Goal: Task Accomplishment & Management: Use online tool/utility

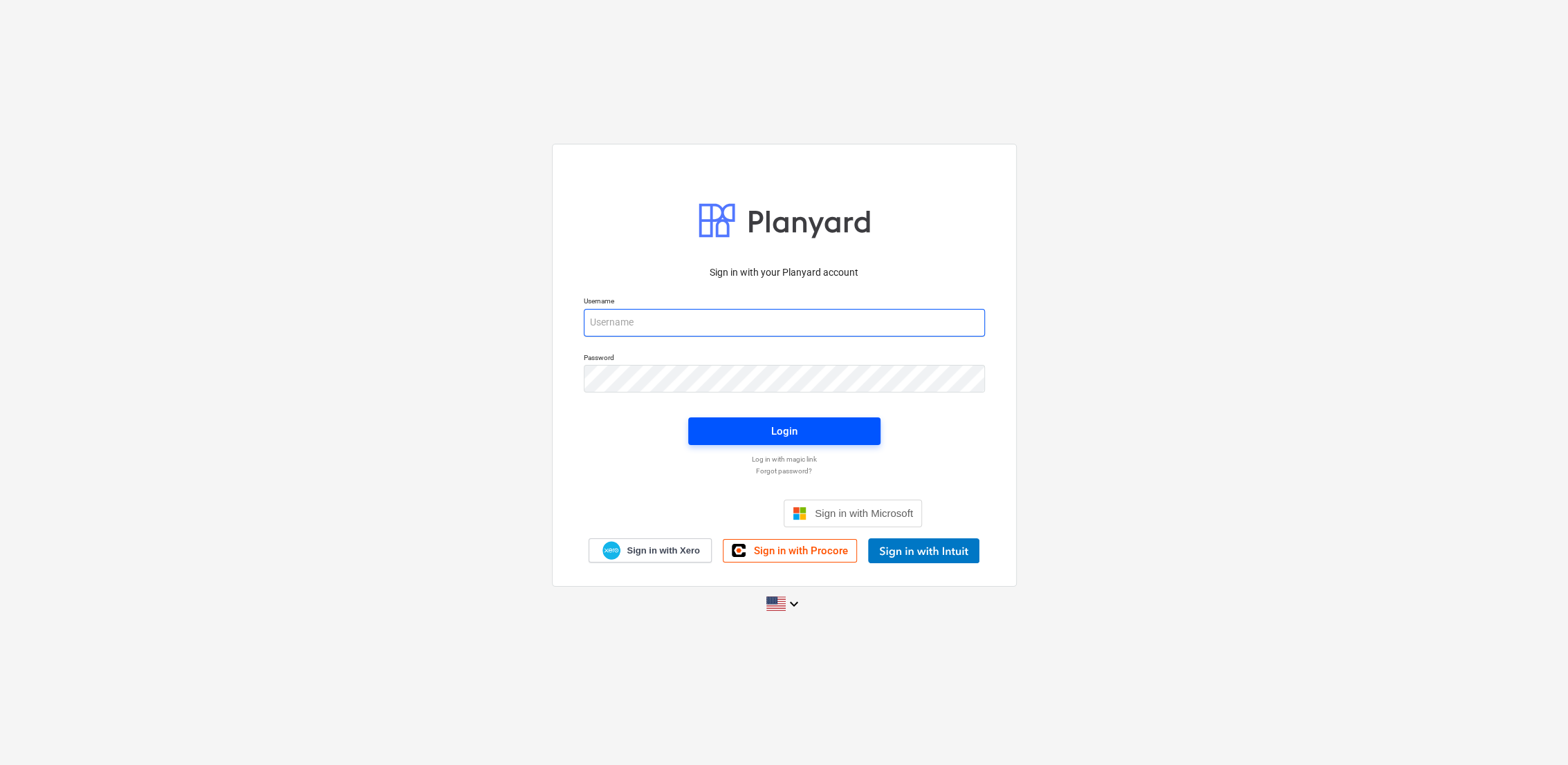
type input "[PERSON_NAME][EMAIL_ADDRESS][PERSON_NAME][DOMAIN_NAME]"
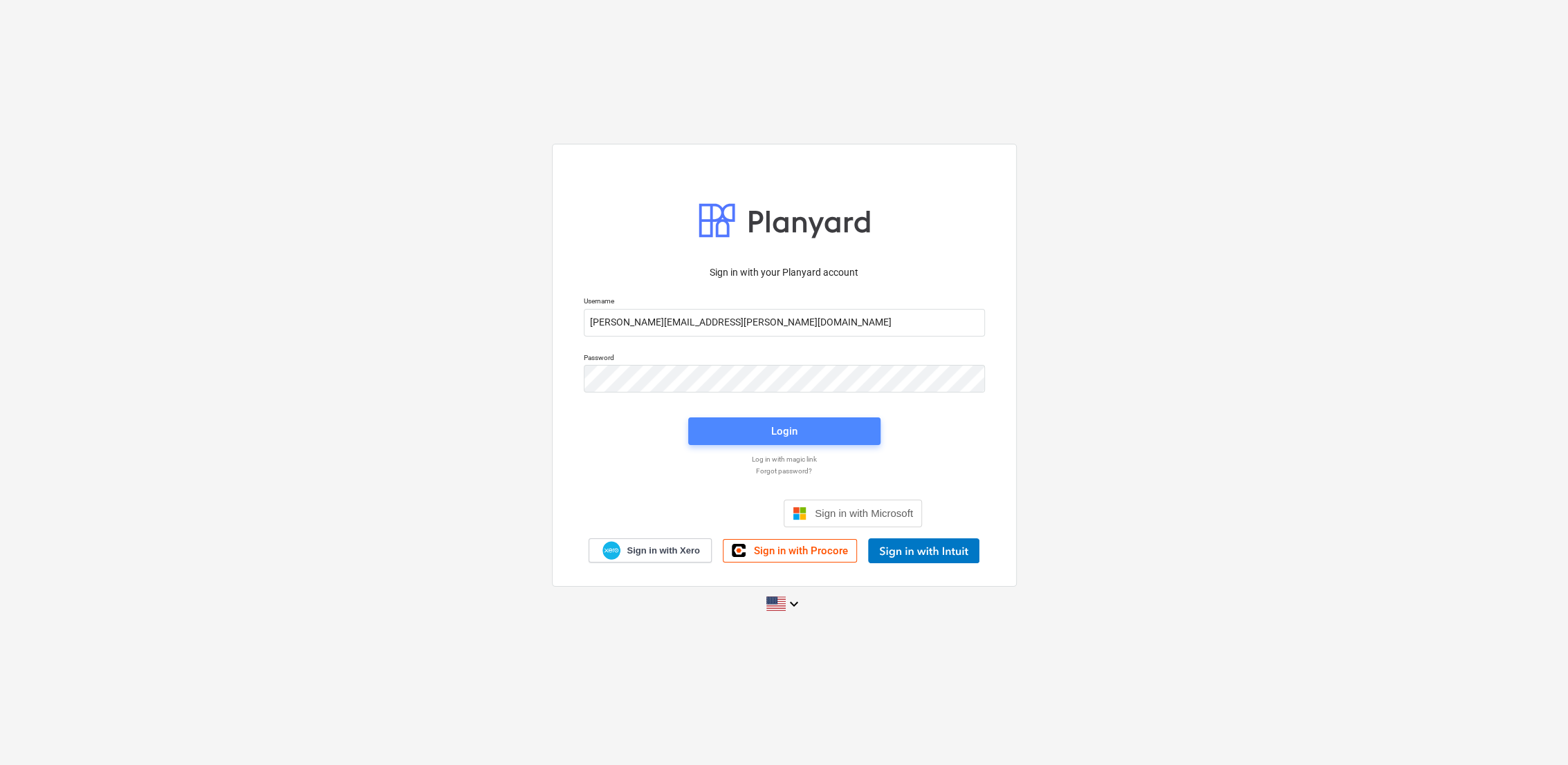
click at [804, 426] on span "Login" at bounding box center [784, 432] width 159 height 18
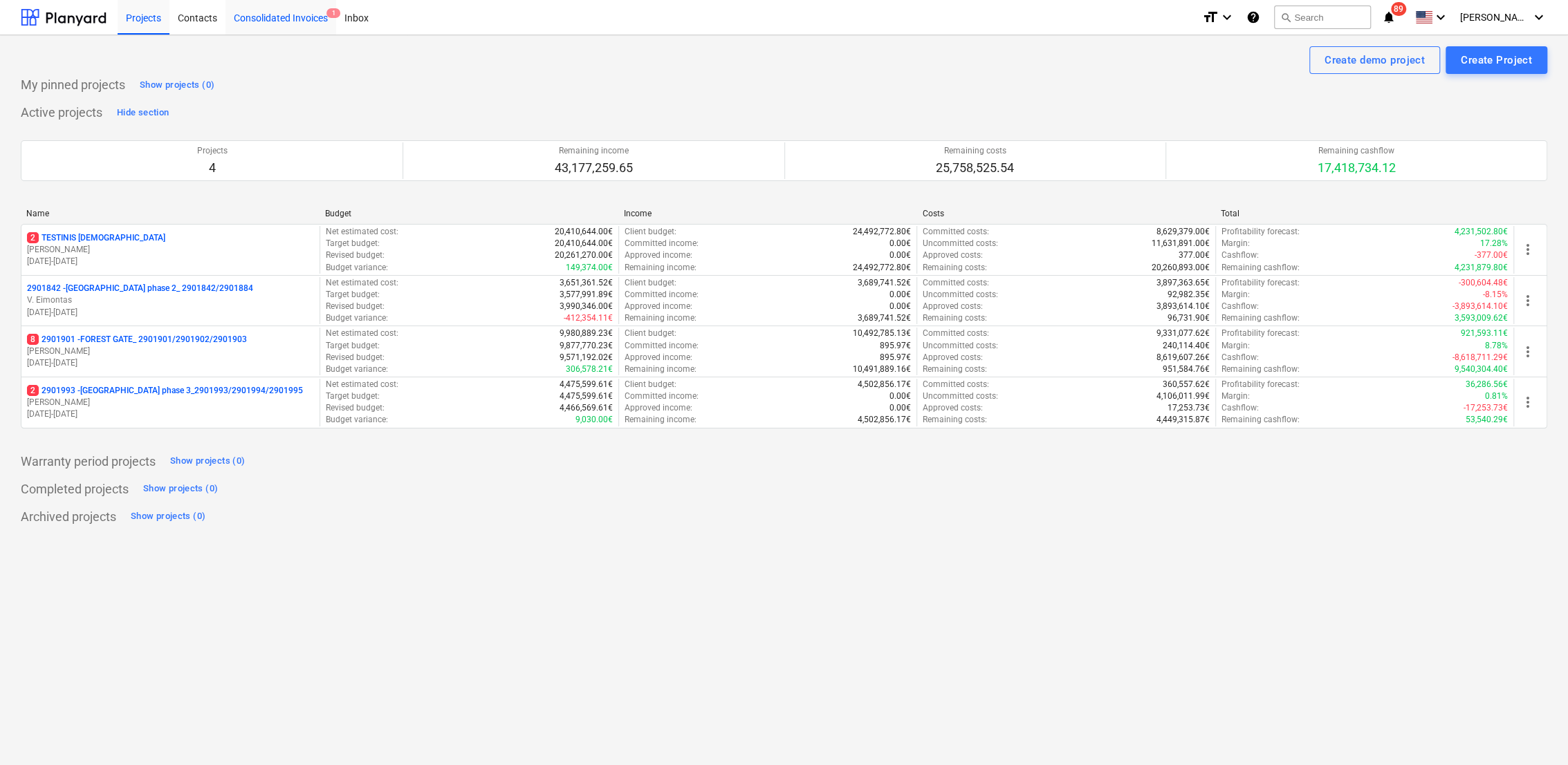
click at [297, 27] on div "Consolidated Invoices 1" at bounding box center [280, 16] width 110 height 36
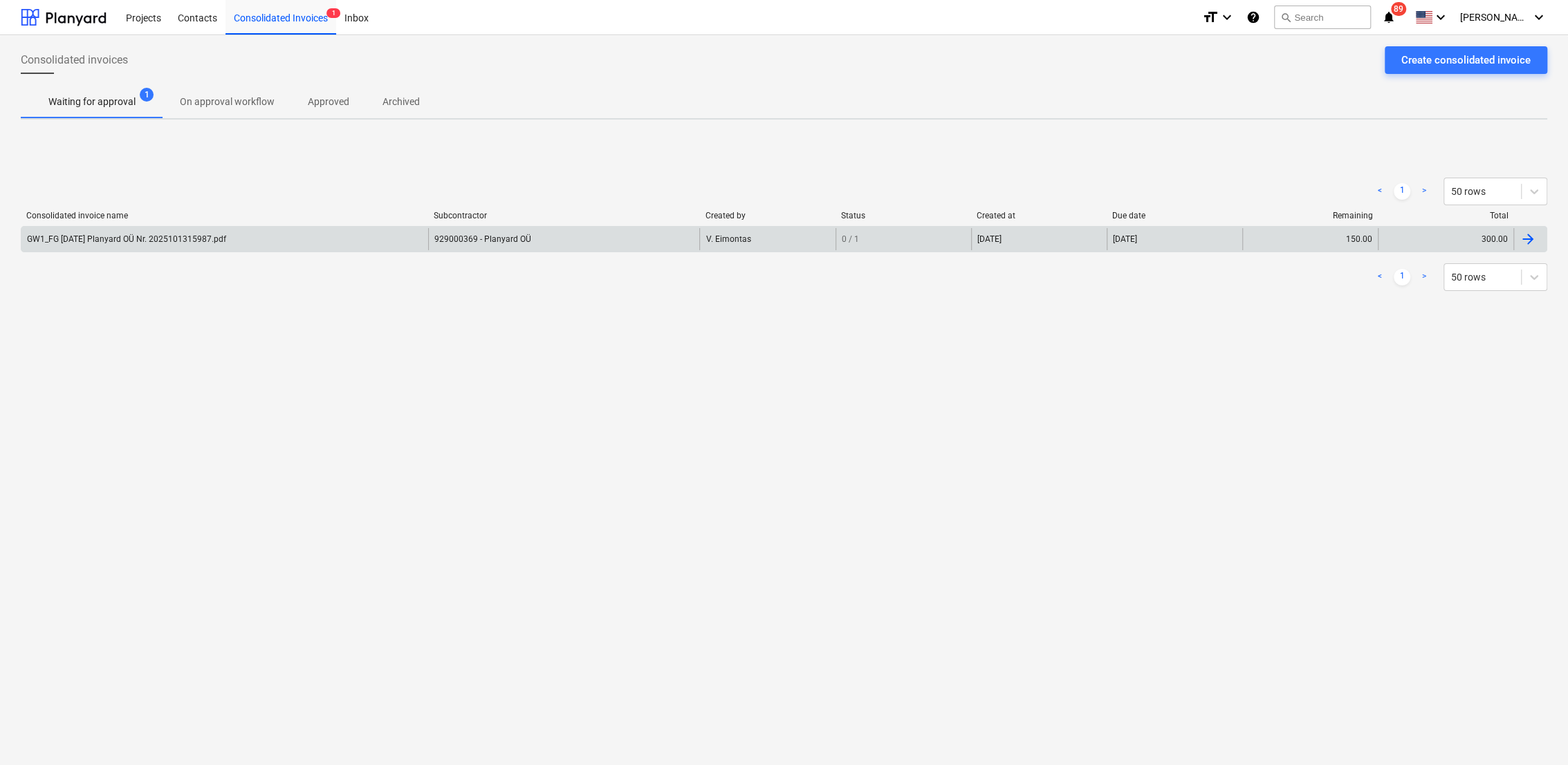
click at [1522, 241] on div at bounding box center [1528, 240] width 16 height 16
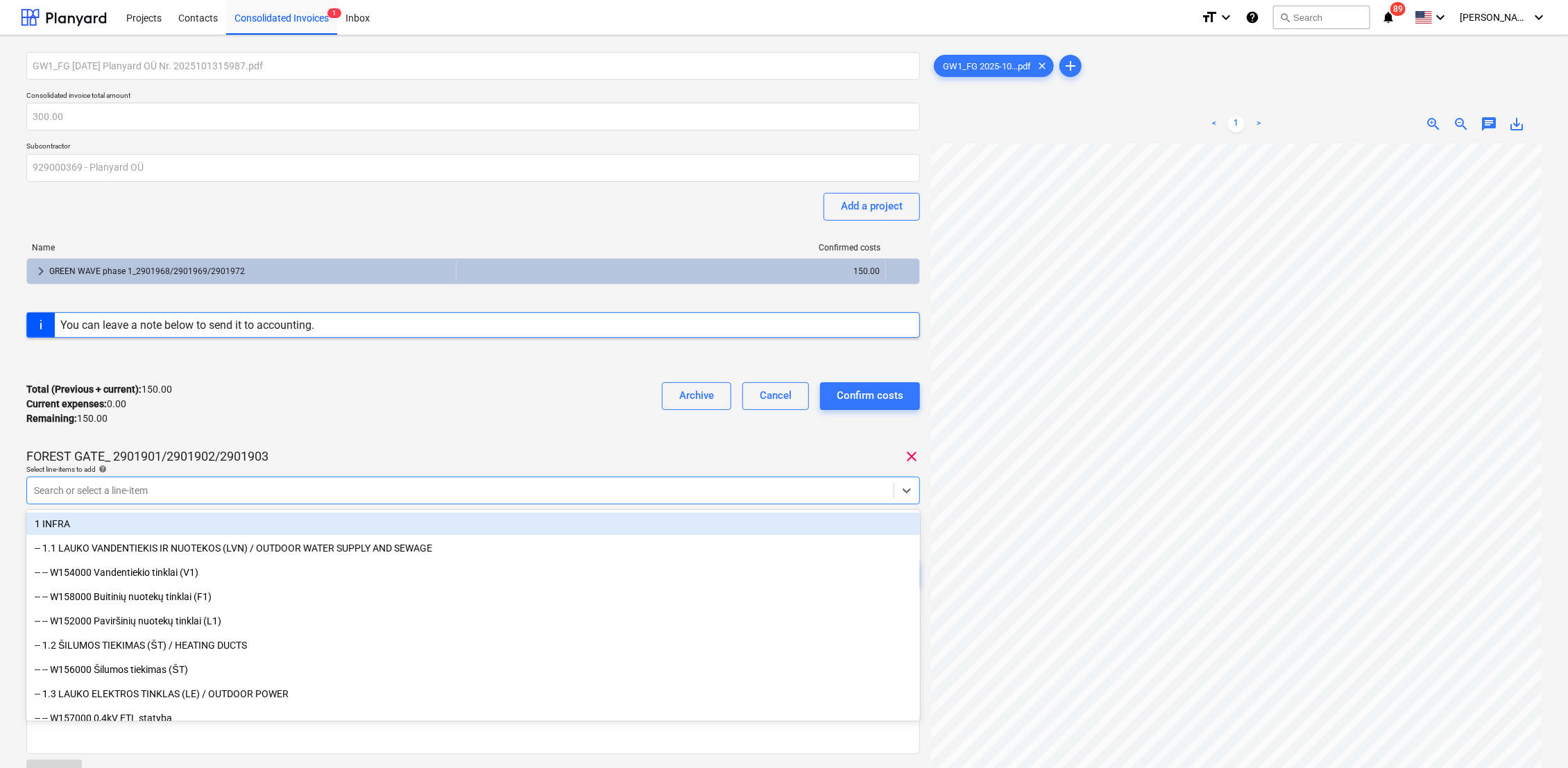
click at [218, 496] on div at bounding box center [460, 490] width 853 height 14
type input "it"
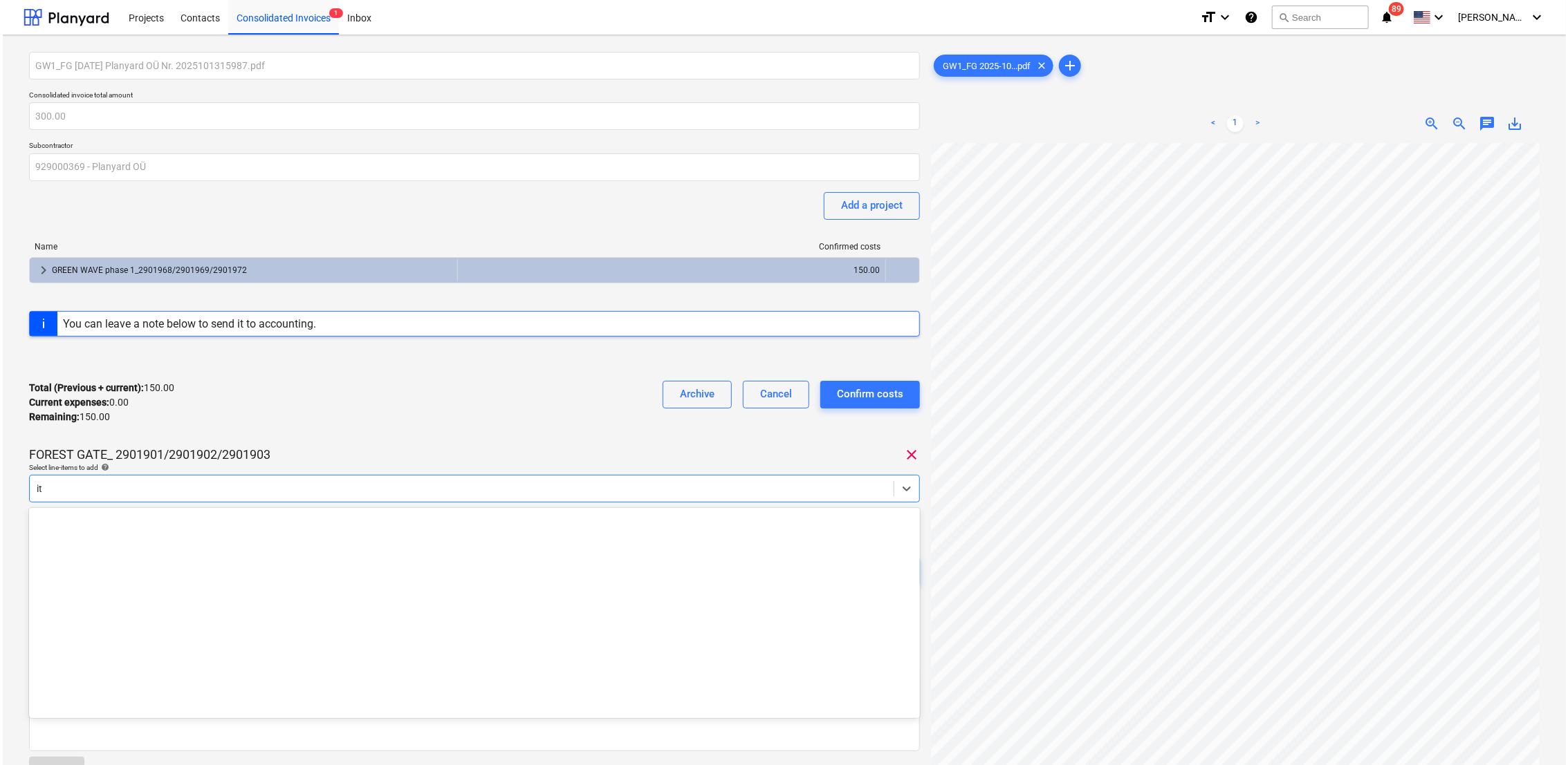
scroll to position [1051, 0]
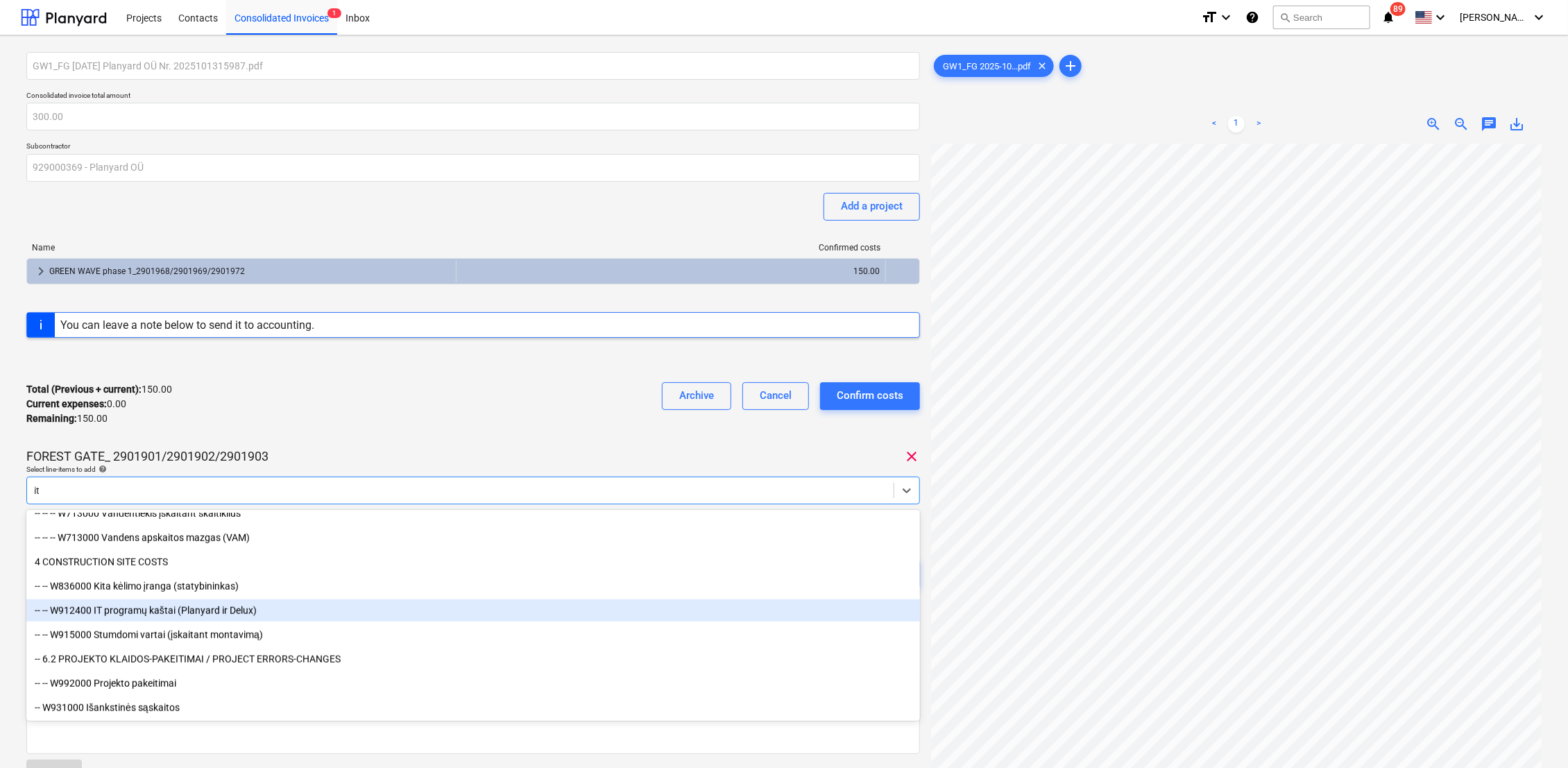
click at [200, 607] on div "-- -- W912400 IT programų kaštai (Planyard ir Delux)" at bounding box center [473, 611] width 894 height 22
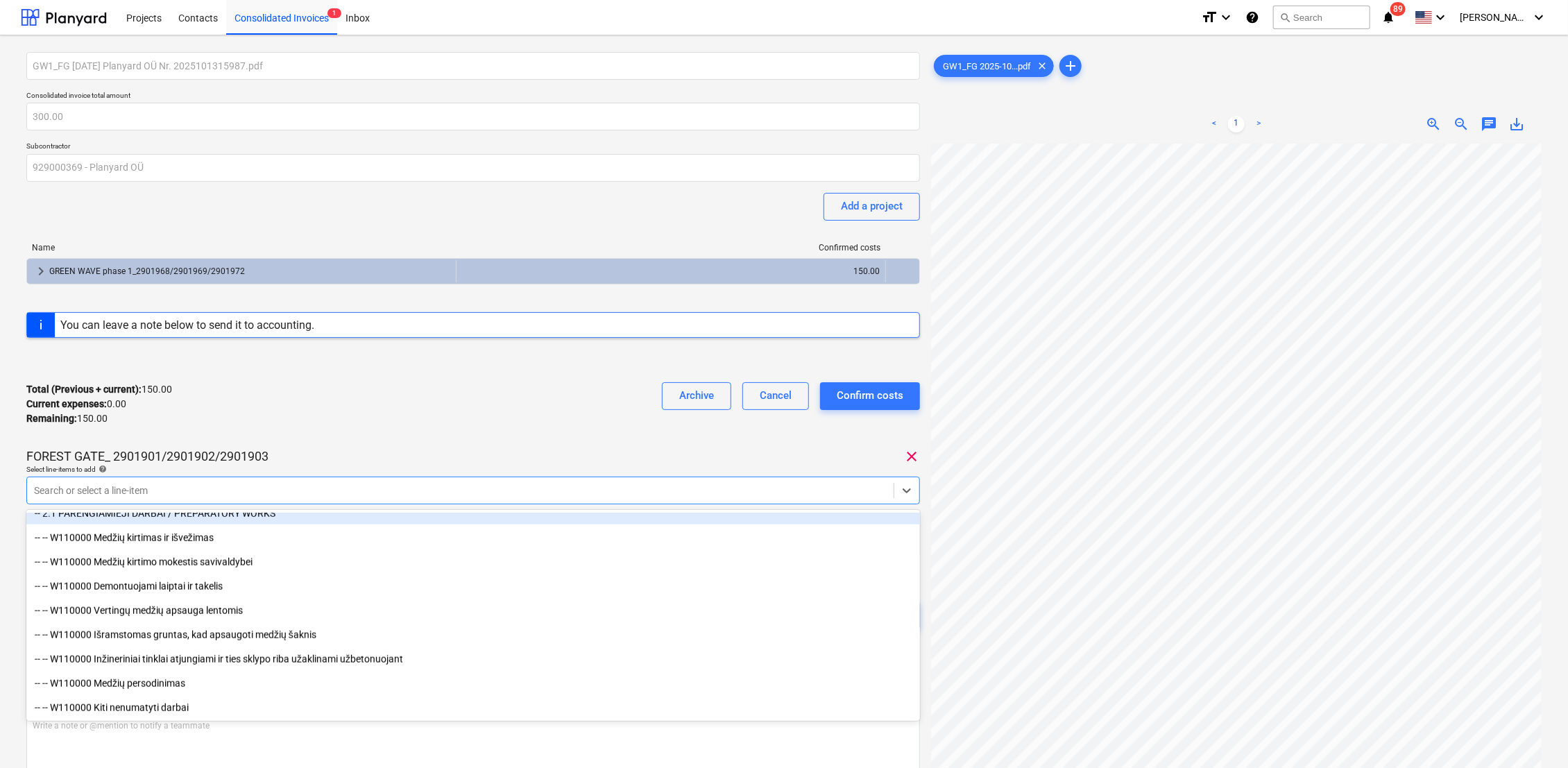
click at [327, 409] on div "Total (Previous + current) : 150.00 Current expenses : 0.00 Remaining : 150.00 …" at bounding box center [473, 404] width 894 height 66
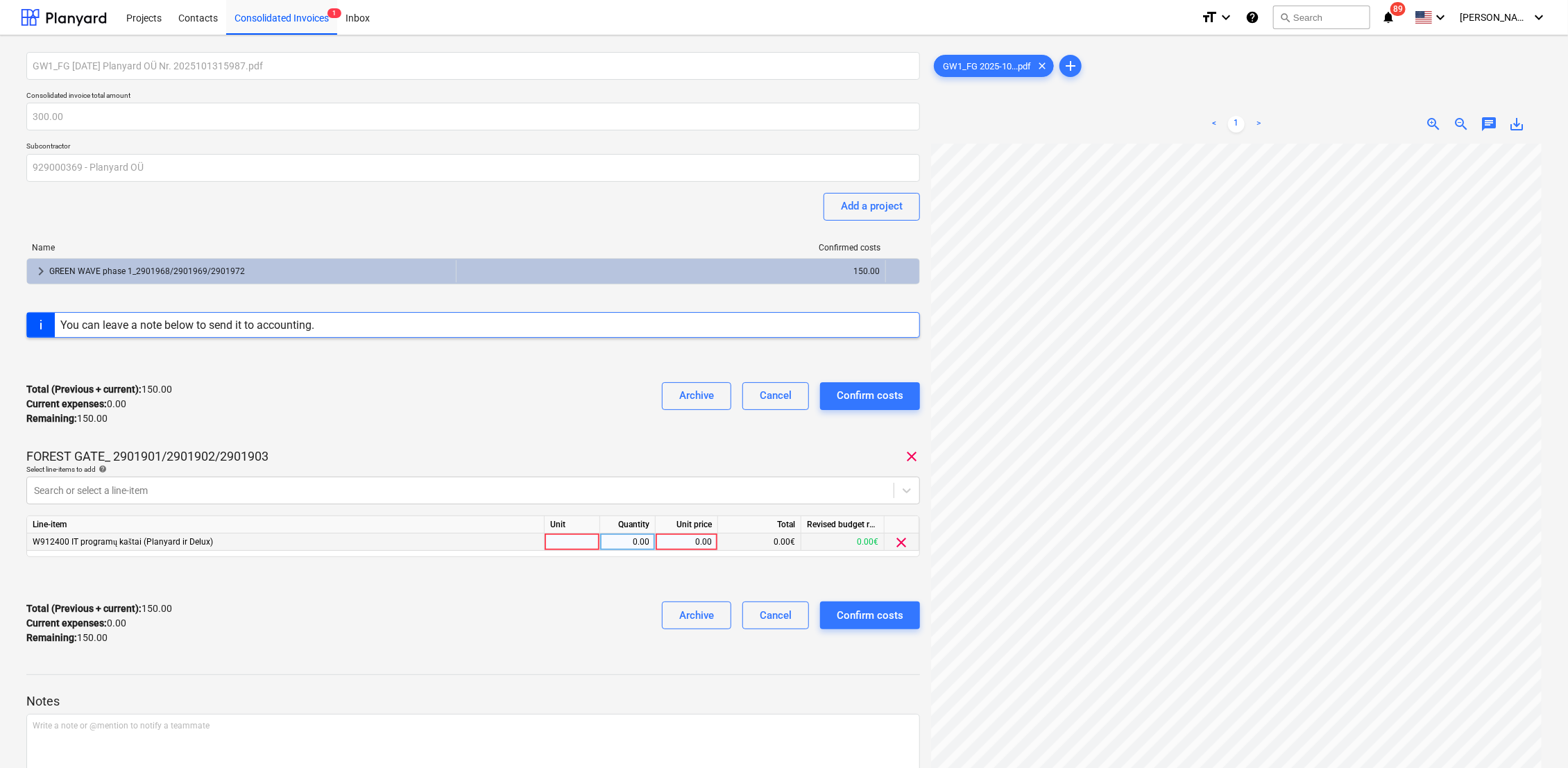
click at [573, 543] on div at bounding box center [572, 542] width 56 height 17
type input "k-tas"
click at [638, 533] on div "Quantity" at bounding box center [628, 525] width 56 height 17
click at [638, 538] on div "0.00" at bounding box center [628, 542] width 44 height 17
type input "1"
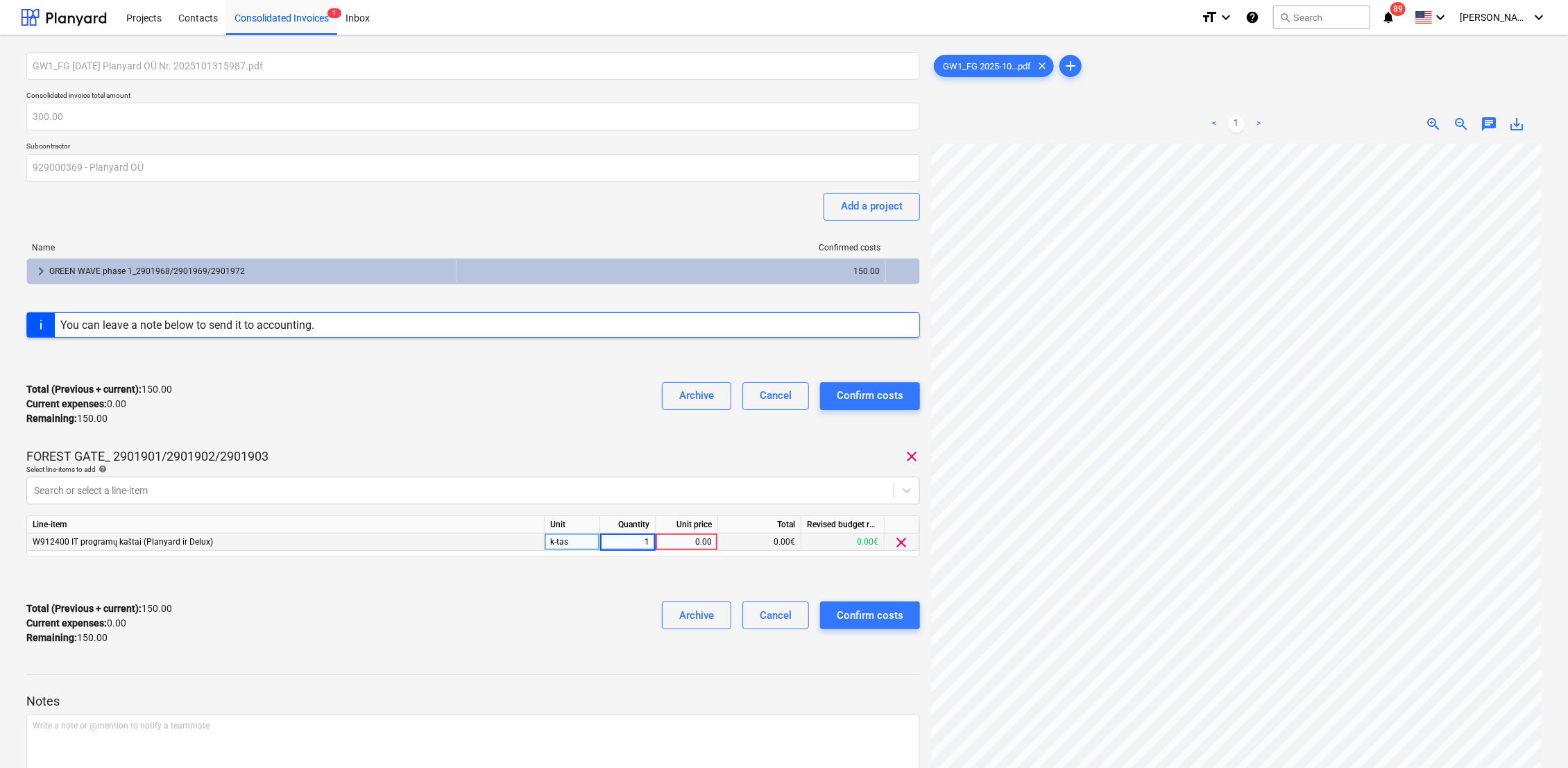
click at [678, 544] on div "0.00" at bounding box center [685, 542] width 50 height 17
type input "150"
click at [766, 579] on div at bounding box center [473, 580] width 894 height 22
click at [869, 611] on div "Confirm costs" at bounding box center [870, 615] width 67 height 18
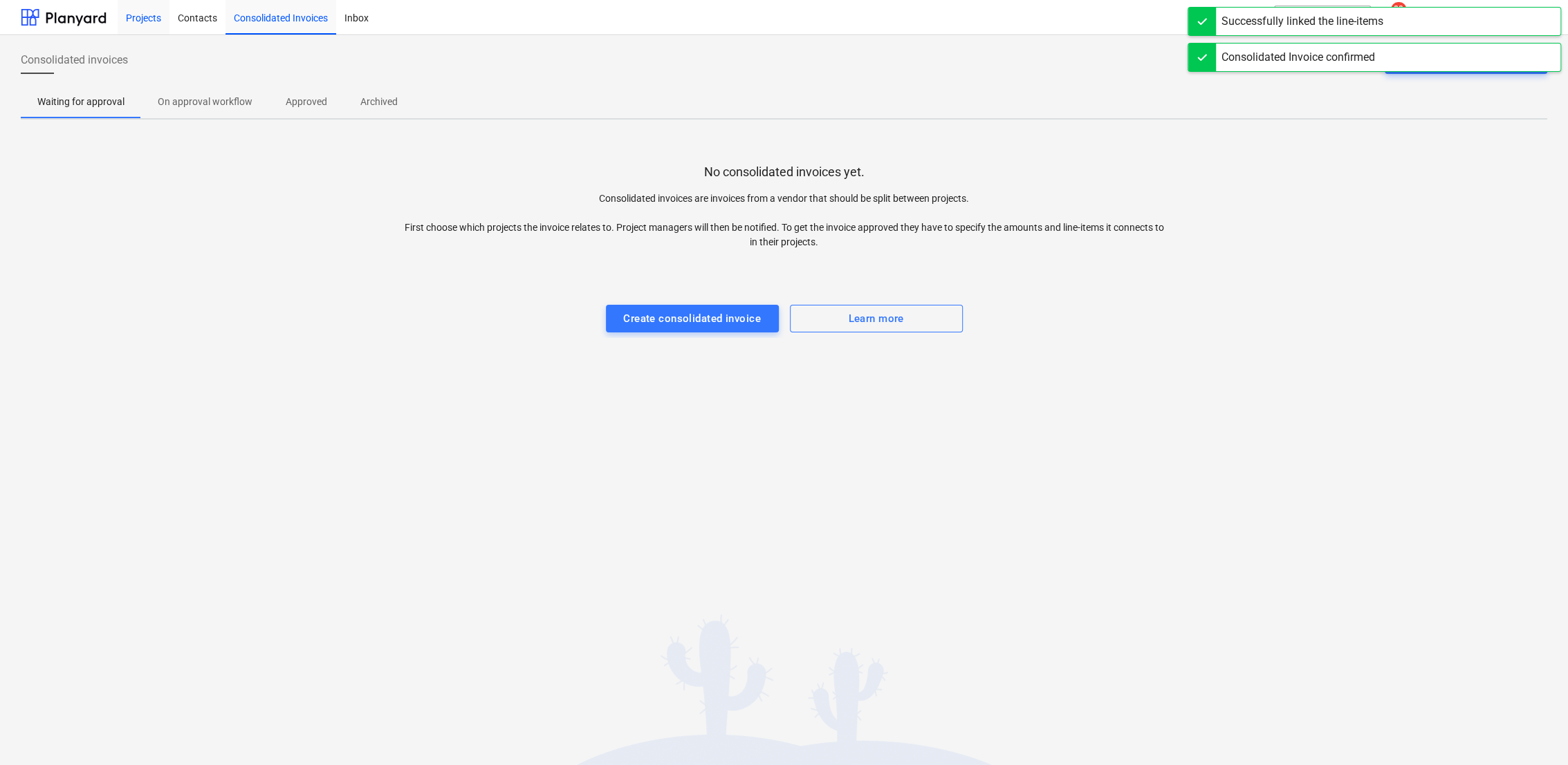
click at [149, 22] on div "Projects" at bounding box center [143, 16] width 52 height 36
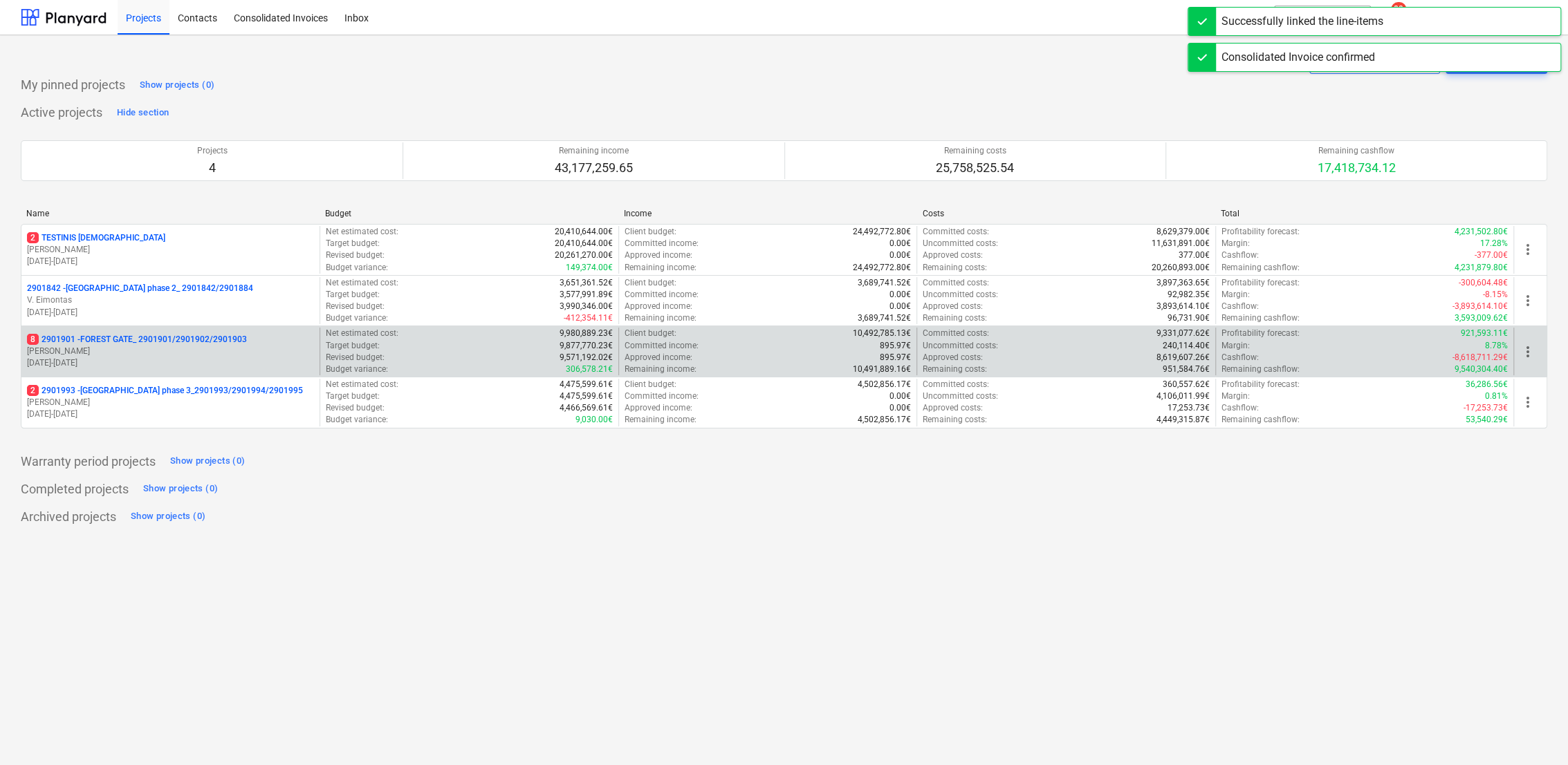
click at [113, 351] on p "[PERSON_NAME]" at bounding box center [170, 352] width 287 height 12
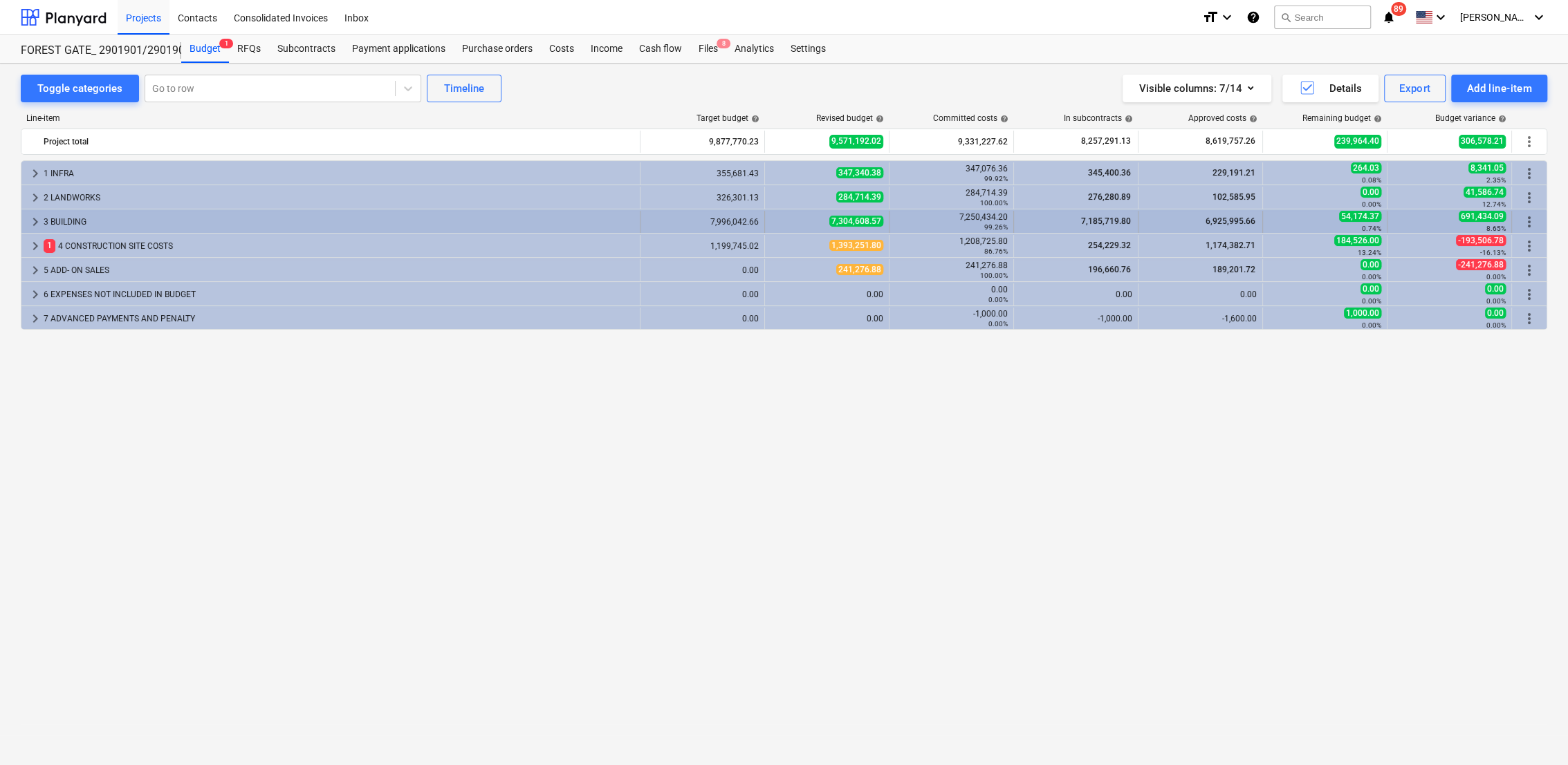
click at [39, 222] on span "keyboard_arrow_right" at bounding box center [36, 222] width 16 height 16
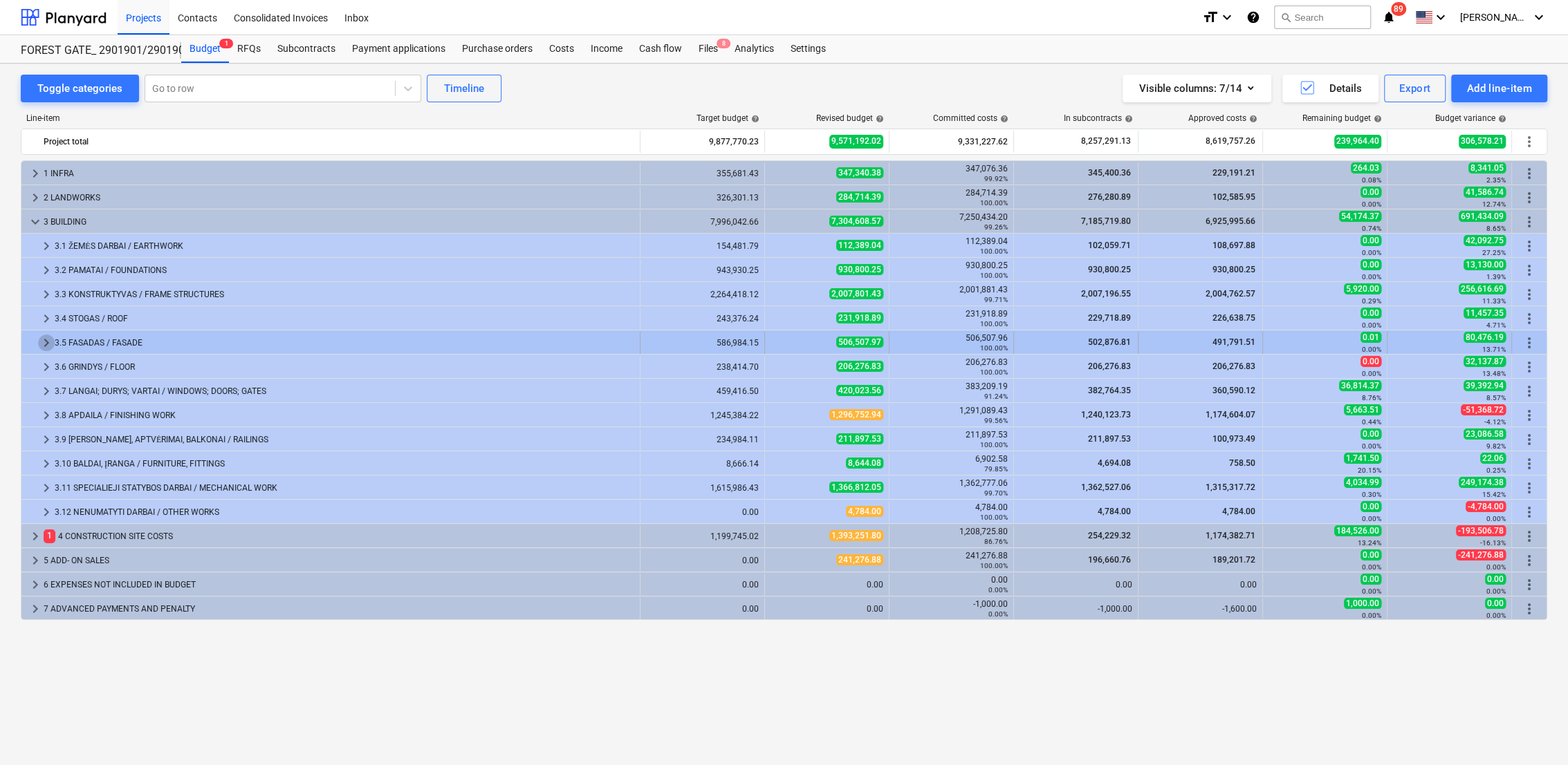
click at [43, 349] on span "keyboard_arrow_right" at bounding box center [46, 342] width 16 height 16
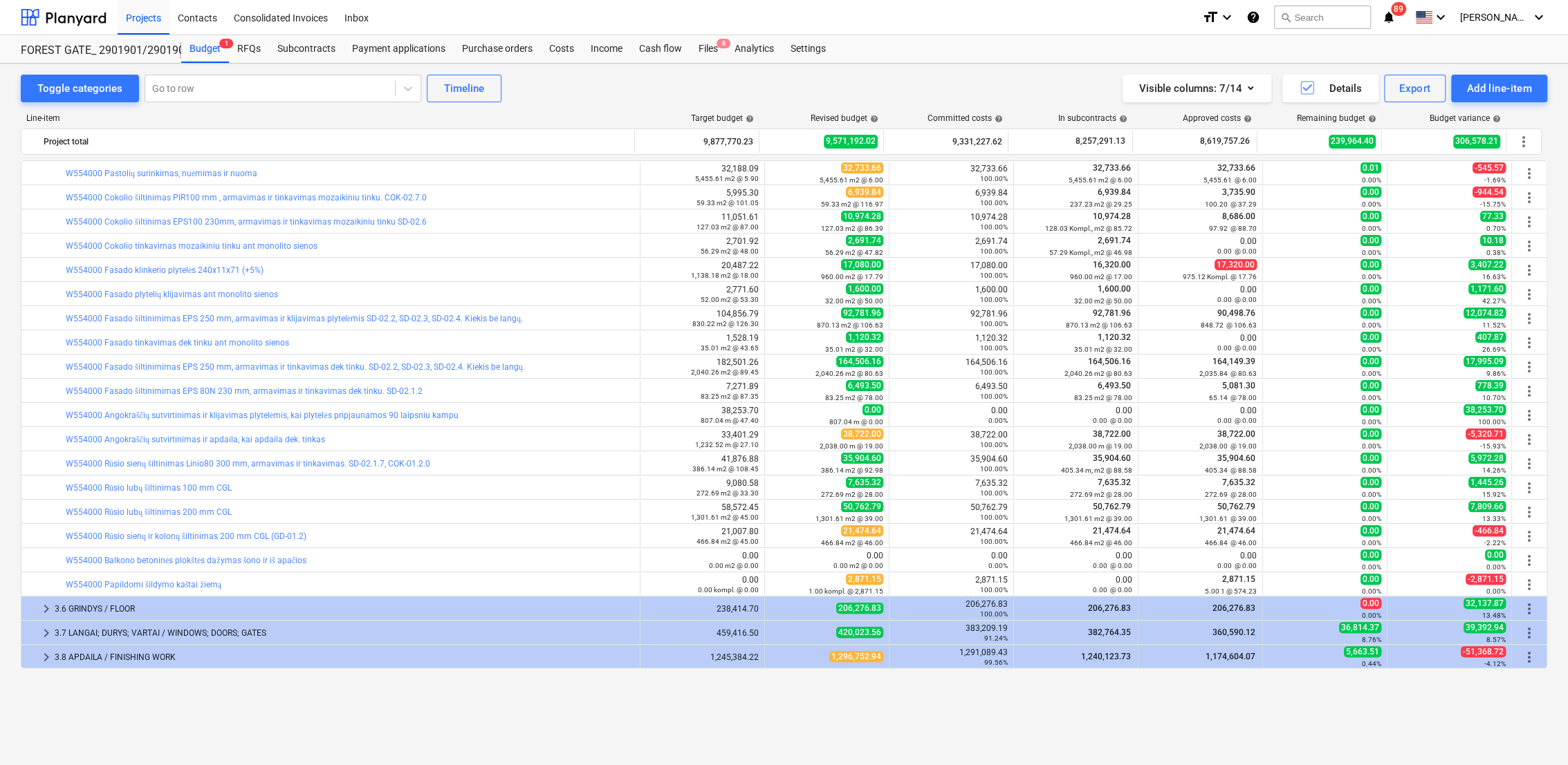
scroll to position [141, 0]
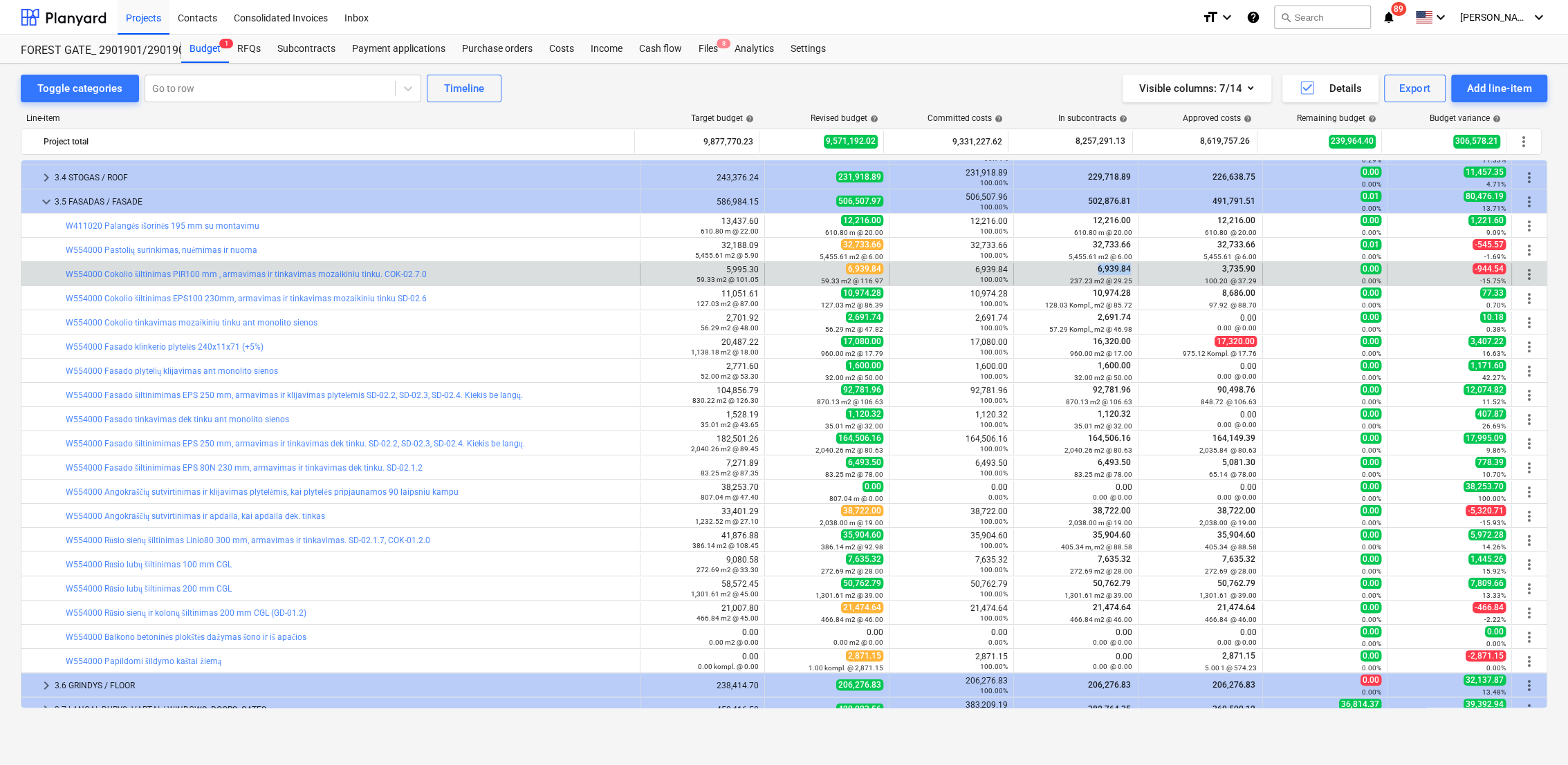
drag, startPoint x: 1125, startPoint y: 270, endPoint x: 1067, endPoint y: 271, distance: 58.0
click at [1067, 271] on div "6,939.84 237.23 m2 @ 29.25" at bounding box center [1076, 274] width 113 height 22
drag, startPoint x: 1255, startPoint y: 270, endPoint x: 1215, endPoint y: 268, distance: 40.0
click at [1215, 268] on div "3,735.90 100.20 @ 37.29" at bounding box center [1201, 274] width 125 height 22
drag, startPoint x: 1373, startPoint y: 271, endPoint x: 1336, endPoint y: 271, distance: 37.0
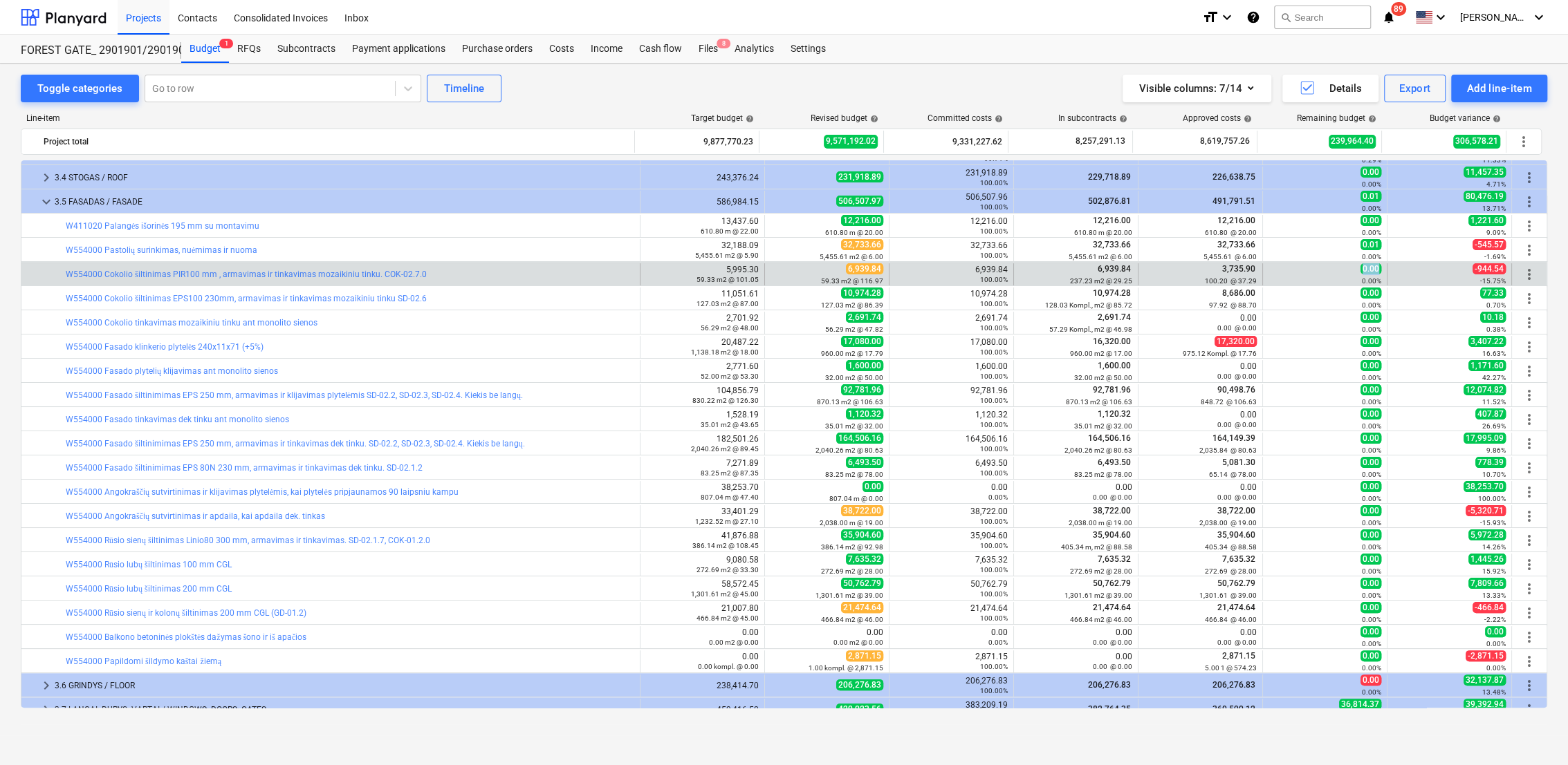
click at [1336, 271] on div "0.00 0.00%" at bounding box center [1325, 274] width 113 height 22
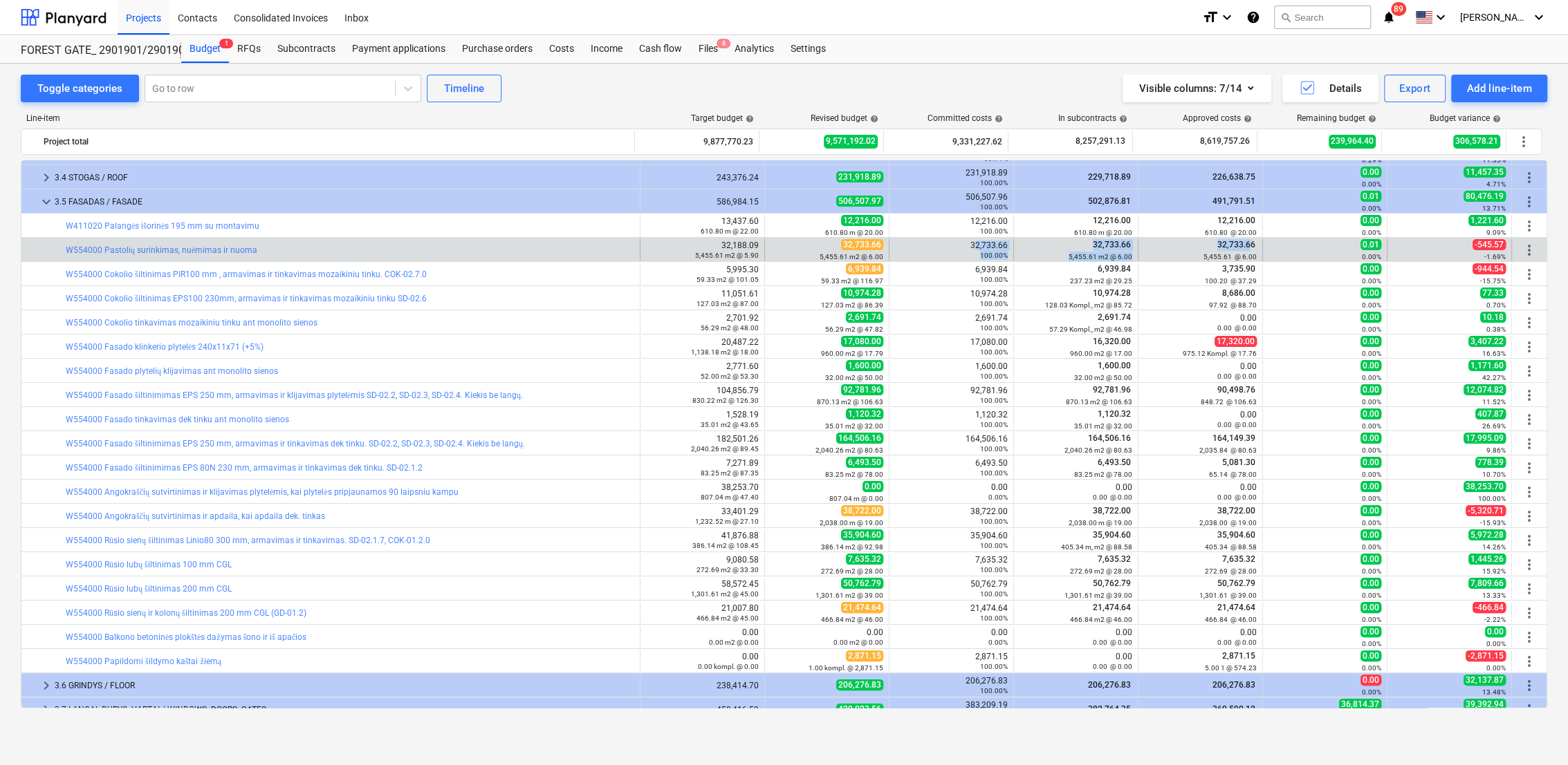
drag, startPoint x: 969, startPoint y: 244, endPoint x: 1248, endPoint y: 245, distance: 279.0
click at [1248, 245] on div "bar_chart W554000 Pastolių surinkimas, nuėmimas ir nuoma 32,188.09 5,455.61 m2 …" at bounding box center [784, 250] width 1525 height 22
drag, startPoint x: 1248, startPoint y: 245, endPoint x: 1372, endPoint y: 244, distance: 124.0
click at [1372, 244] on span "0.01" at bounding box center [1370, 245] width 21 height 11
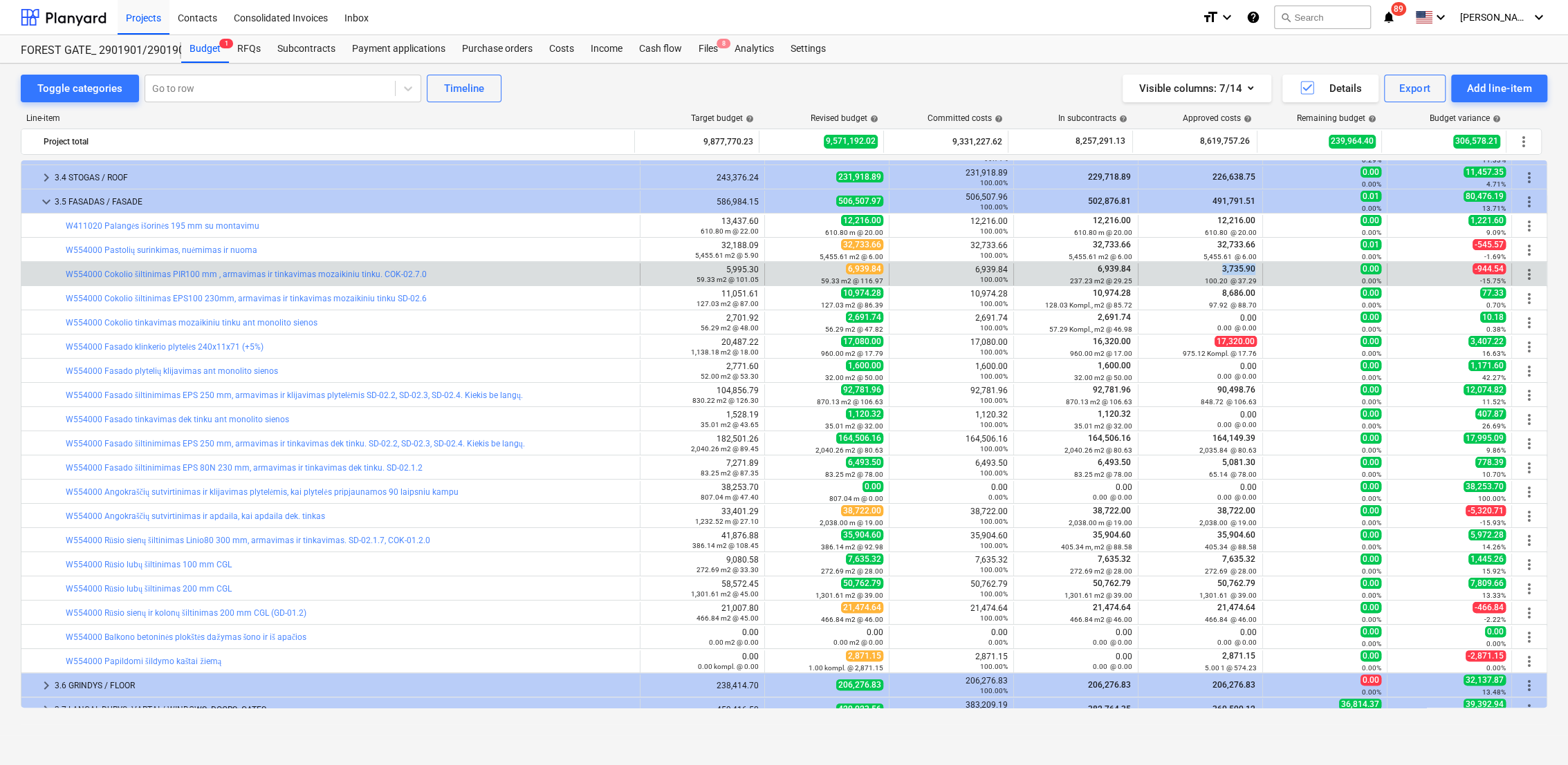
drag, startPoint x: 1251, startPoint y: 270, endPoint x: 1207, endPoint y: 271, distance: 44.0
click at [1207, 271] on div "3,735.90 100.20 @ 37.29" at bounding box center [1201, 274] width 113 height 22
drag, startPoint x: 1362, startPoint y: 270, endPoint x: 1351, endPoint y: 270, distance: 11.0
click at [1351, 270] on div "0.00 0.00%" at bounding box center [1325, 274] width 113 height 22
click at [384, 271] on link "W554000 Cokolio šiltinimas PIR100 mm , armavimas ir tinkavimas mozaikiniu tinku…" at bounding box center [246, 274] width 361 height 10
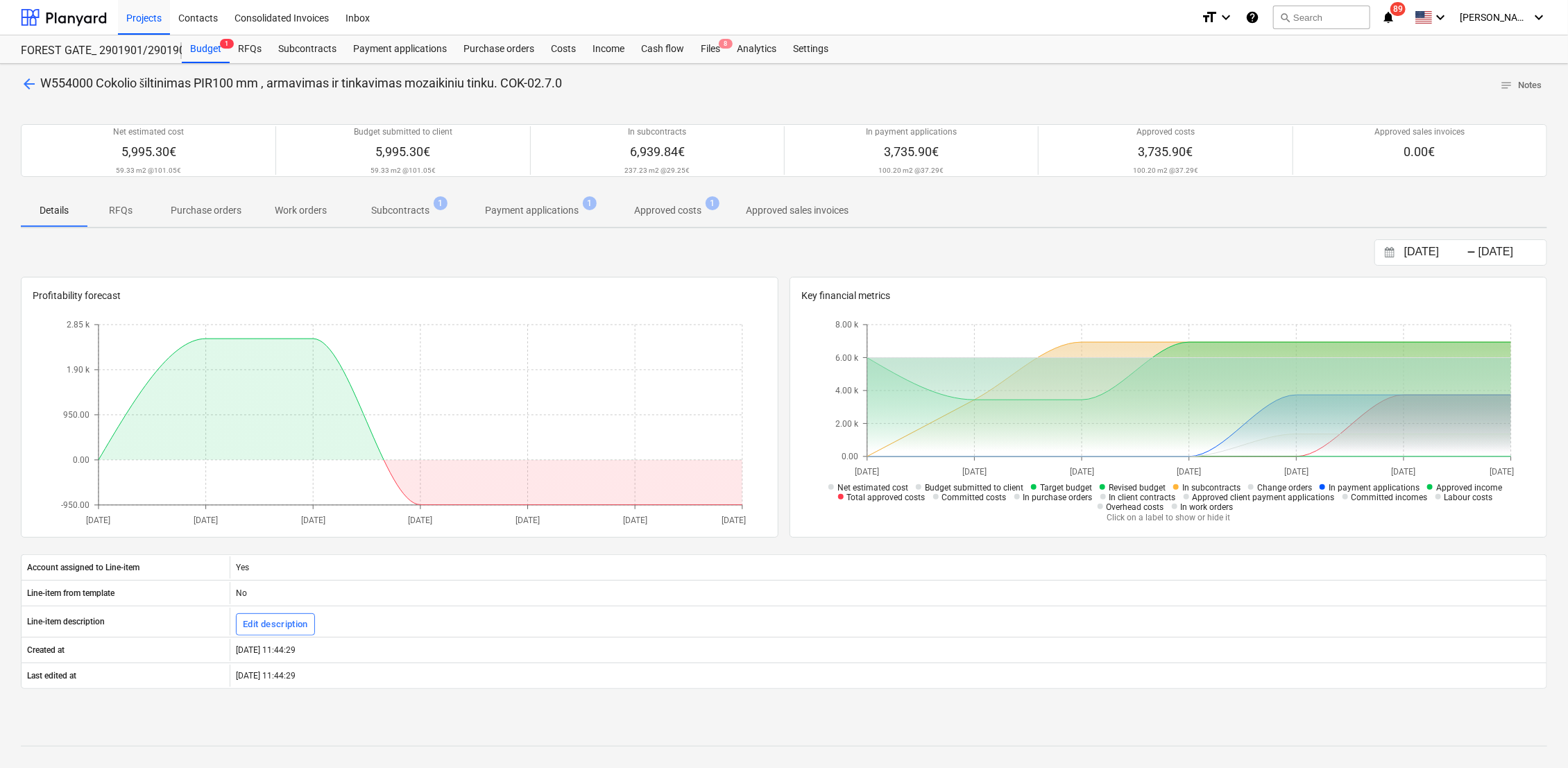
click at [540, 211] on p "Payment applications" at bounding box center [532, 210] width 93 height 15
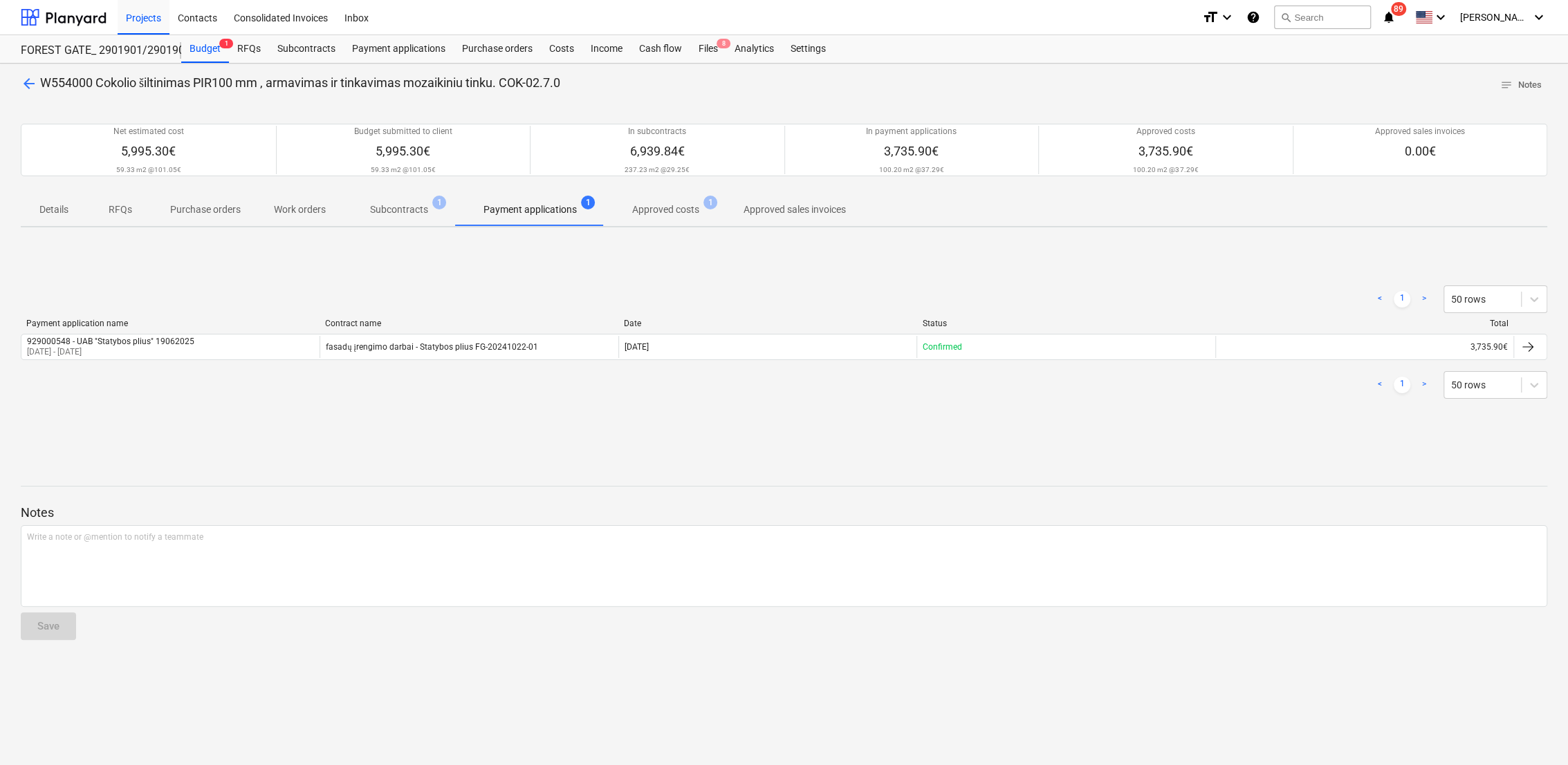
click at [666, 205] on p "Approved costs" at bounding box center [666, 209] width 67 height 15
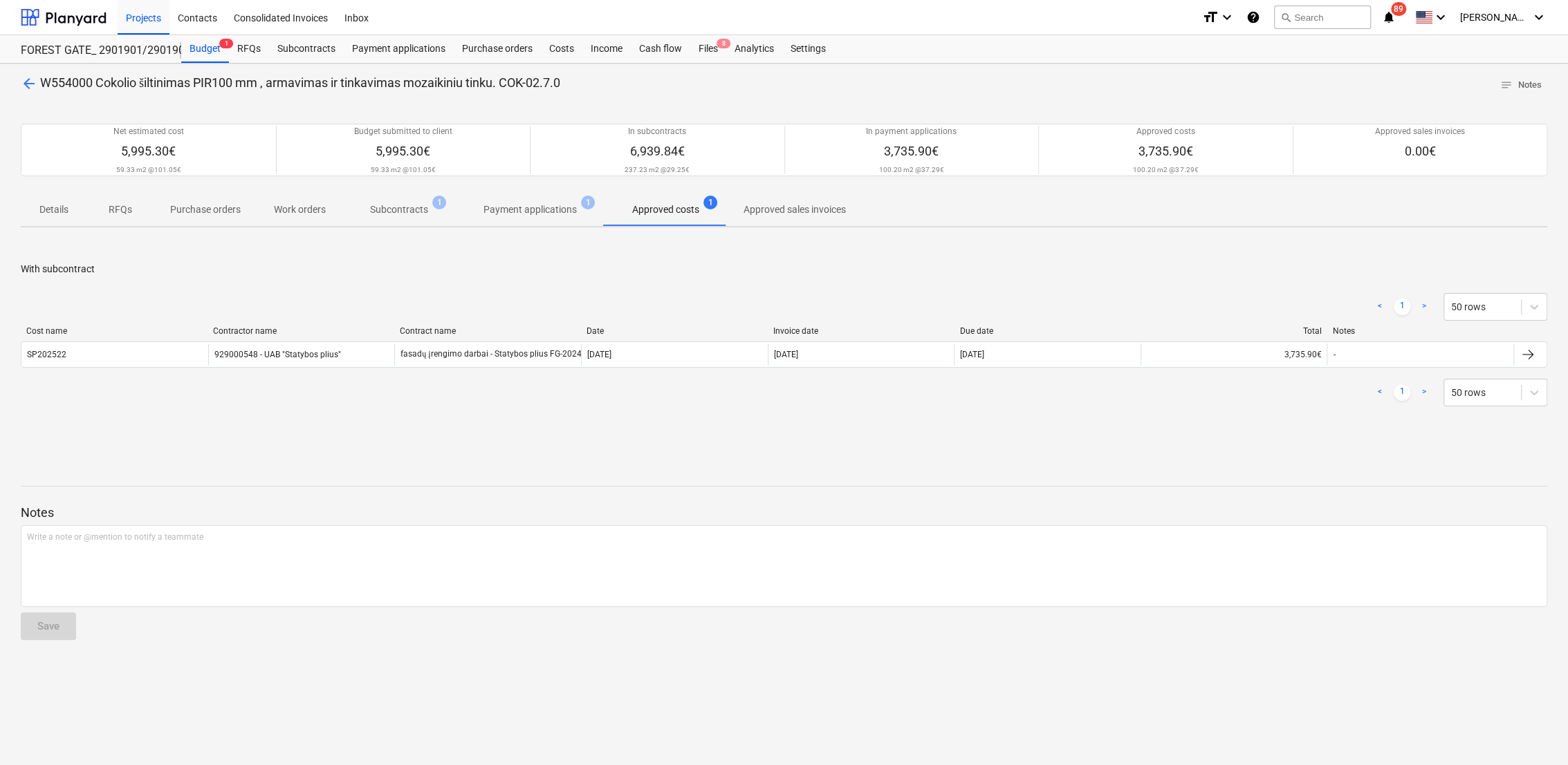
click at [396, 209] on p "Subcontracts" at bounding box center [399, 209] width 58 height 15
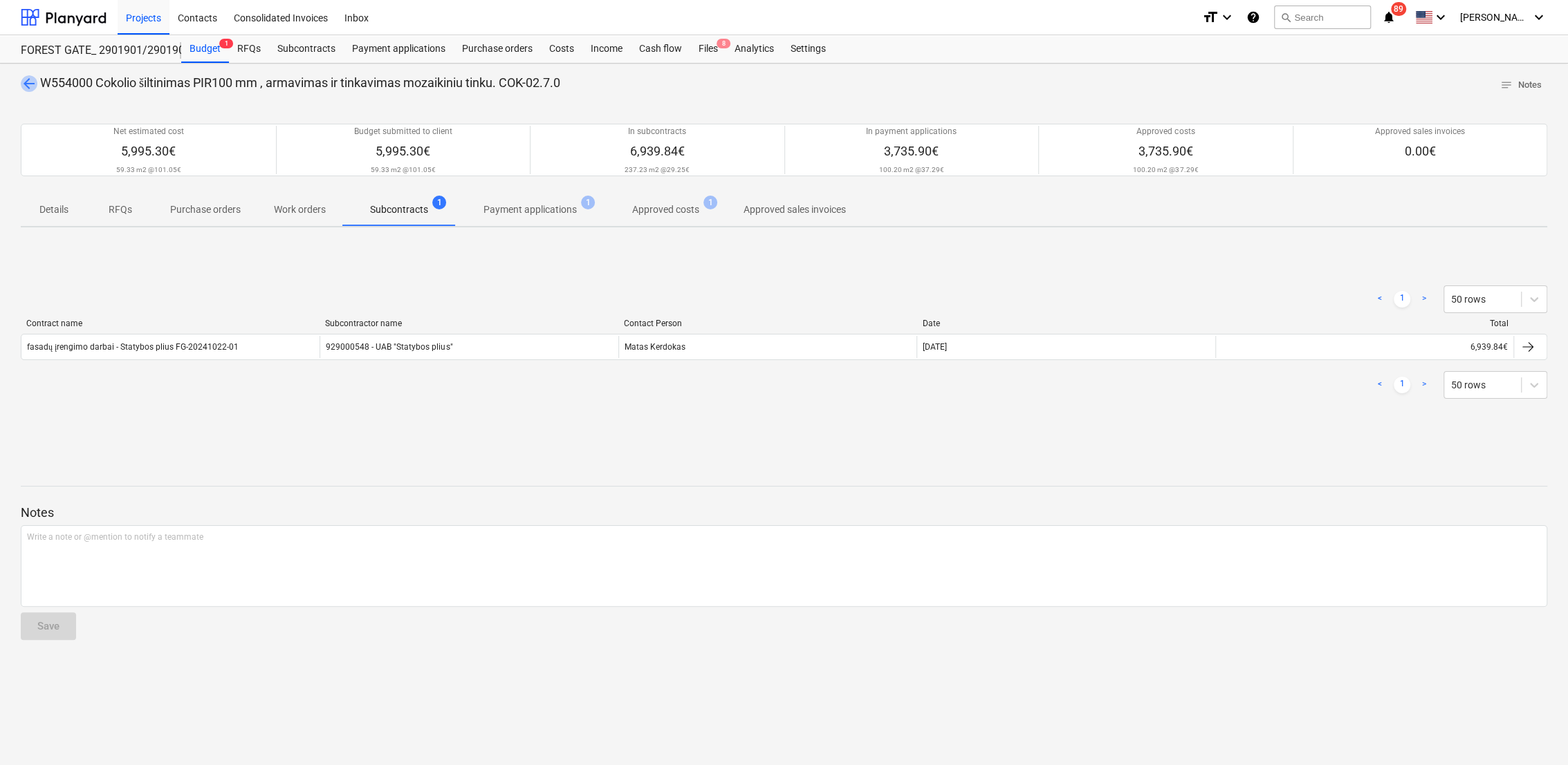
click at [27, 85] on span "arrow_back" at bounding box center [29, 84] width 16 height 16
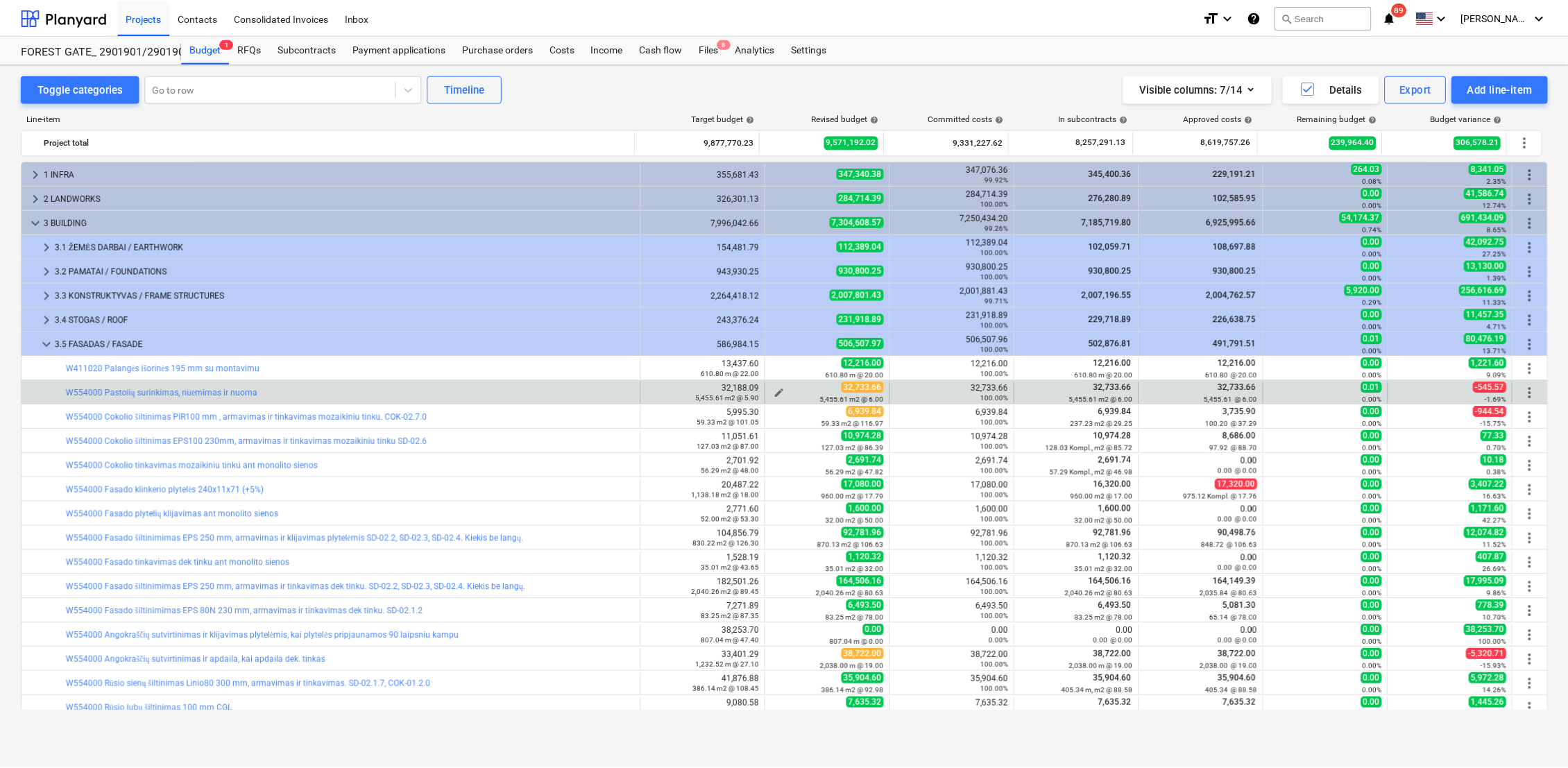
scroll to position [142, 0]
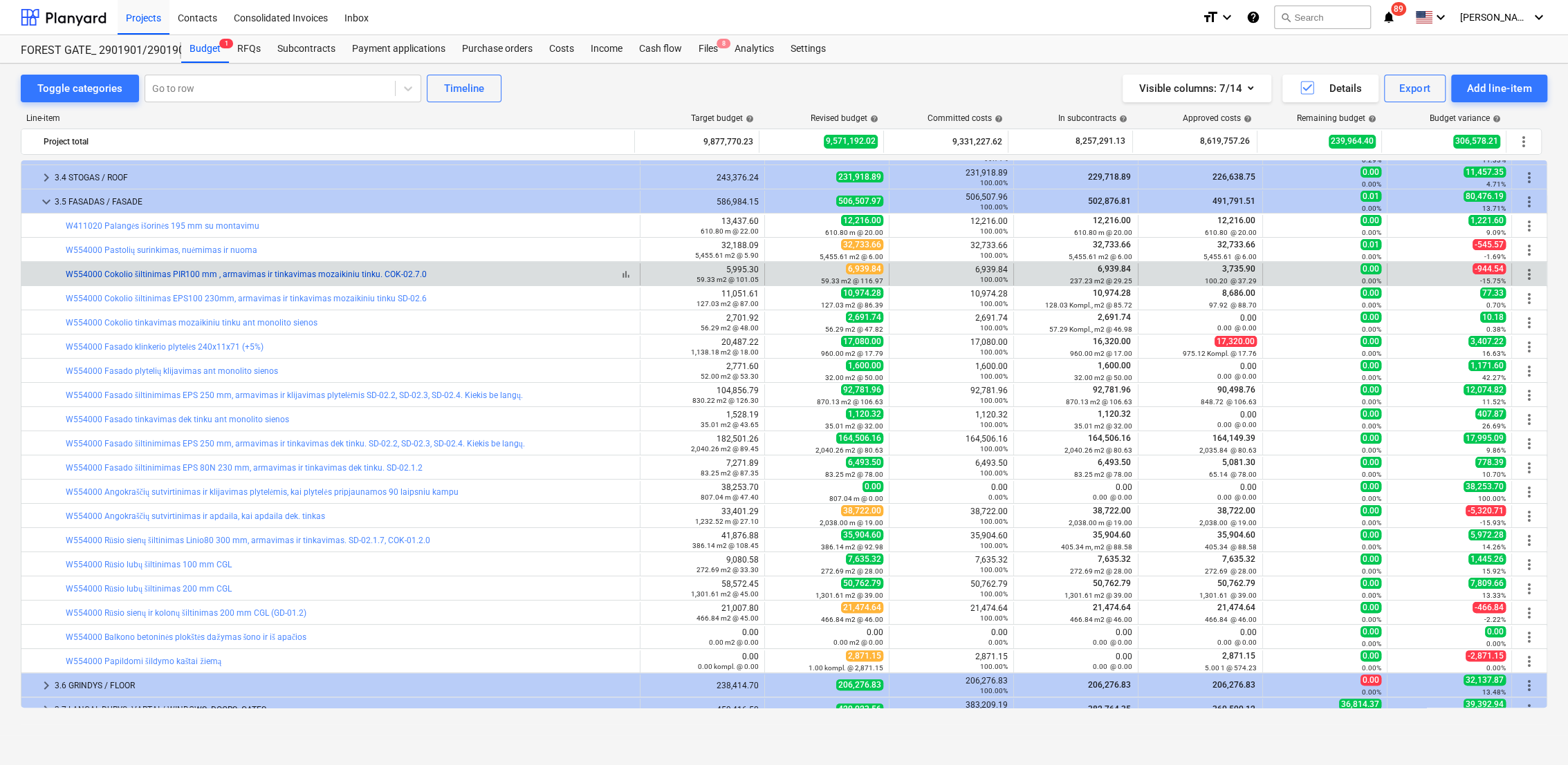
click at [341, 277] on link "W554000 Cokolio šiltinimas PIR100 mm , armavimas ir tinkavimas mozaikiniu tinku…" at bounding box center [246, 274] width 361 height 10
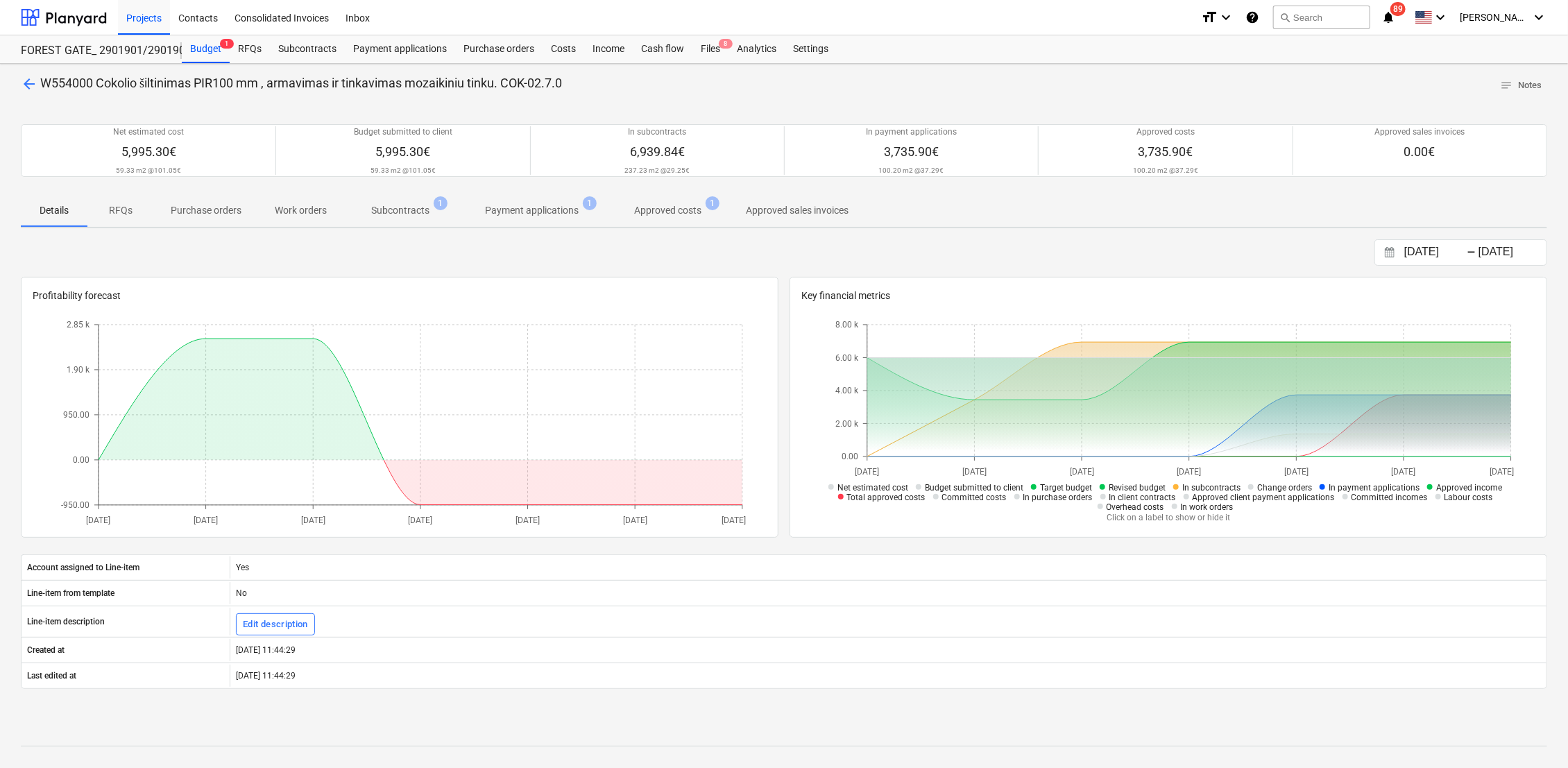
click at [397, 215] on p "Subcontracts" at bounding box center [400, 210] width 58 height 15
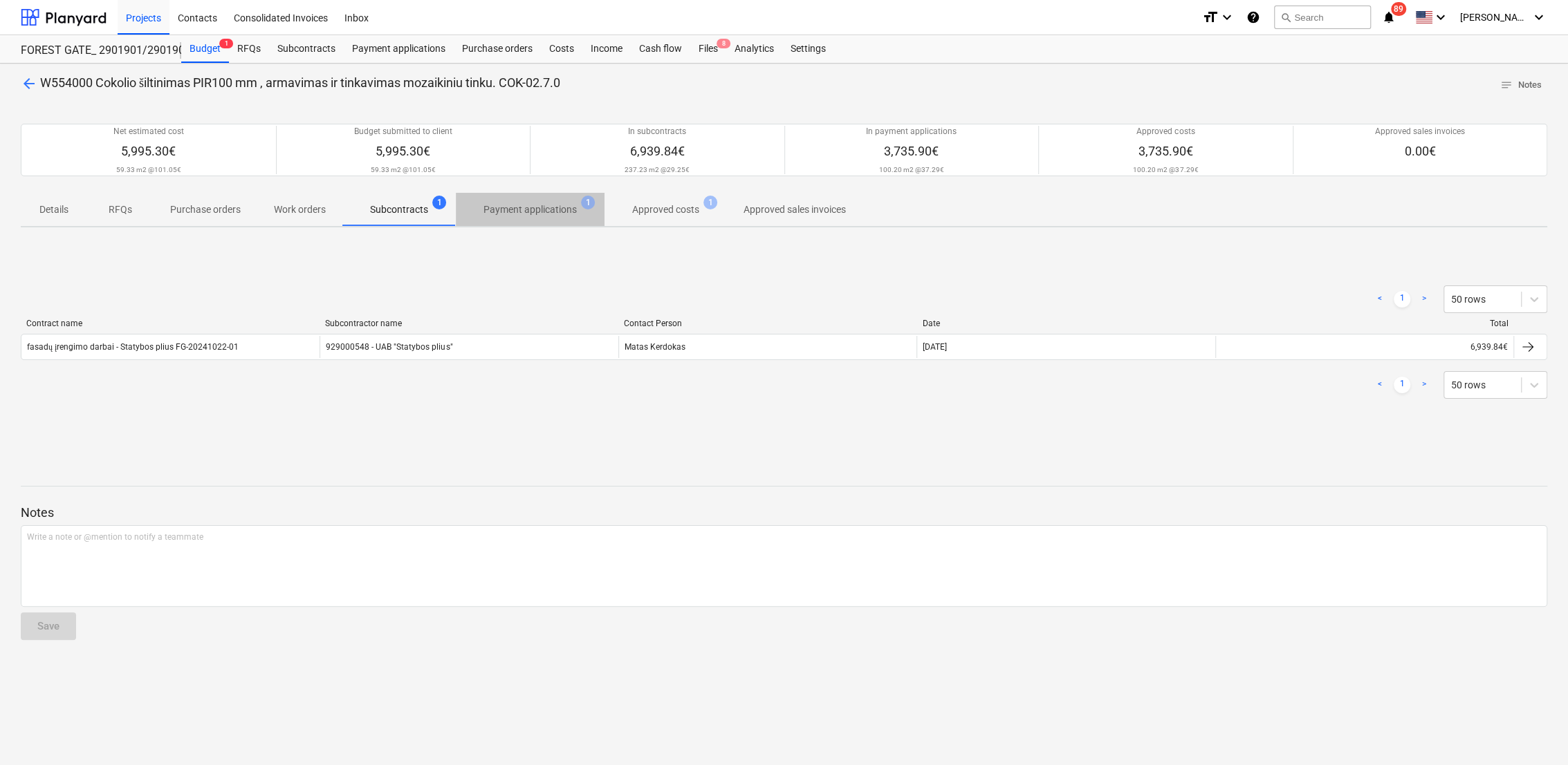
click at [561, 208] on p "Payment applications" at bounding box center [530, 209] width 93 height 15
click at [642, 205] on p "Approved costs" at bounding box center [666, 209] width 67 height 15
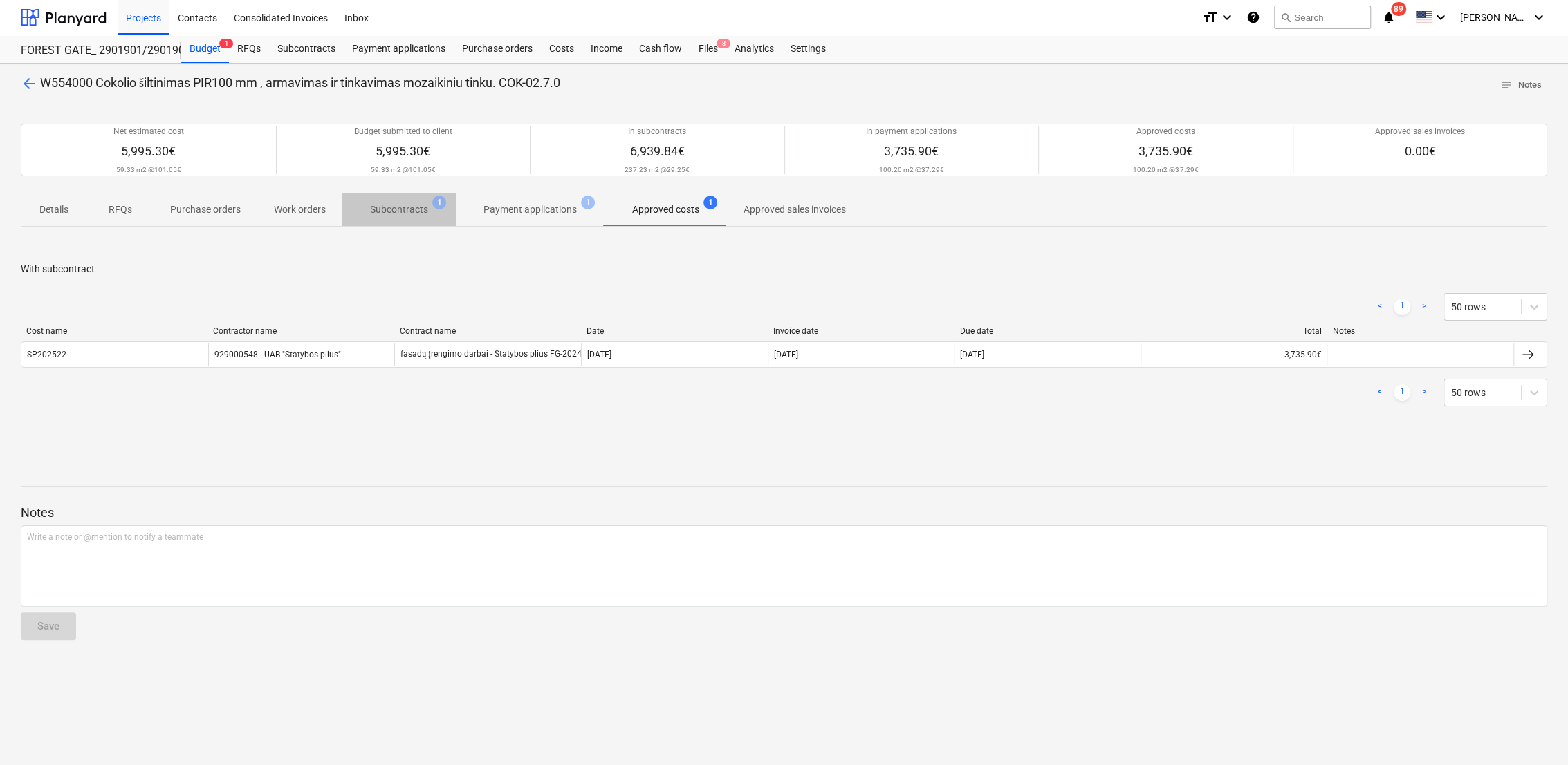
click at [429, 209] on span "Subcontracts 1" at bounding box center [399, 209] width 80 height 15
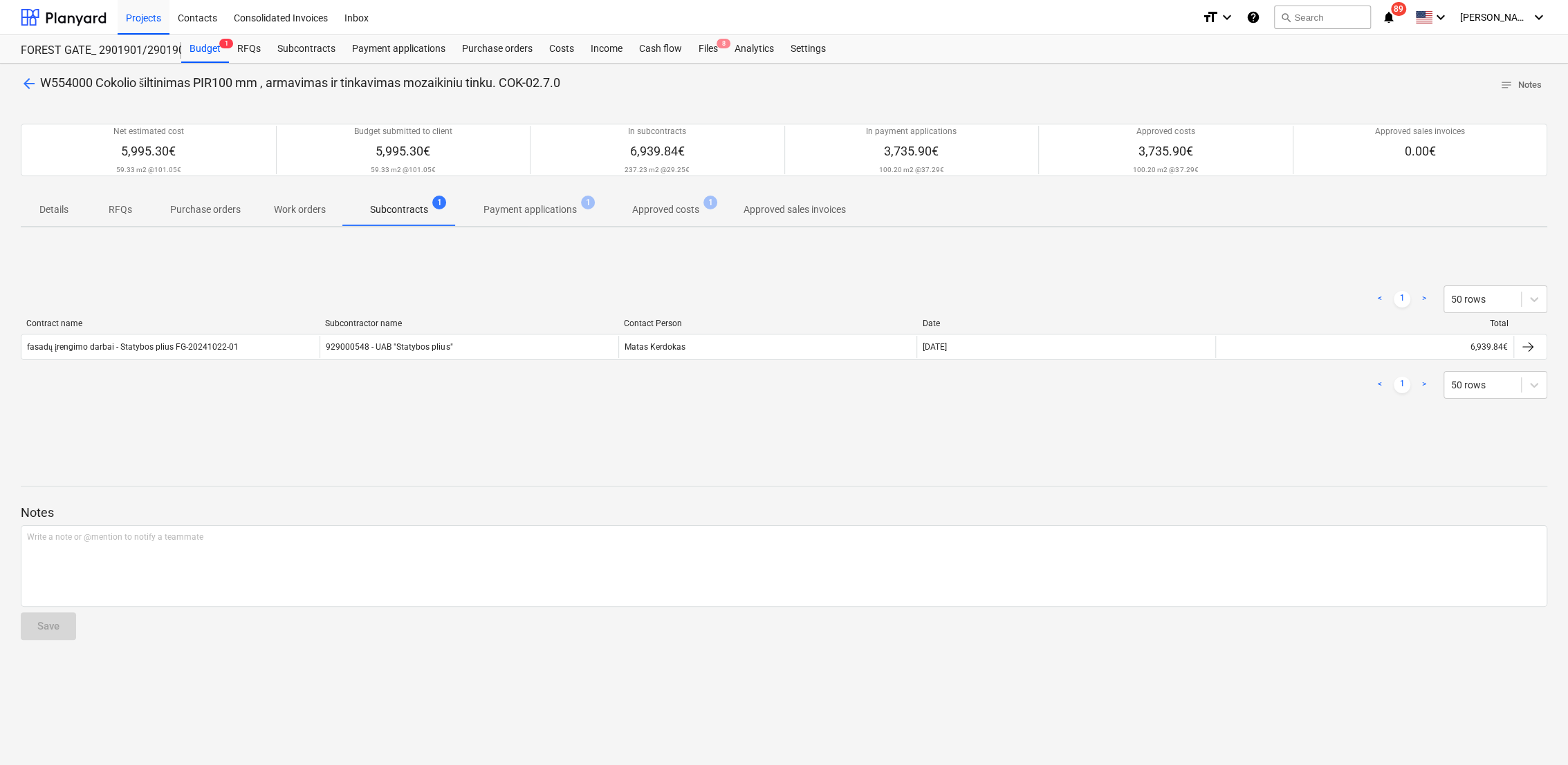
click at [1535, 352] on div at bounding box center [1528, 347] width 16 height 16
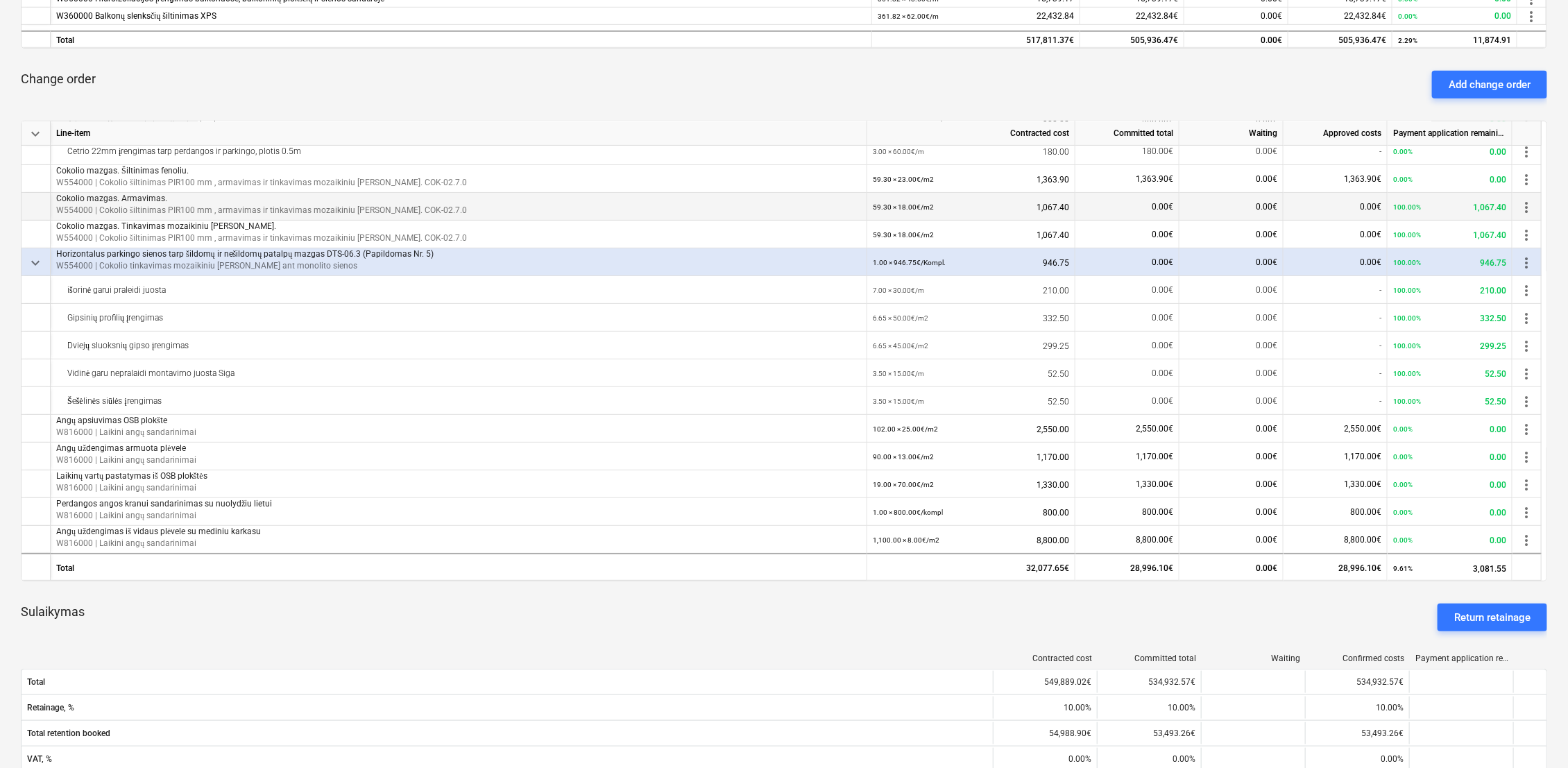
scroll to position [616, 0]
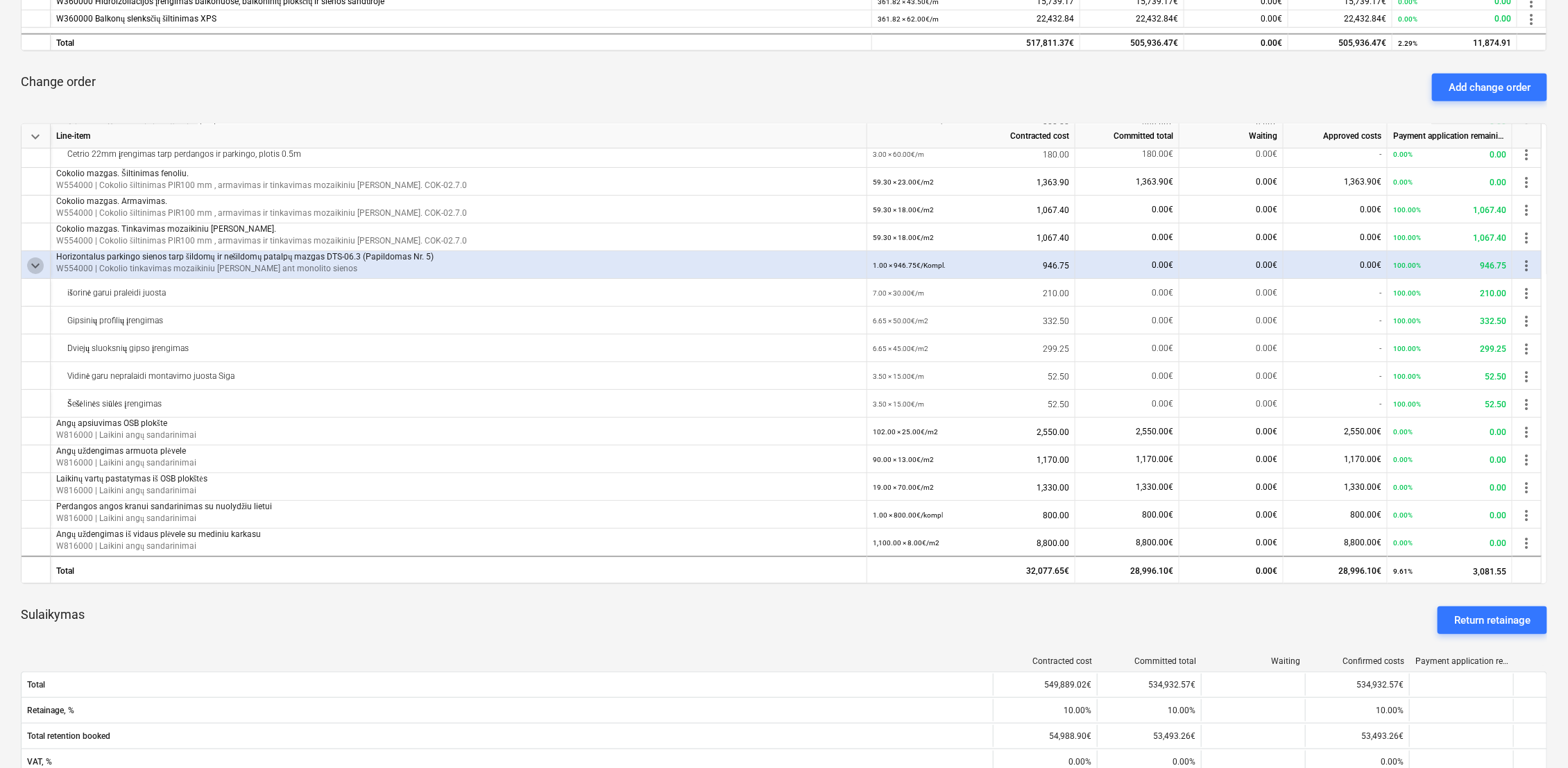
click at [29, 262] on span "keyboard_arrow_down" at bounding box center [36, 266] width 16 height 16
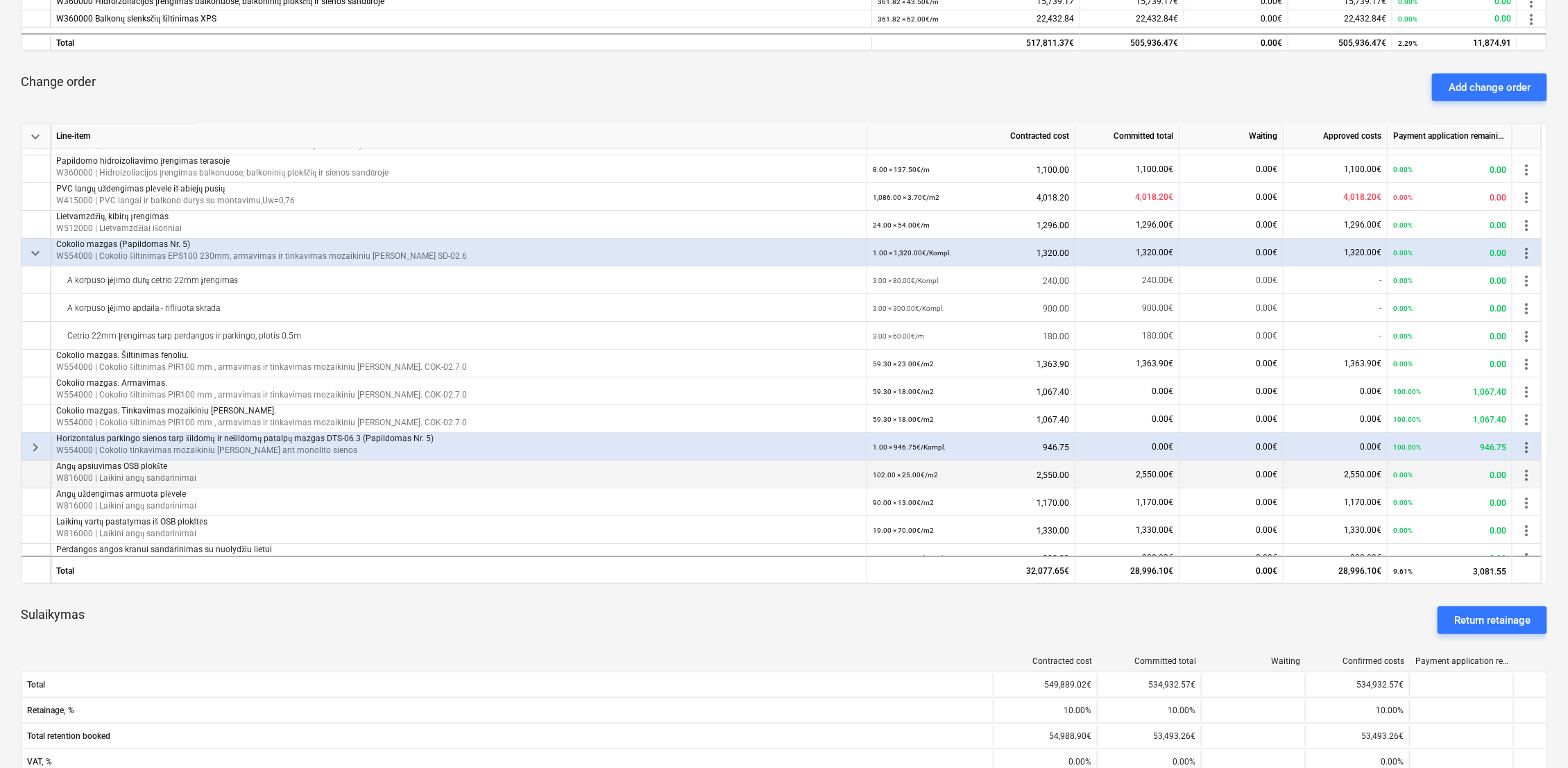
scroll to position [0, 0]
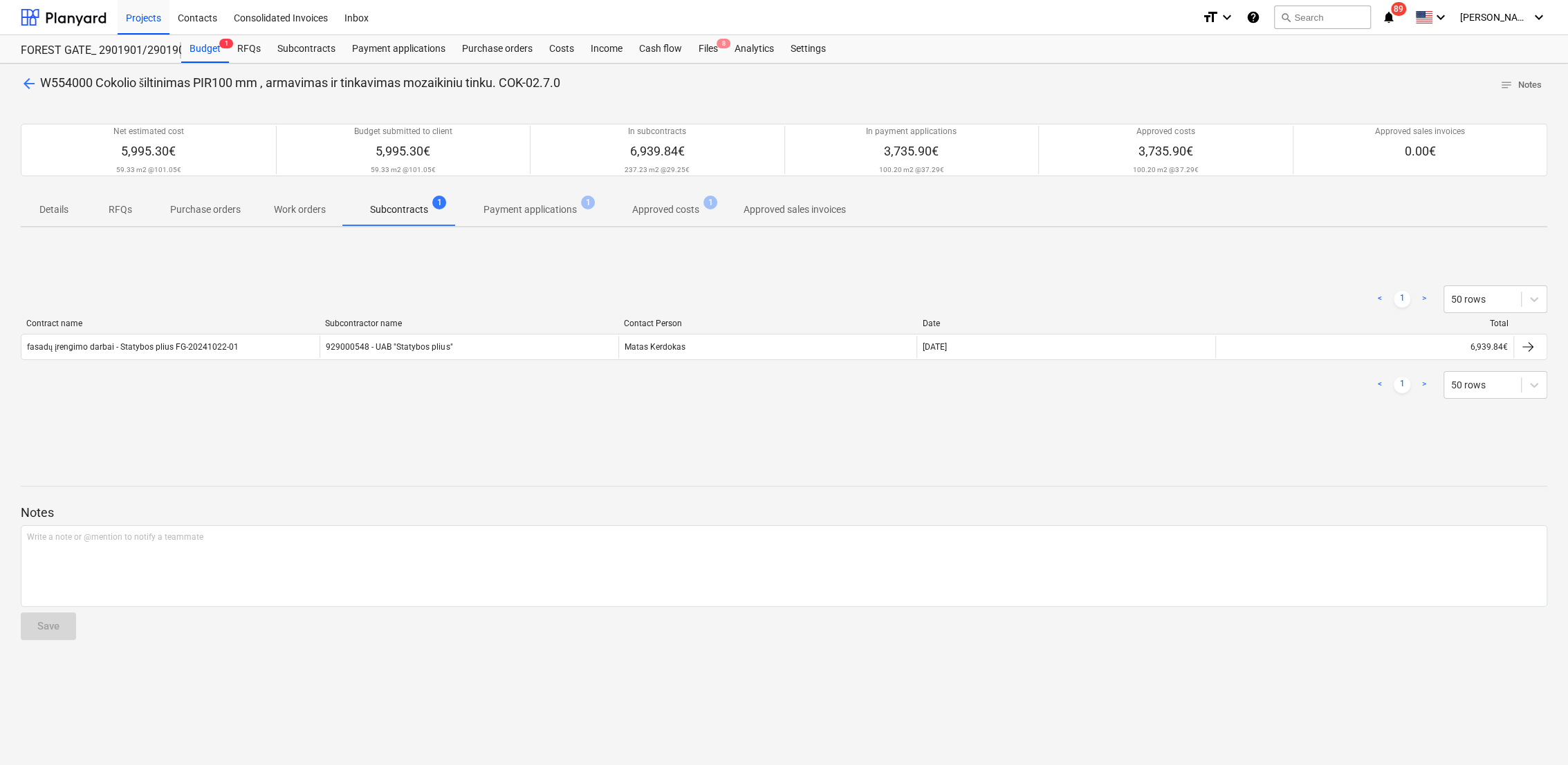
click at [508, 206] on p "Payment applications" at bounding box center [530, 209] width 93 height 15
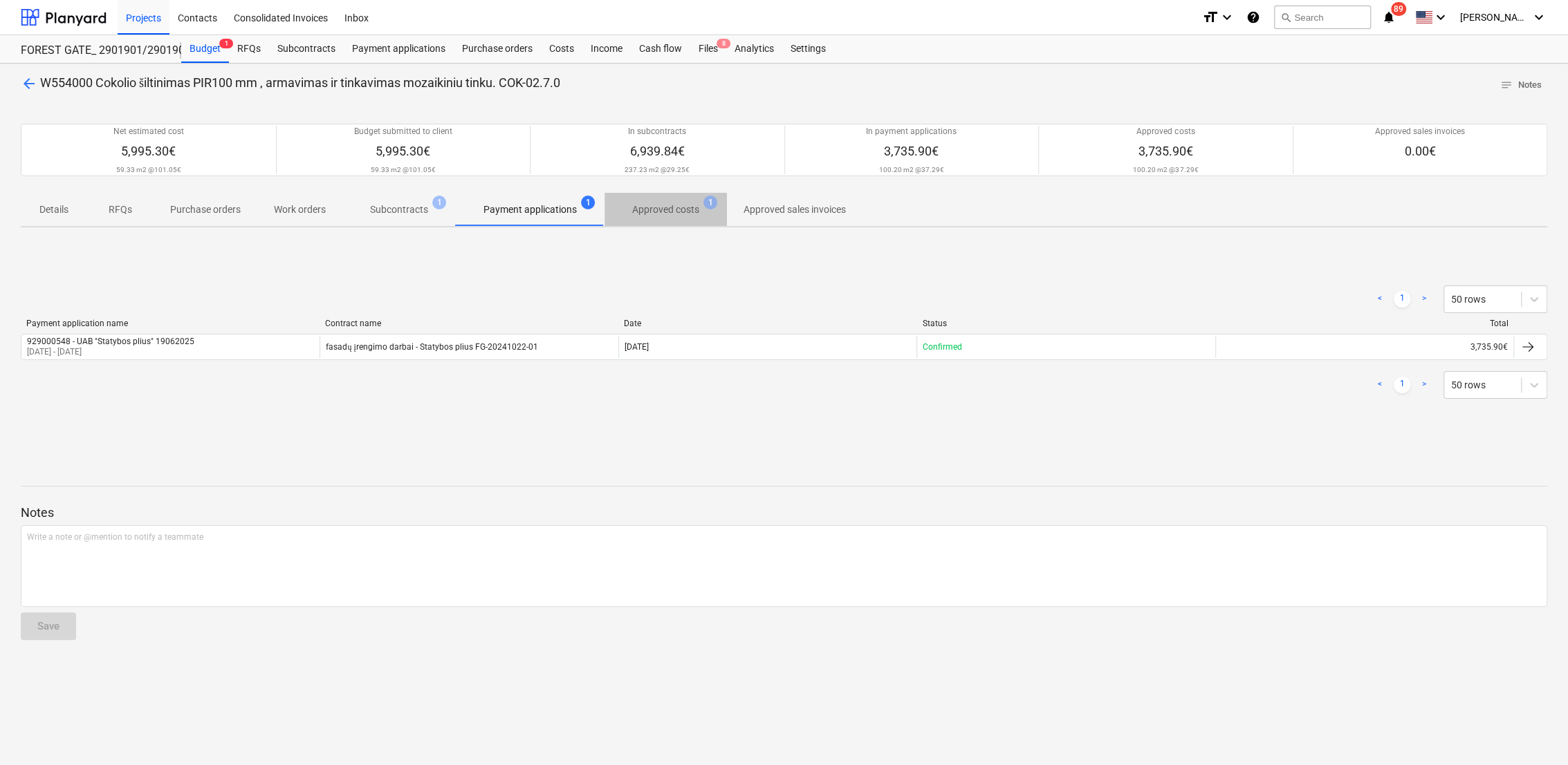
click at [672, 210] on p "Approved costs" at bounding box center [666, 209] width 67 height 15
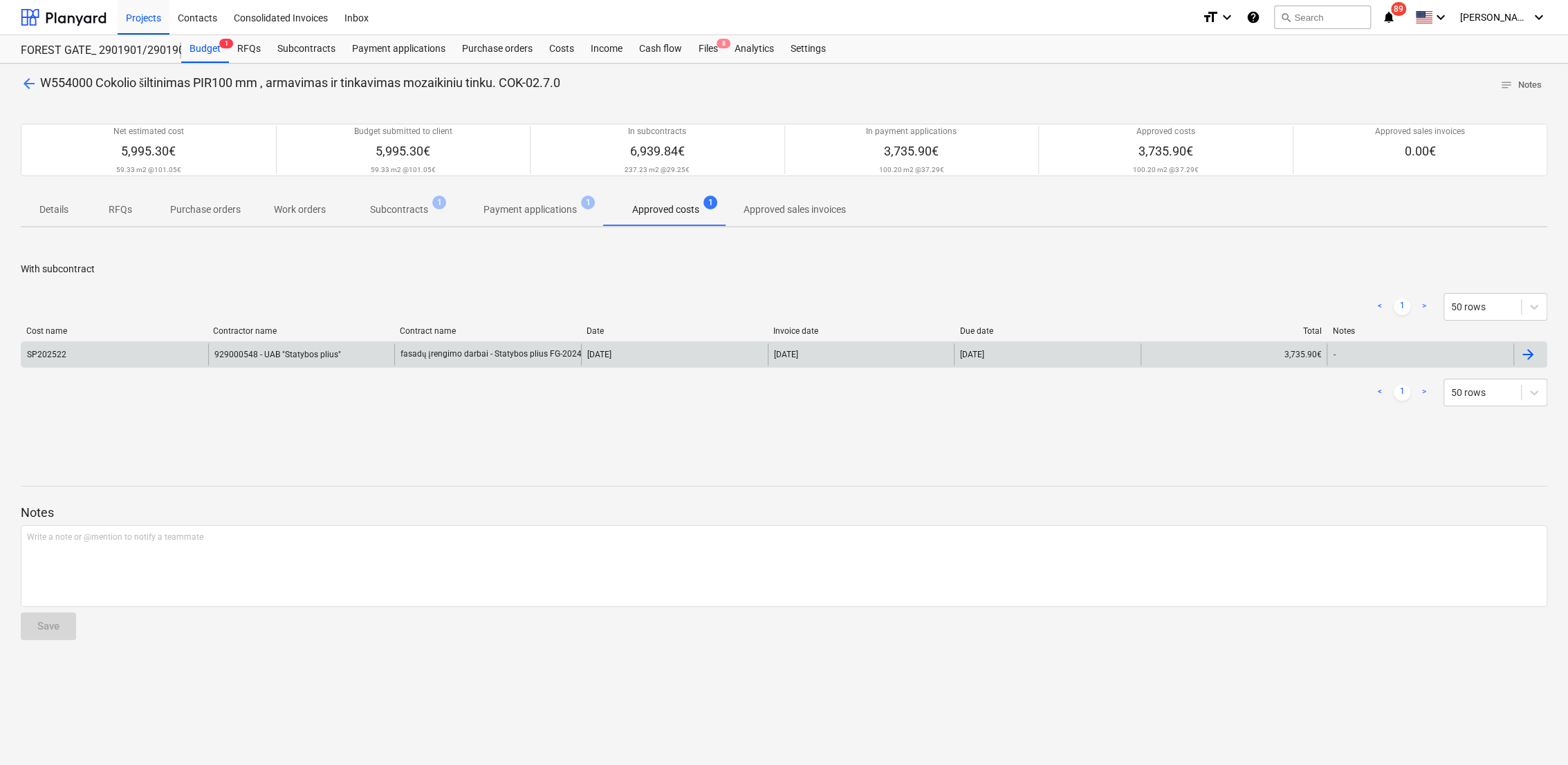
click at [1528, 362] on div at bounding box center [1528, 354] width 16 height 16
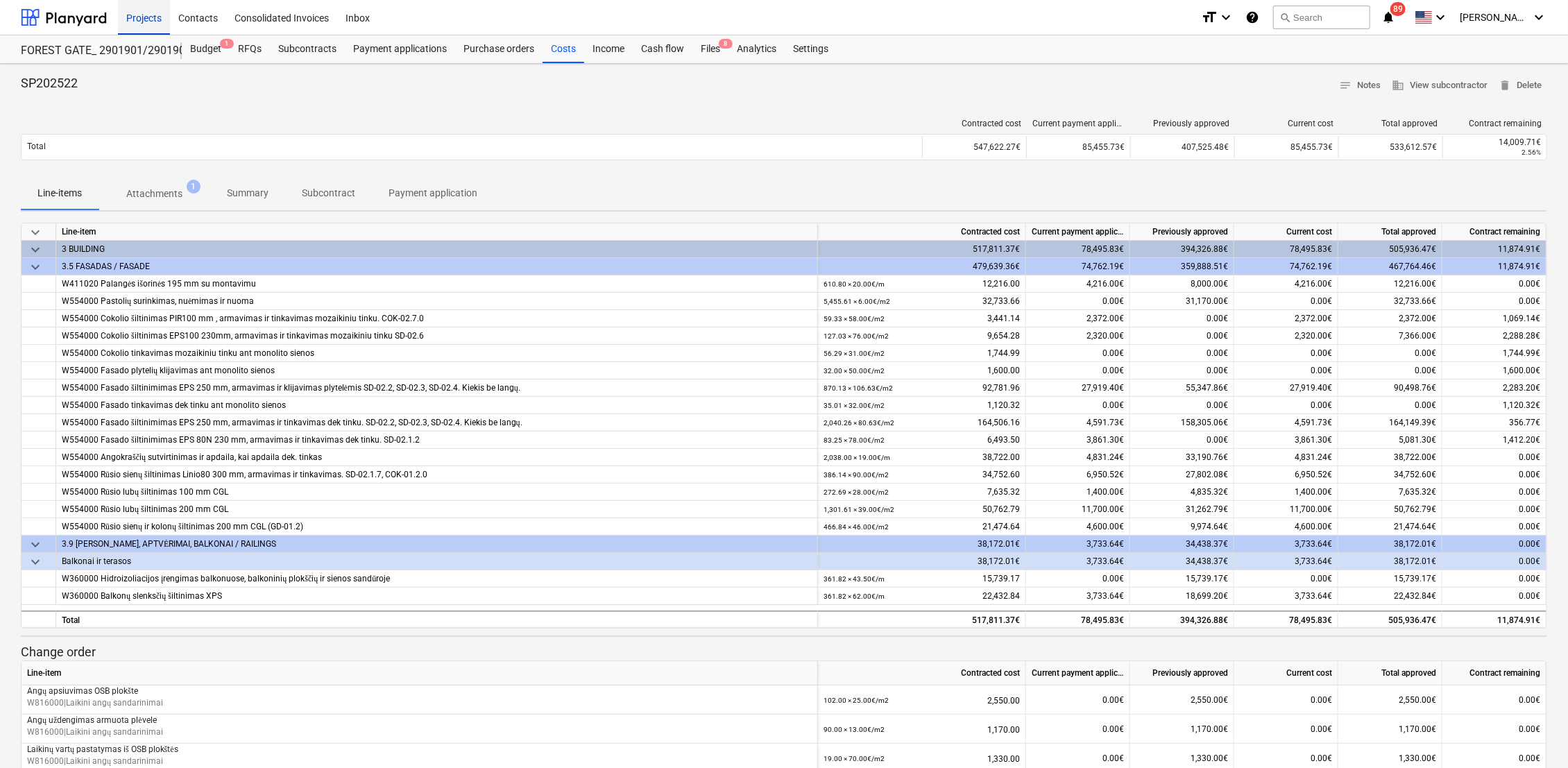
click at [151, 21] on div "Projects" at bounding box center [143, 16] width 52 height 36
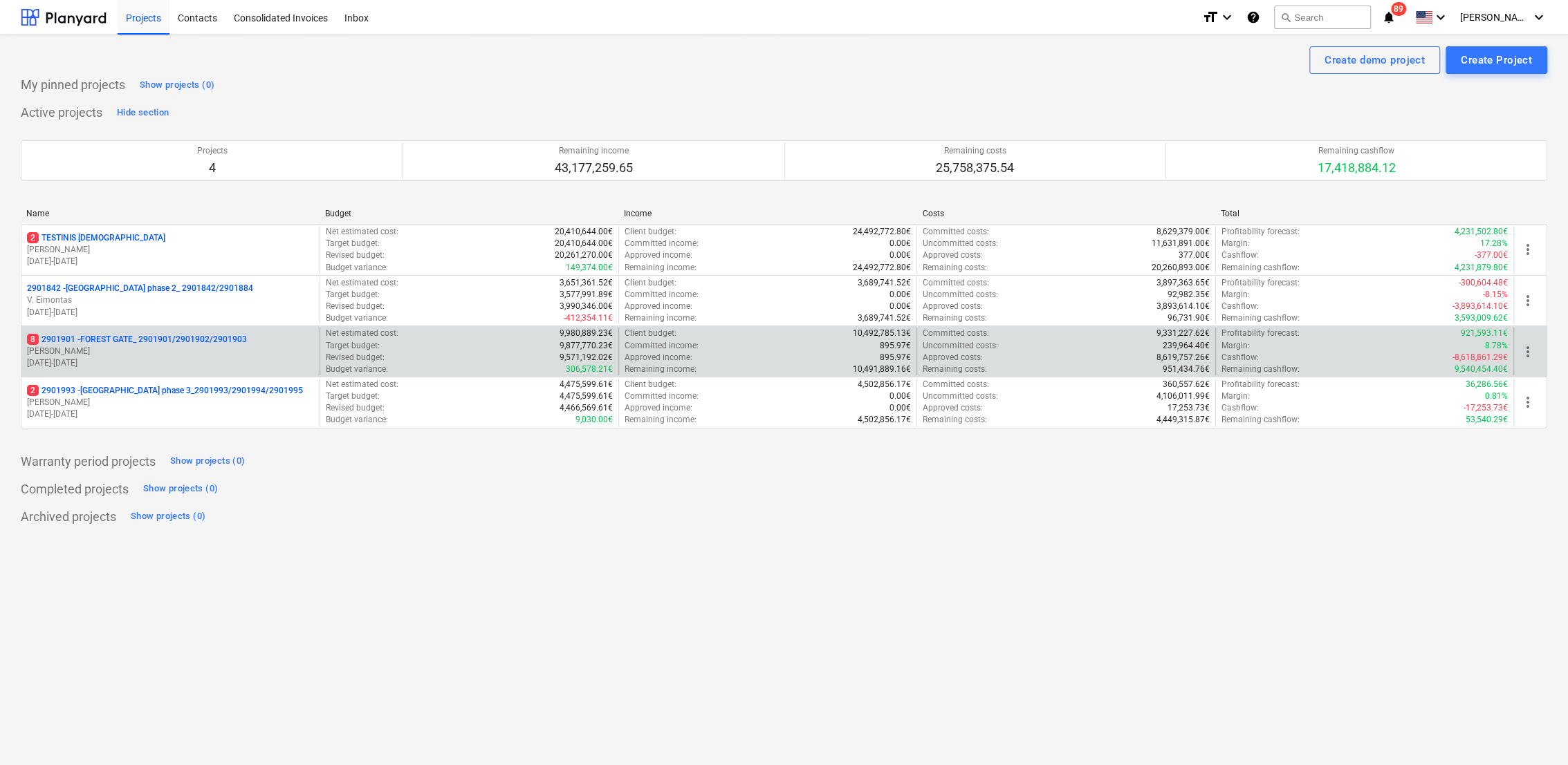
click at [115, 369] on p "[DATE] - [DATE]" at bounding box center [170, 362] width 287 height 12
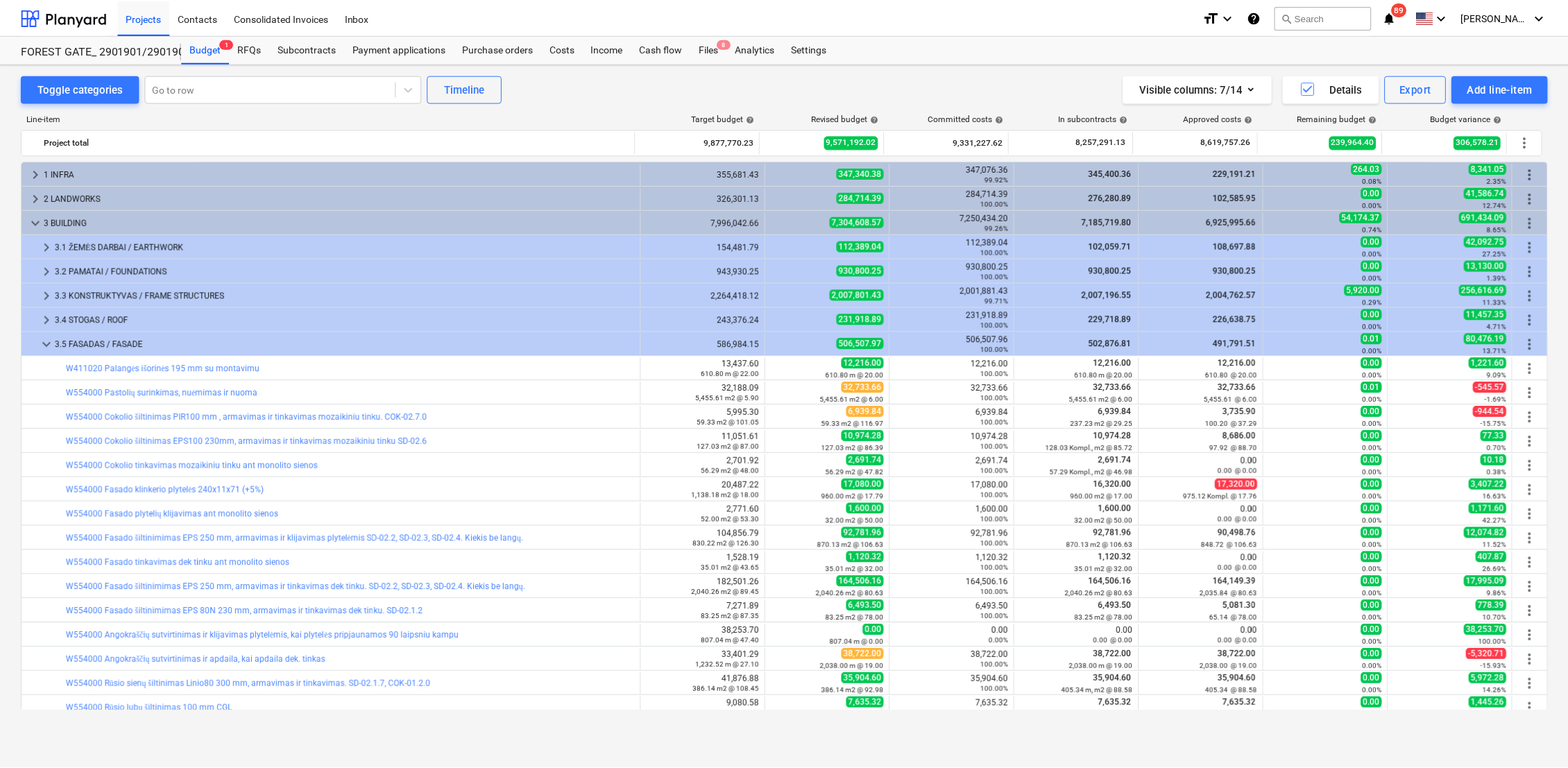
scroll to position [142, 0]
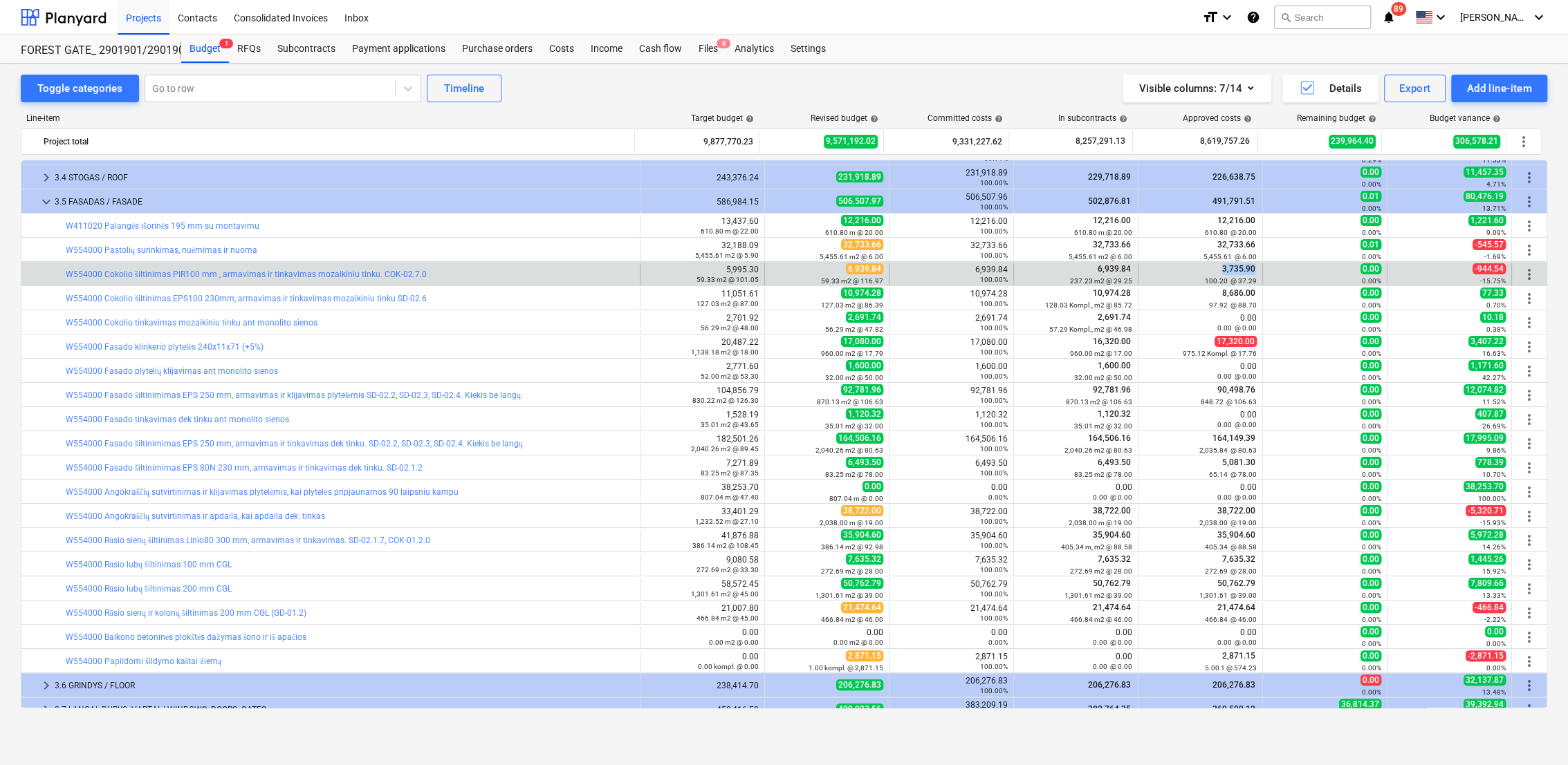
drag, startPoint x: 1216, startPoint y: 271, endPoint x: 1252, endPoint y: 271, distance: 36.0
click at [1252, 271] on div "3,735.90 100.20 @ 37.29" at bounding box center [1201, 274] width 113 height 22
click at [308, 271] on link "W554000 Cokolio šiltinimas PIR100 mm , armavimas ir tinkavimas mozaikiniu tinku…" at bounding box center [246, 274] width 361 height 10
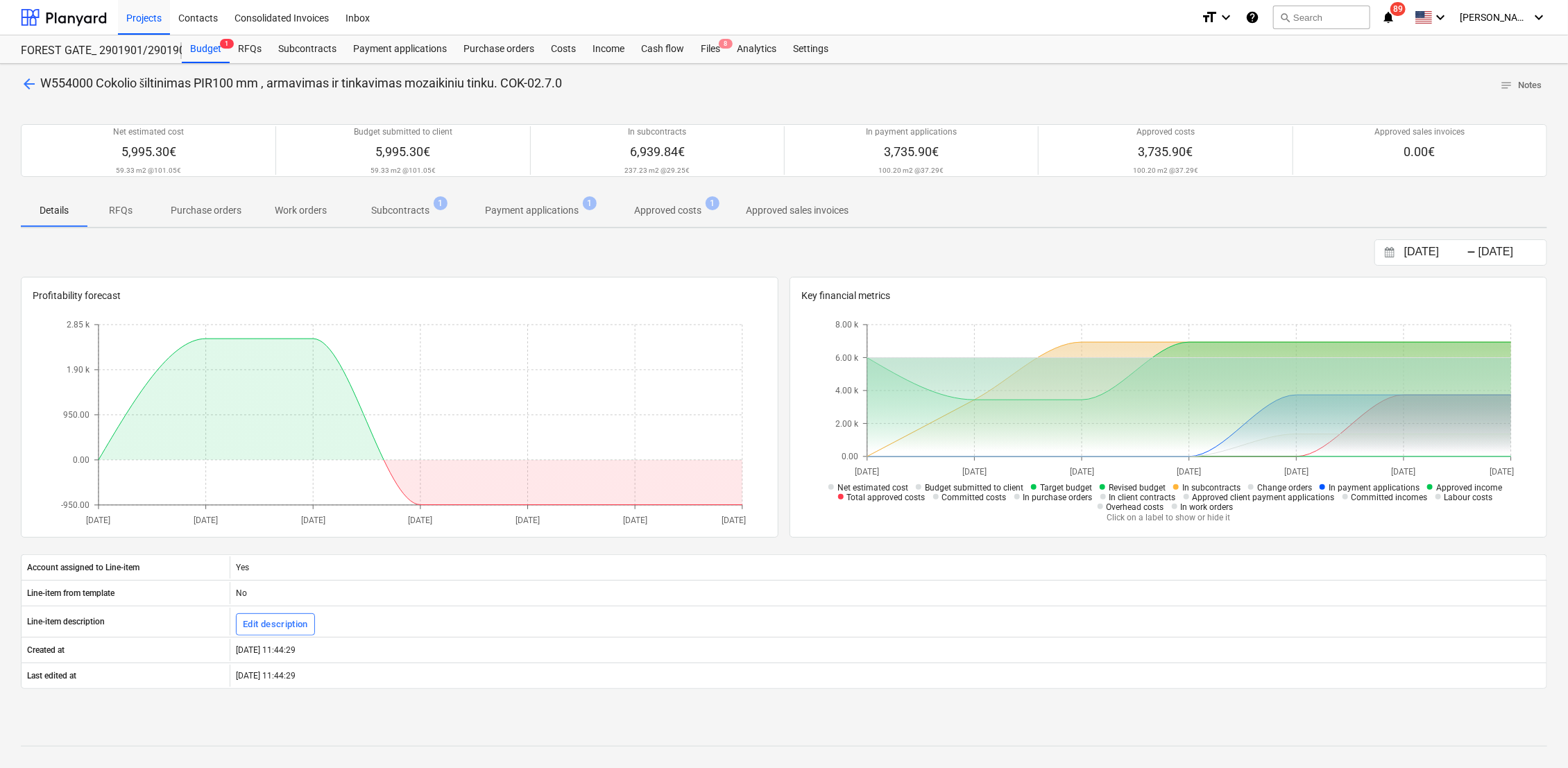
click at [408, 214] on p "Subcontracts" at bounding box center [400, 210] width 58 height 15
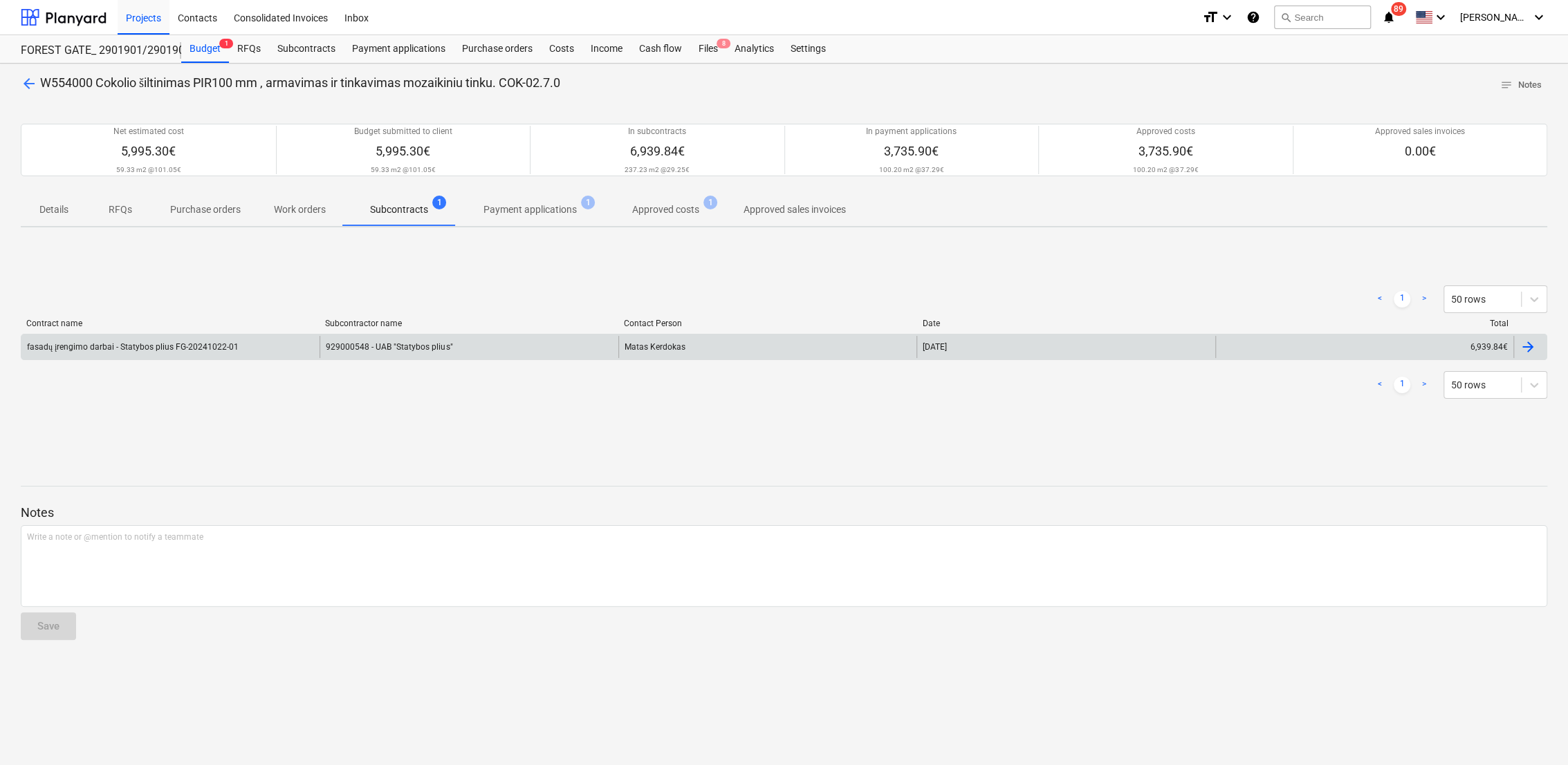
click at [465, 342] on div "929000548 - UAB "Statybos plius"" at bounding box center [468, 347] width 298 height 22
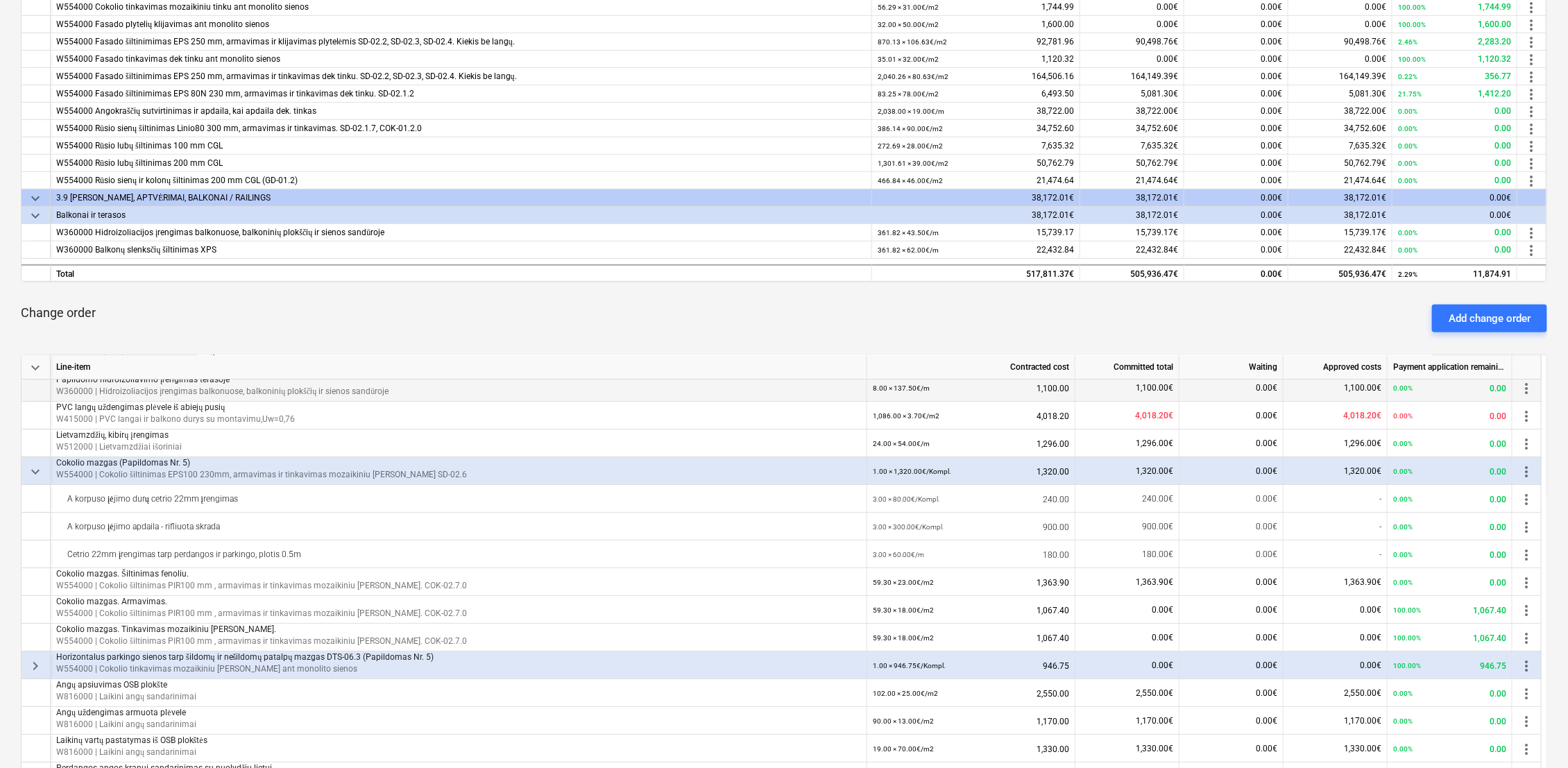
scroll to position [64, 0]
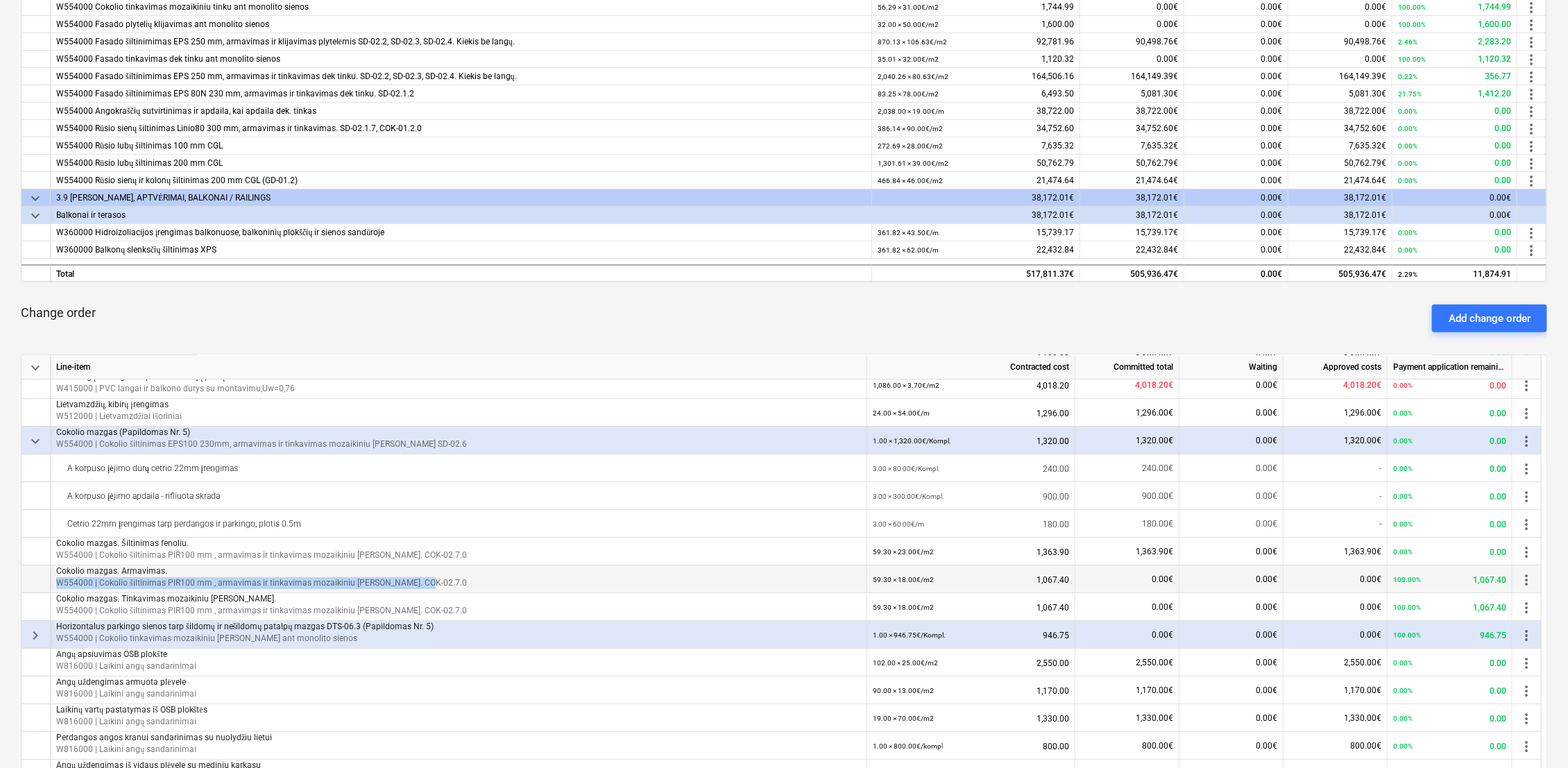
drag, startPoint x: 416, startPoint y: 578, endPoint x: 58, endPoint y: 576, distance: 358.0
click at [58, 578] on p "W554000 | Cokolio šiltinimas PIR100 mm , armavimas ir tinkavimas mozaikiniu [PE…" at bounding box center [458, 583] width 805 height 12
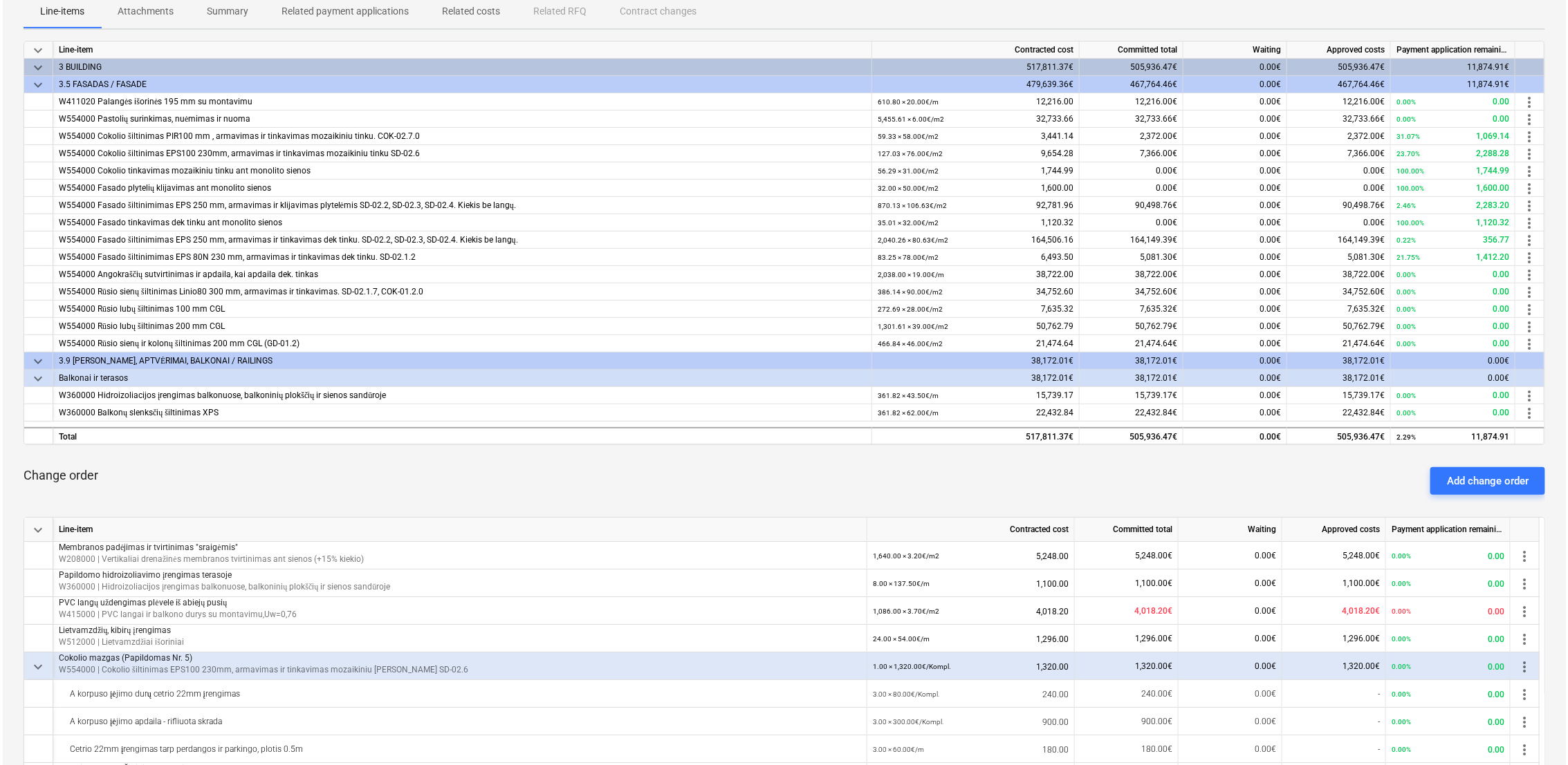
scroll to position [0, 0]
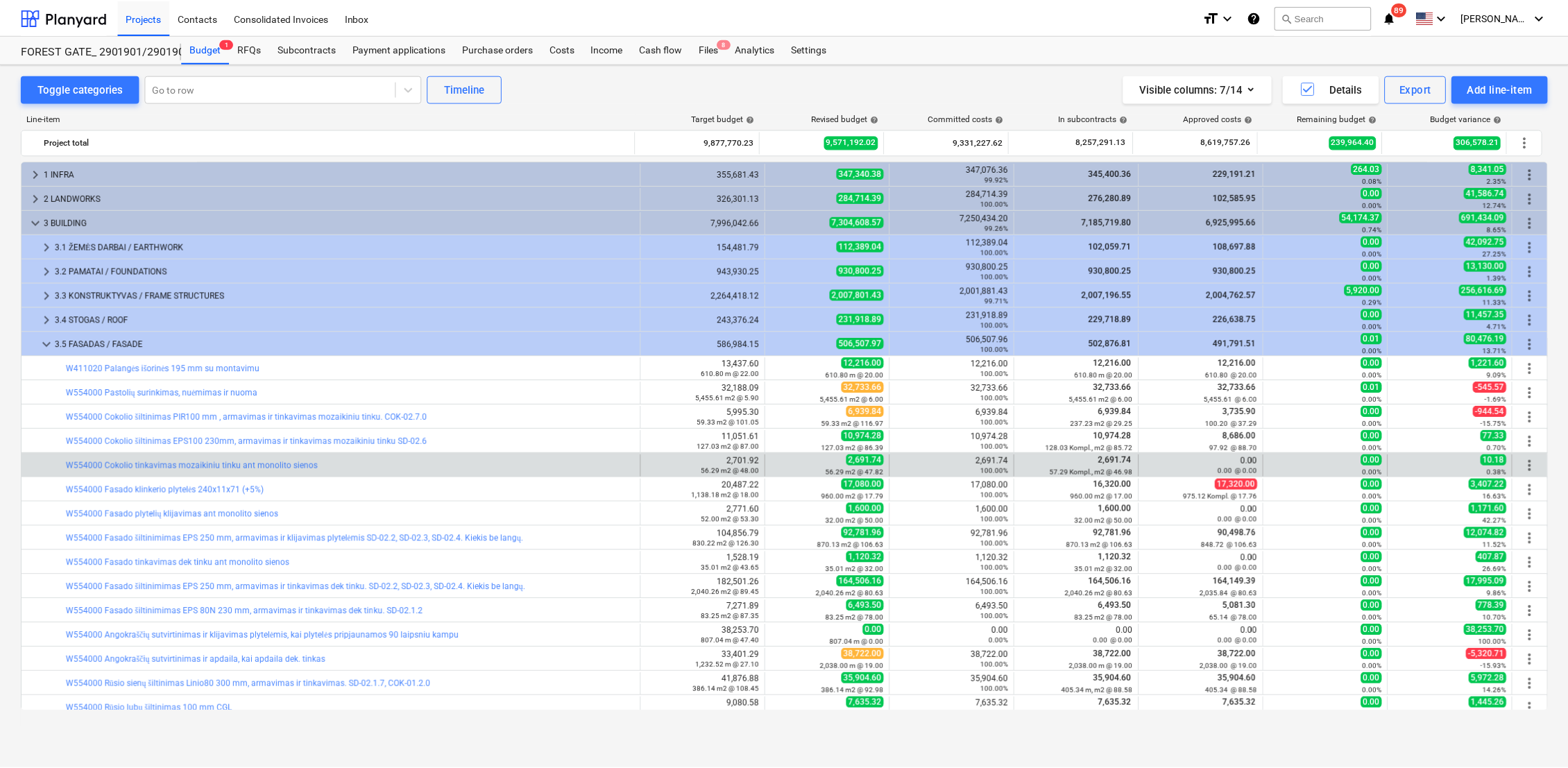
scroll to position [142, 0]
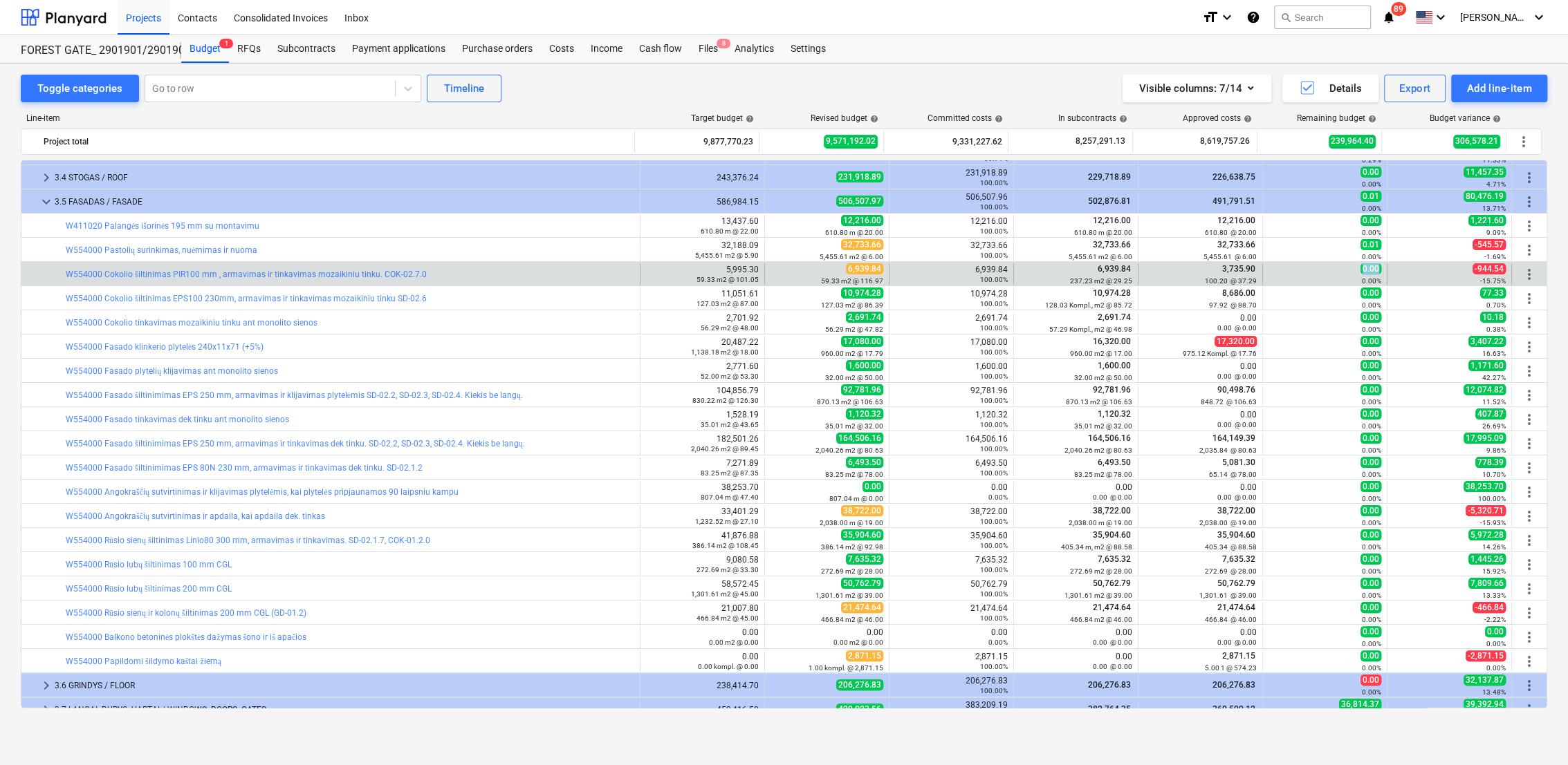
drag, startPoint x: 1376, startPoint y: 266, endPoint x: 1355, endPoint y: 266, distance: 21.0
click at [1355, 266] on div "0.00 0.00%" at bounding box center [1325, 274] width 113 height 22
drag, startPoint x: 1116, startPoint y: 271, endPoint x: 1084, endPoint y: 271, distance: 32.0
click at [1084, 271] on div "6,939.84 237.23 m2 @ 29.25" at bounding box center [1076, 274] width 125 height 22
drag, startPoint x: 1376, startPoint y: 269, endPoint x: 1352, endPoint y: 269, distance: 24.0
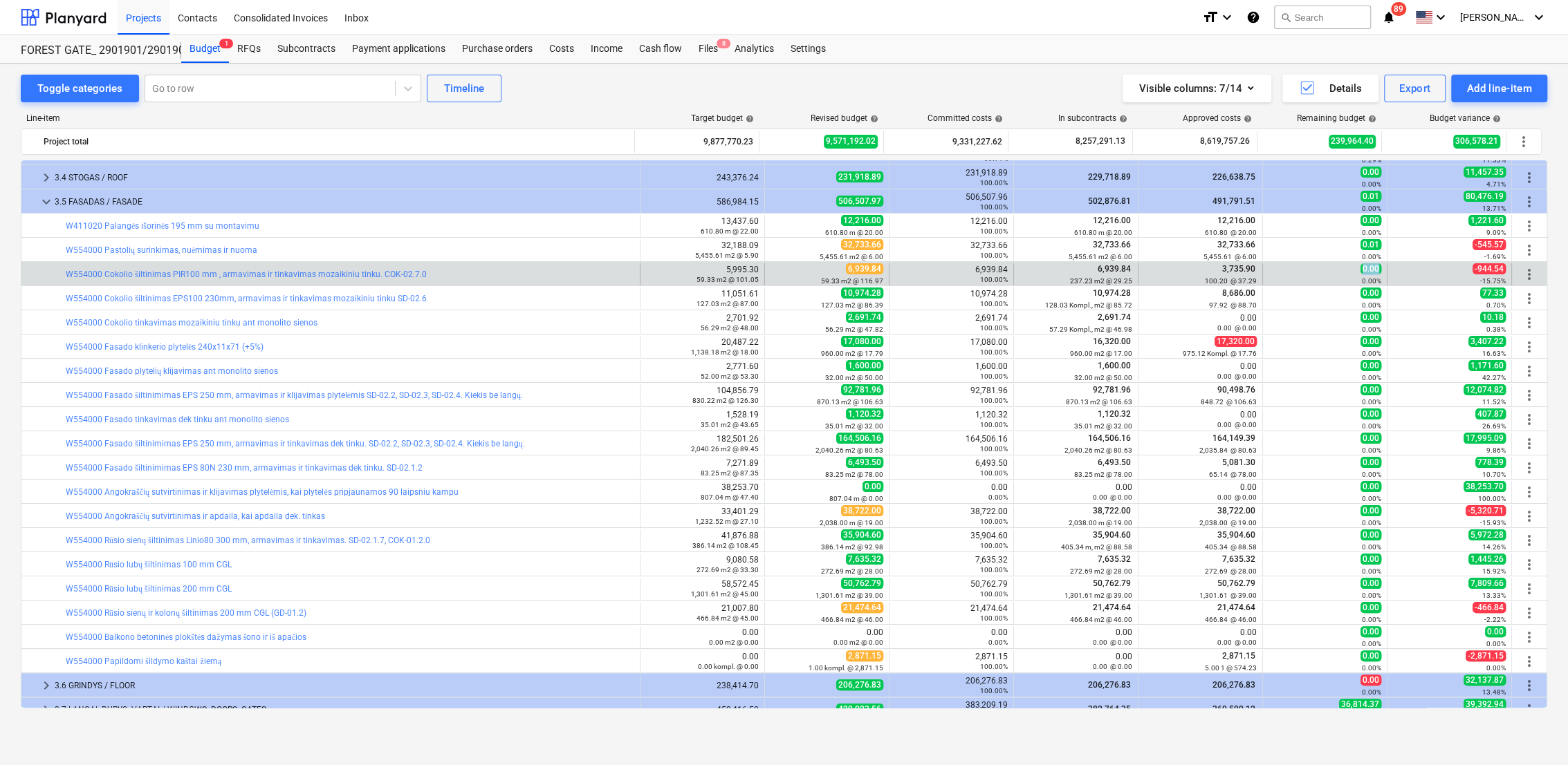
click at [1352, 269] on div "0.00 0.00%" at bounding box center [1325, 274] width 125 height 22
drag, startPoint x: 876, startPoint y: 269, endPoint x: 841, endPoint y: 265, distance: 35.2
click at [841, 265] on div "6,939.84 59.33 m2 @ 116.97" at bounding box center [827, 274] width 113 height 22
click at [272, 275] on link "W554000 Cokolio šiltinimas PIR100 mm , armavimas ir tinkavimas mozaikiniu tinku…" at bounding box center [246, 274] width 361 height 10
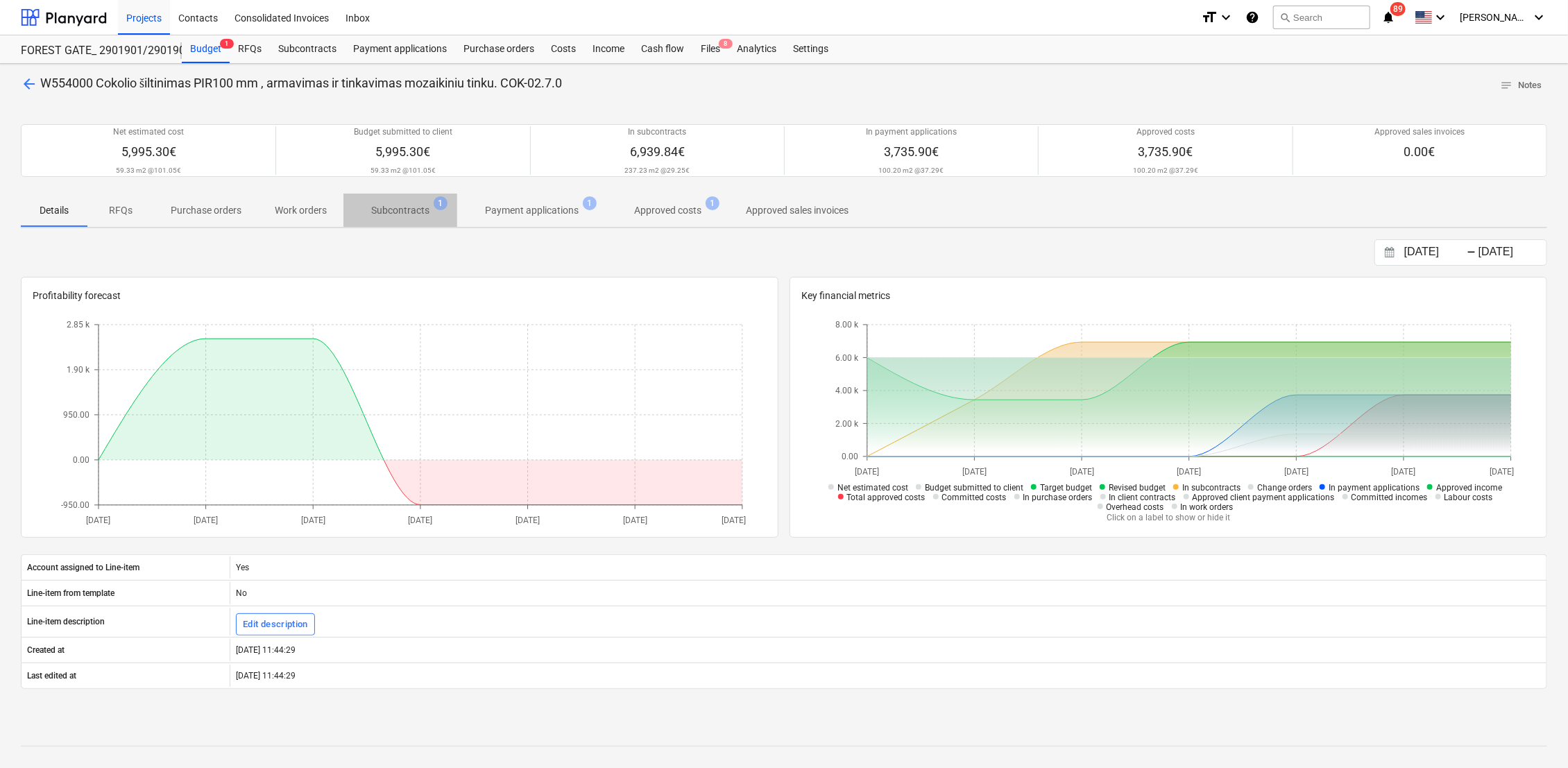
click at [395, 211] on p "Subcontracts" at bounding box center [400, 210] width 58 height 15
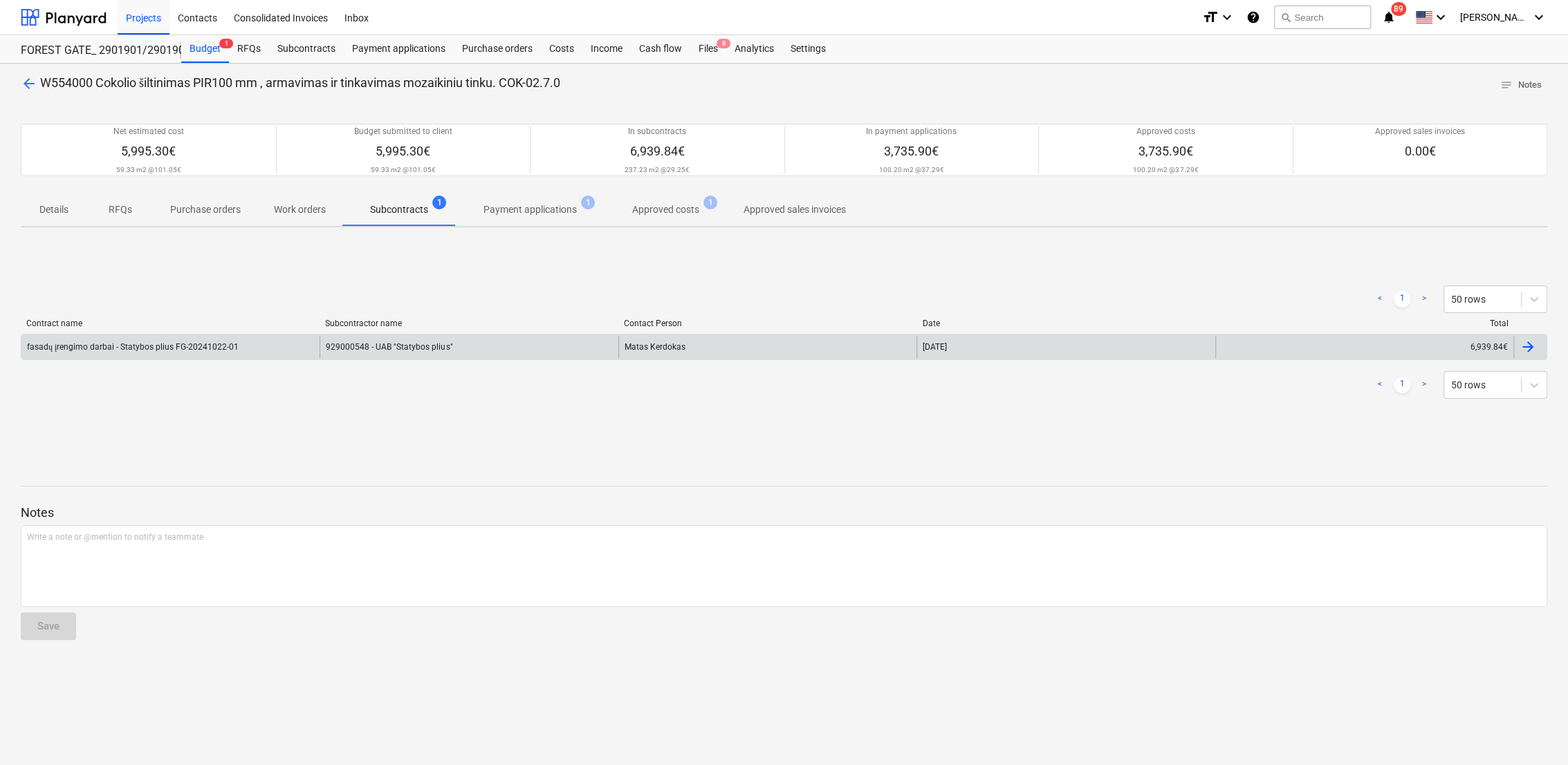
click at [431, 337] on div "929000548 - UAB "Statybos plius"" at bounding box center [468, 347] width 298 height 22
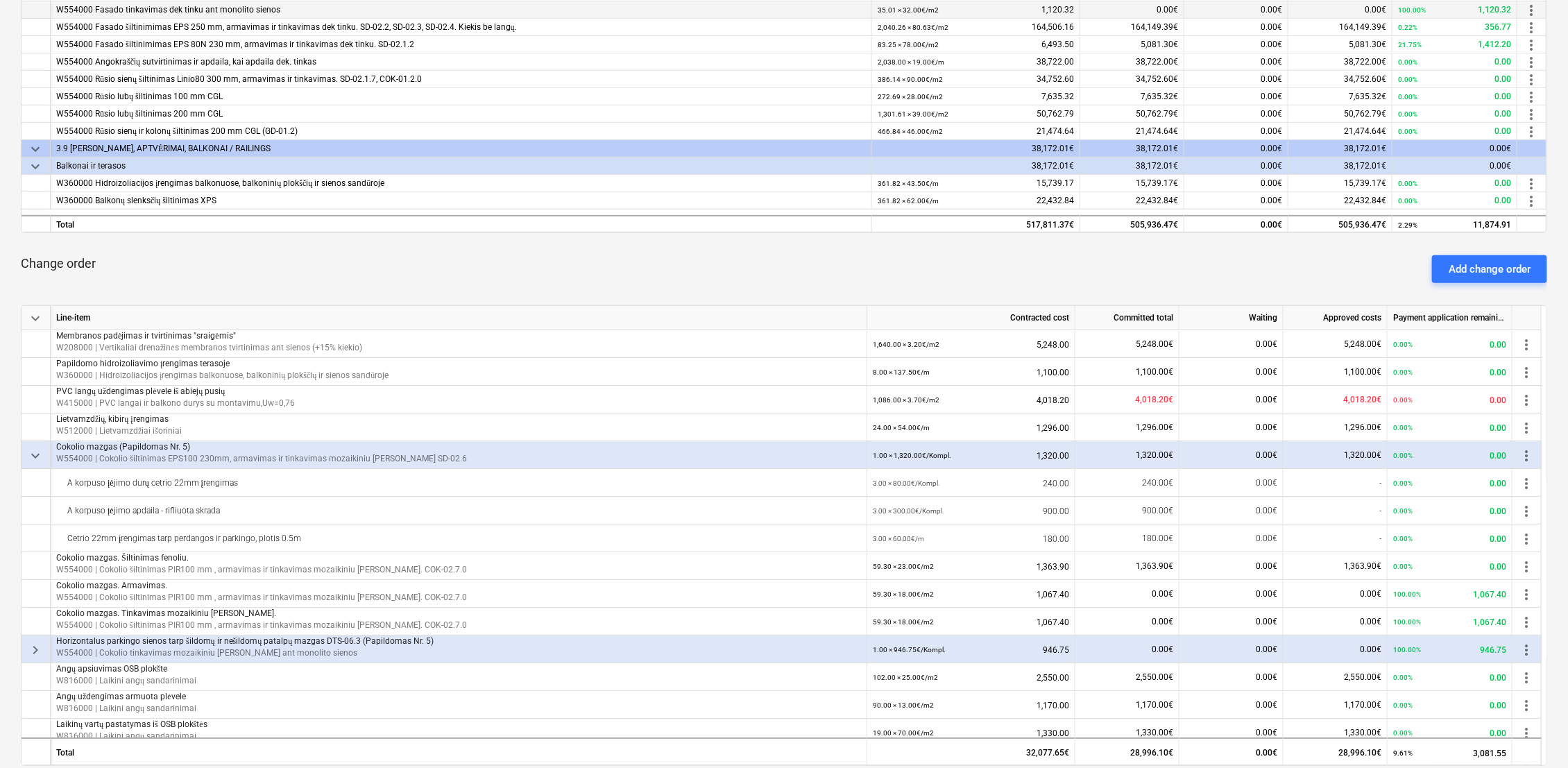
scroll to position [231, 0]
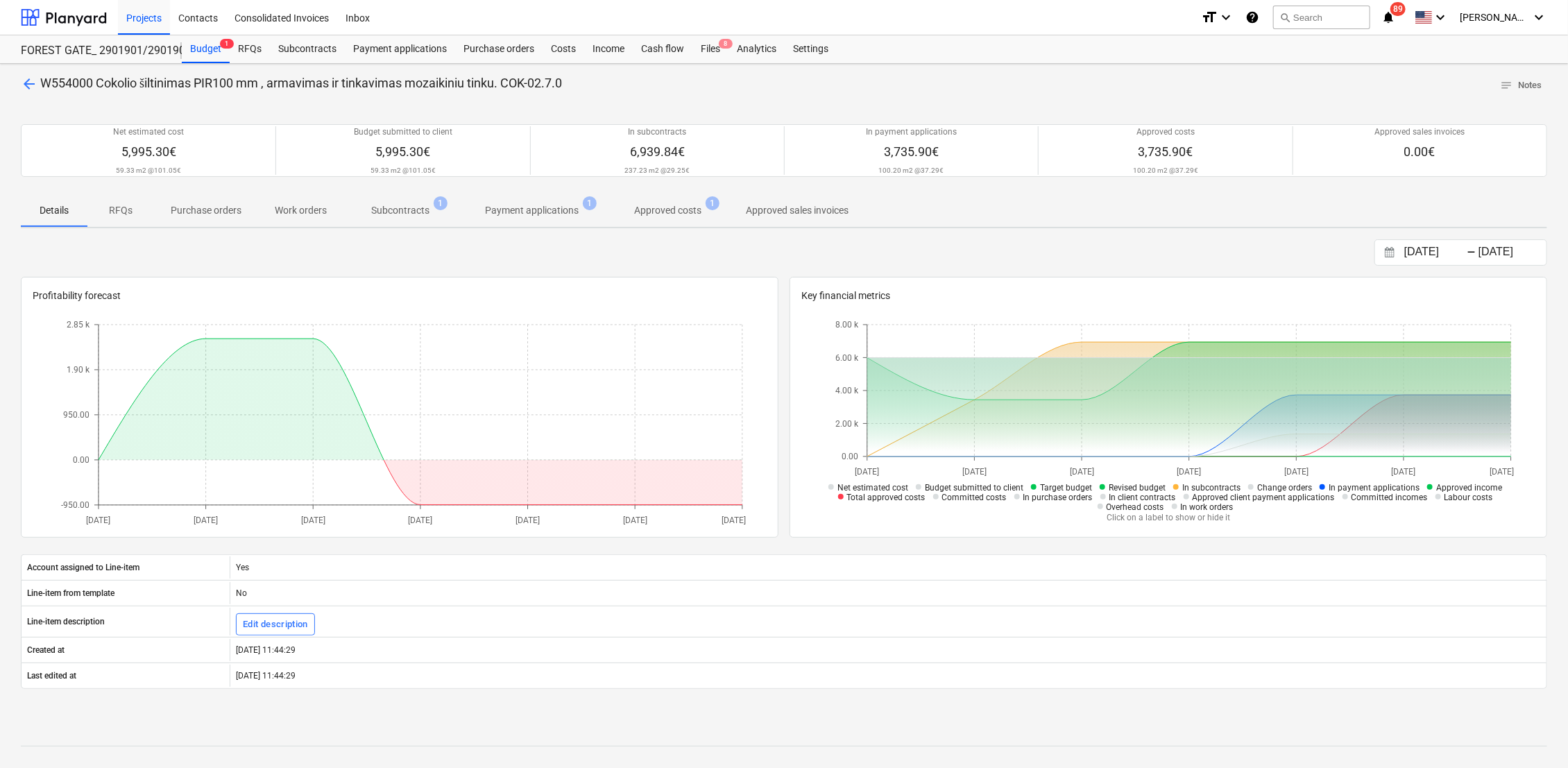
click at [542, 217] on p "Payment applications" at bounding box center [532, 210] width 93 height 15
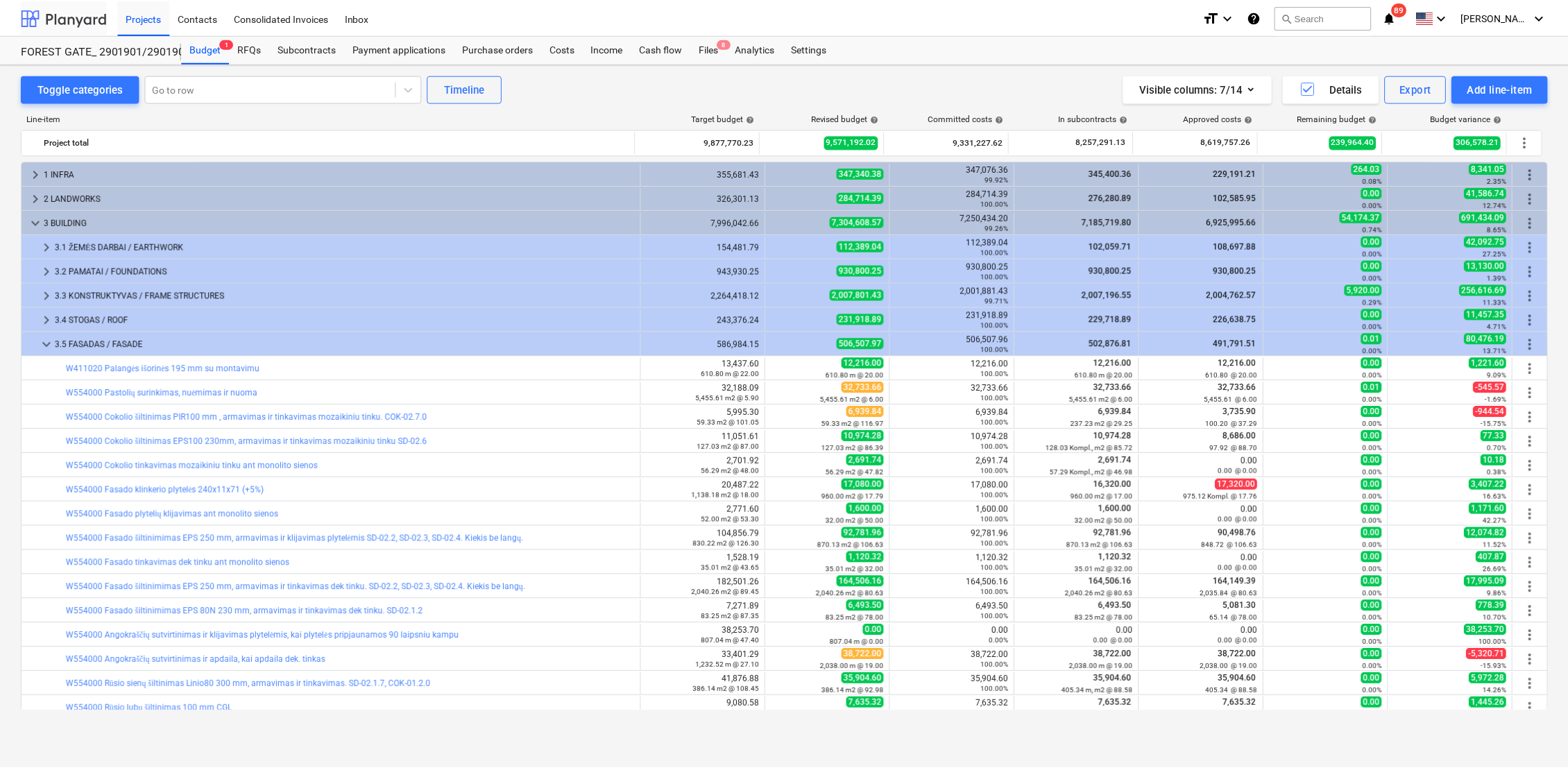
scroll to position [142, 0]
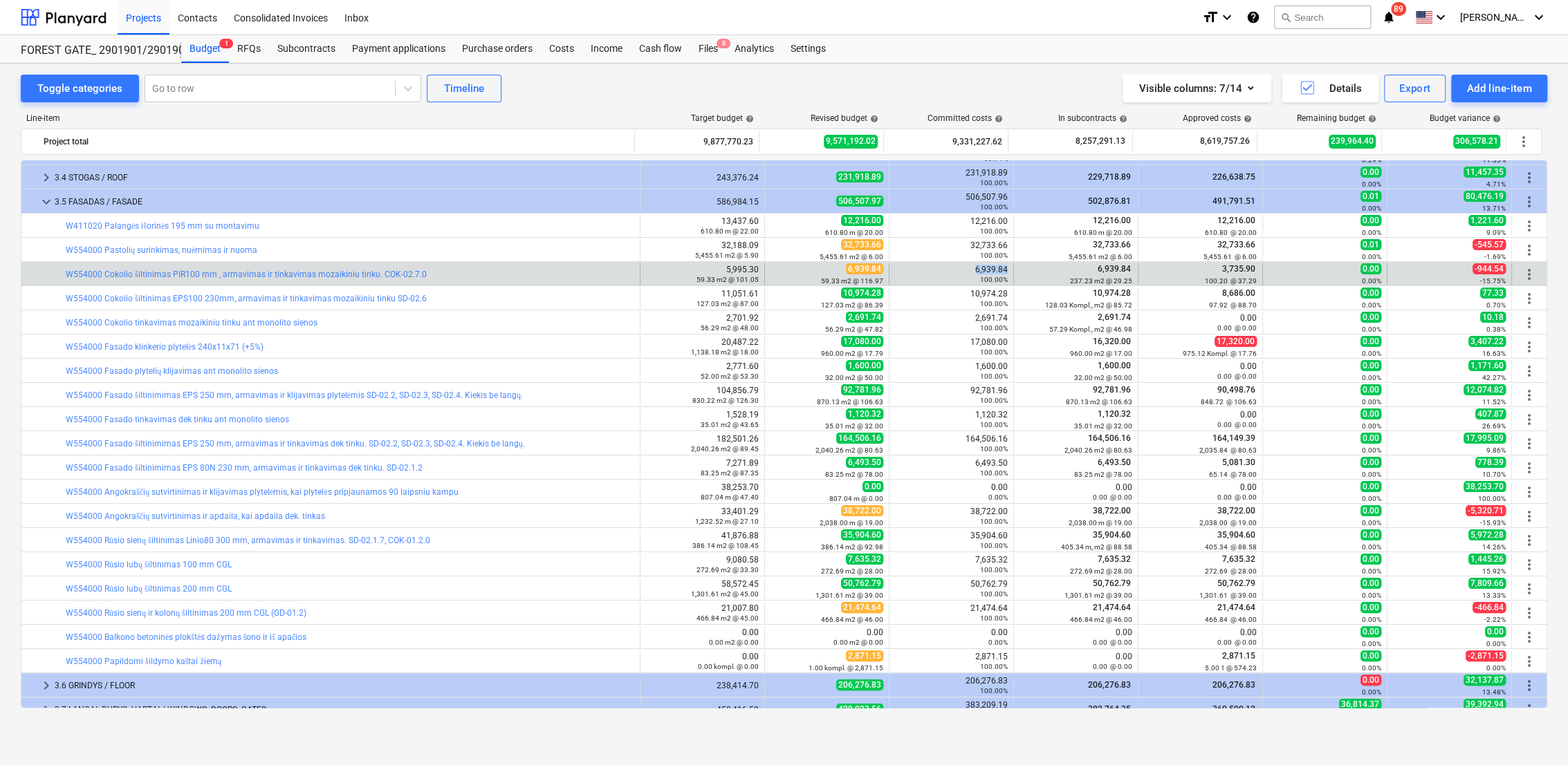
drag, startPoint x: 1001, startPoint y: 272, endPoint x: 970, endPoint y: 269, distance: 31.1
click at [970, 269] on div "6,939.84 100.00%" at bounding box center [951, 274] width 113 height 19
click at [379, 276] on link "W554000 Cokolio šiltinimas PIR100 mm , armavimas ir tinkavimas mozaikiniu tinku…" at bounding box center [246, 274] width 361 height 10
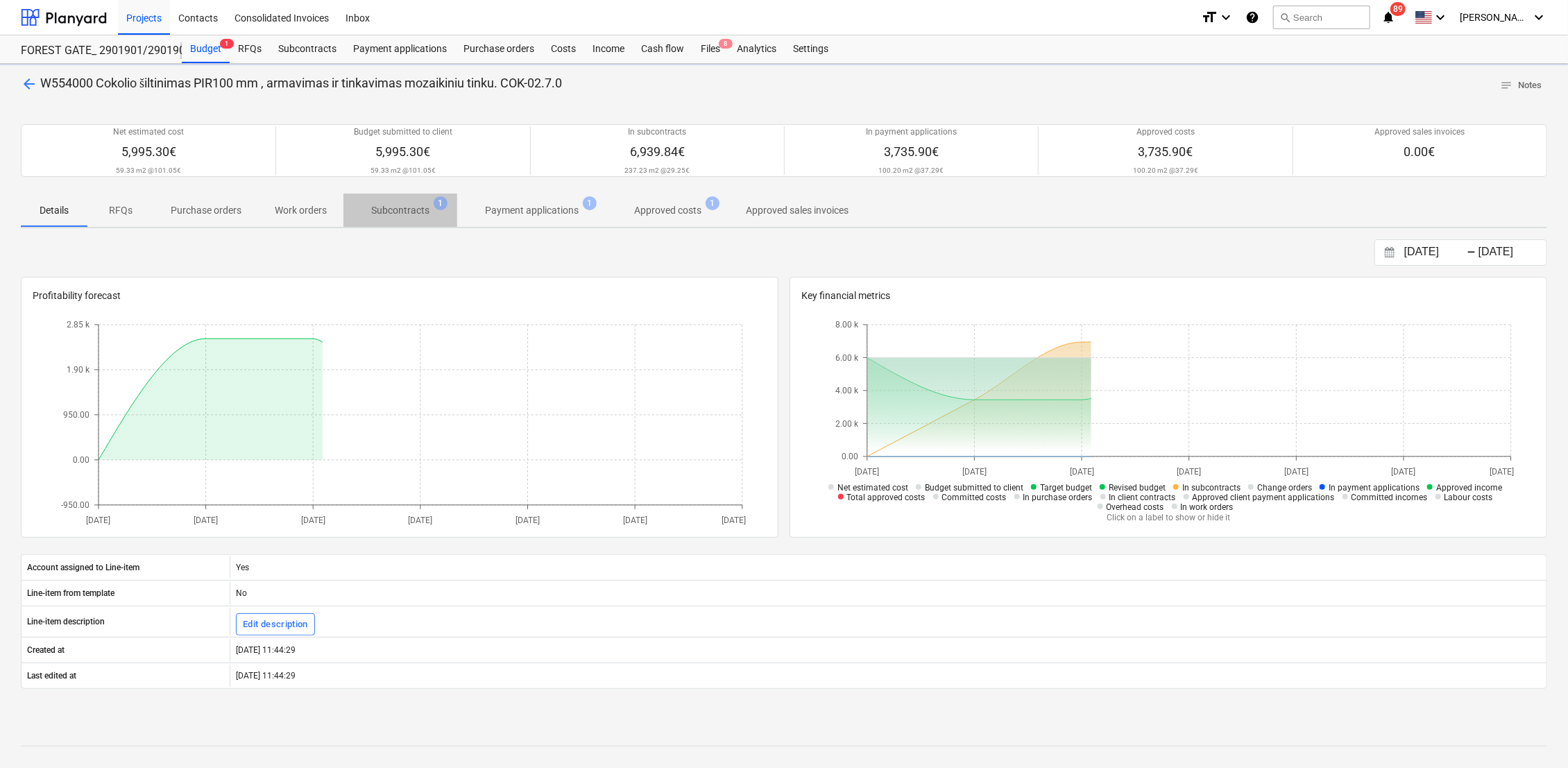
click at [412, 215] on p "Subcontracts" at bounding box center [400, 210] width 58 height 15
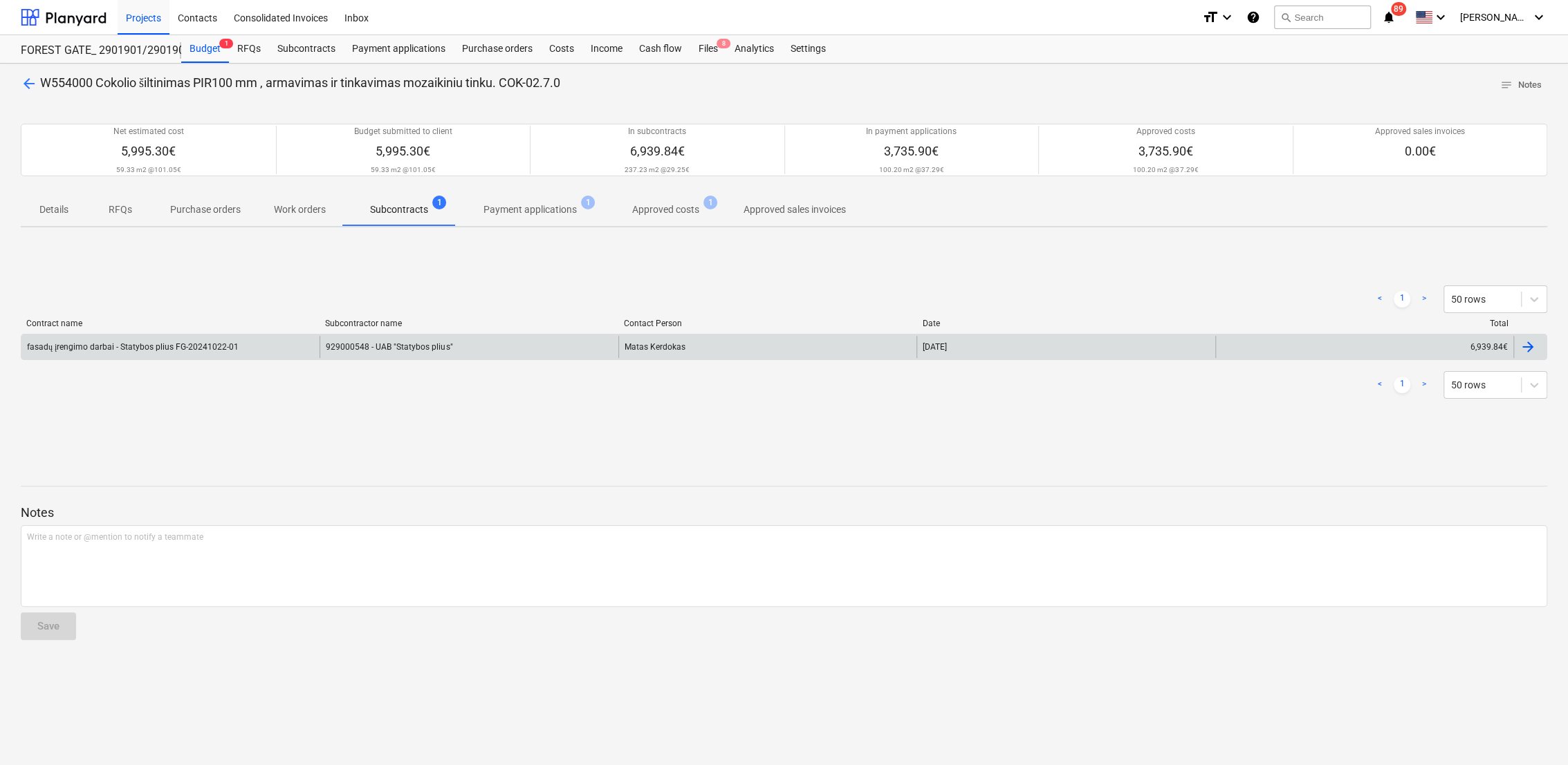
click at [398, 344] on div "929000548 - UAB "Statybos plius"" at bounding box center [468, 347] width 298 height 22
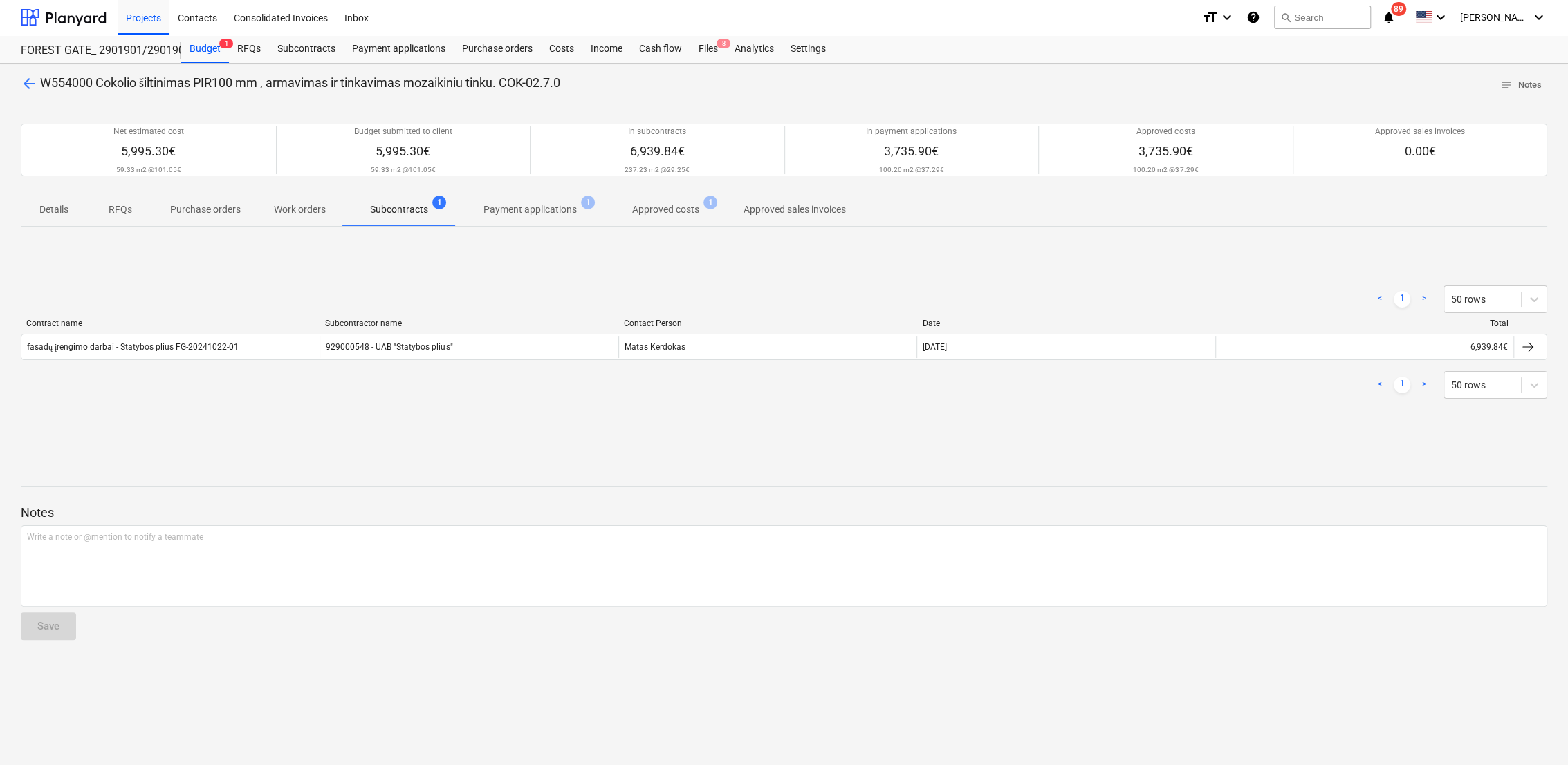
click at [537, 210] on p "Payment applications" at bounding box center [530, 209] width 93 height 15
click at [682, 209] on p "Approved costs" at bounding box center [666, 209] width 67 height 15
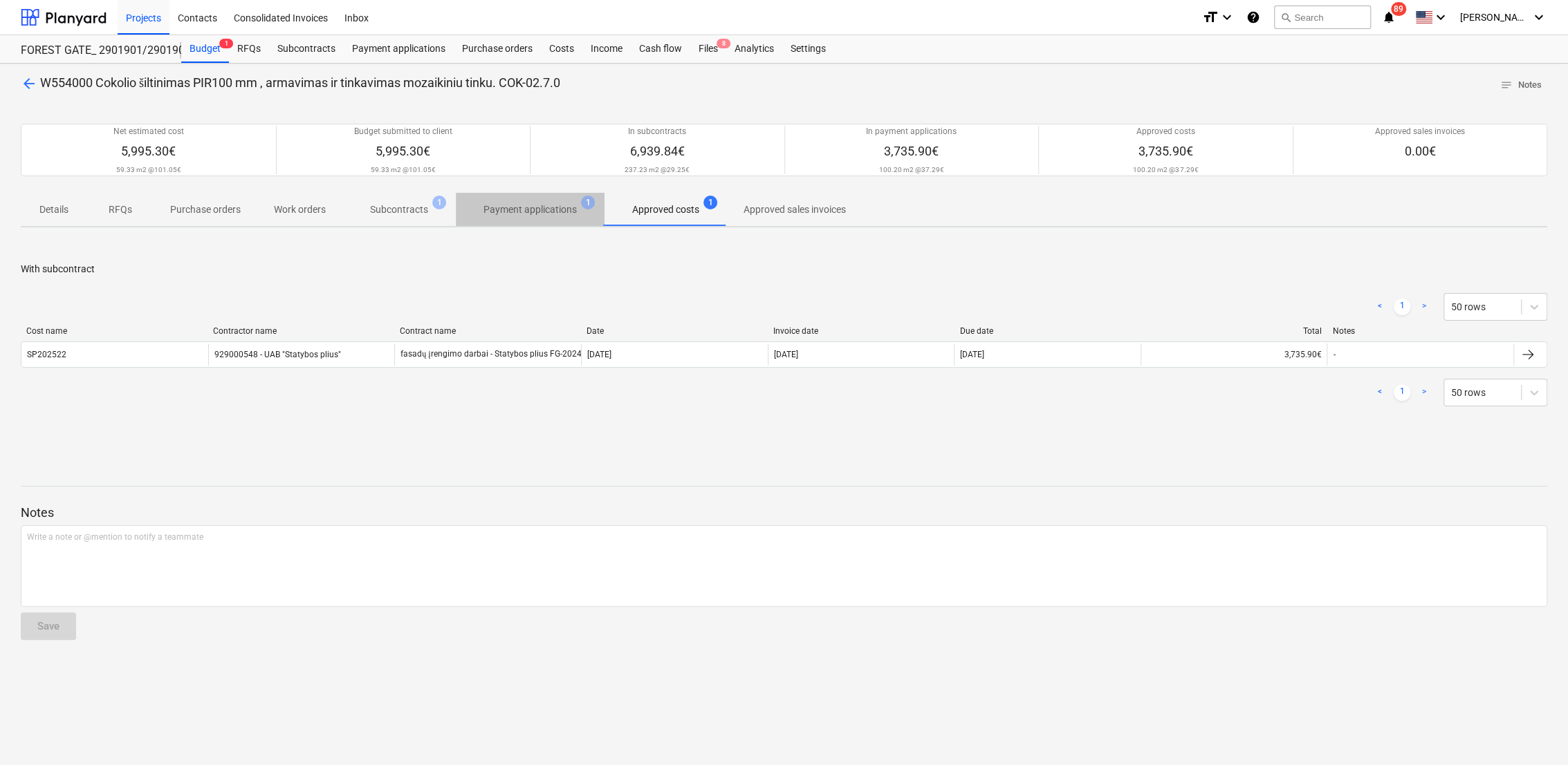
click at [547, 215] on p "Payment applications" at bounding box center [530, 209] width 93 height 15
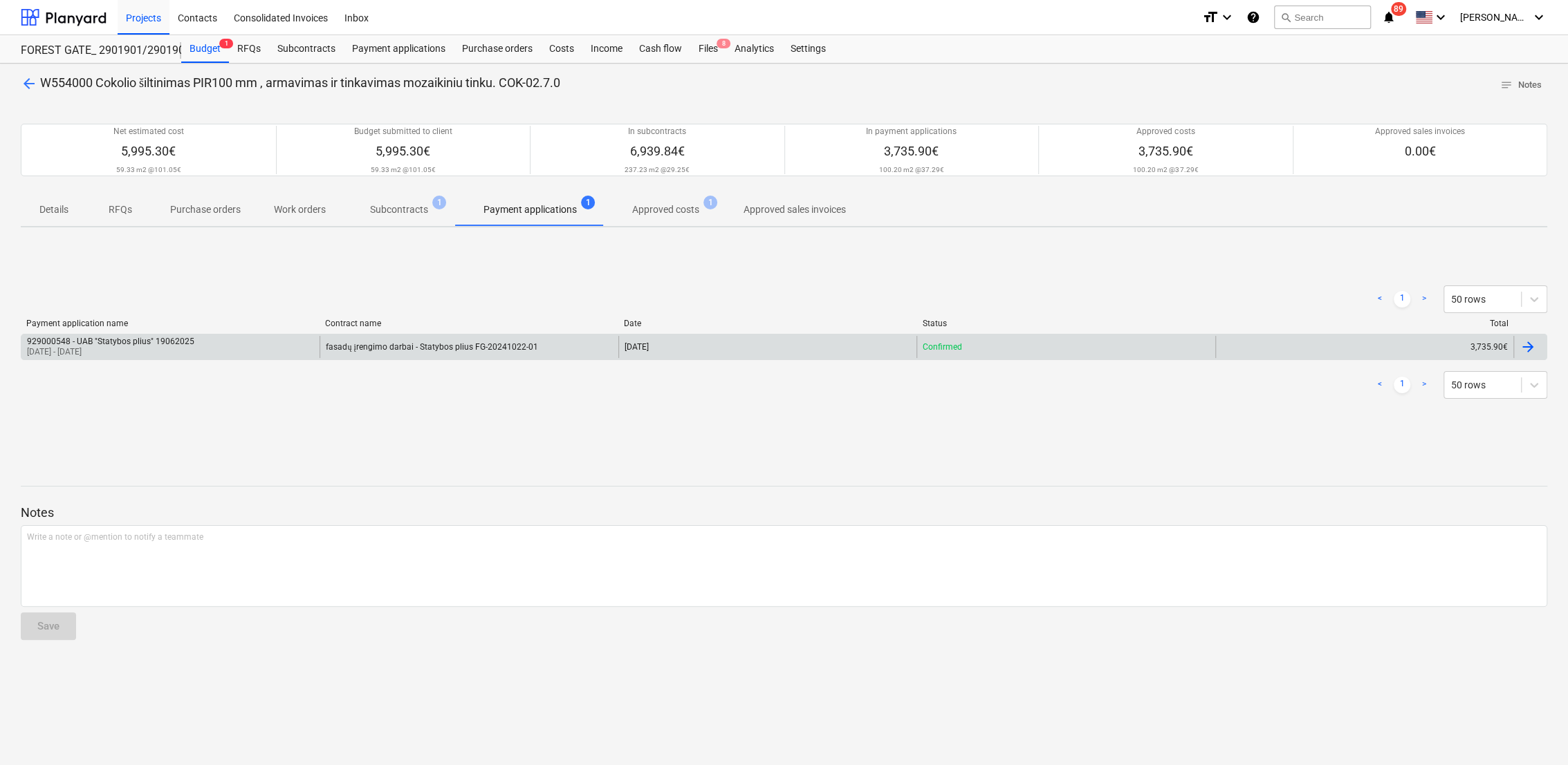
click at [1523, 349] on div at bounding box center [1528, 347] width 16 height 16
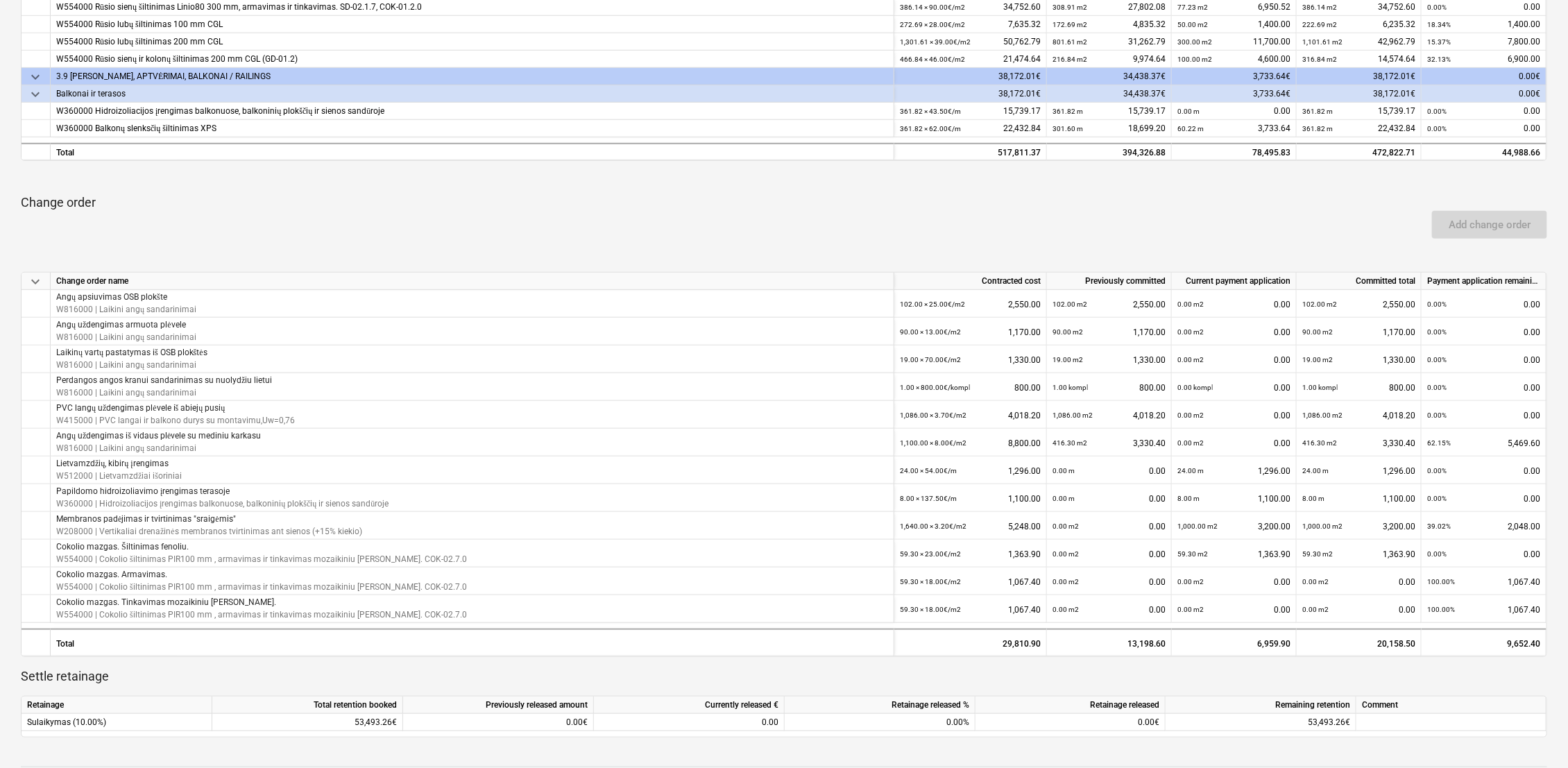
scroll to position [616, 0]
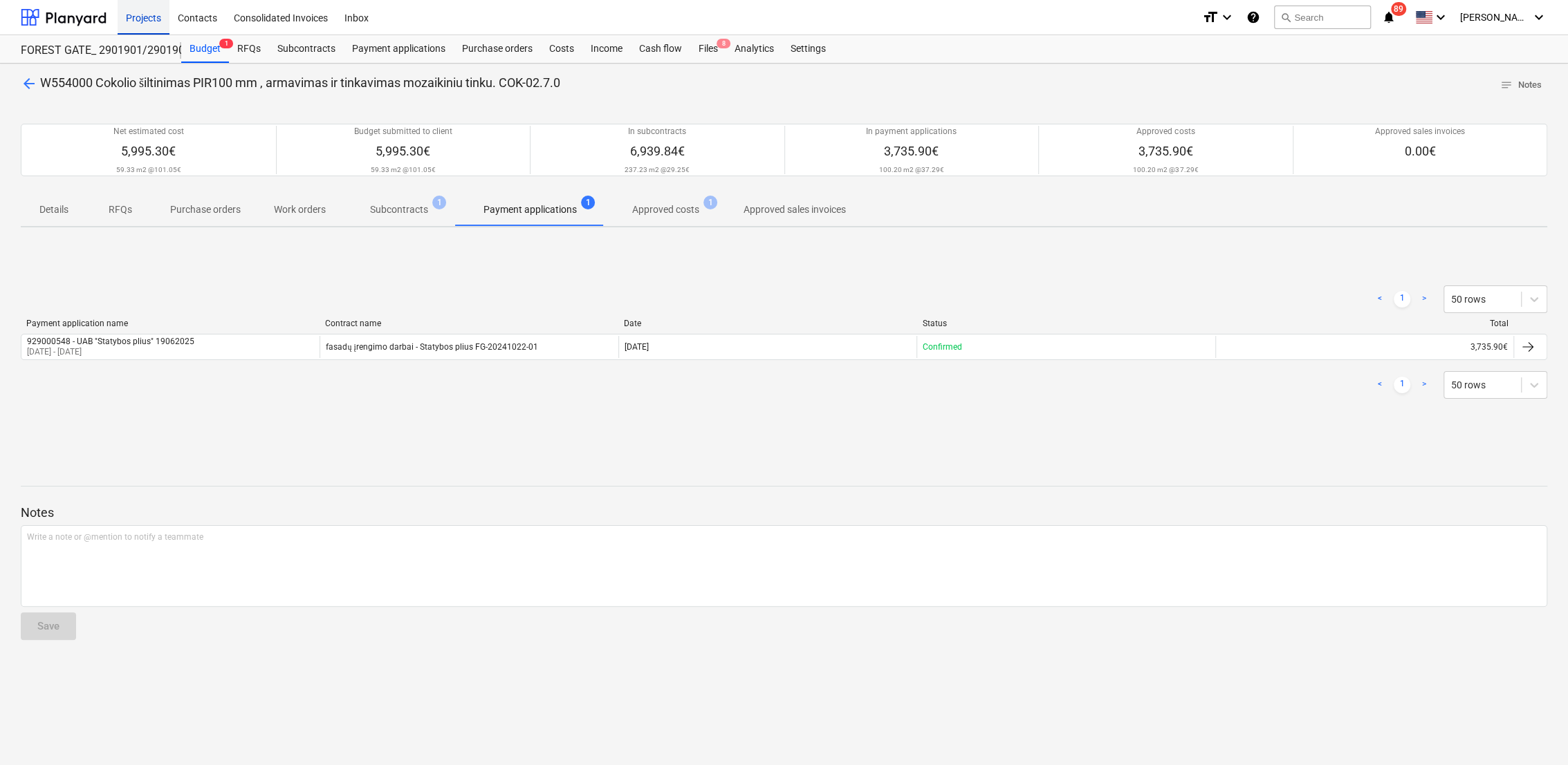
click at [130, 15] on div "Projects" at bounding box center [143, 16] width 52 height 36
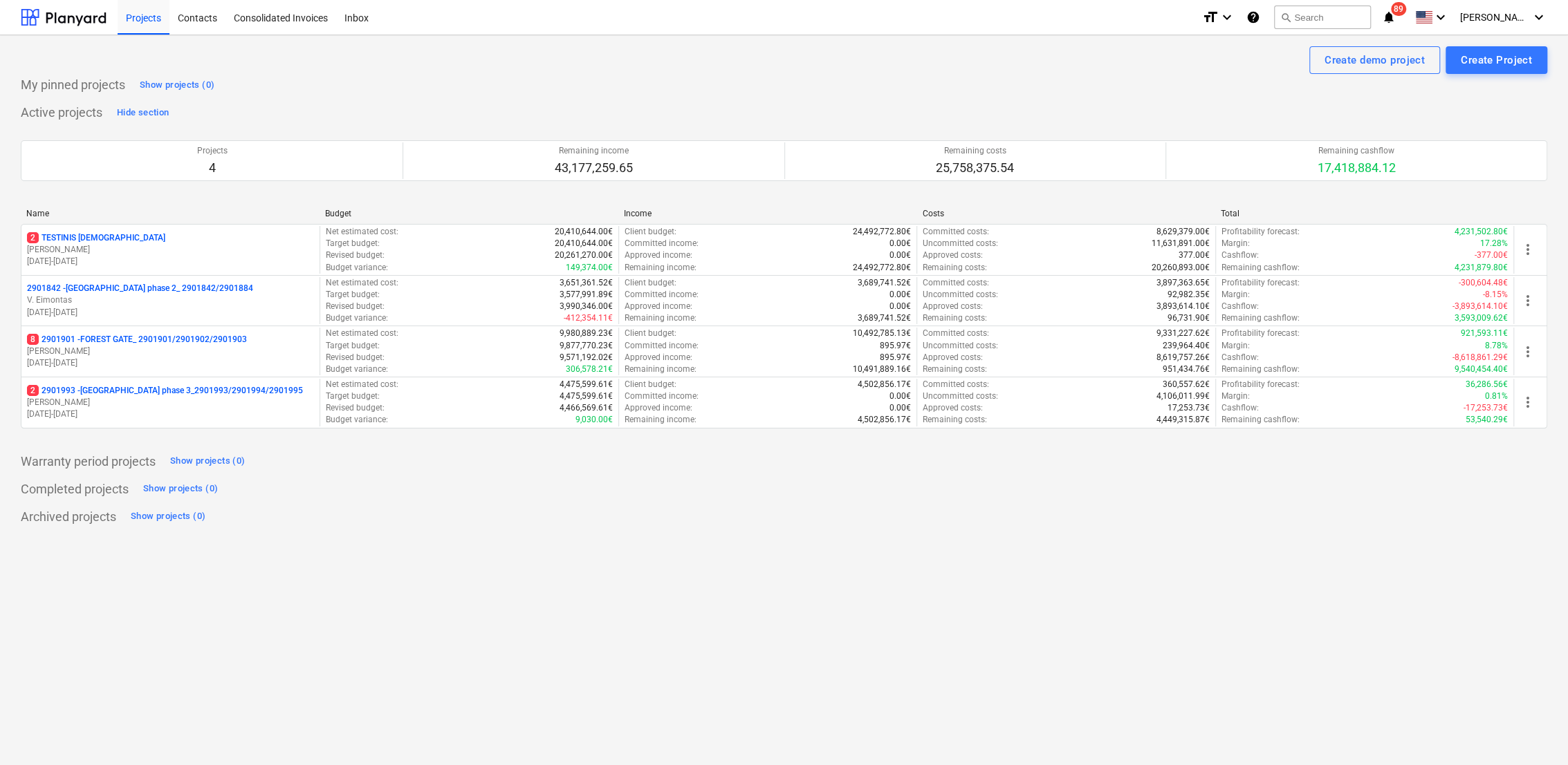
click at [86, 391] on p "2 2901993 - [GEOGRAPHIC_DATA] phase 3_2901993/2901994/2901995" at bounding box center [165, 391] width 276 height 12
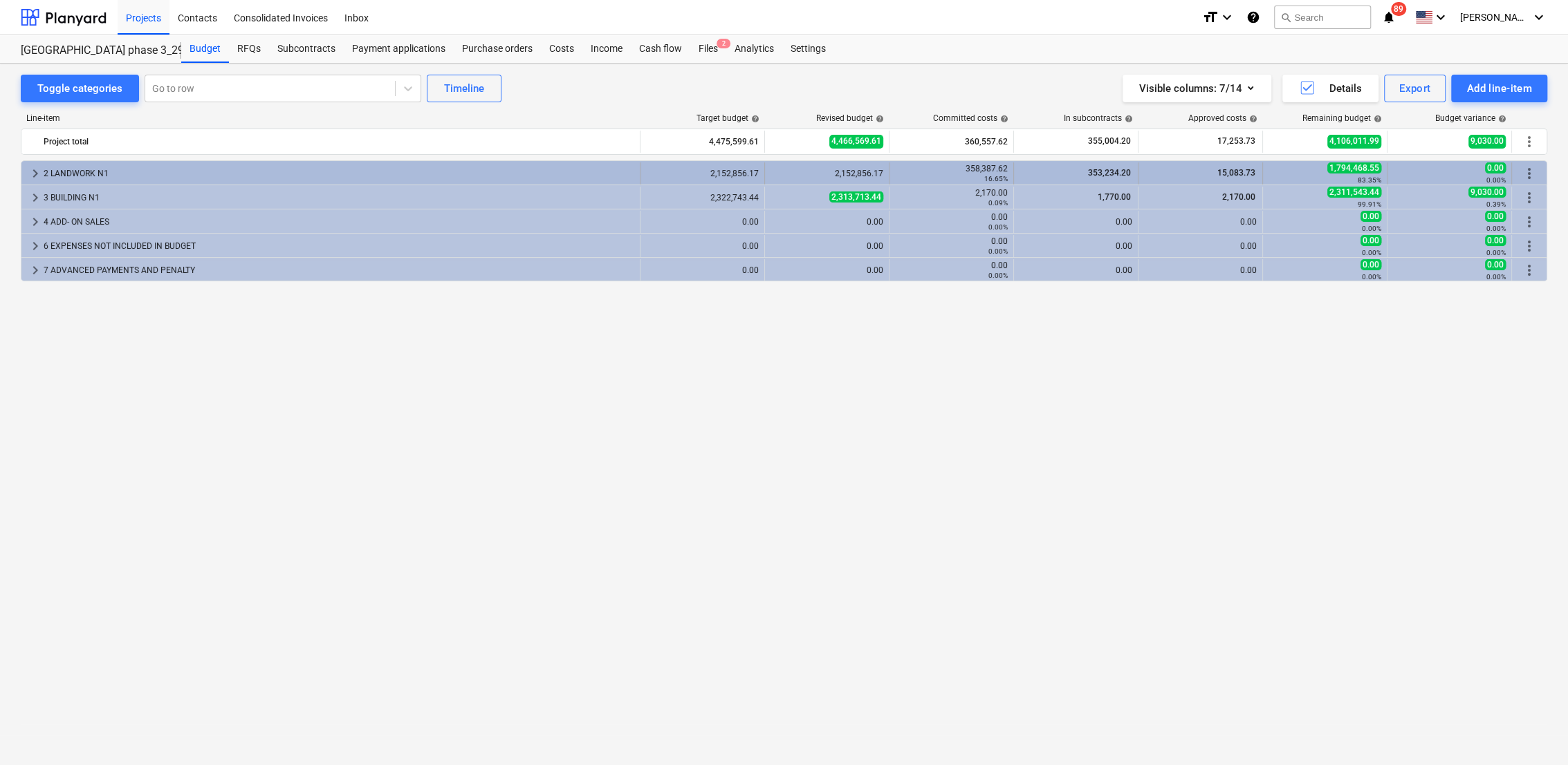
click at [36, 177] on span "keyboard_arrow_right" at bounding box center [36, 173] width 16 height 16
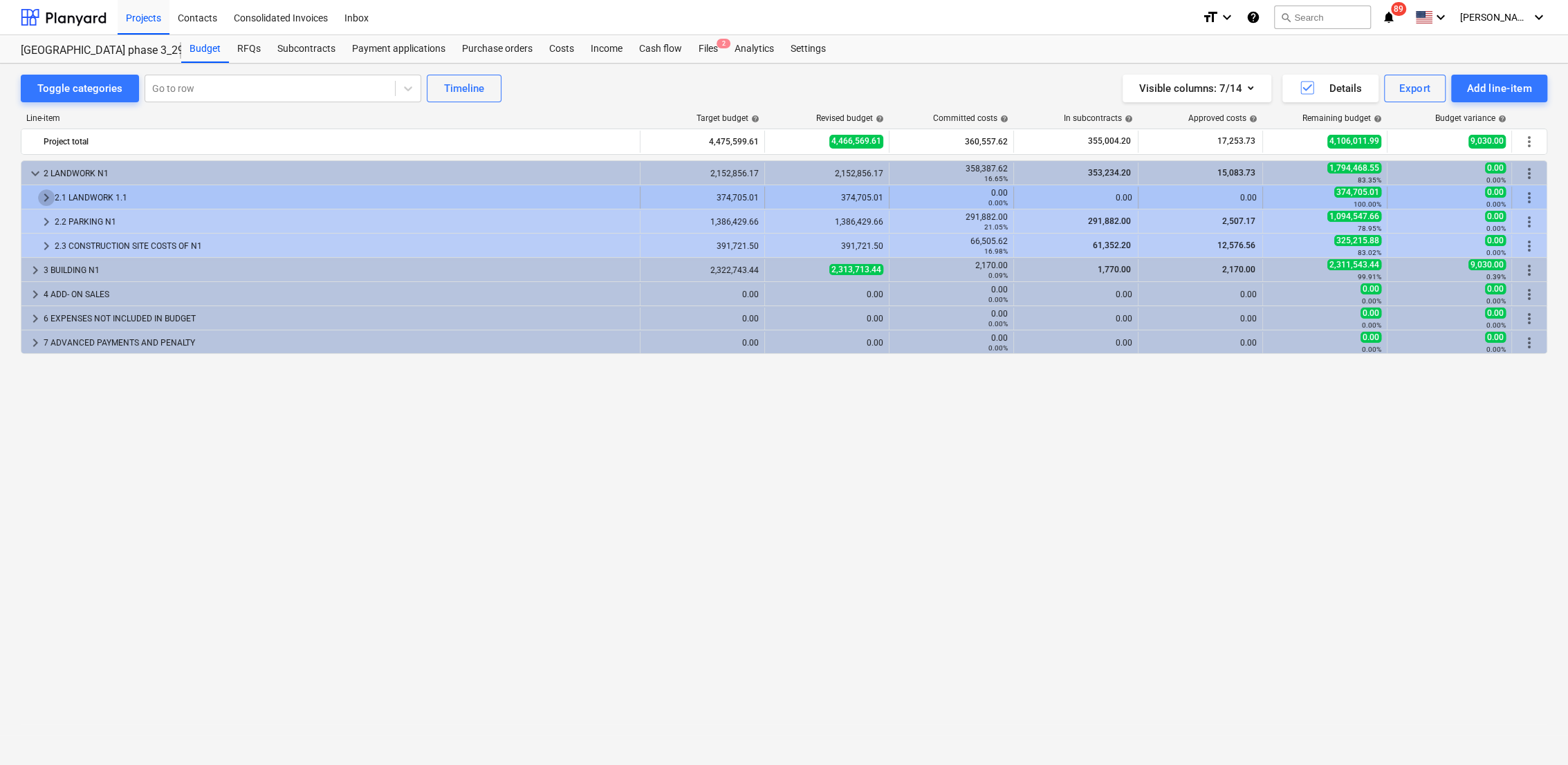
click at [39, 204] on span "keyboard_arrow_right" at bounding box center [46, 198] width 16 height 16
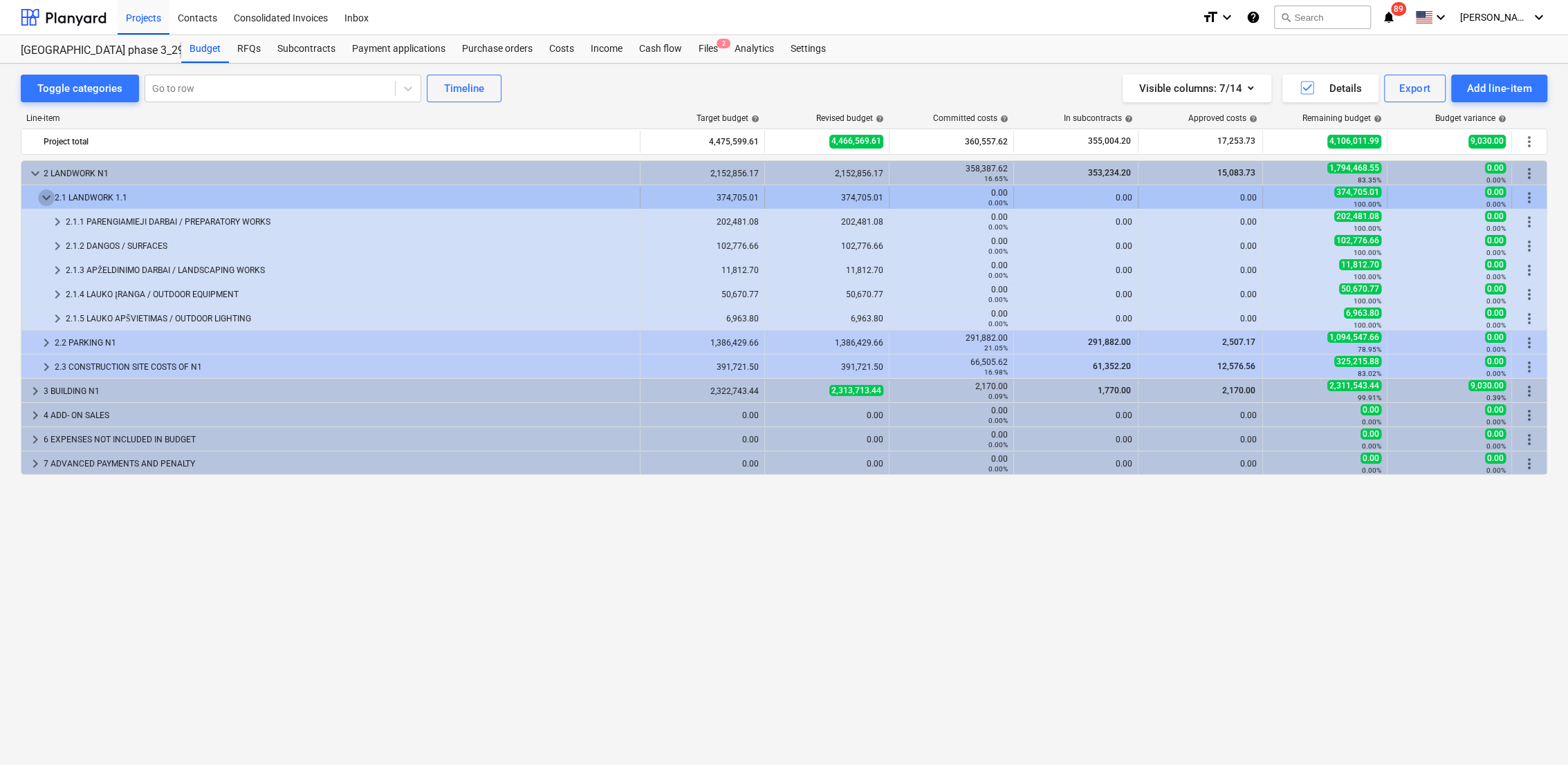
click at [45, 194] on span "keyboard_arrow_down" at bounding box center [46, 198] width 16 height 16
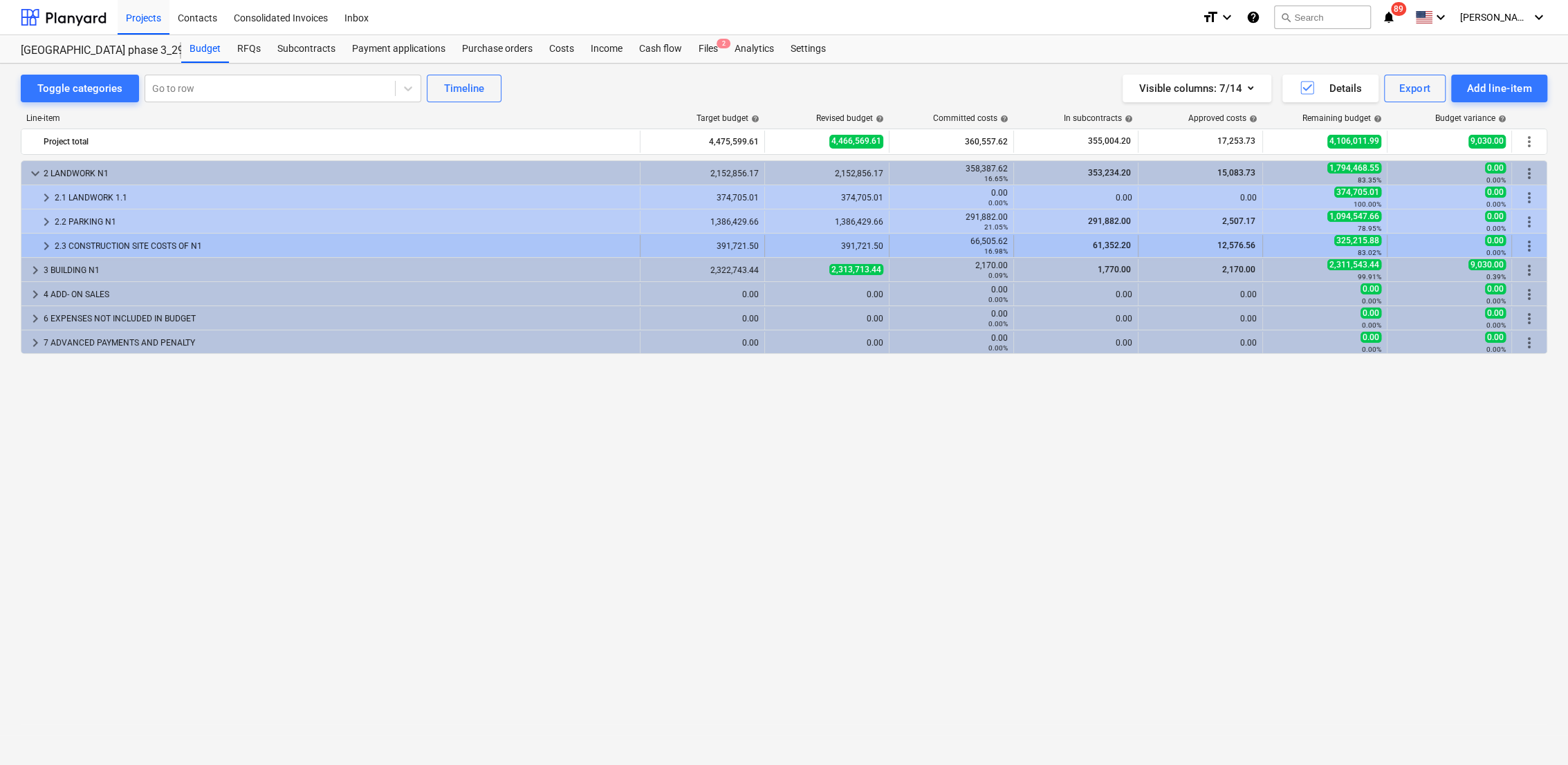
click at [54, 251] on div "keyboard_arrow_right 2.3 CONSTRUCTION SITE COSTS OF N1" at bounding box center [331, 246] width 619 height 22
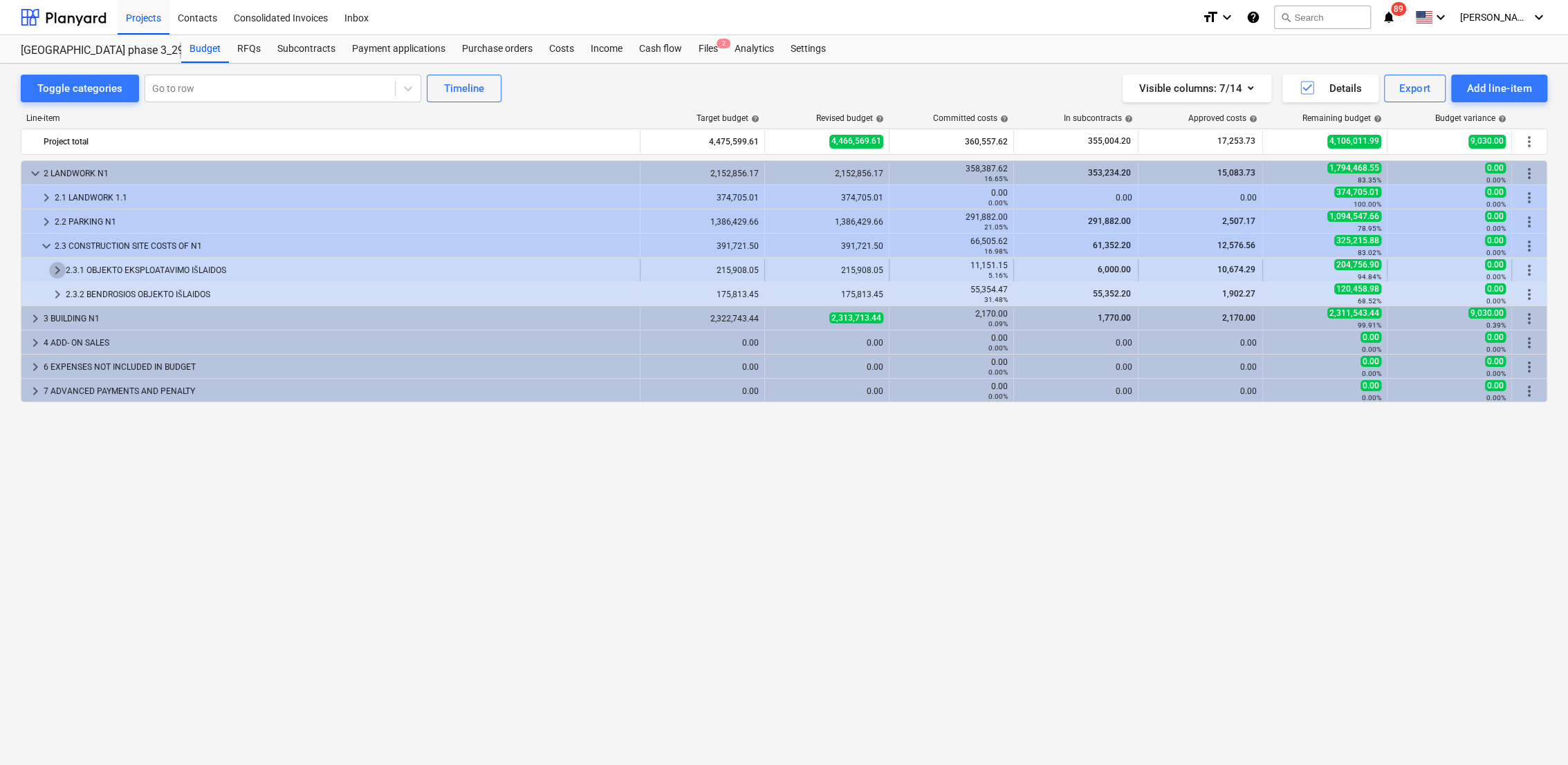
click at [53, 267] on span "keyboard_arrow_right" at bounding box center [57, 270] width 16 height 16
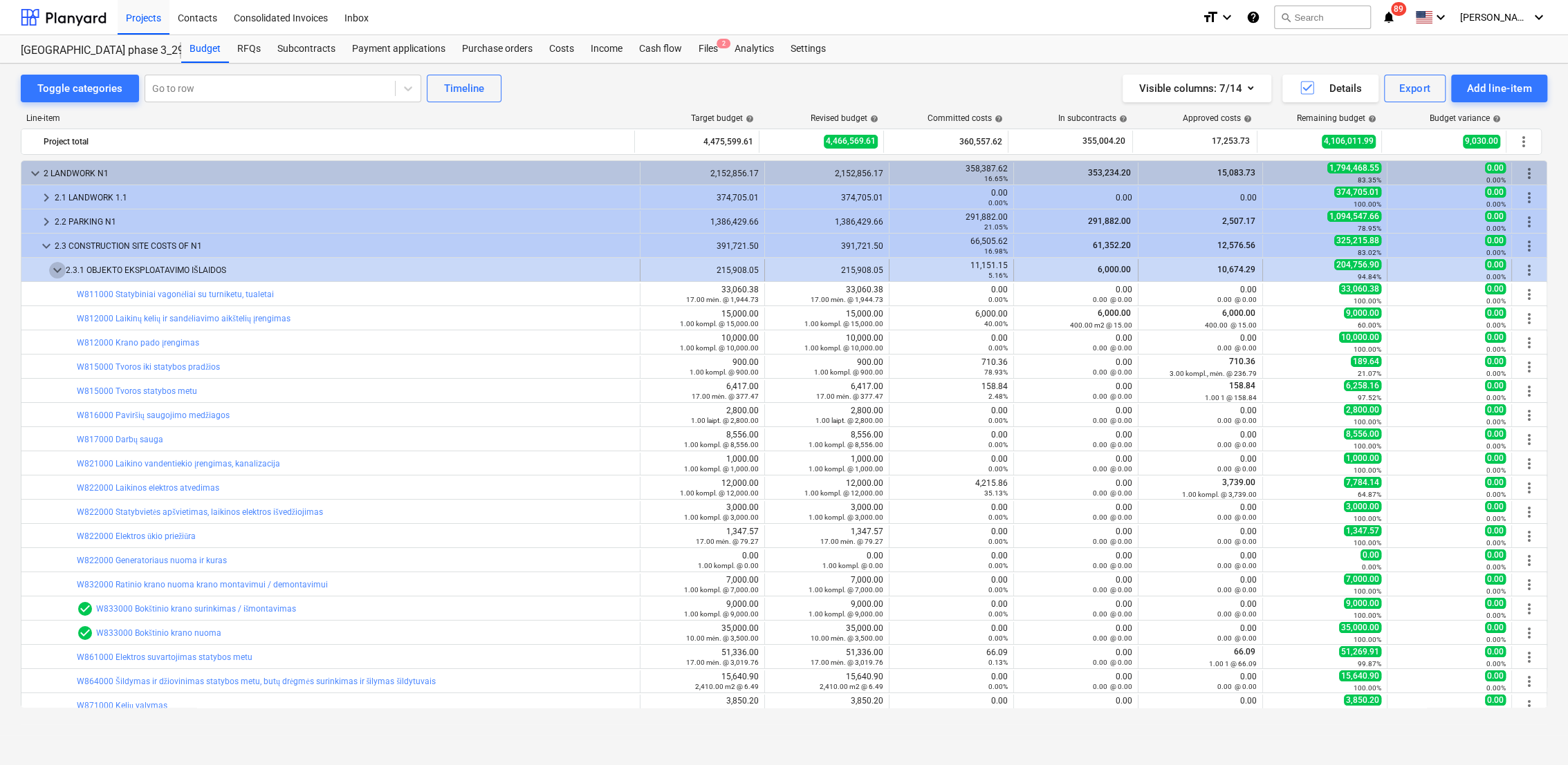
click at [52, 268] on span "keyboard_arrow_down" at bounding box center [57, 270] width 16 height 16
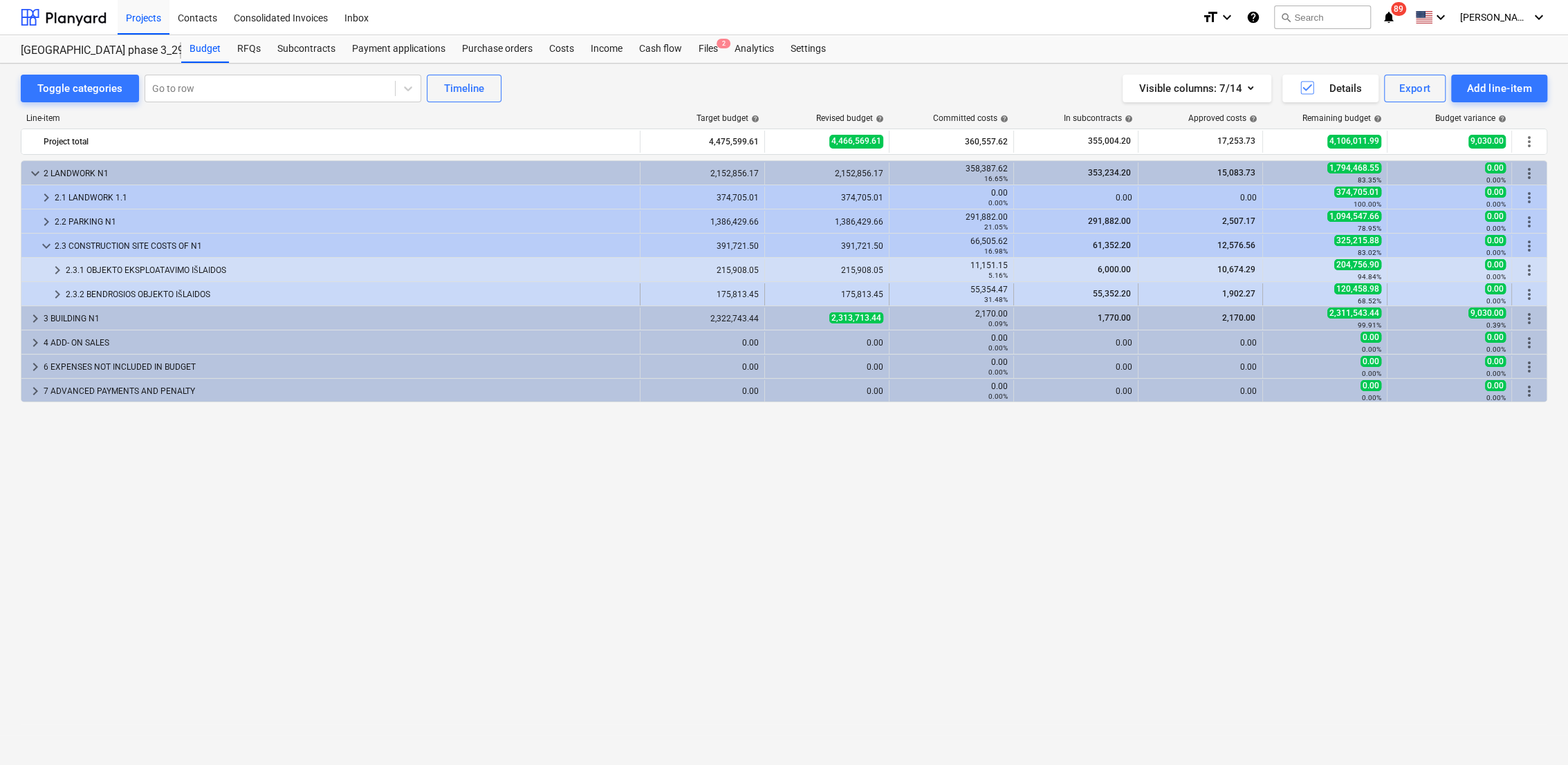
click at [59, 293] on span "keyboard_arrow_right" at bounding box center [57, 294] width 16 height 16
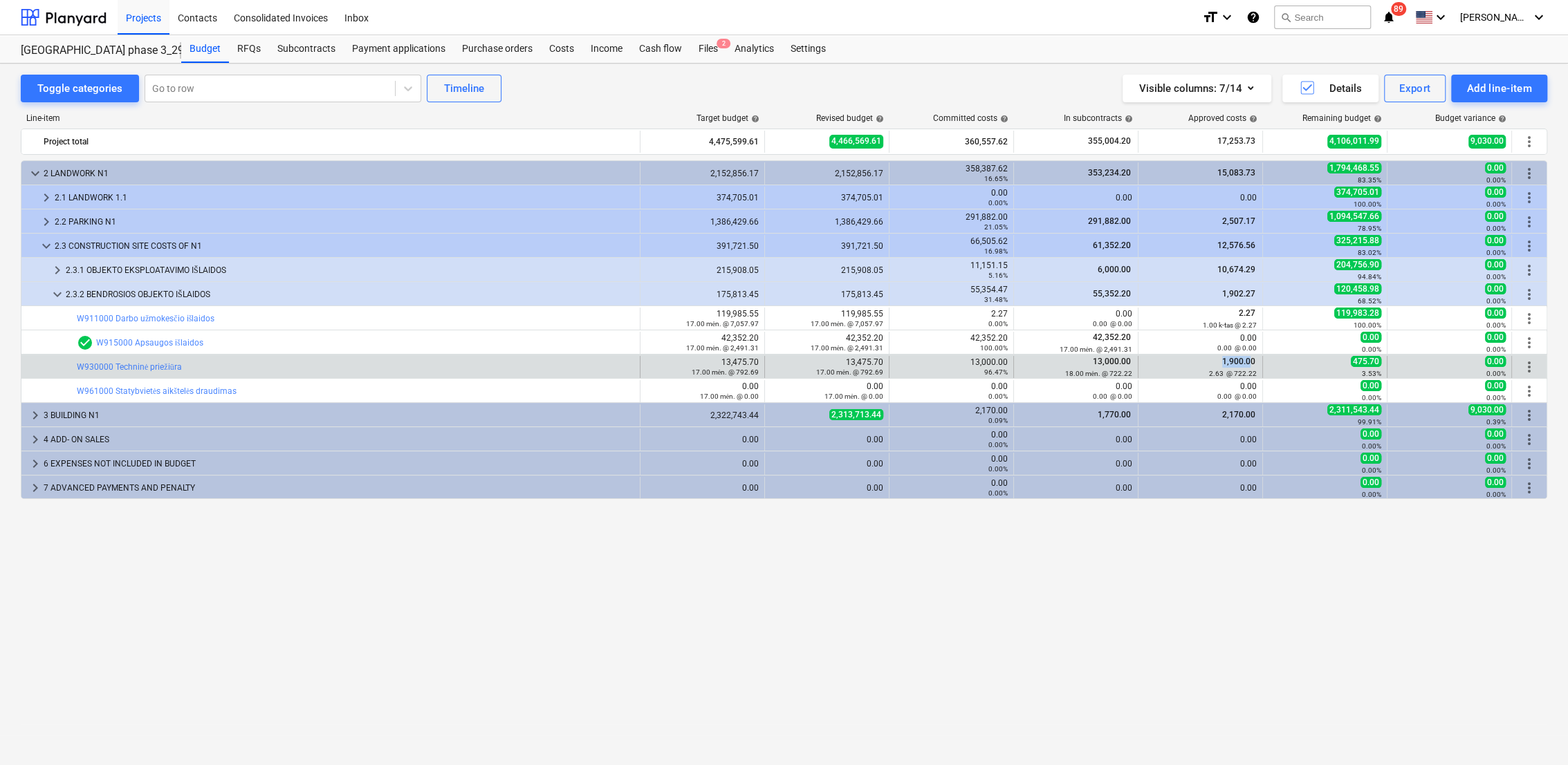
drag, startPoint x: 1253, startPoint y: 362, endPoint x: 1222, endPoint y: 363, distance: 31.0
click at [1222, 363] on span "1,900.00" at bounding box center [1238, 362] width 36 height 10
drag, startPoint x: 1222, startPoint y: 363, endPoint x: 1354, endPoint y: 364, distance: 132.0
click at [1354, 364] on span "475.70" at bounding box center [1366, 362] width 30 height 11
click at [1105, 363] on span "13,000.00" at bounding box center [1112, 362] width 41 height 10
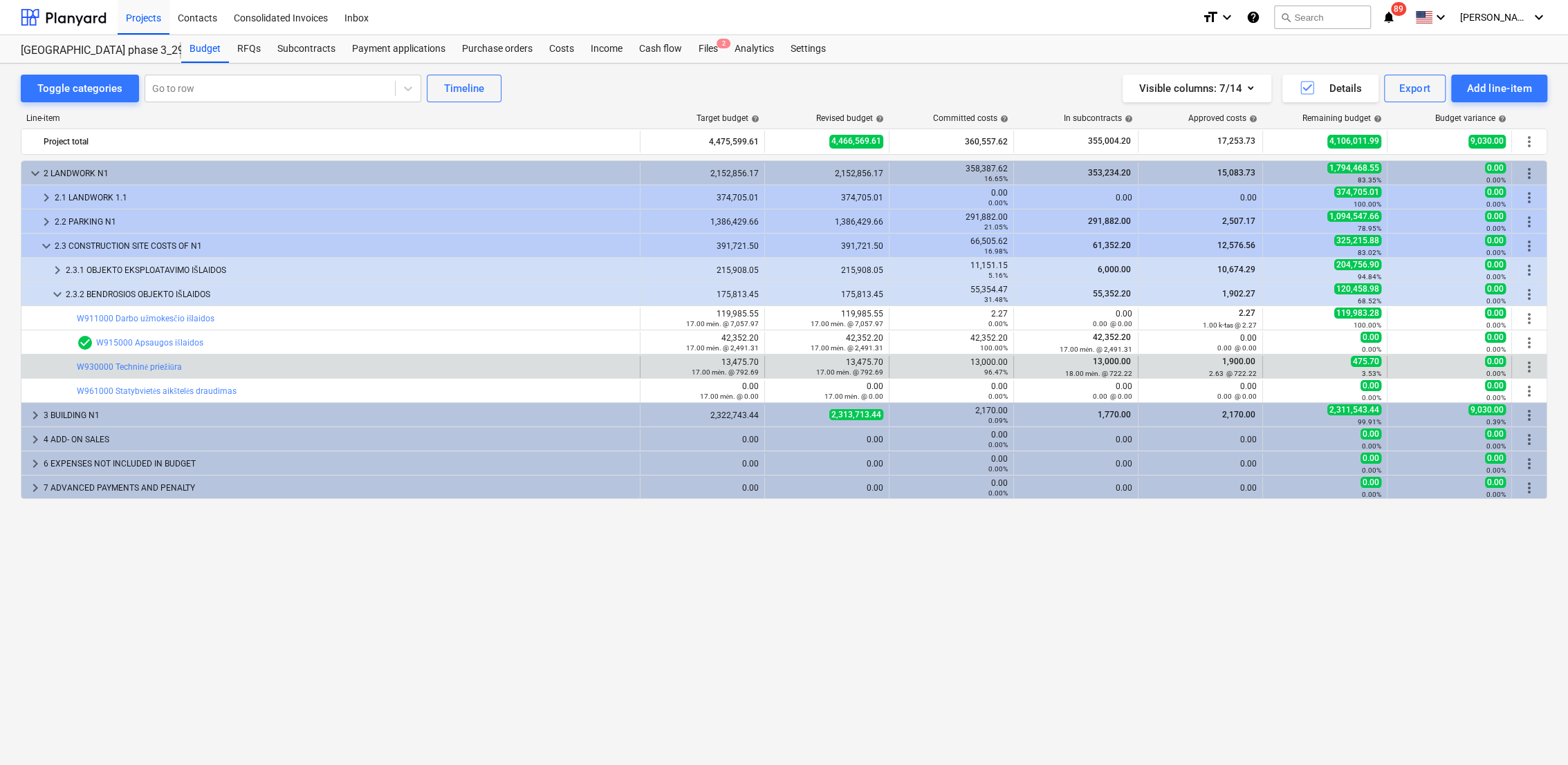
click at [1247, 363] on span "1,900.00" at bounding box center [1238, 362] width 36 height 10
drag, startPoint x: 1377, startPoint y: 361, endPoint x: 1340, endPoint y: 361, distance: 37.0
click at [1340, 361] on div "475.70 3.53%" at bounding box center [1325, 367] width 113 height 22
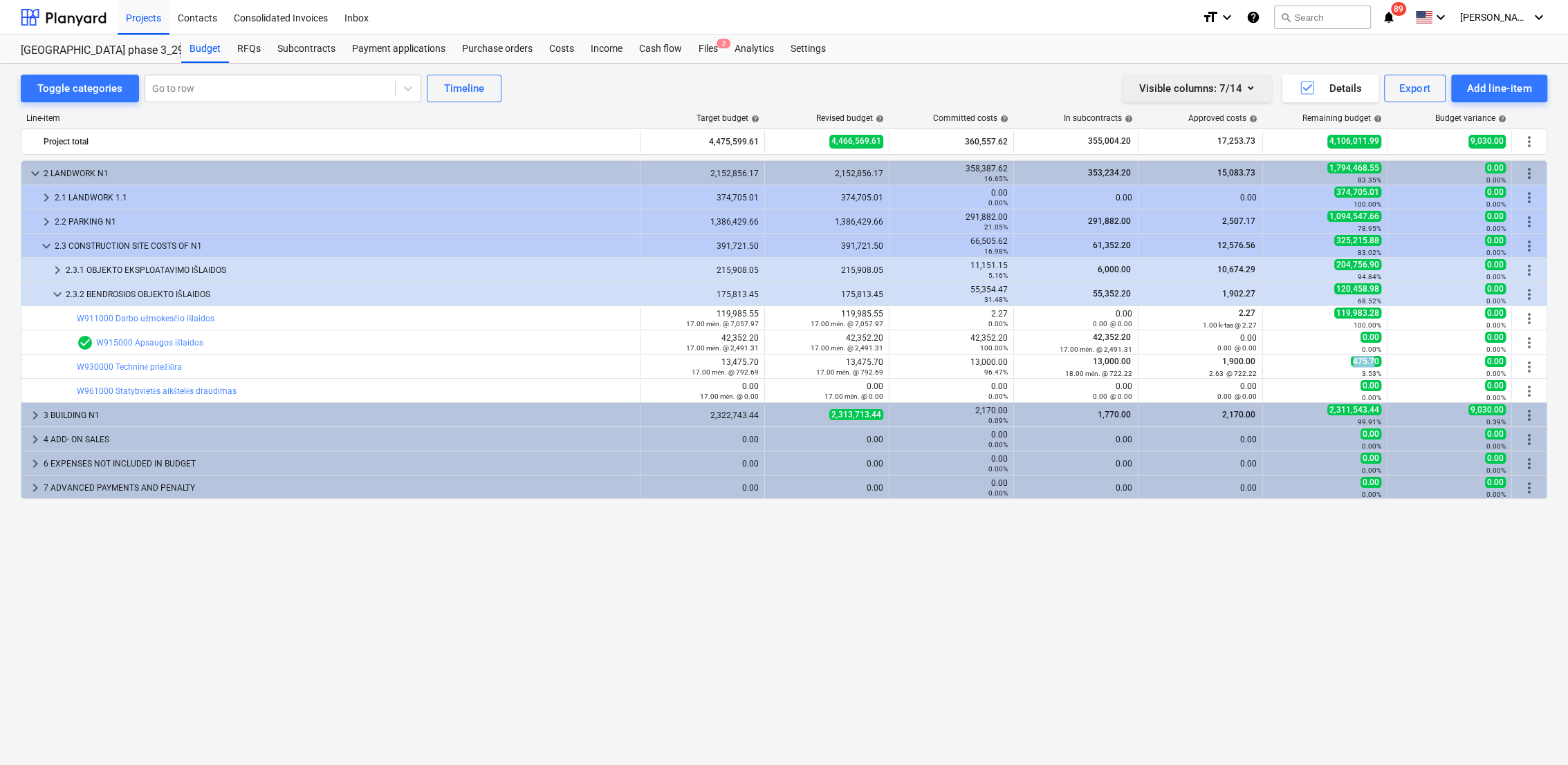
click at [1255, 87] on icon "button" at bounding box center [1250, 87] width 16 height 16
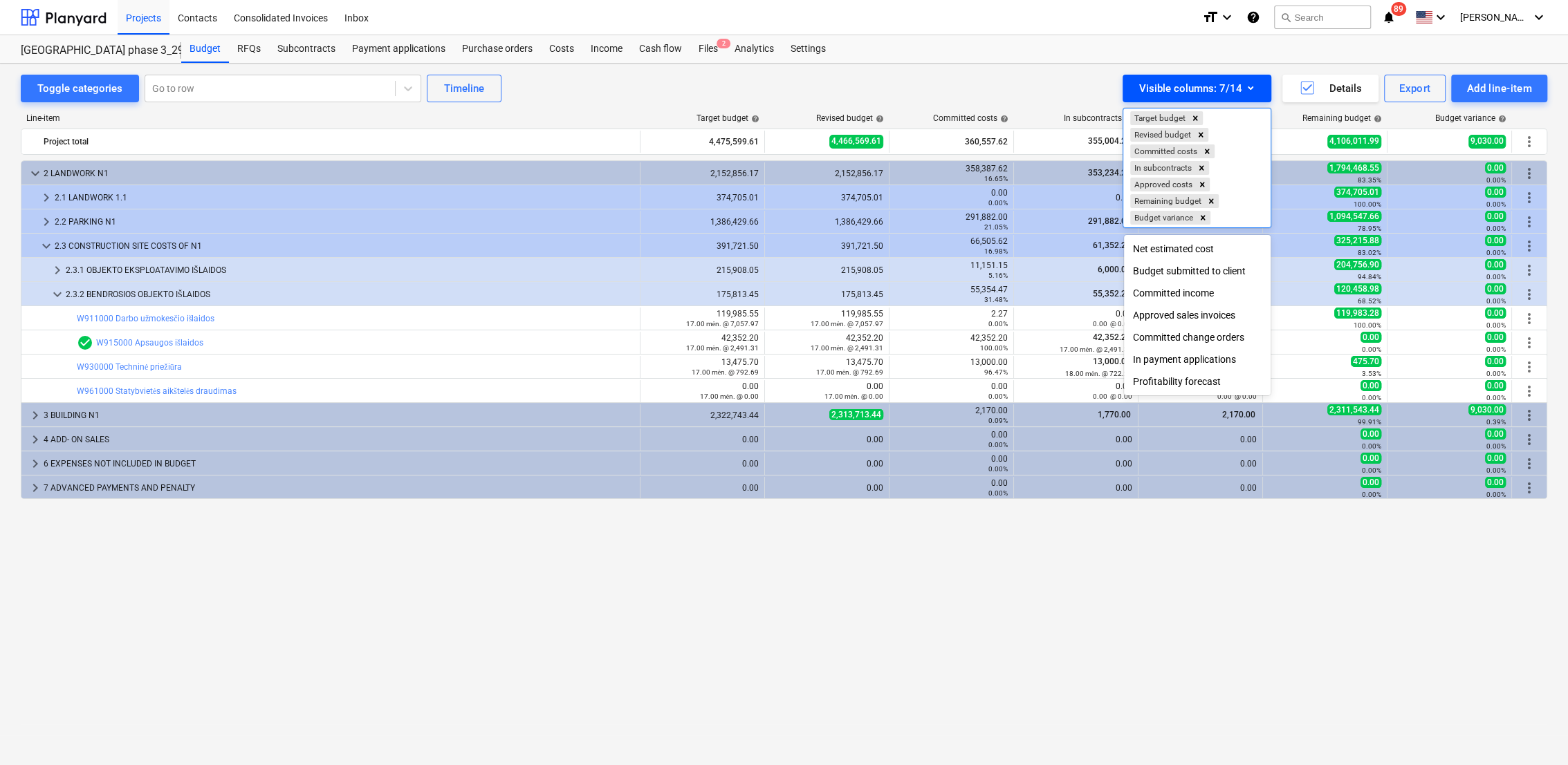
click at [1255, 87] on div at bounding box center [784, 382] width 1568 height 765
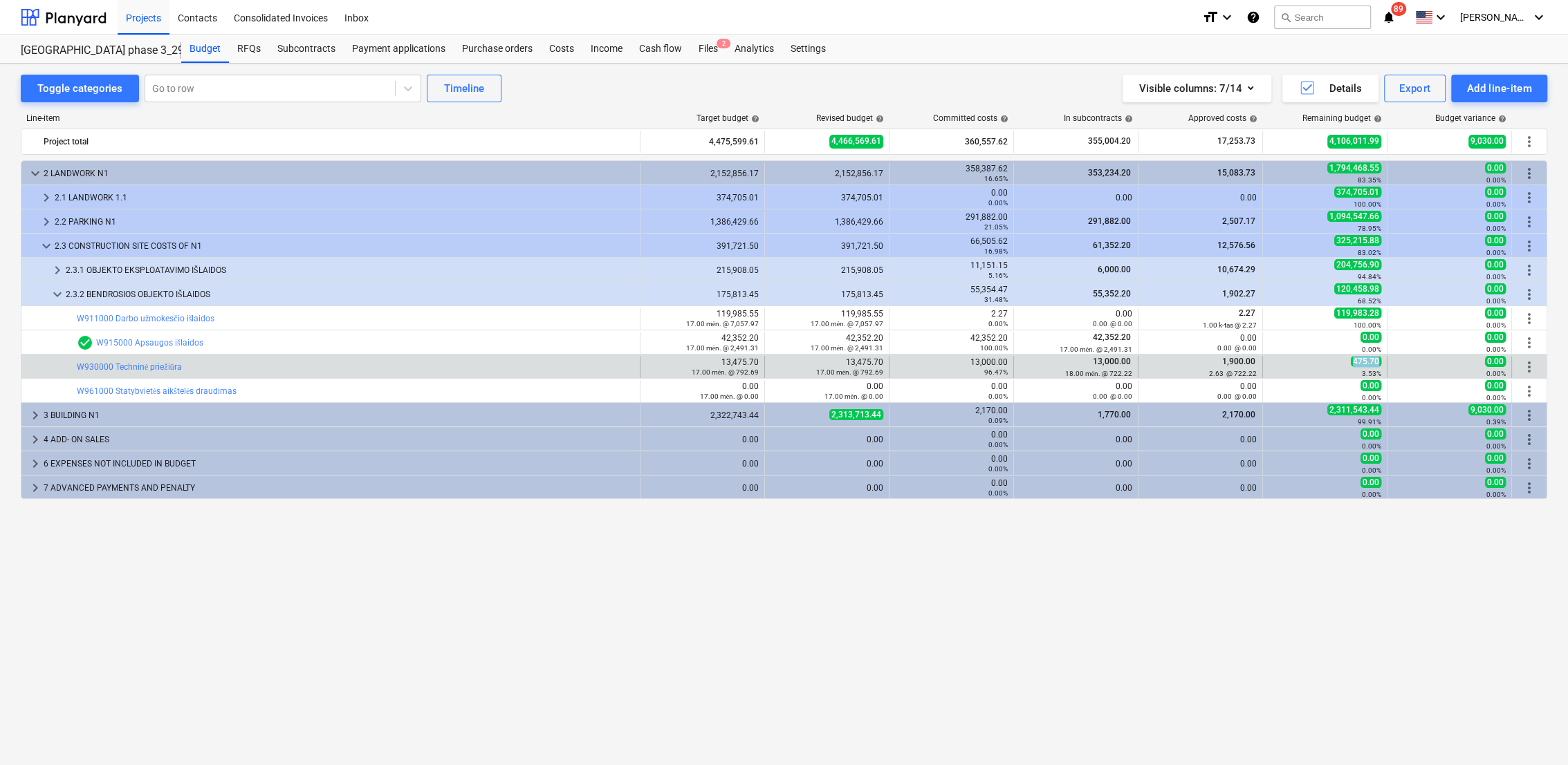
drag, startPoint x: 1379, startPoint y: 362, endPoint x: 1353, endPoint y: 359, distance: 26.2
click at [1353, 359] on span "475.70" at bounding box center [1366, 362] width 30 height 11
drag, startPoint x: 1509, startPoint y: 361, endPoint x: 1480, endPoint y: 358, distance: 29.2
click at [1480, 358] on div "0.00 0.00%" at bounding box center [1450, 367] width 125 height 22
drag, startPoint x: 886, startPoint y: 360, endPoint x: 863, endPoint y: 363, distance: 23.2
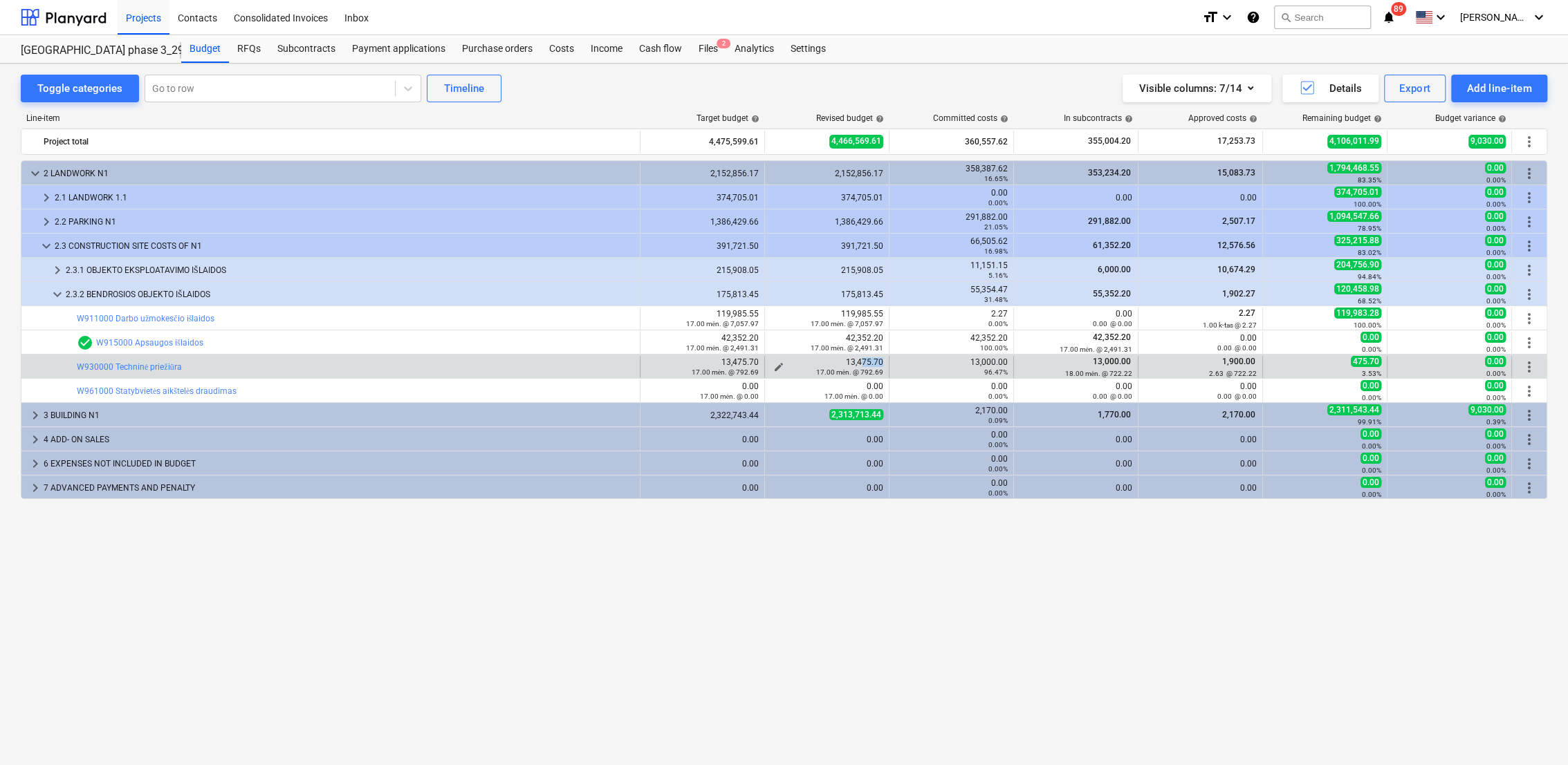
click at [863, 363] on div "edit 13,475.70 17.00 mėn. @ 792.69" at bounding box center [827, 367] width 125 height 22
drag, startPoint x: 1503, startPoint y: 362, endPoint x: 1489, endPoint y: 361, distance: 14.0
click at [1489, 361] on span "0.00" at bounding box center [1495, 362] width 21 height 11
drag, startPoint x: 1377, startPoint y: 361, endPoint x: 1351, endPoint y: 363, distance: 26.1
click at [1351, 363] on span "475.70" at bounding box center [1366, 362] width 30 height 11
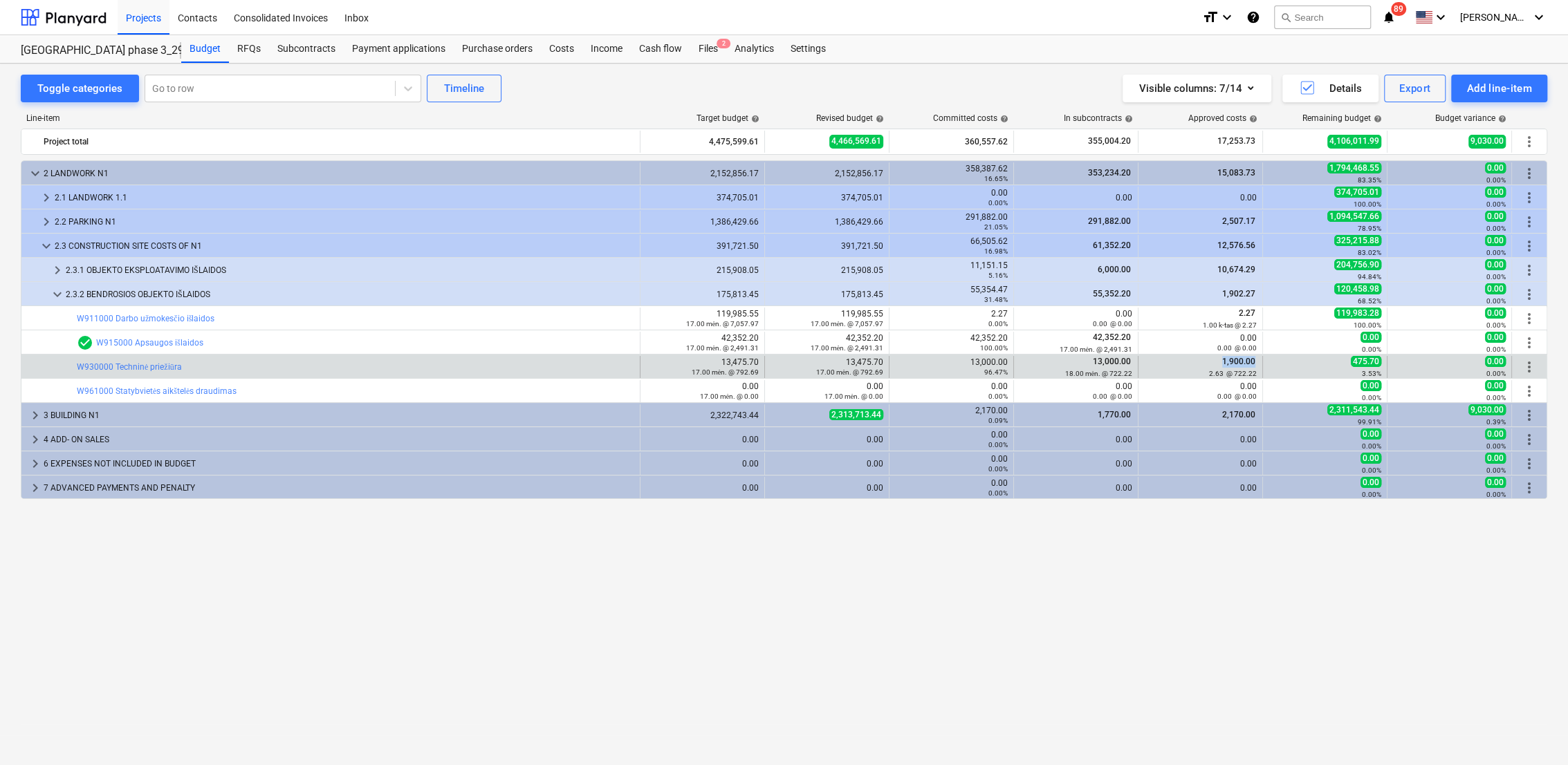
drag, startPoint x: 1258, startPoint y: 361, endPoint x: 1225, endPoint y: 362, distance: 33.0
click at [1225, 362] on div "1,900.00 2.63 @ 722.22" at bounding box center [1201, 367] width 125 height 22
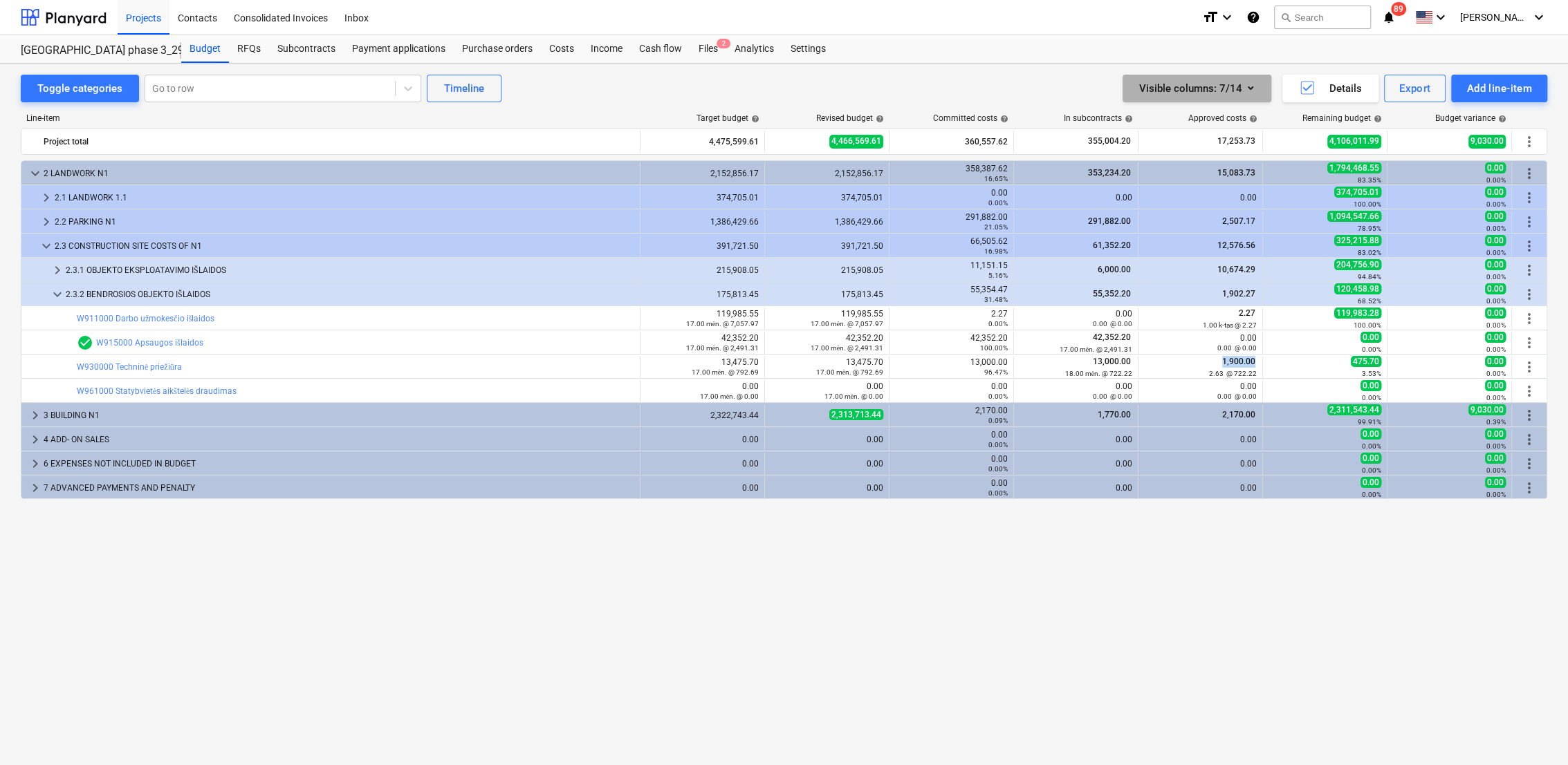
drag, startPoint x: 1225, startPoint y: 362, endPoint x: 1253, endPoint y: 89, distance: 274.4
click at [1253, 89] on icon "button" at bounding box center [1250, 87] width 16 height 16
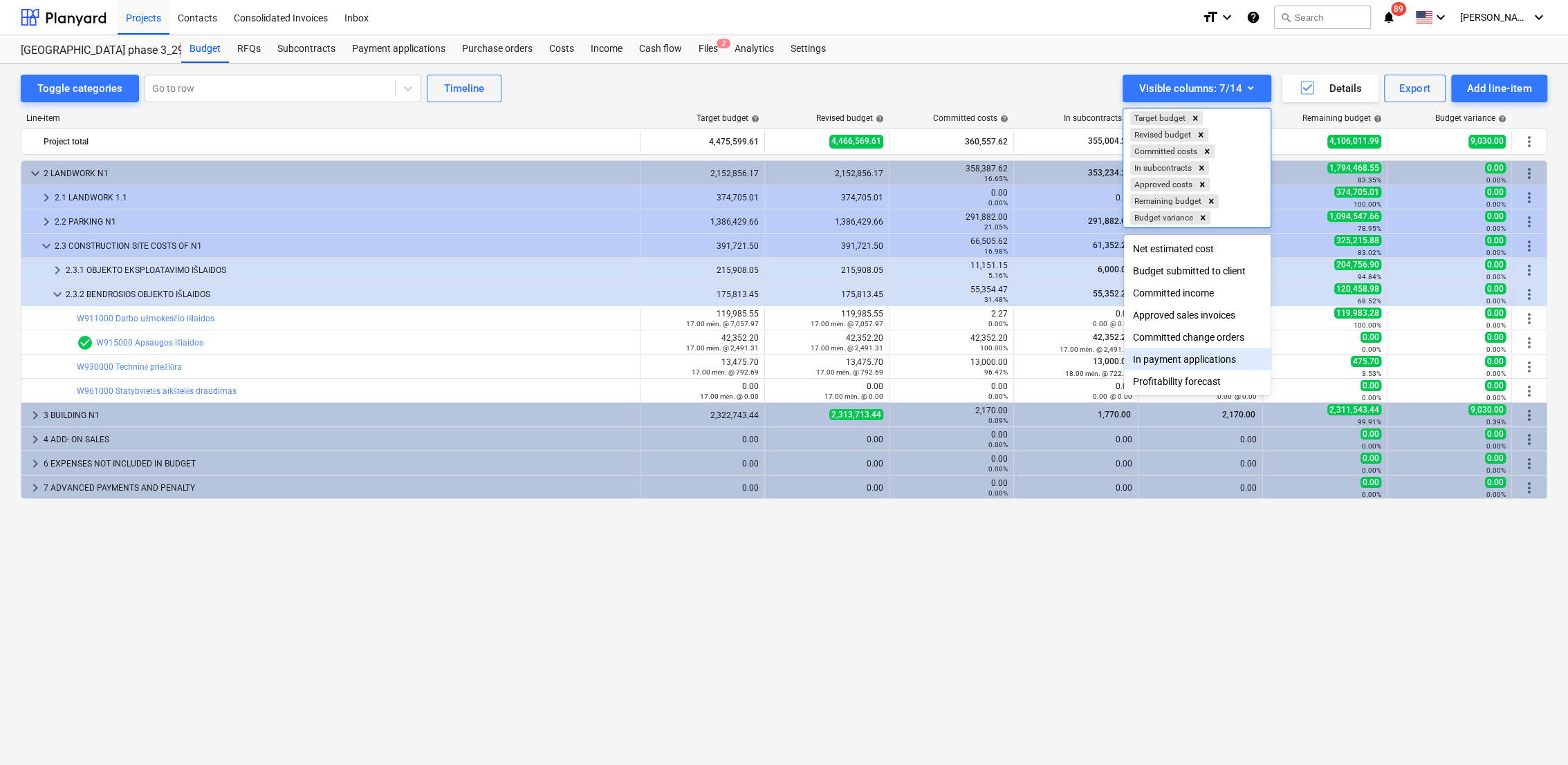
click at [1204, 363] on div "In payment applications" at bounding box center [1197, 360] width 147 height 22
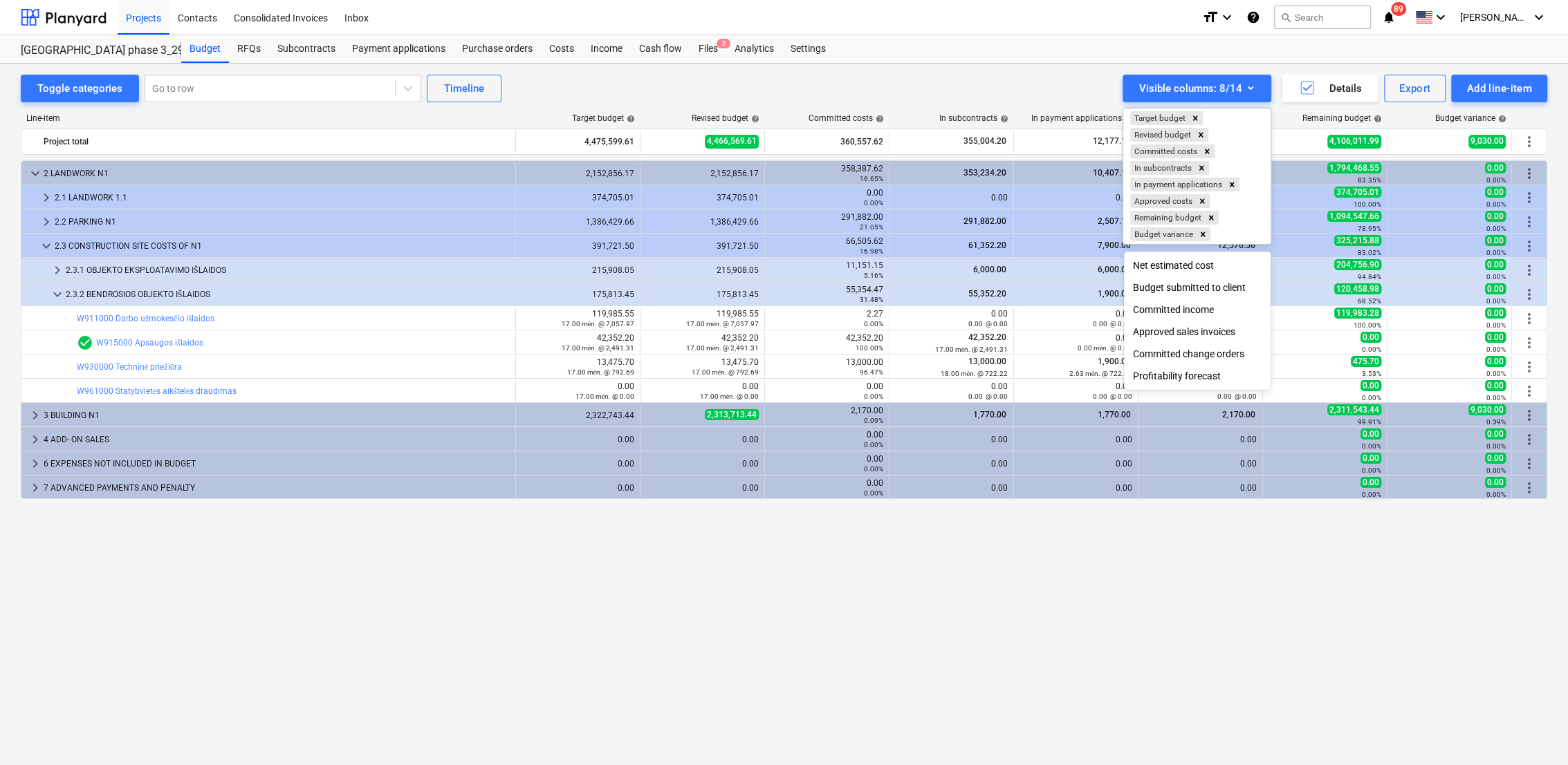
click at [1199, 565] on div at bounding box center [784, 382] width 1568 height 765
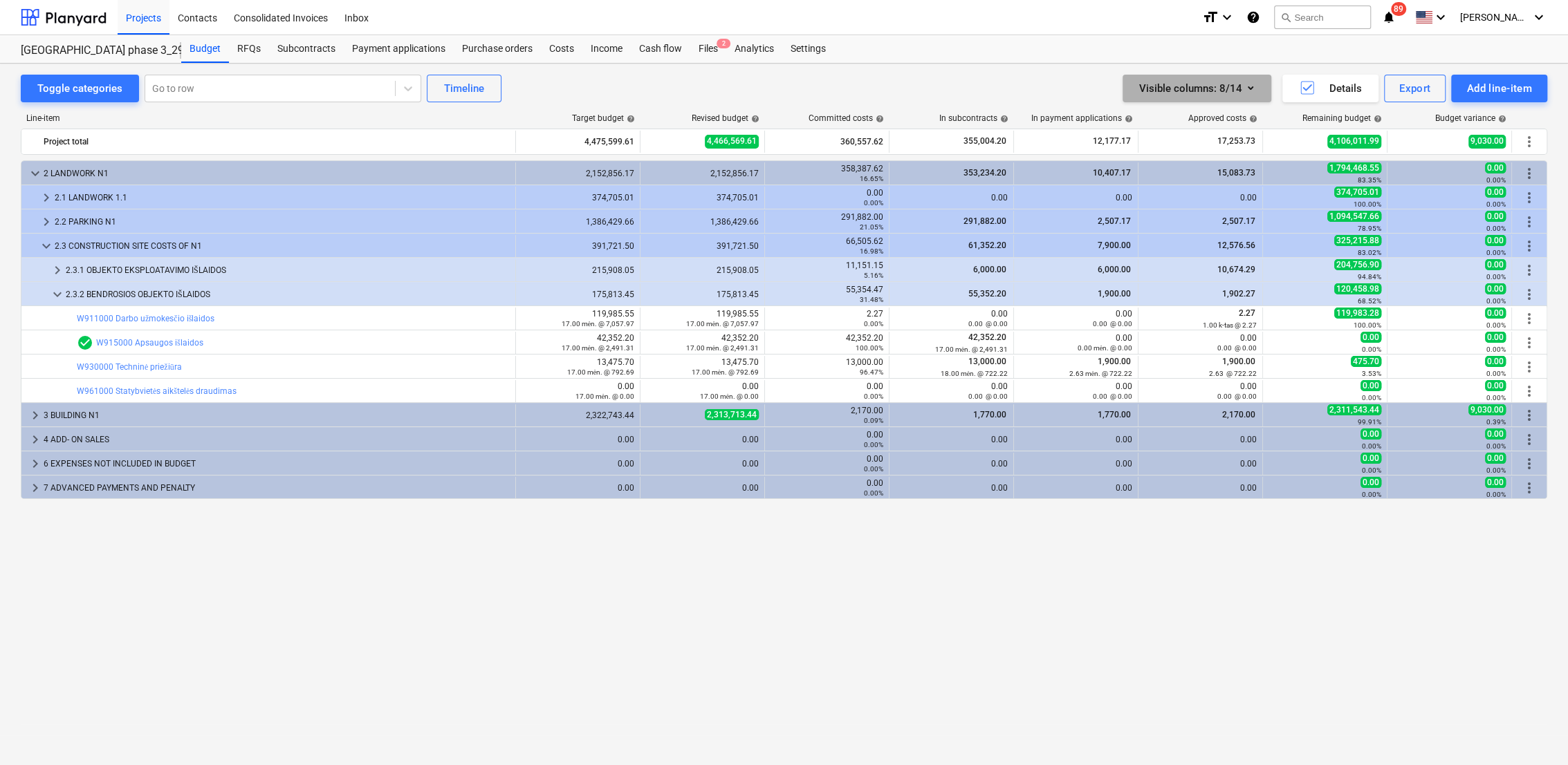
click at [1251, 91] on icon "button" at bounding box center [1250, 87] width 16 height 16
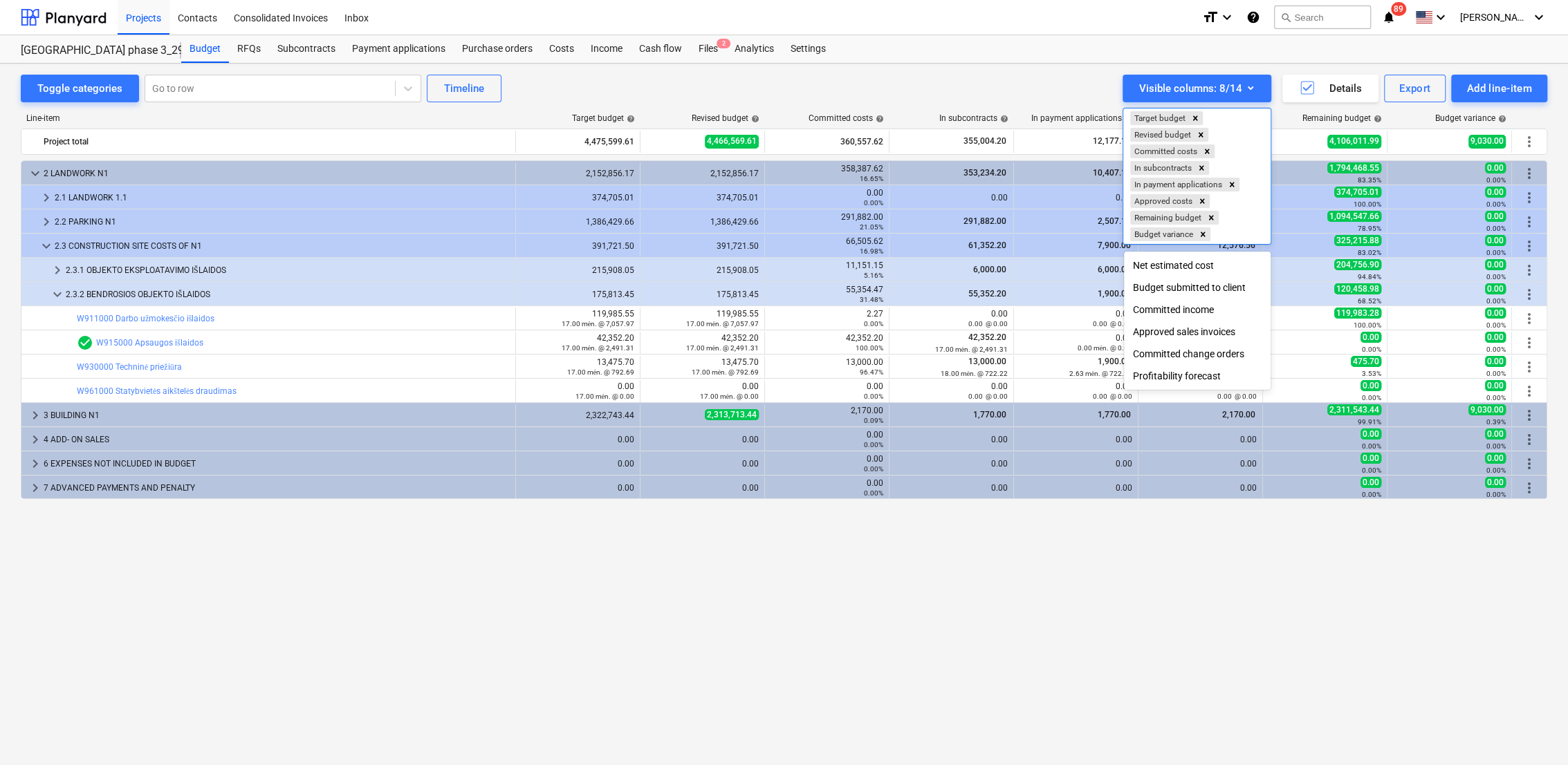
click at [1199, 216] on div "Target budget Revised budget Committed costs In subcontracts In payment applica…" at bounding box center [1197, 176] width 148 height 136
click at [1236, 183] on icon "Remove In payment applications" at bounding box center [1232, 184] width 10 height 10
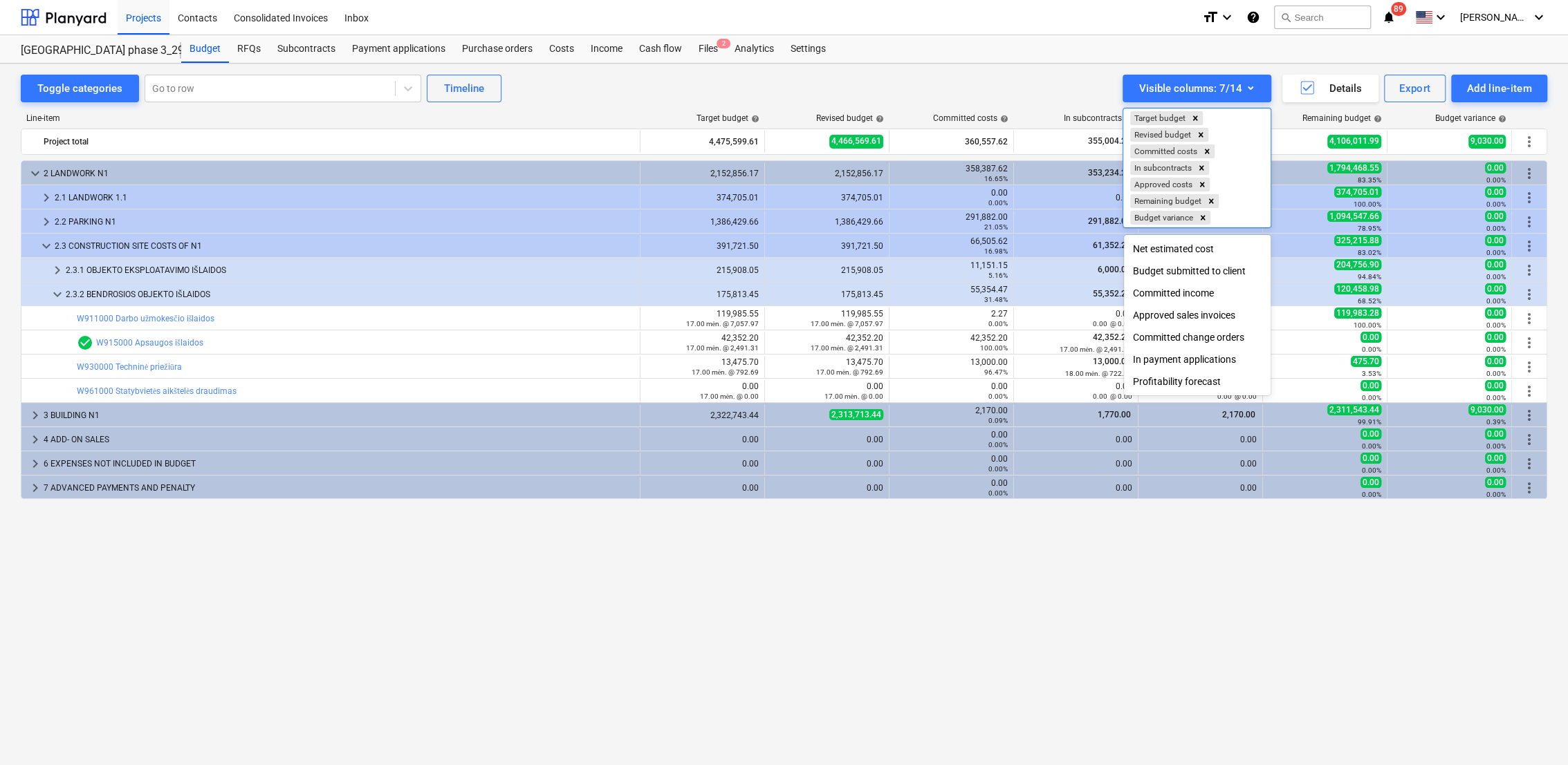
click at [1294, 598] on div at bounding box center [784, 382] width 1568 height 765
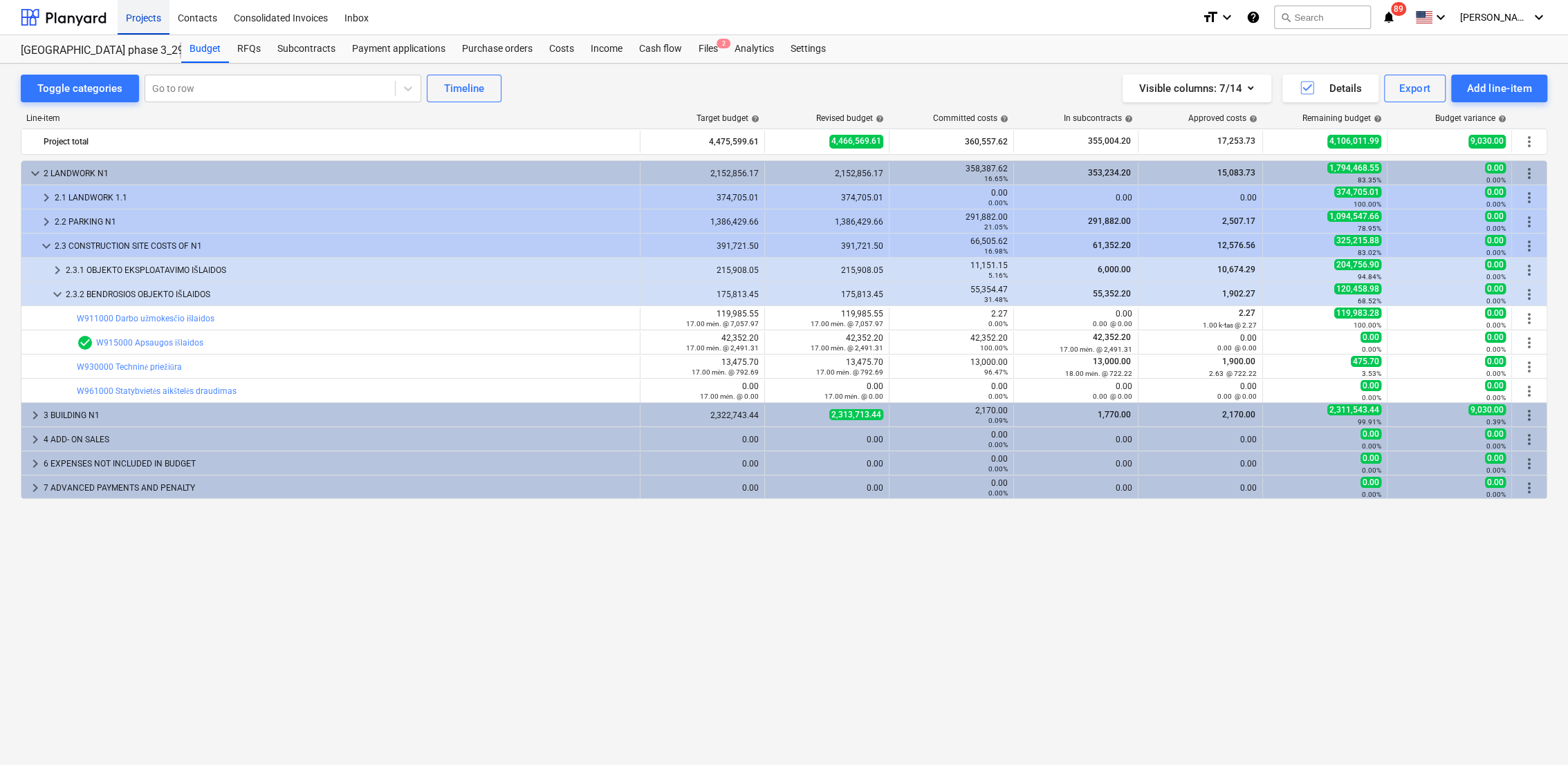
click at [134, 15] on div "Projects" at bounding box center [143, 16] width 52 height 36
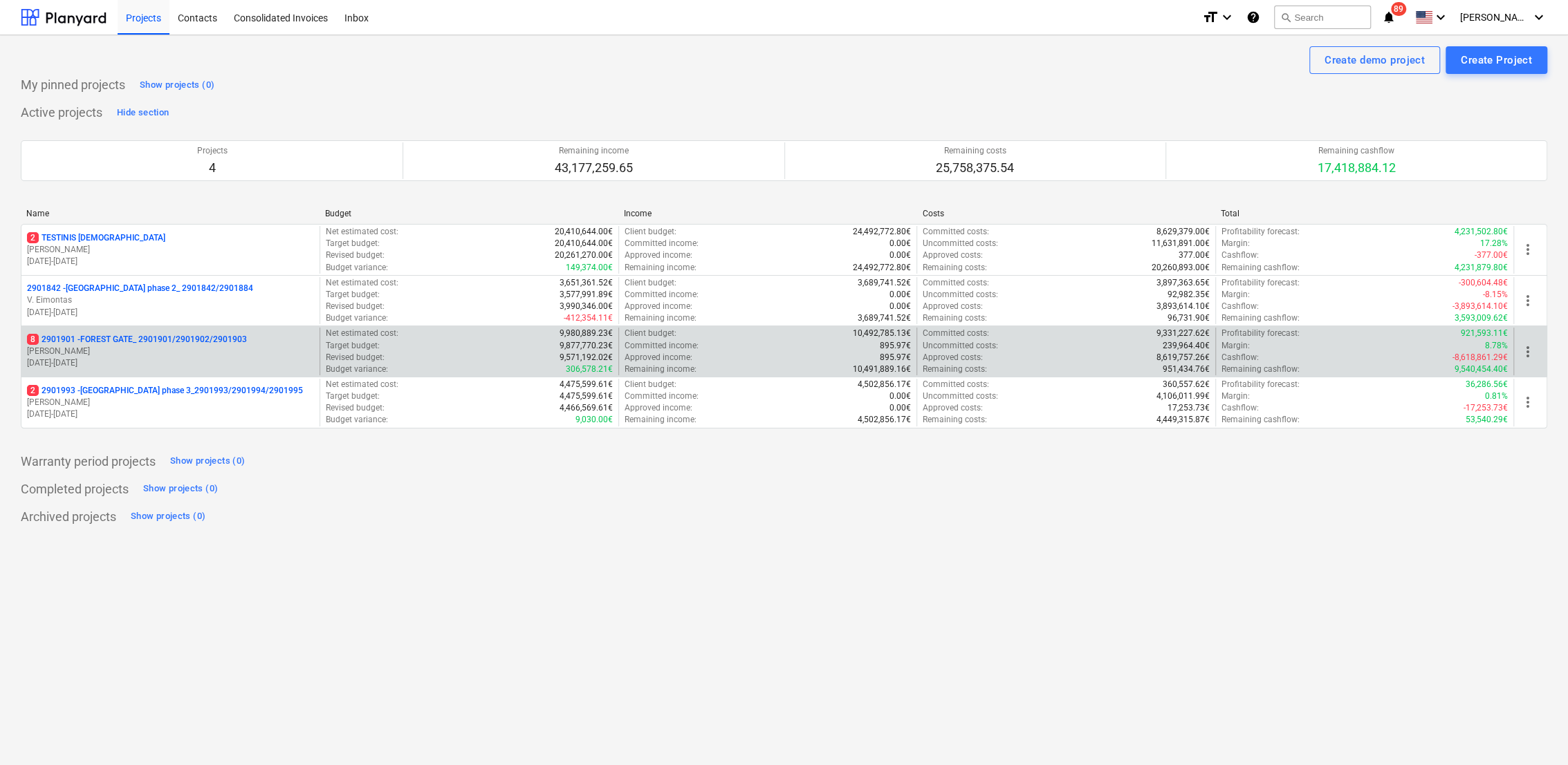
click at [106, 342] on p "8 2901901 - FOREST GATE_ 2901901/2901902/2901903" at bounding box center [137, 340] width 220 height 12
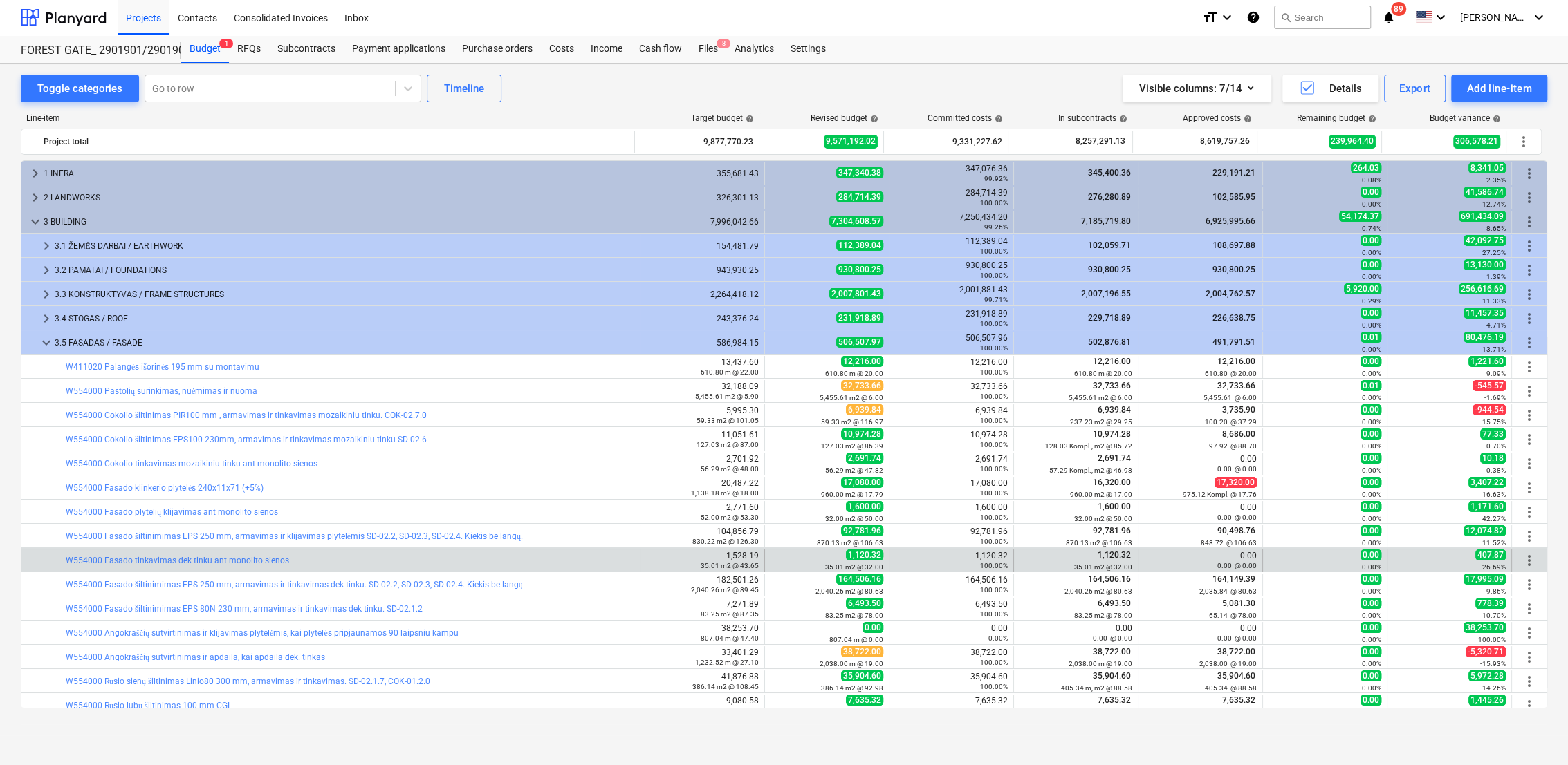
scroll to position [141, 0]
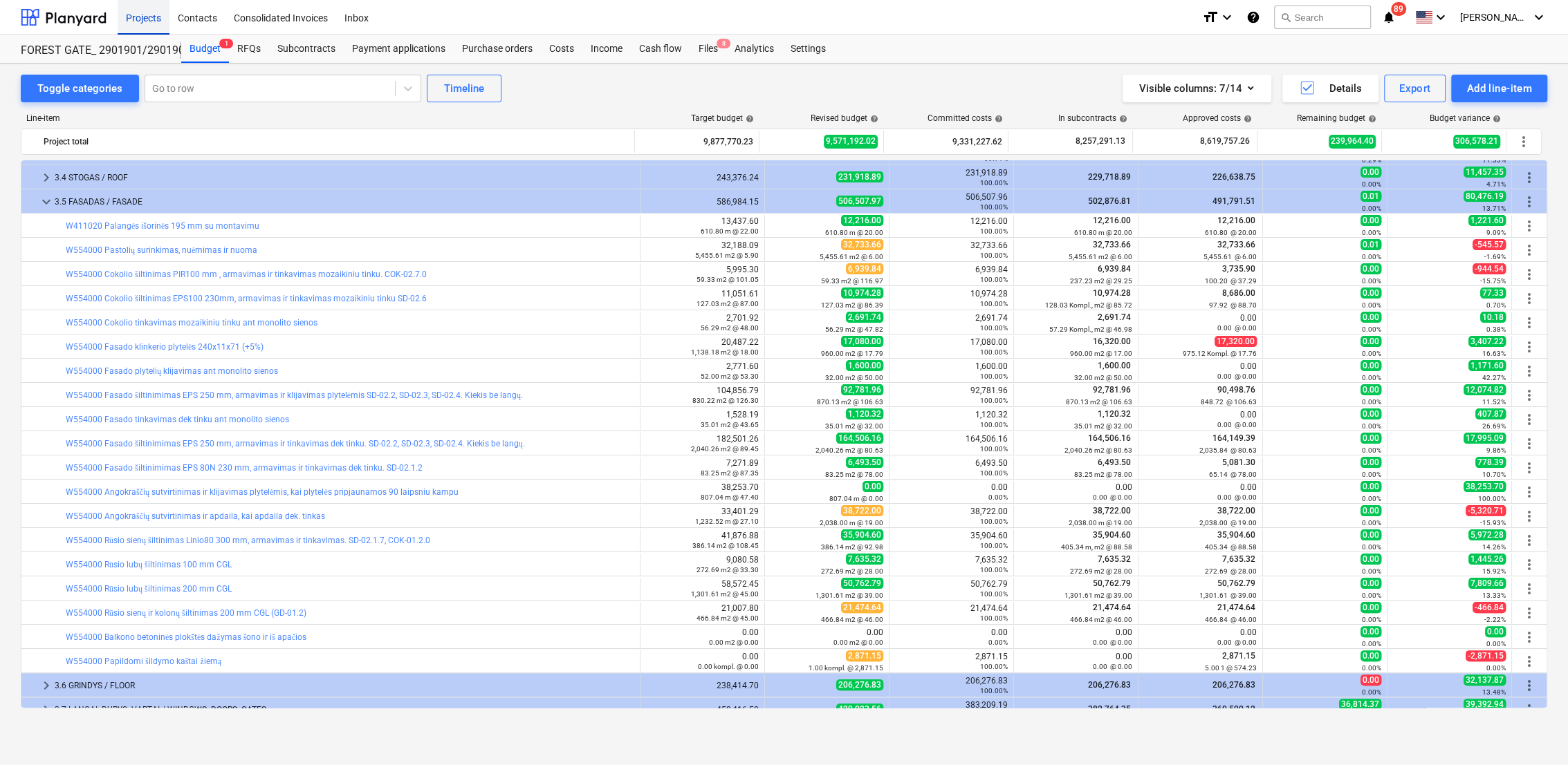
click at [128, 23] on div "Projects" at bounding box center [143, 16] width 52 height 36
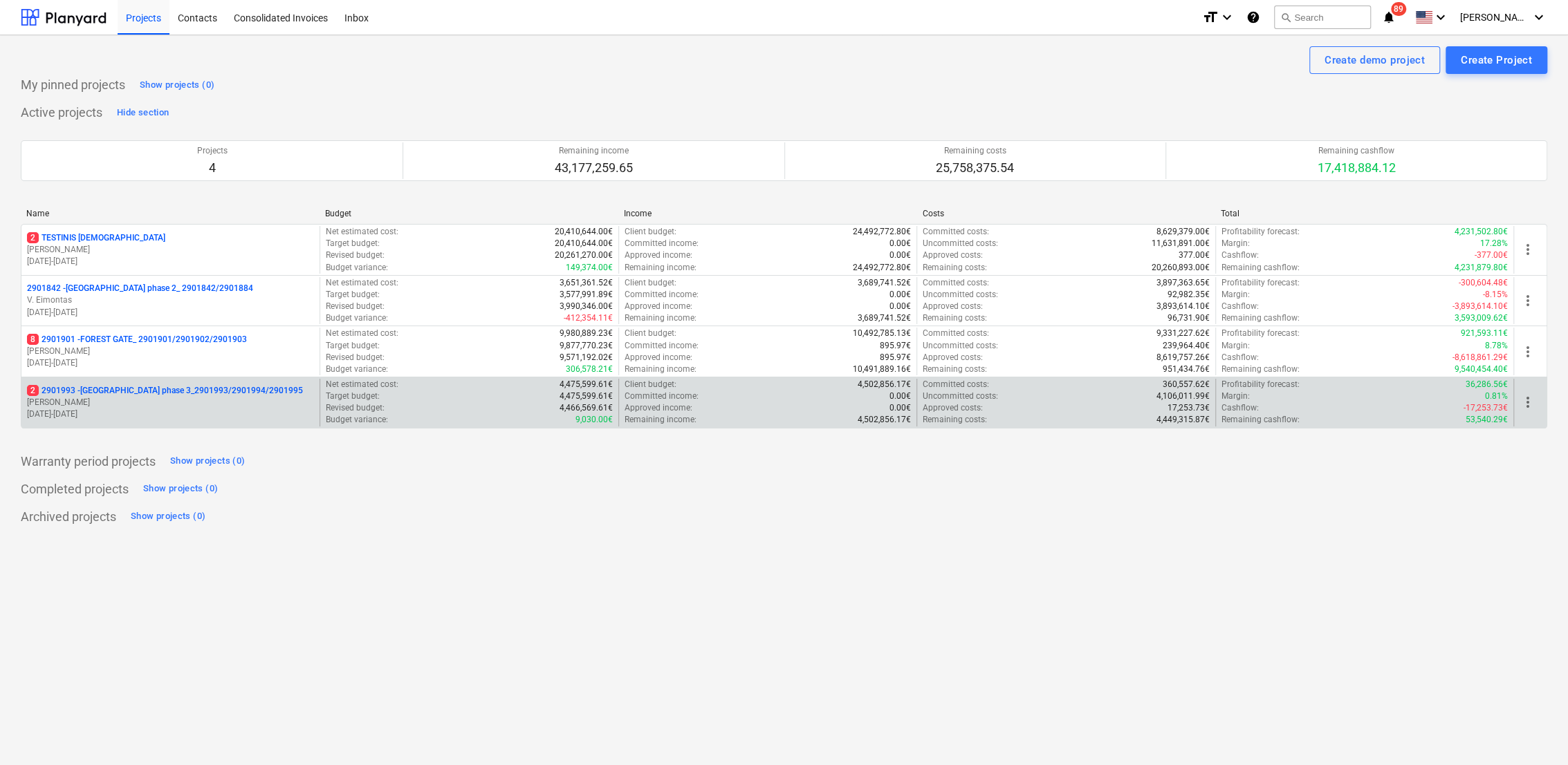
click at [93, 393] on p "2 2901993 - [GEOGRAPHIC_DATA] phase 3_2901993/2901994/2901995" at bounding box center [165, 391] width 276 height 12
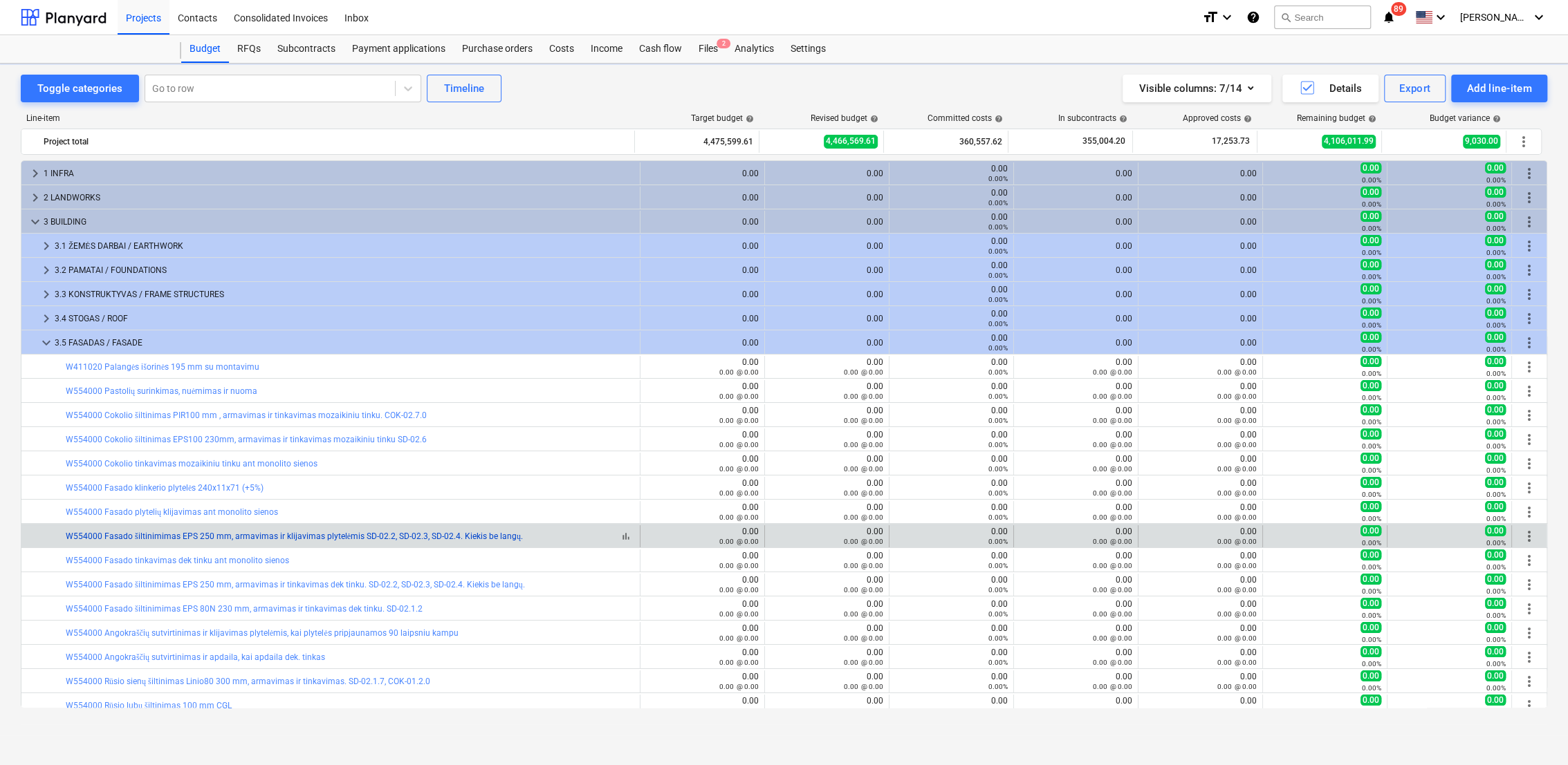
scroll to position [141, 0]
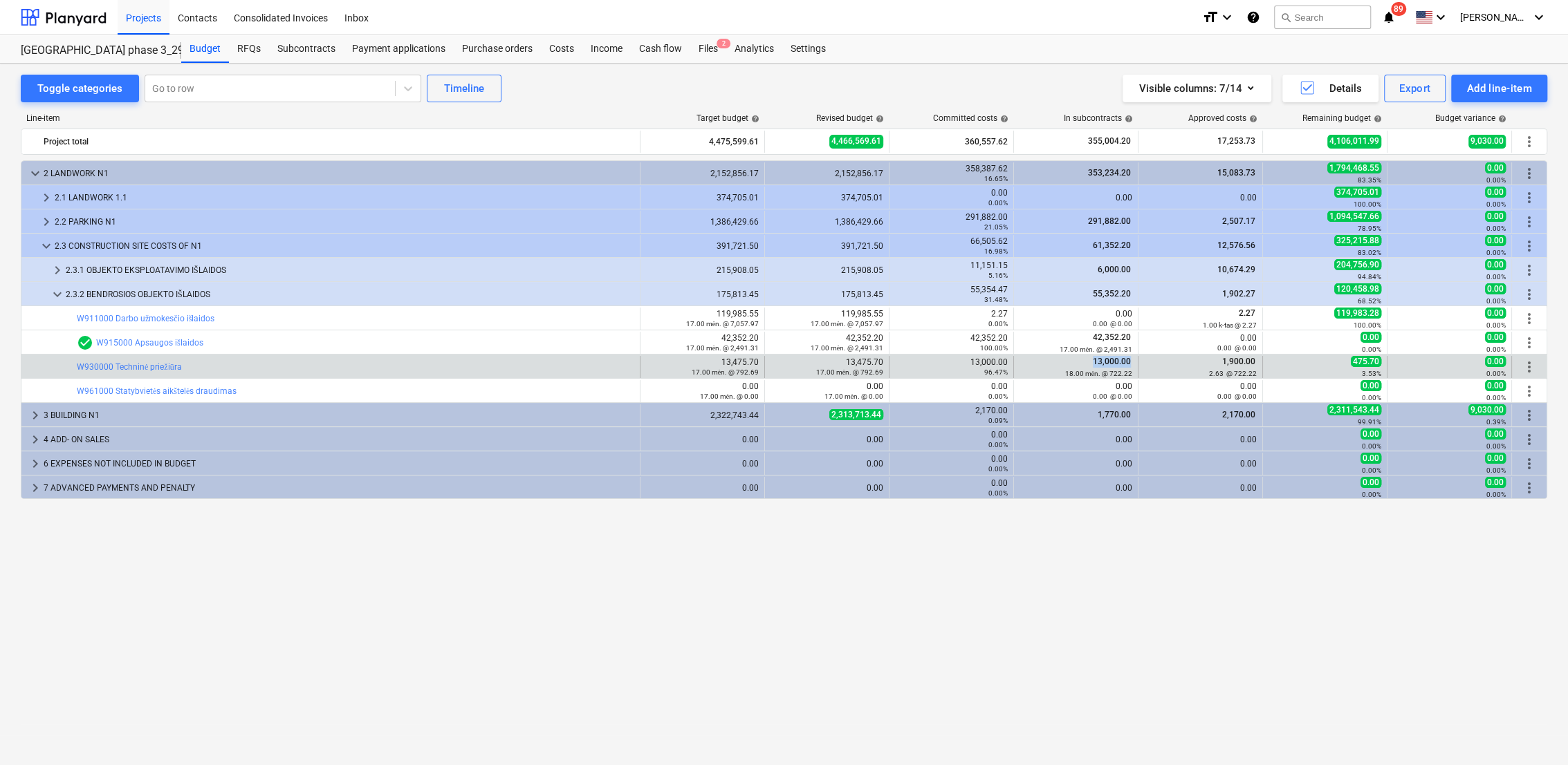
drag, startPoint x: 1134, startPoint y: 362, endPoint x: 1092, endPoint y: 362, distance: 42.0
click at [1092, 362] on div "13,000.00 18.00 mėn. @ 722.22" at bounding box center [1076, 367] width 125 height 22
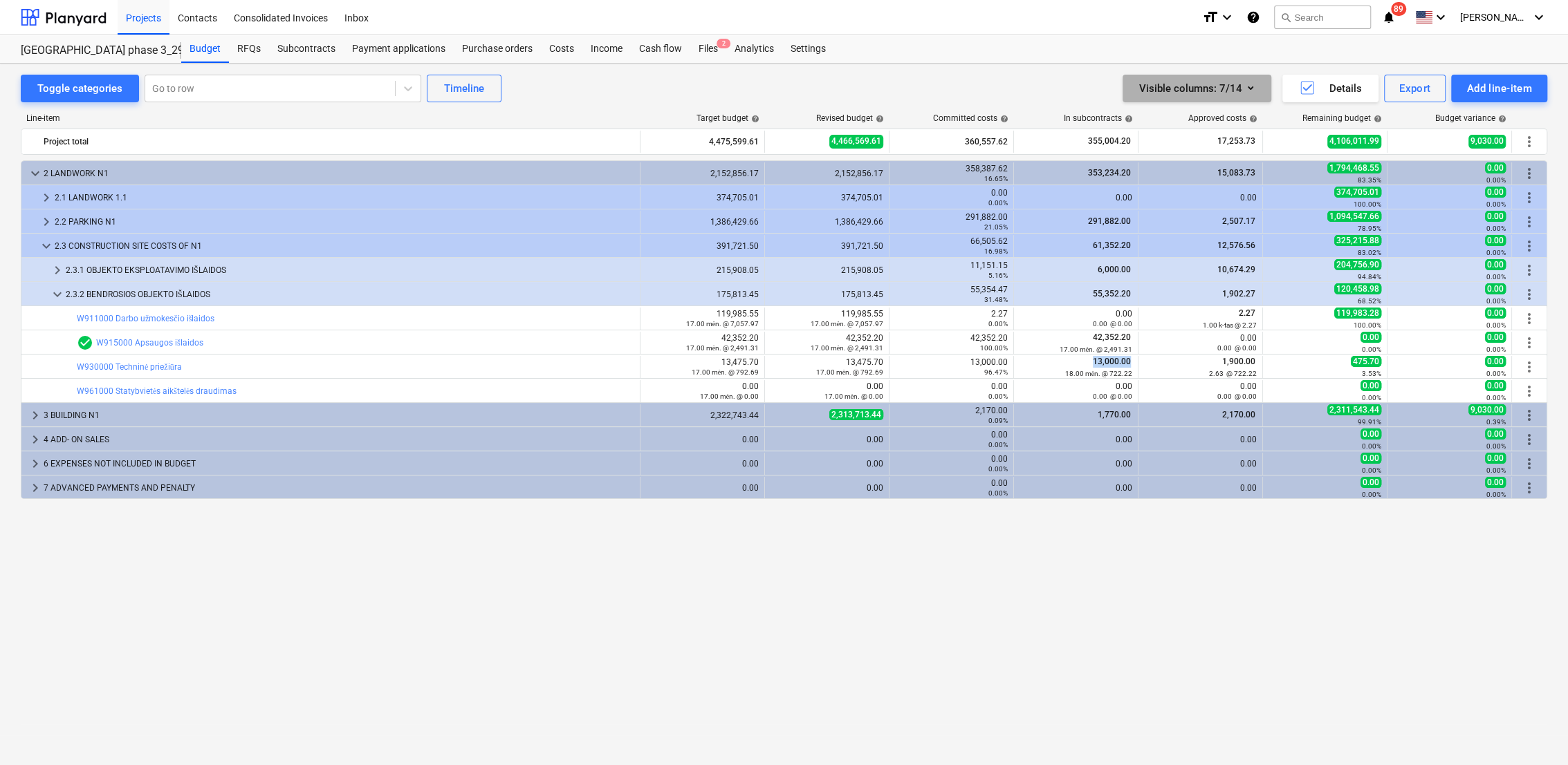
drag, startPoint x: 1092, startPoint y: 362, endPoint x: 1260, endPoint y: 88, distance: 321.4
click at [1260, 88] on button "Visible columns : 7/14" at bounding box center [1196, 88] width 149 height 27
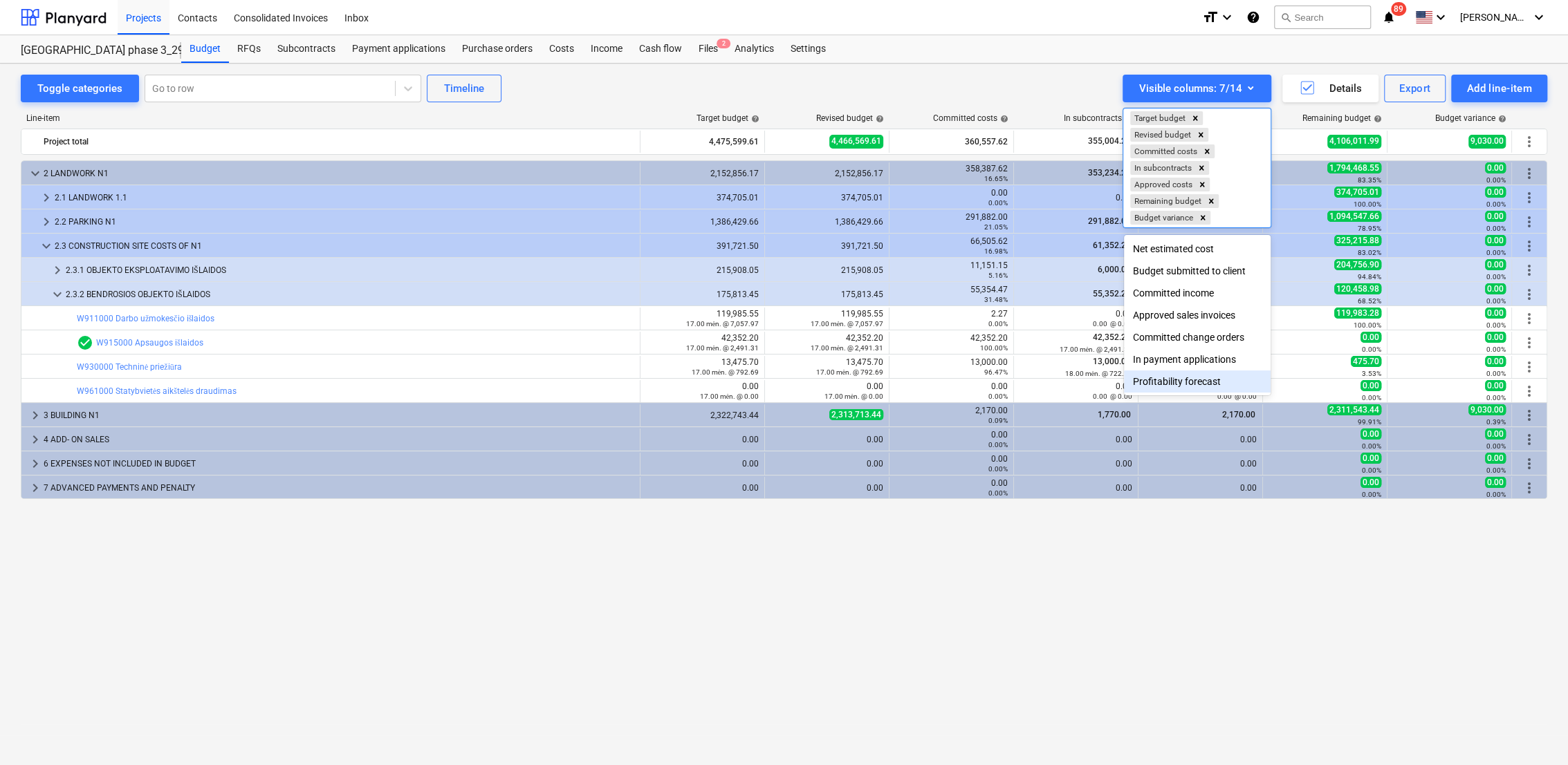
click at [1199, 388] on div "Profitability forecast" at bounding box center [1197, 382] width 147 height 22
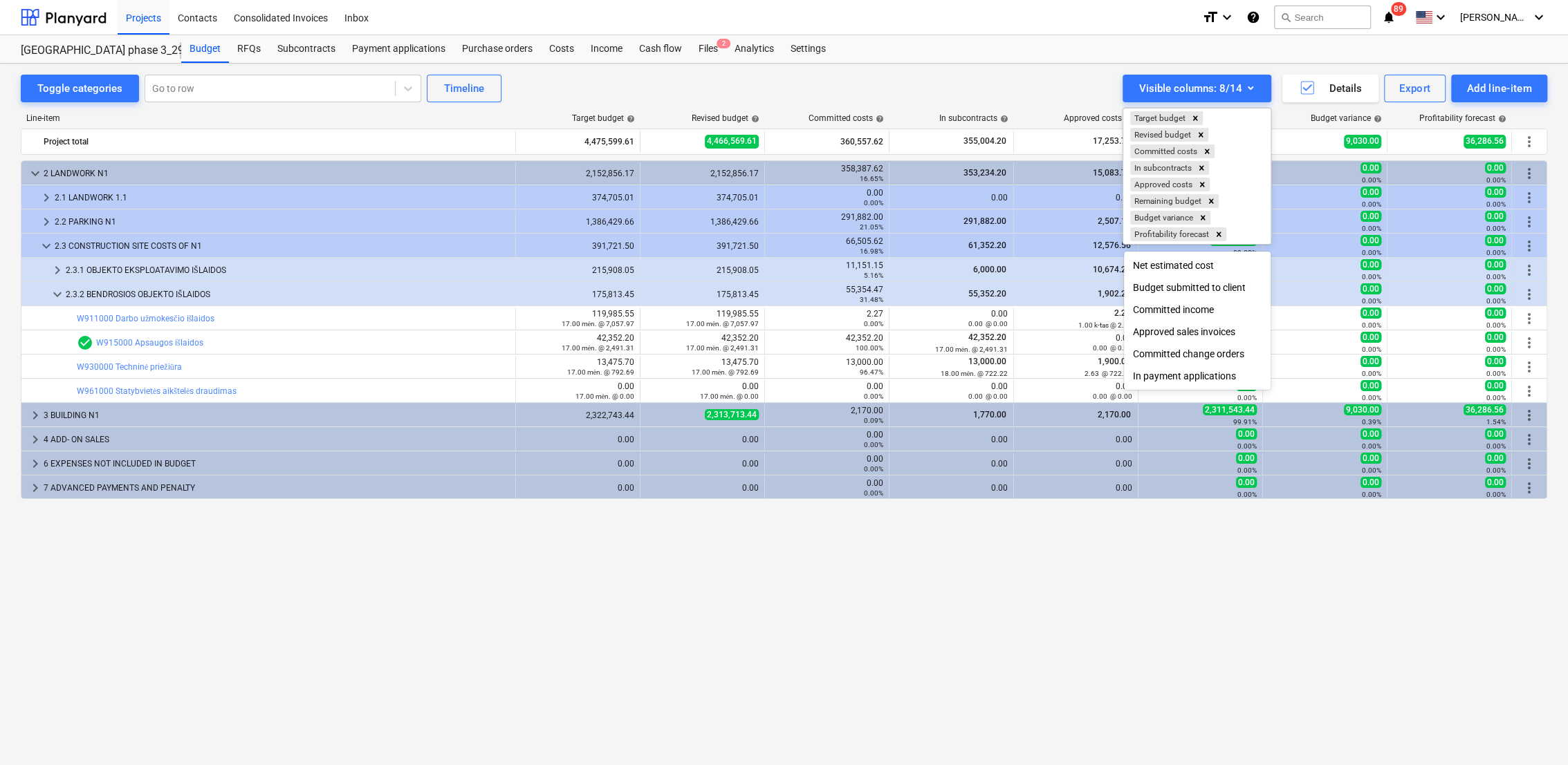
click at [1206, 566] on div at bounding box center [784, 382] width 1568 height 765
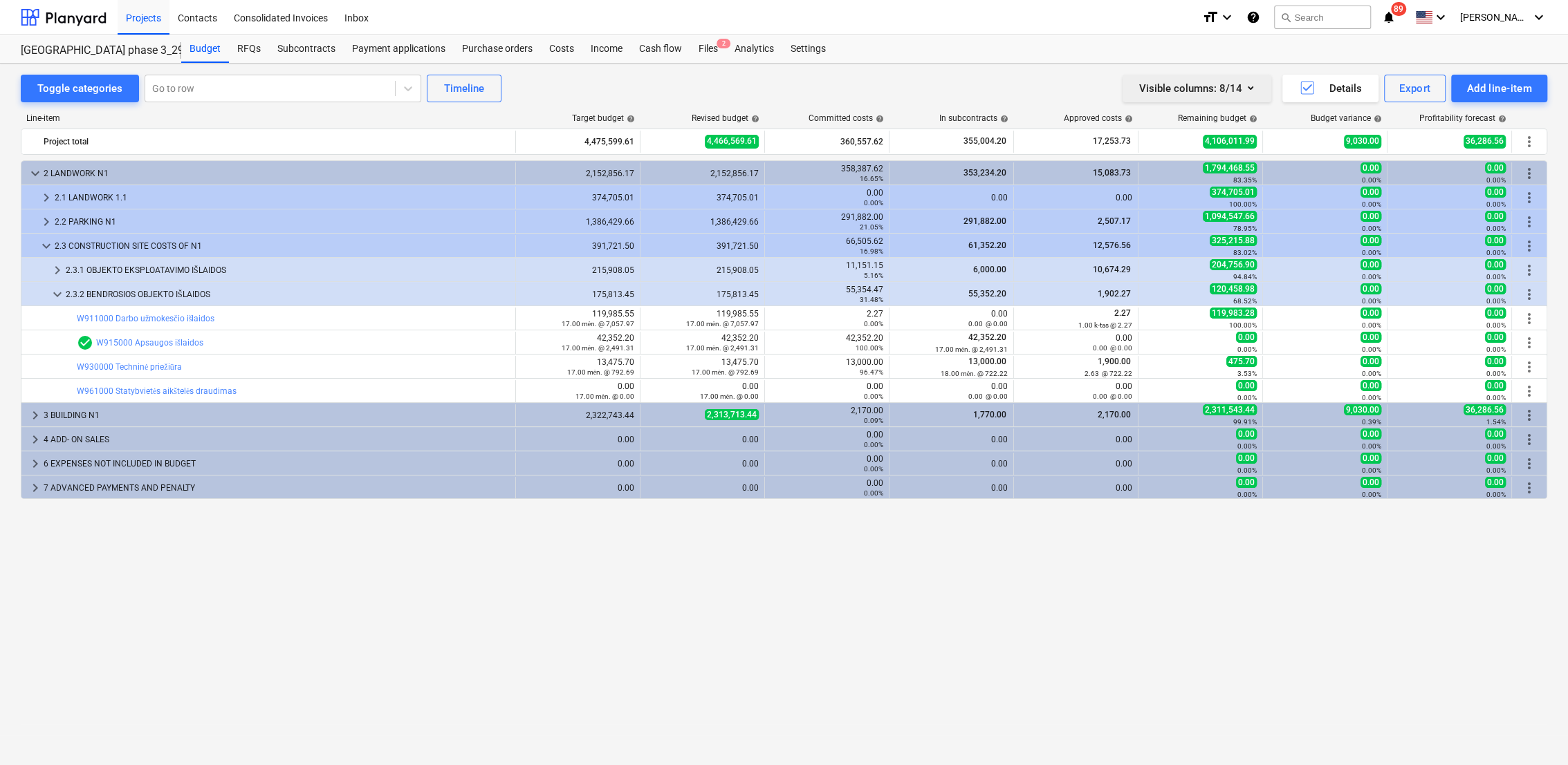
click at [1256, 87] on icon "button" at bounding box center [1250, 87] width 16 height 16
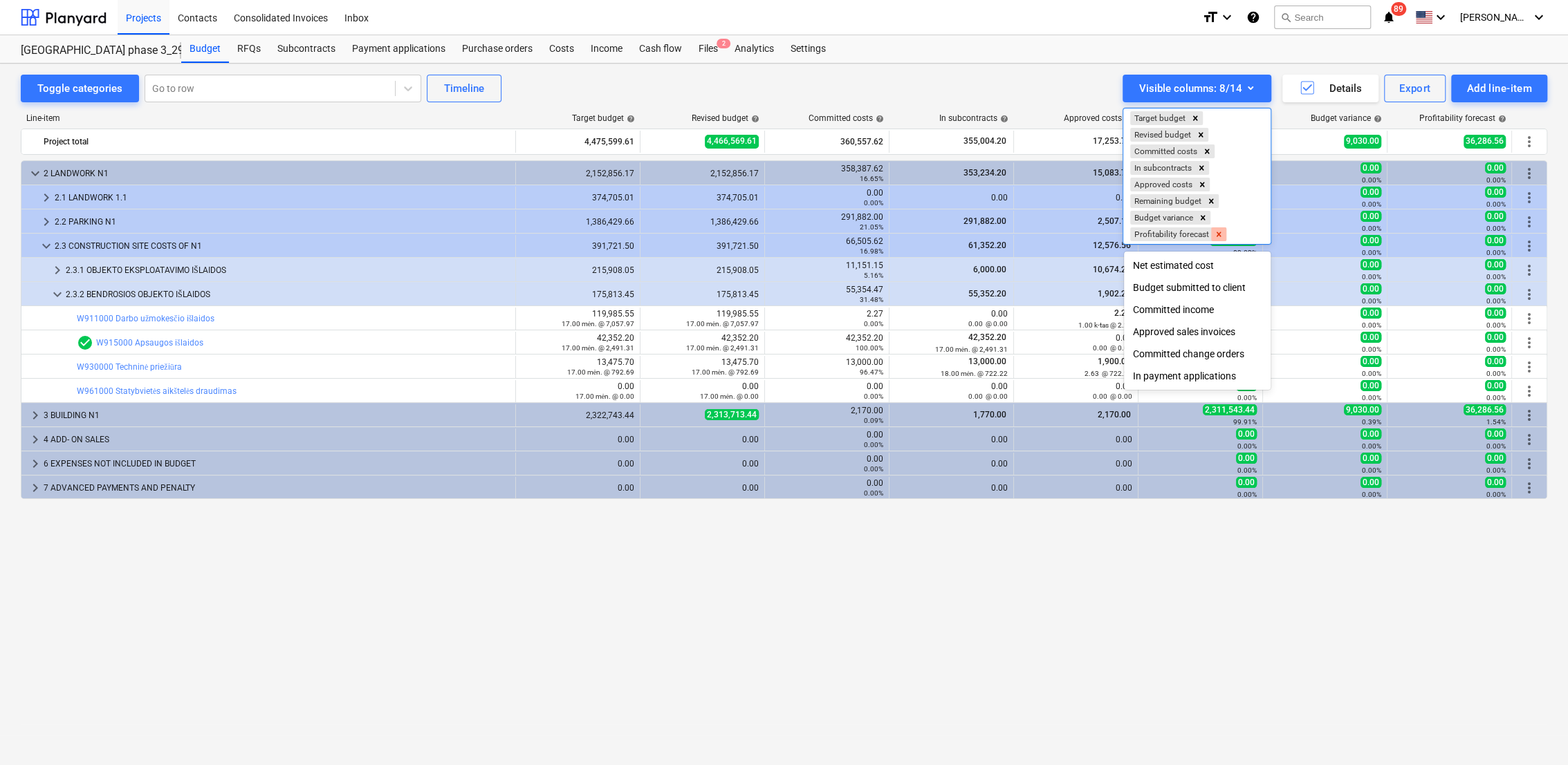
click at [1221, 237] on icon "Remove Profitability forecast" at bounding box center [1218, 233] width 5 height 5
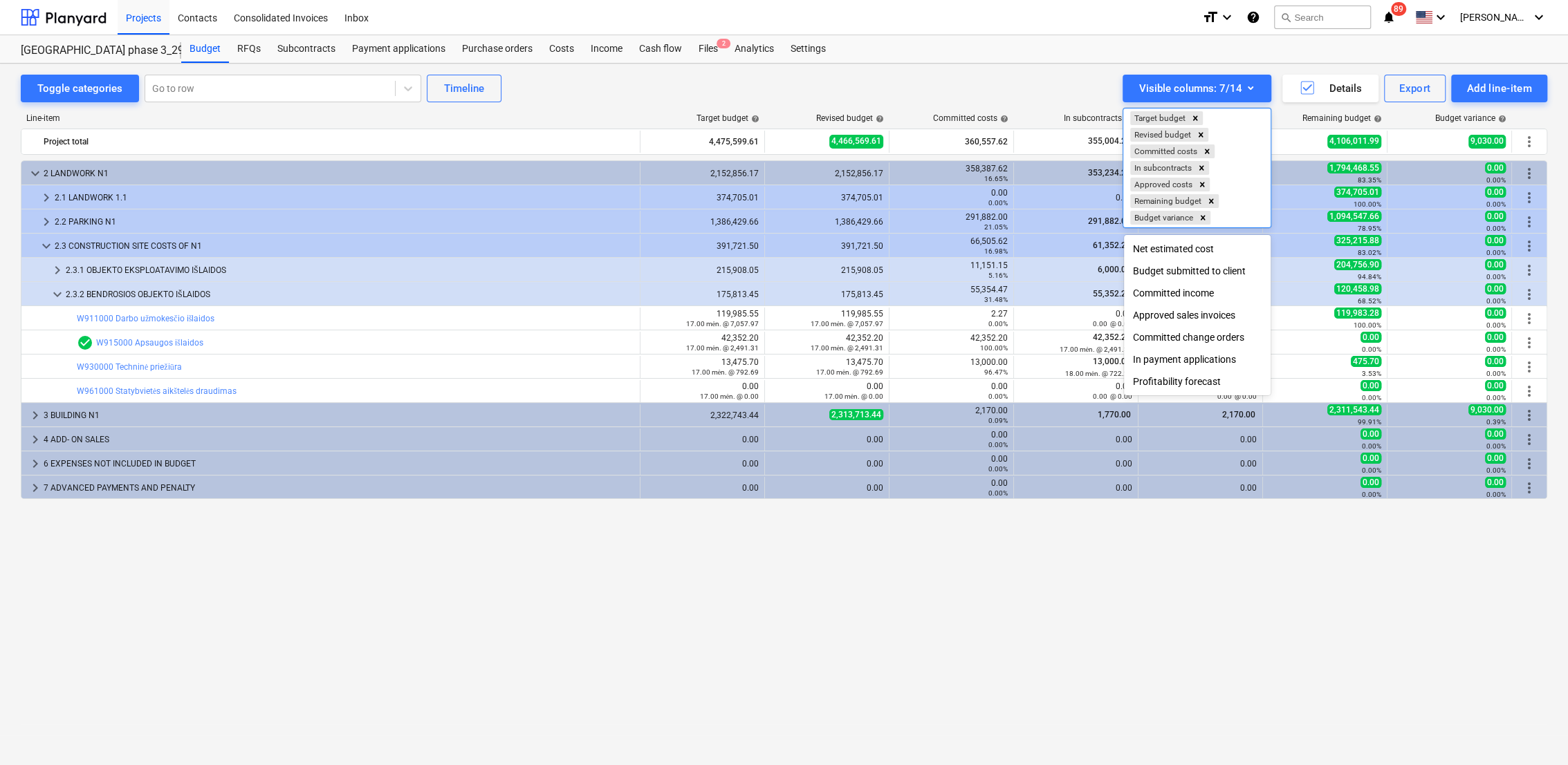
click at [1204, 365] on div "In payment applications" at bounding box center [1197, 360] width 147 height 22
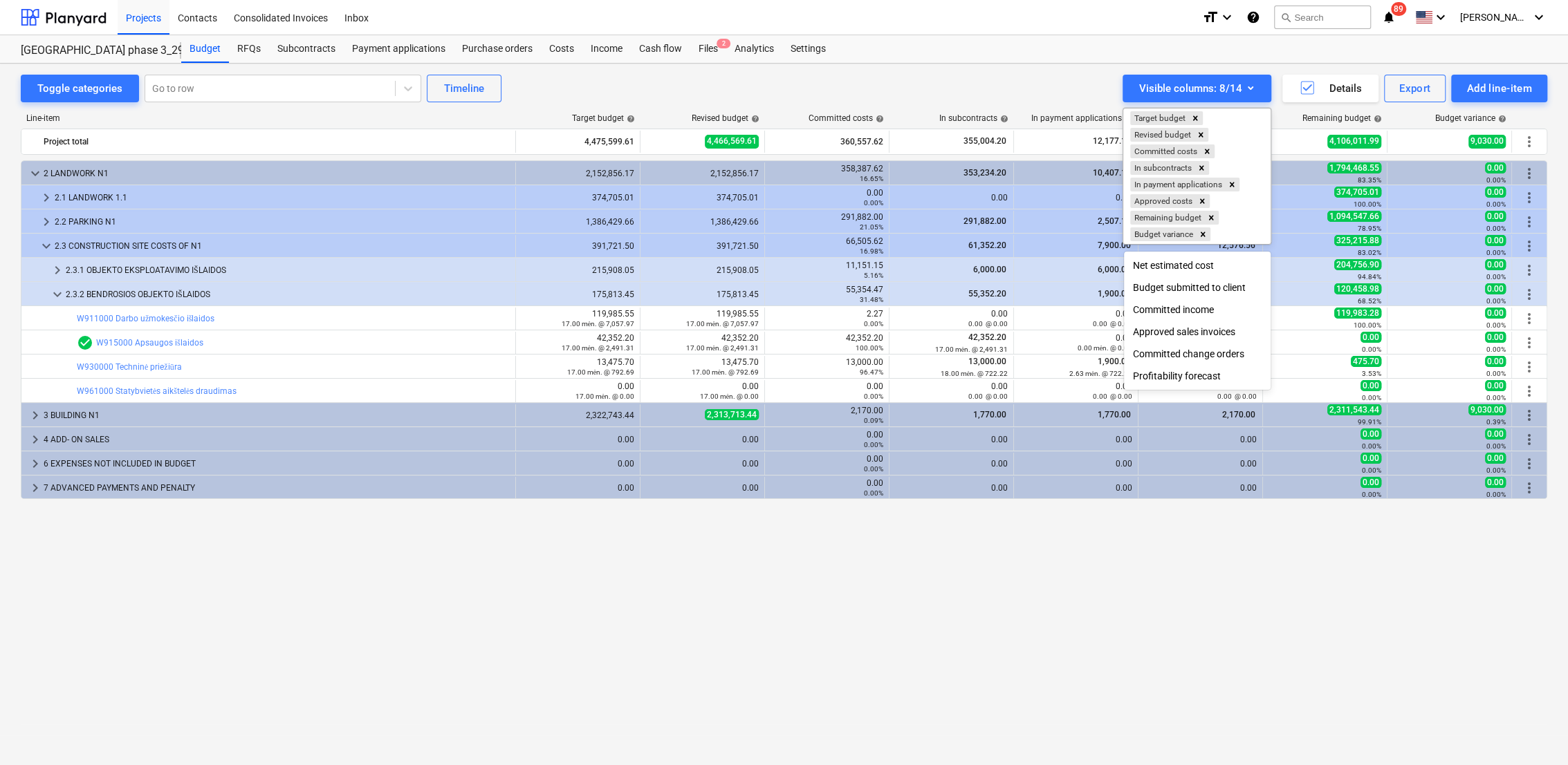
click at [1207, 573] on div at bounding box center [784, 382] width 1568 height 765
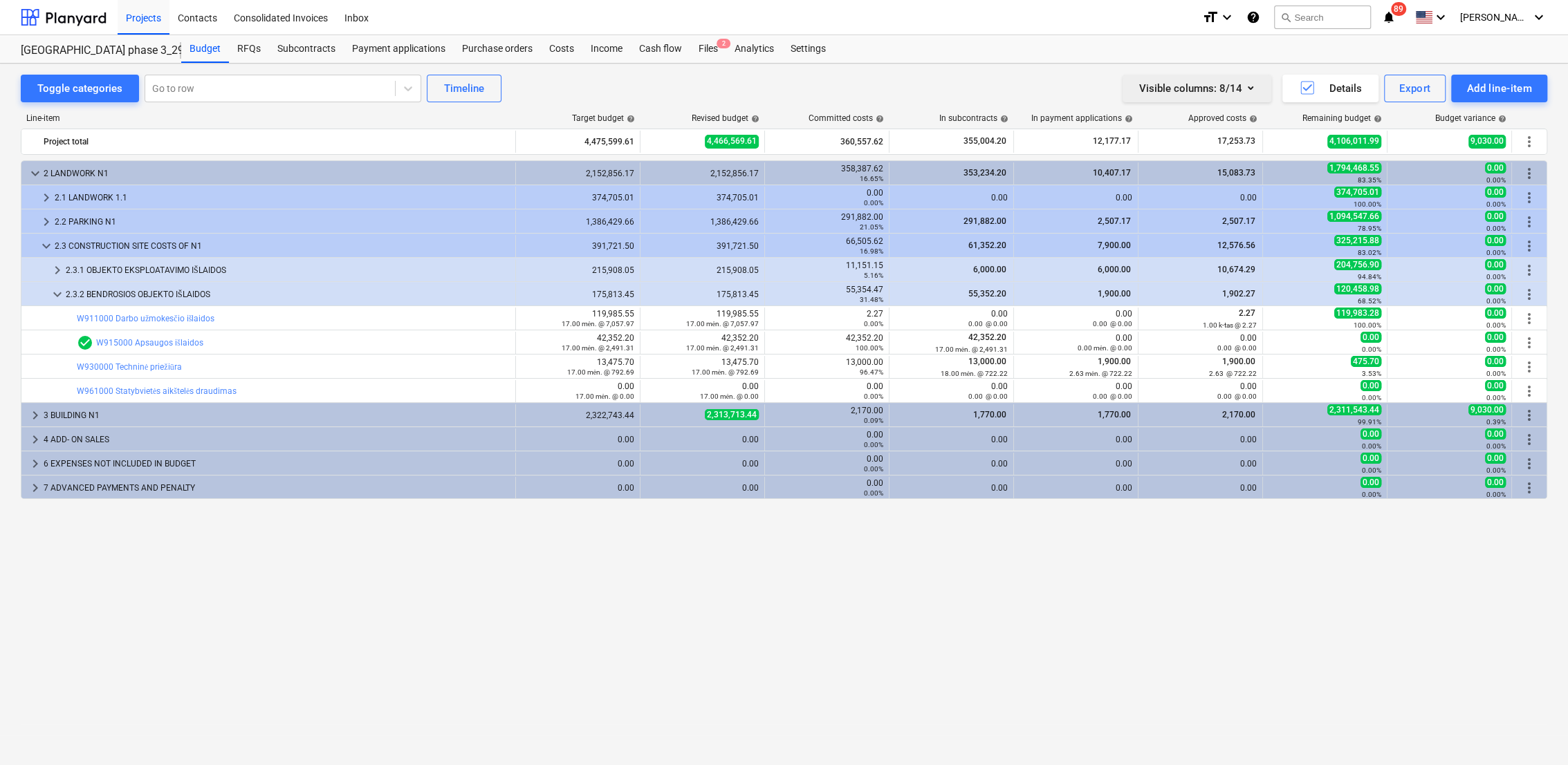
click at [1251, 89] on icon "button" at bounding box center [1250, 87] width 16 height 16
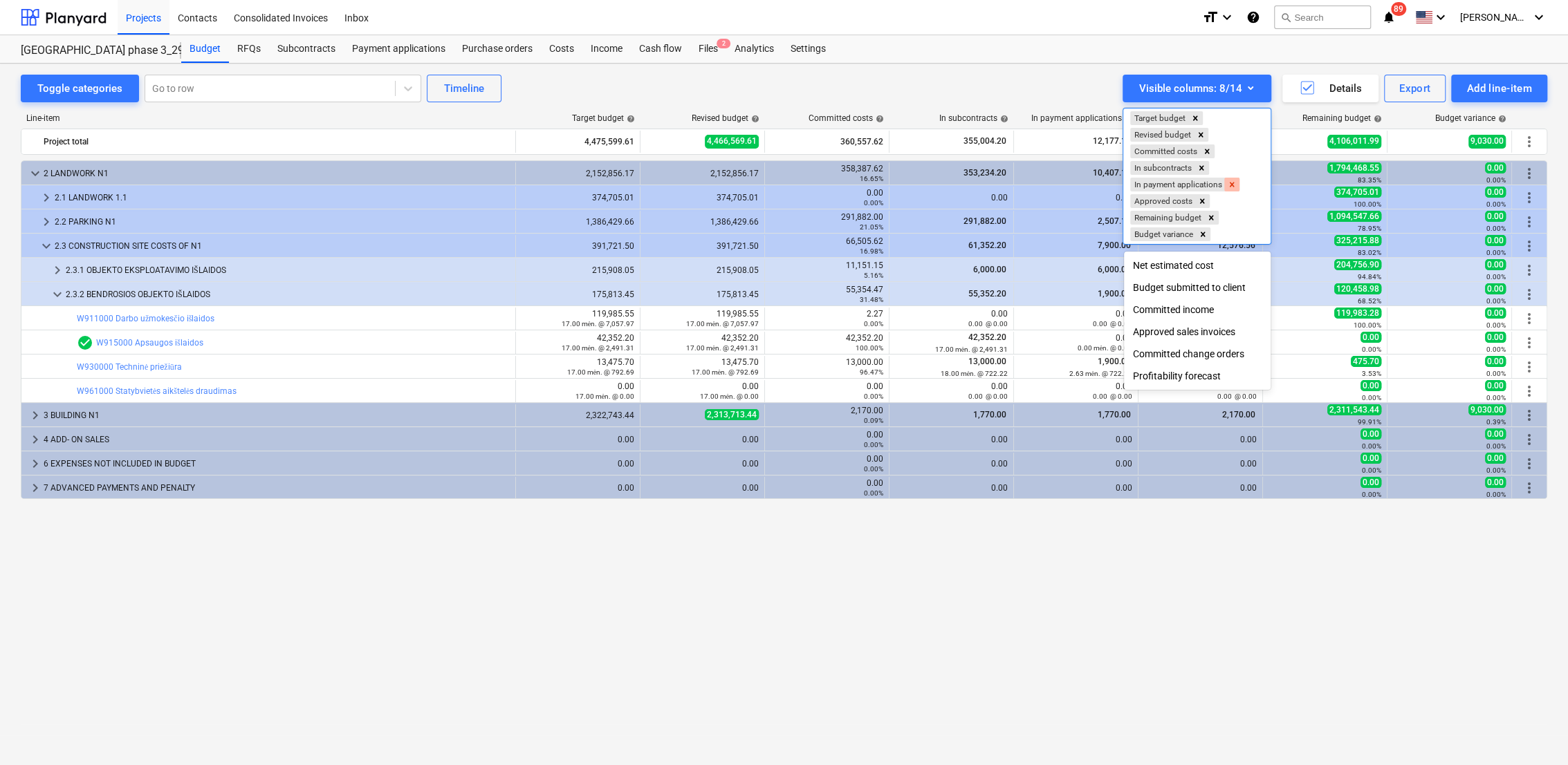
click at [1234, 182] on icon "Remove In payment applications" at bounding box center [1232, 184] width 5 height 5
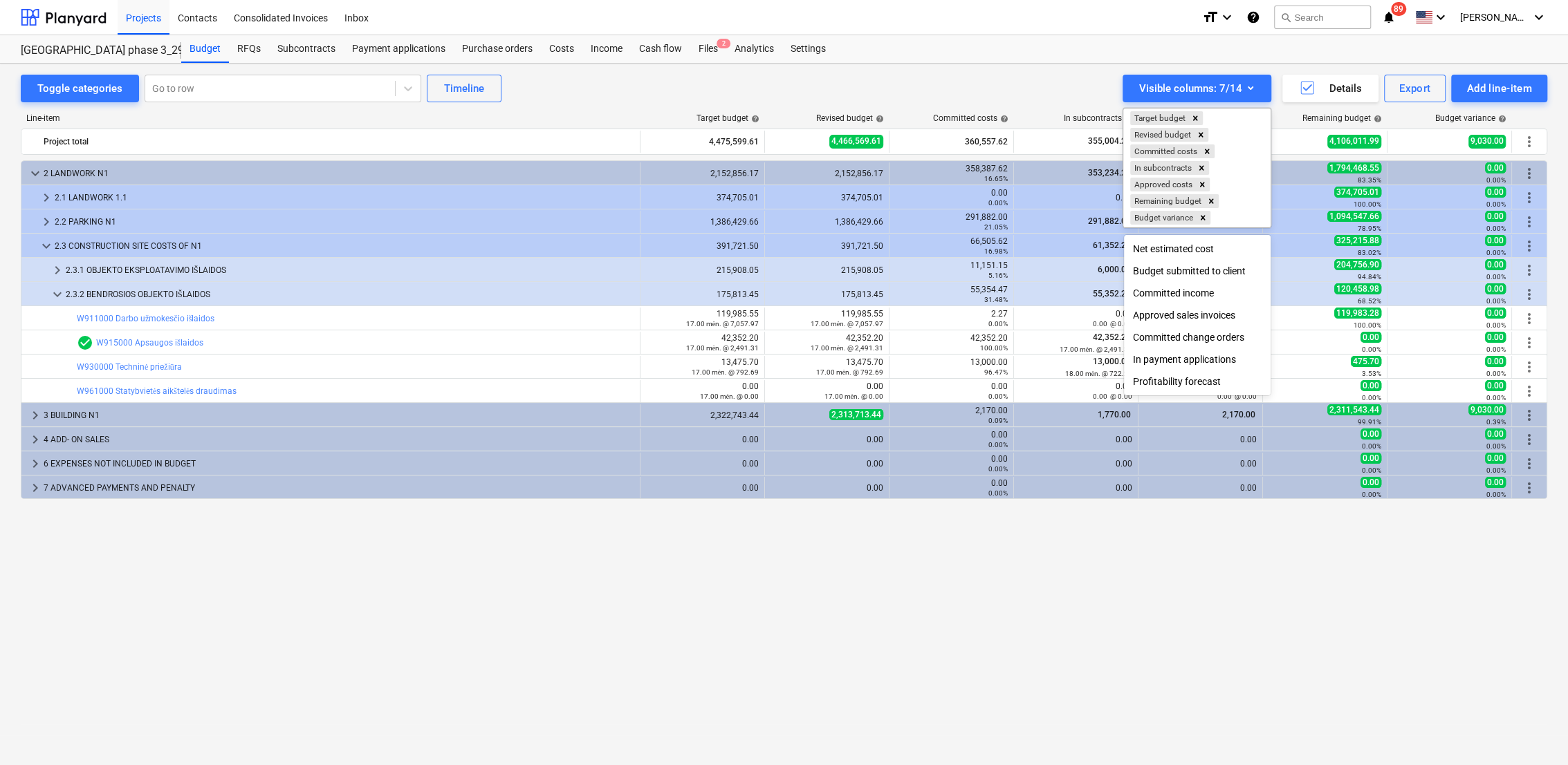
click at [1291, 576] on div at bounding box center [784, 382] width 1568 height 765
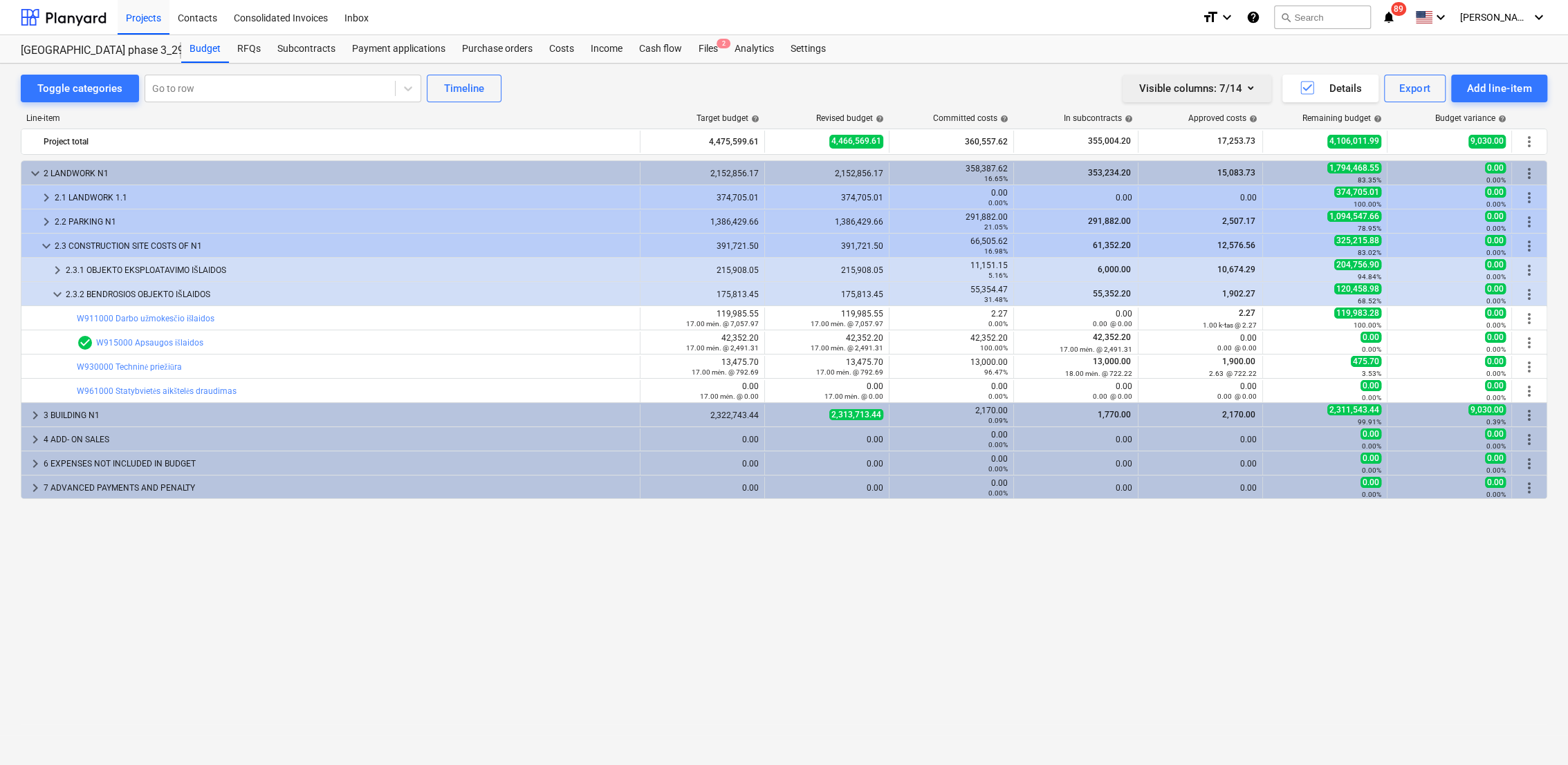
click at [1261, 86] on button "Visible columns : 7/14" at bounding box center [1196, 88] width 149 height 27
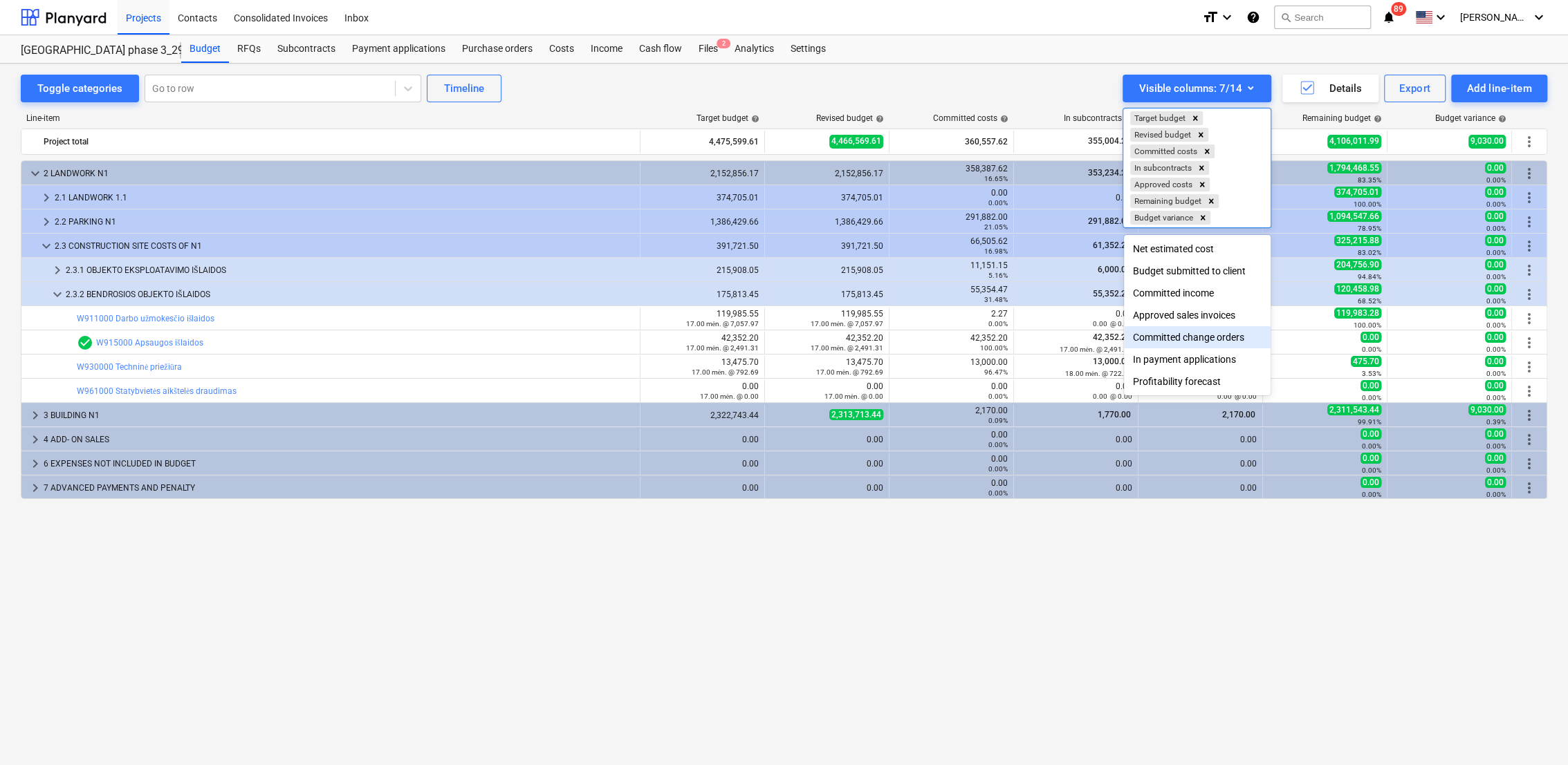
click at [1207, 337] on div "Committed change orders" at bounding box center [1197, 337] width 147 height 22
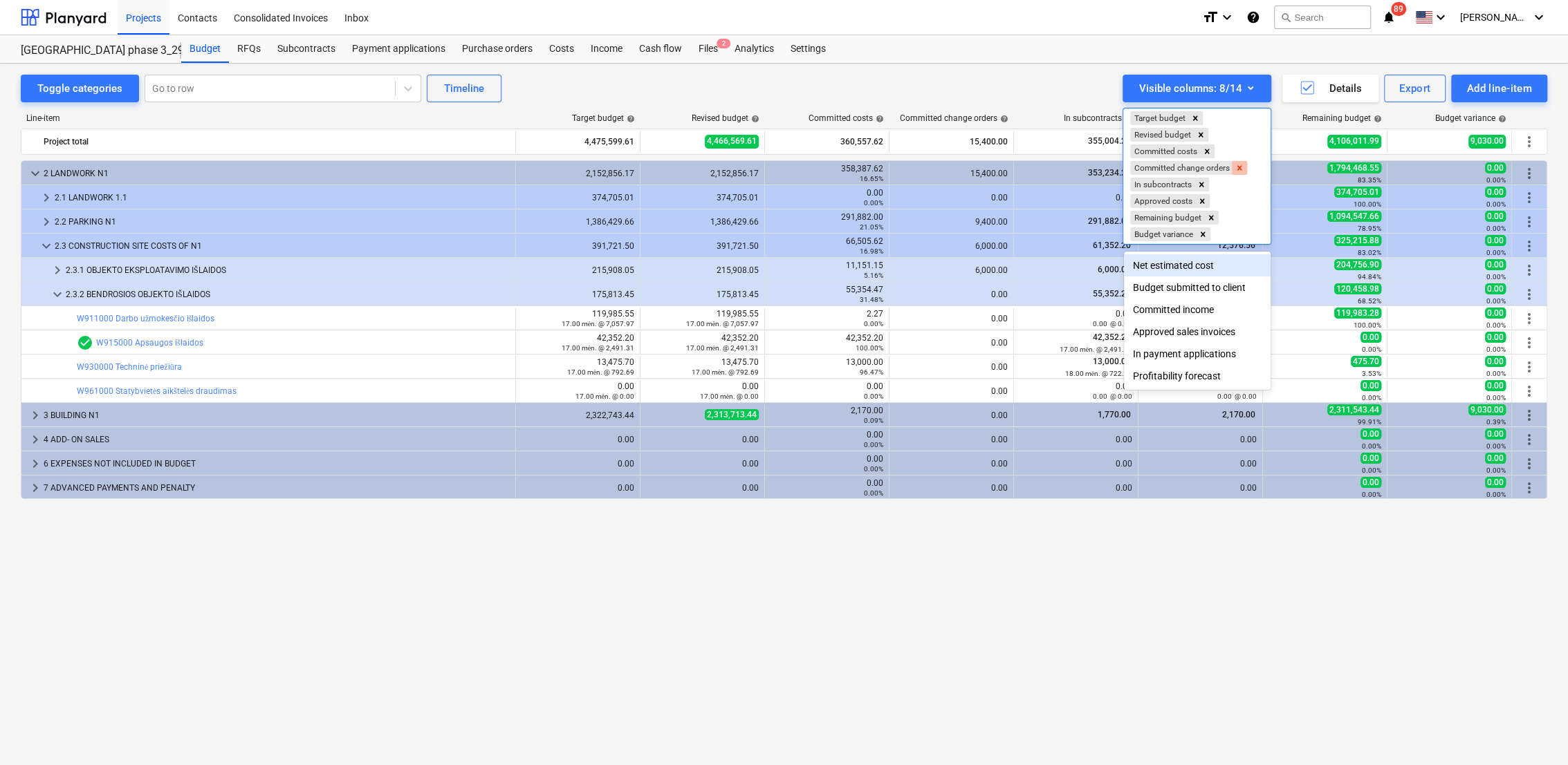
click at [1236, 168] on icon "Remove Committed change orders" at bounding box center [1239, 168] width 10 height 10
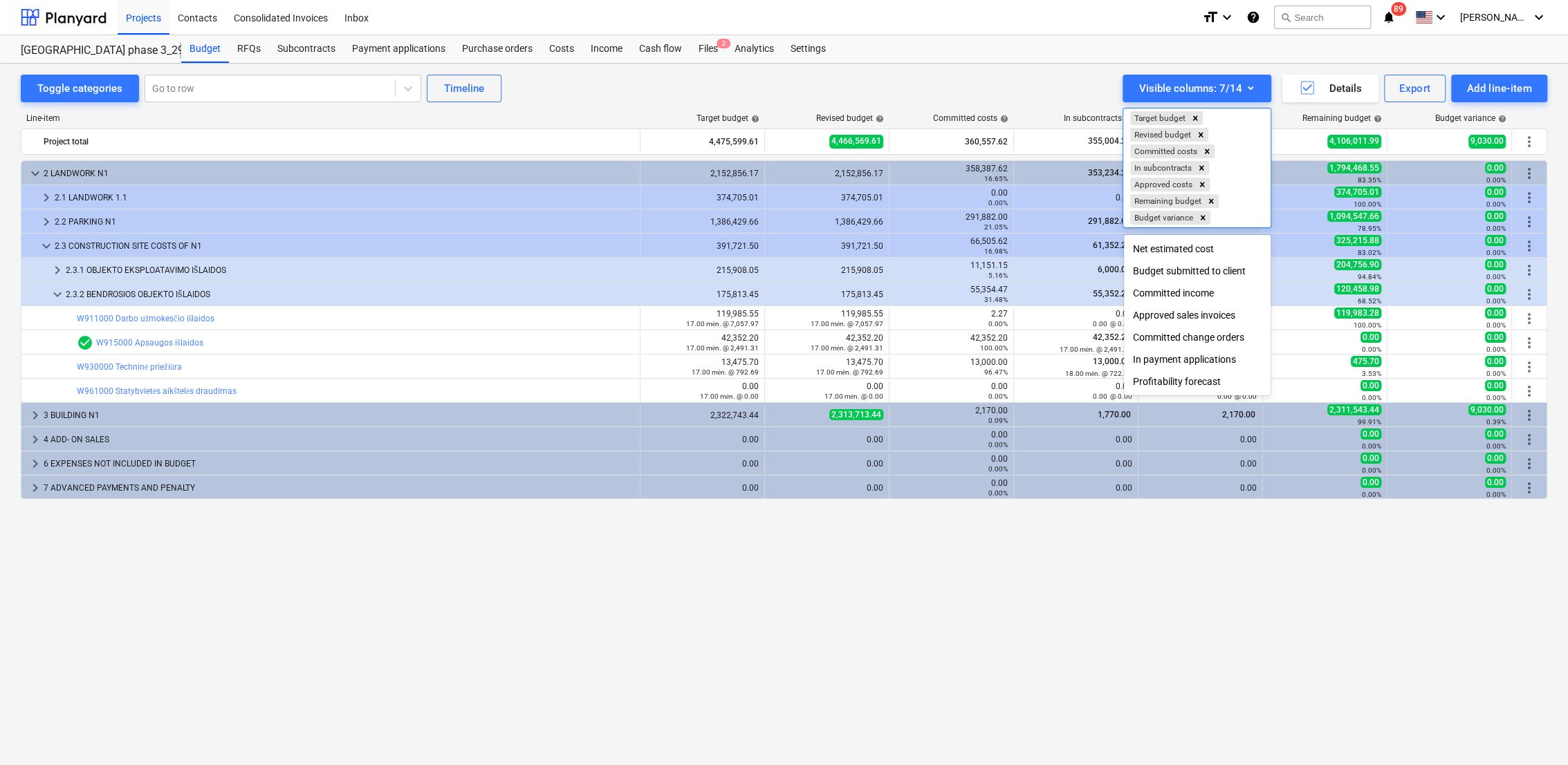
click at [1200, 294] on div "Committed income" at bounding box center [1197, 293] width 147 height 22
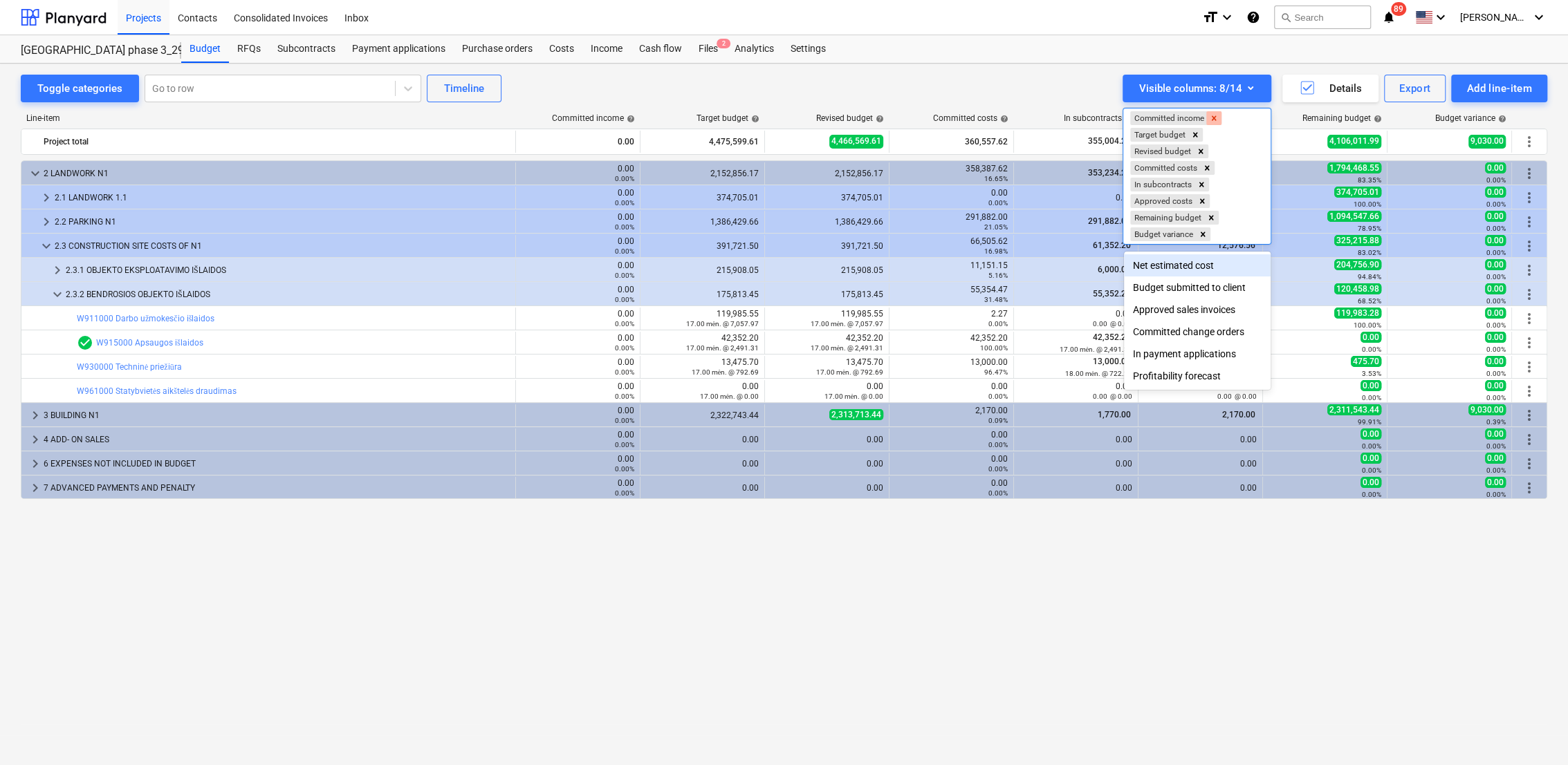
click at [1219, 120] on icon "Remove Committed income" at bounding box center [1214, 118] width 10 height 10
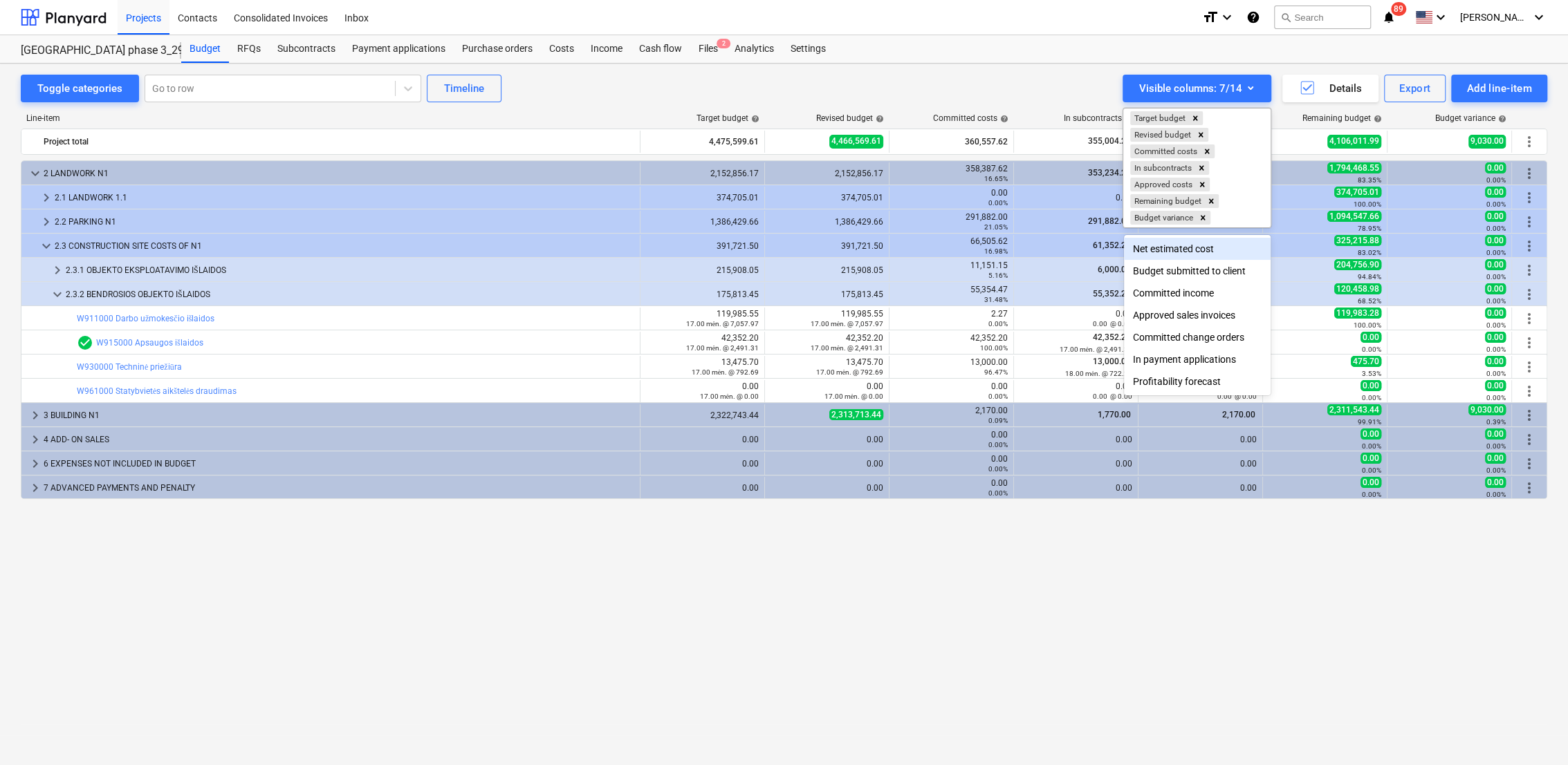
click at [1248, 88] on div at bounding box center [784, 382] width 1568 height 765
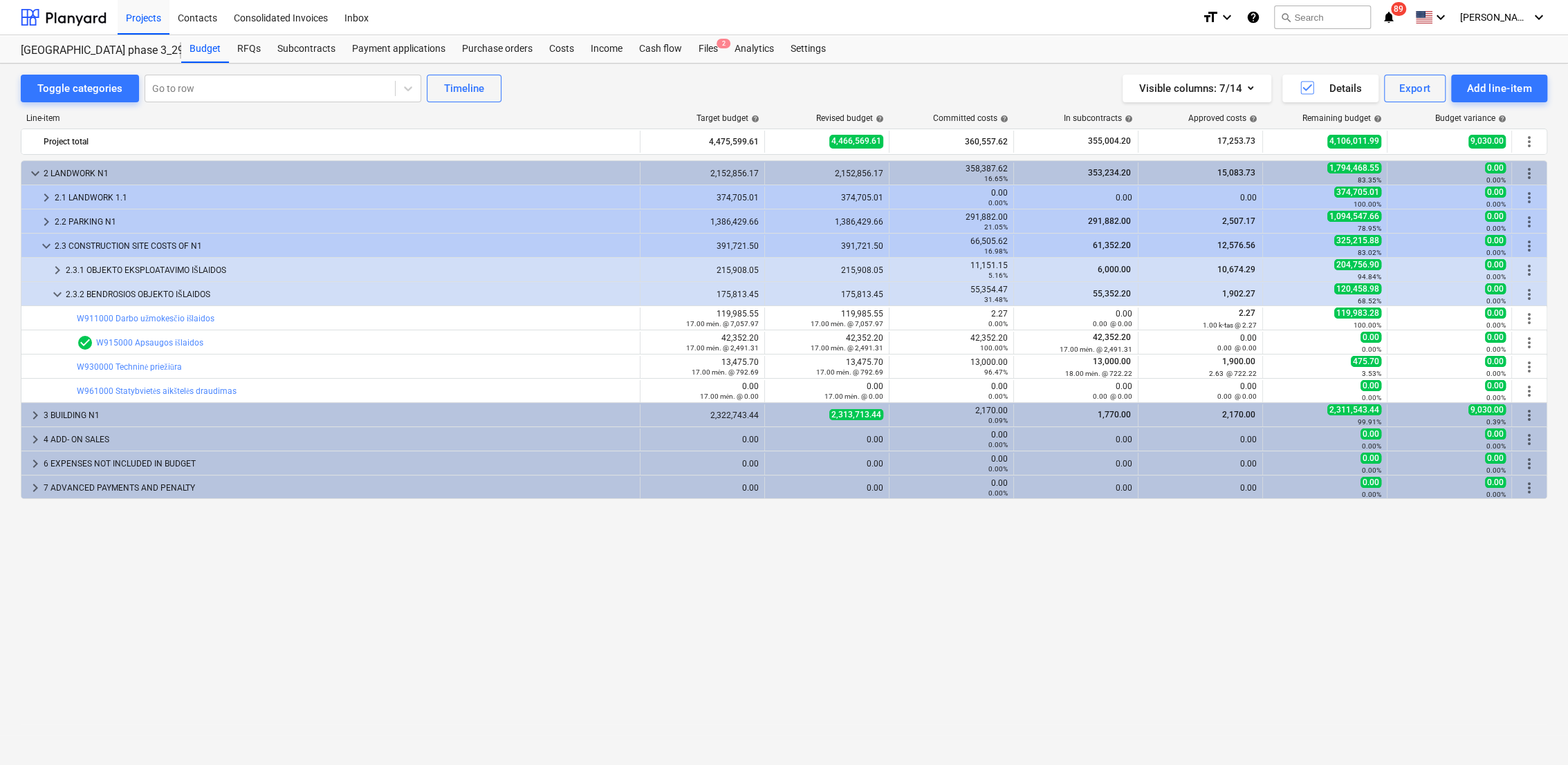
click at [1248, 88] on icon "button" at bounding box center [1250, 87] width 16 height 16
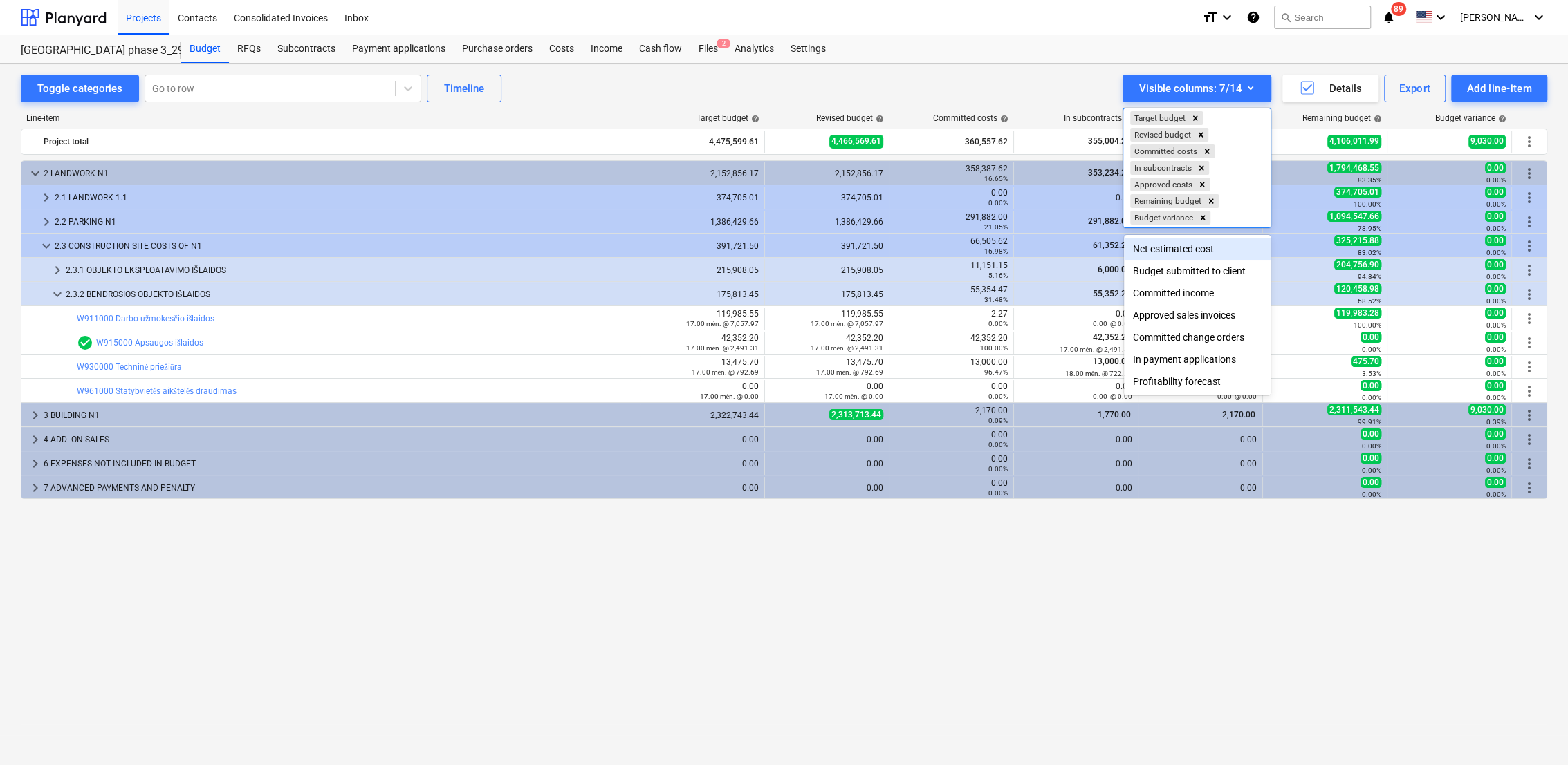
click at [1204, 252] on div "Net estimated cost" at bounding box center [1197, 249] width 147 height 22
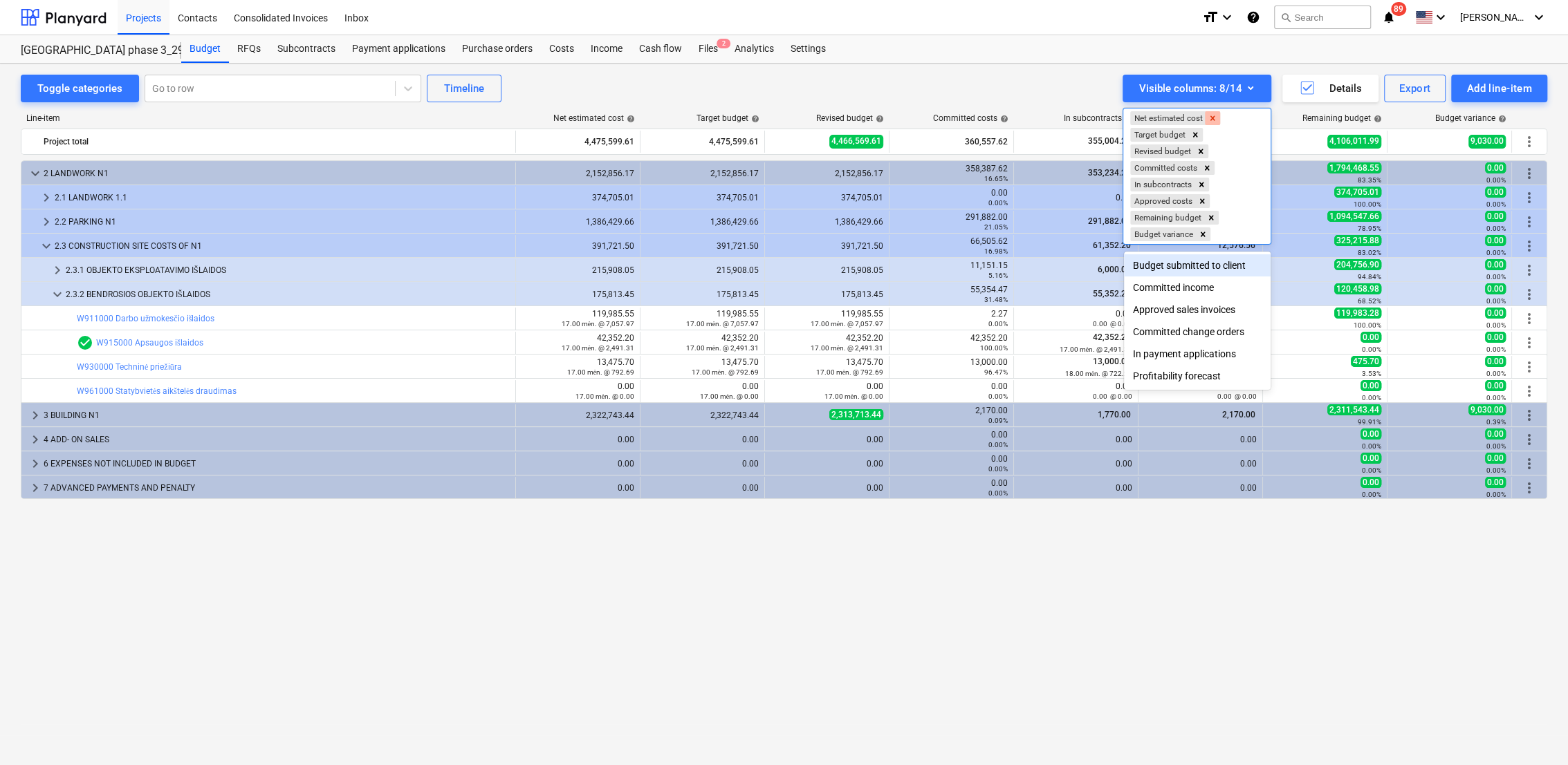
click at [1217, 120] on icon "Remove Net estimated cost" at bounding box center [1212, 118] width 10 height 10
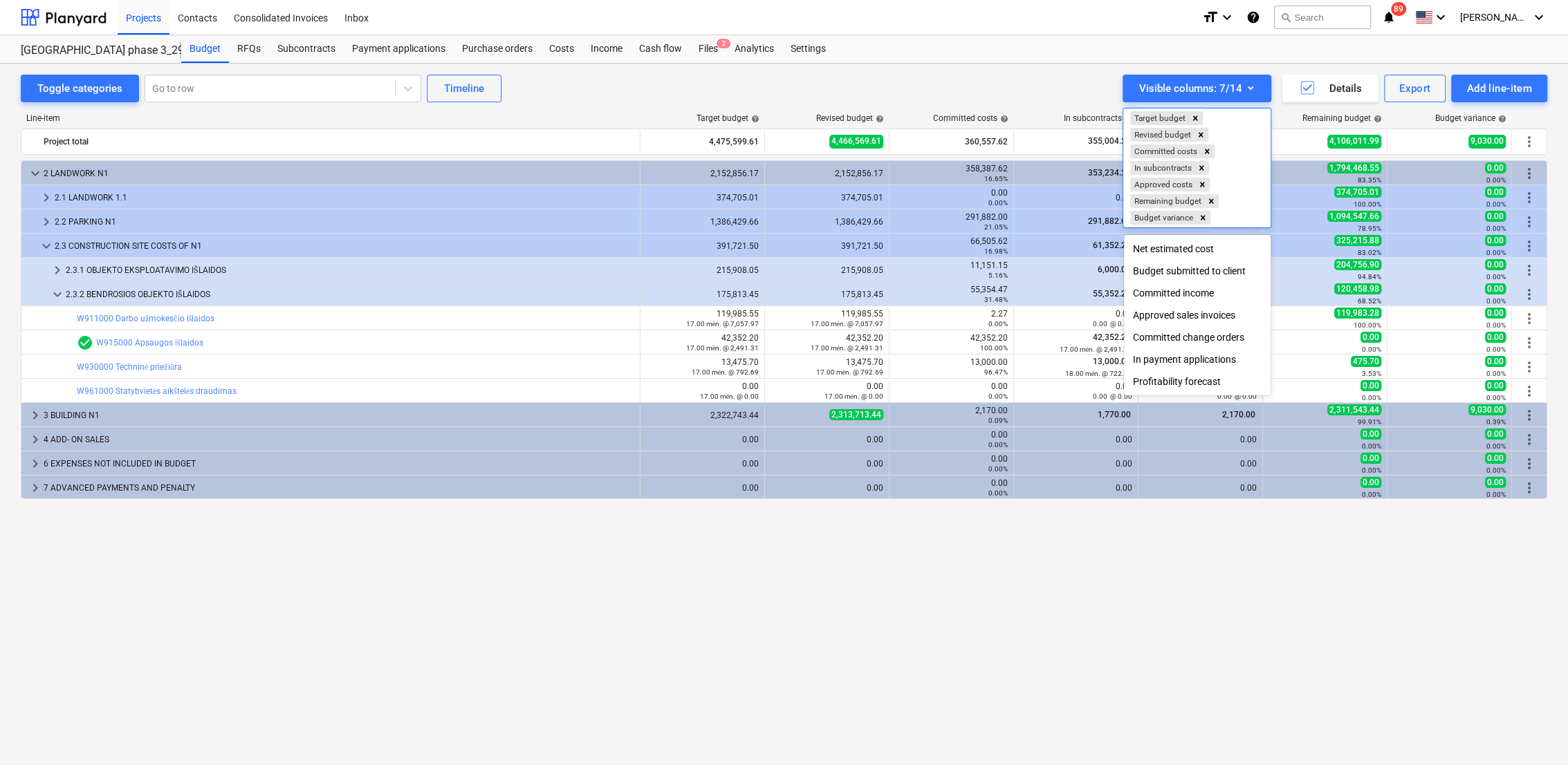
click at [1307, 601] on div at bounding box center [784, 382] width 1568 height 765
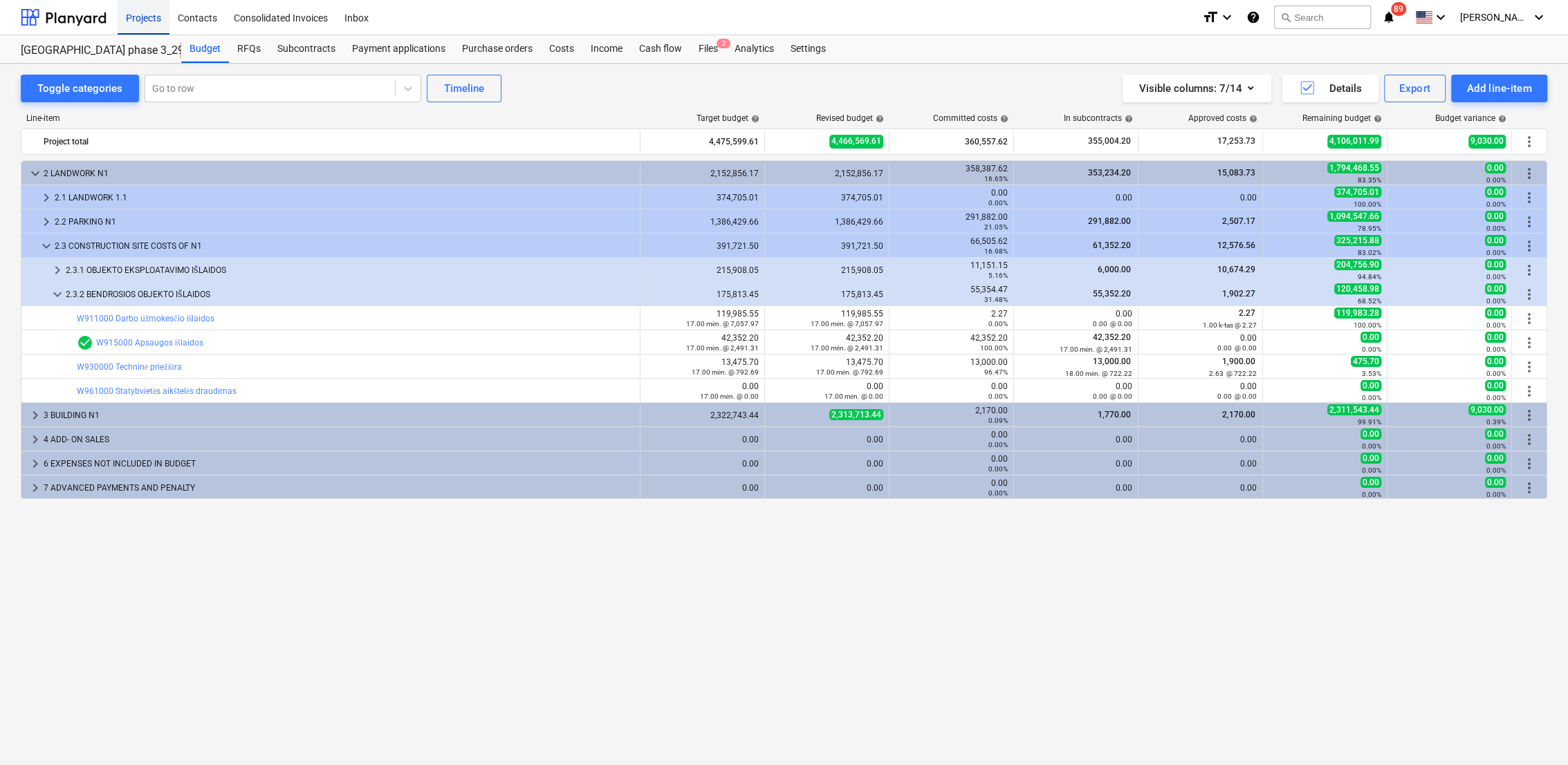
click at [149, 23] on div "Projects" at bounding box center [143, 16] width 52 height 36
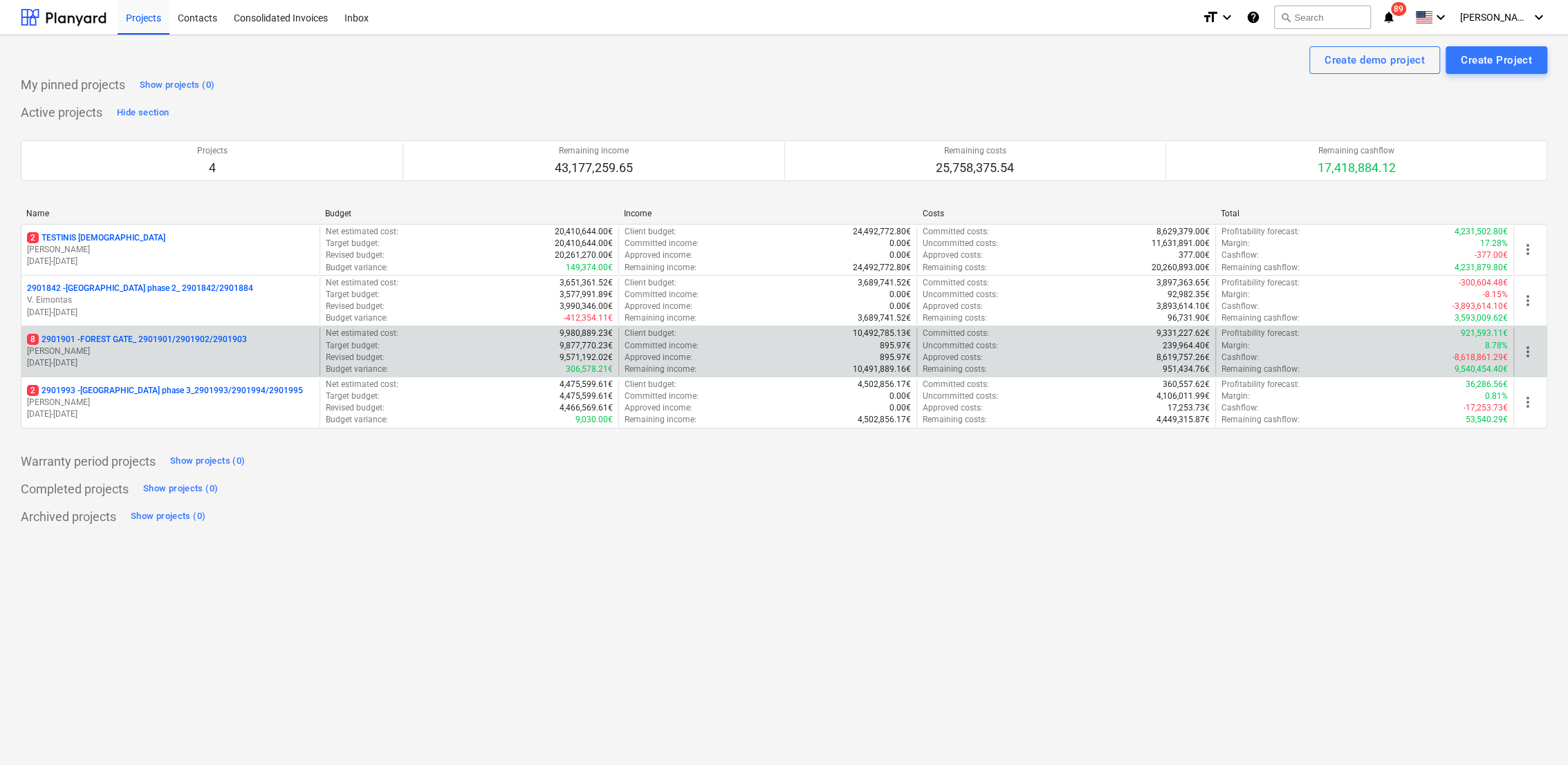
click at [87, 351] on p "[PERSON_NAME]" at bounding box center [170, 352] width 287 height 12
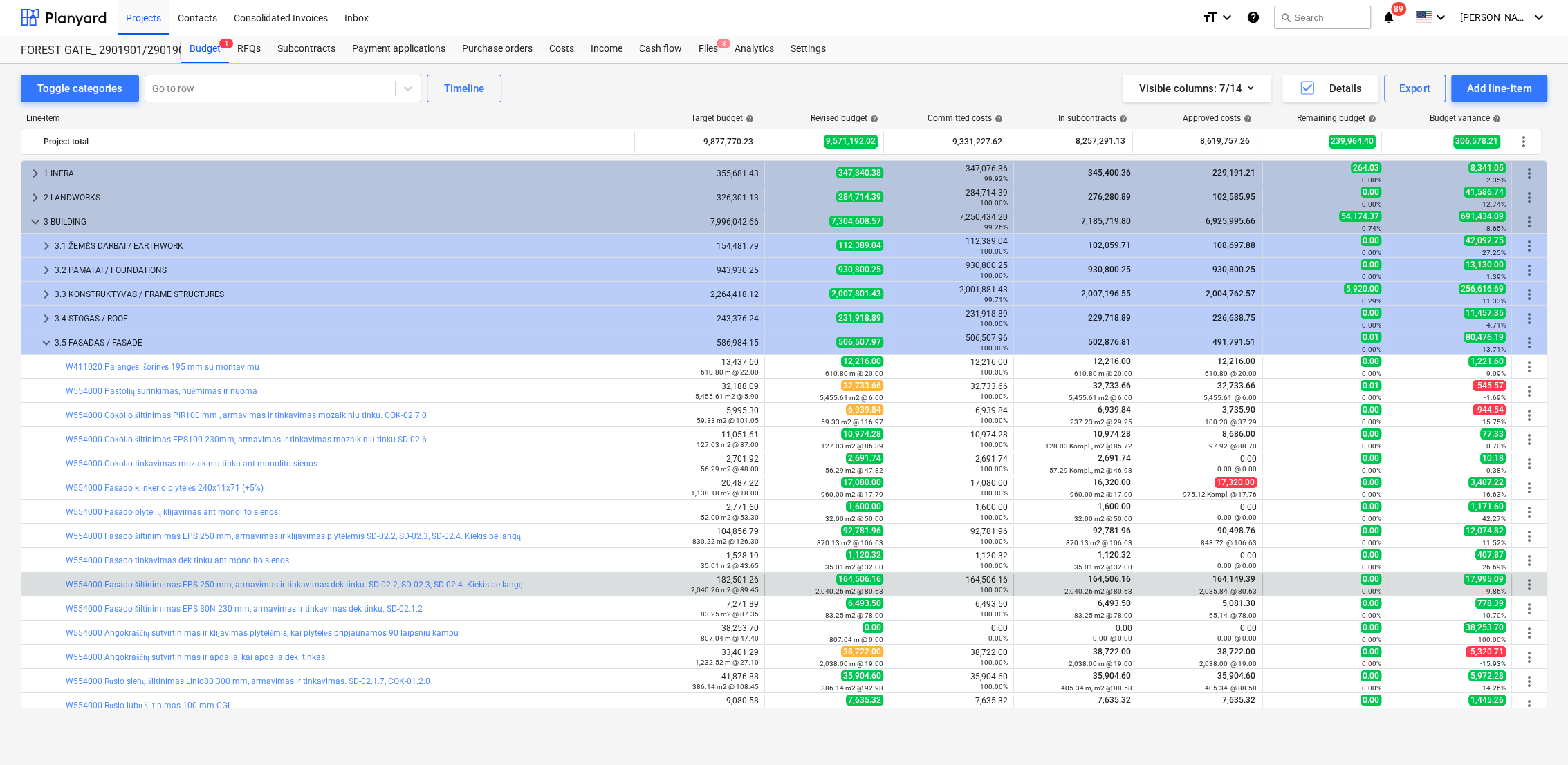
scroll to position [141, 0]
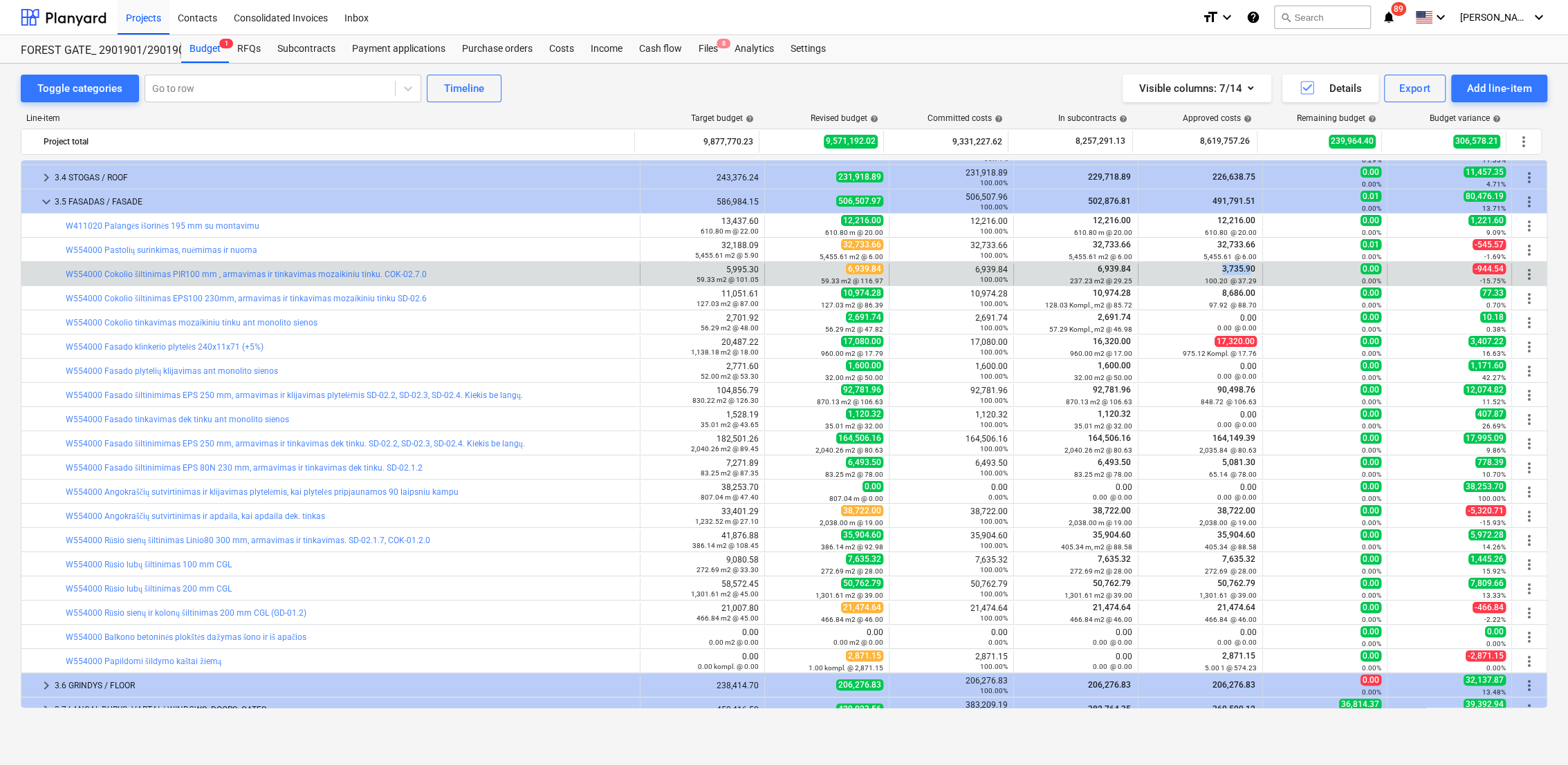
drag, startPoint x: 1248, startPoint y: 269, endPoint x: 1211, endPoint y: 269, distance: 37.0
click at [1211, 269] on div "3,735.90 100.20 @ 37.29" at bounding box center [1201, 274] width 113 height 22
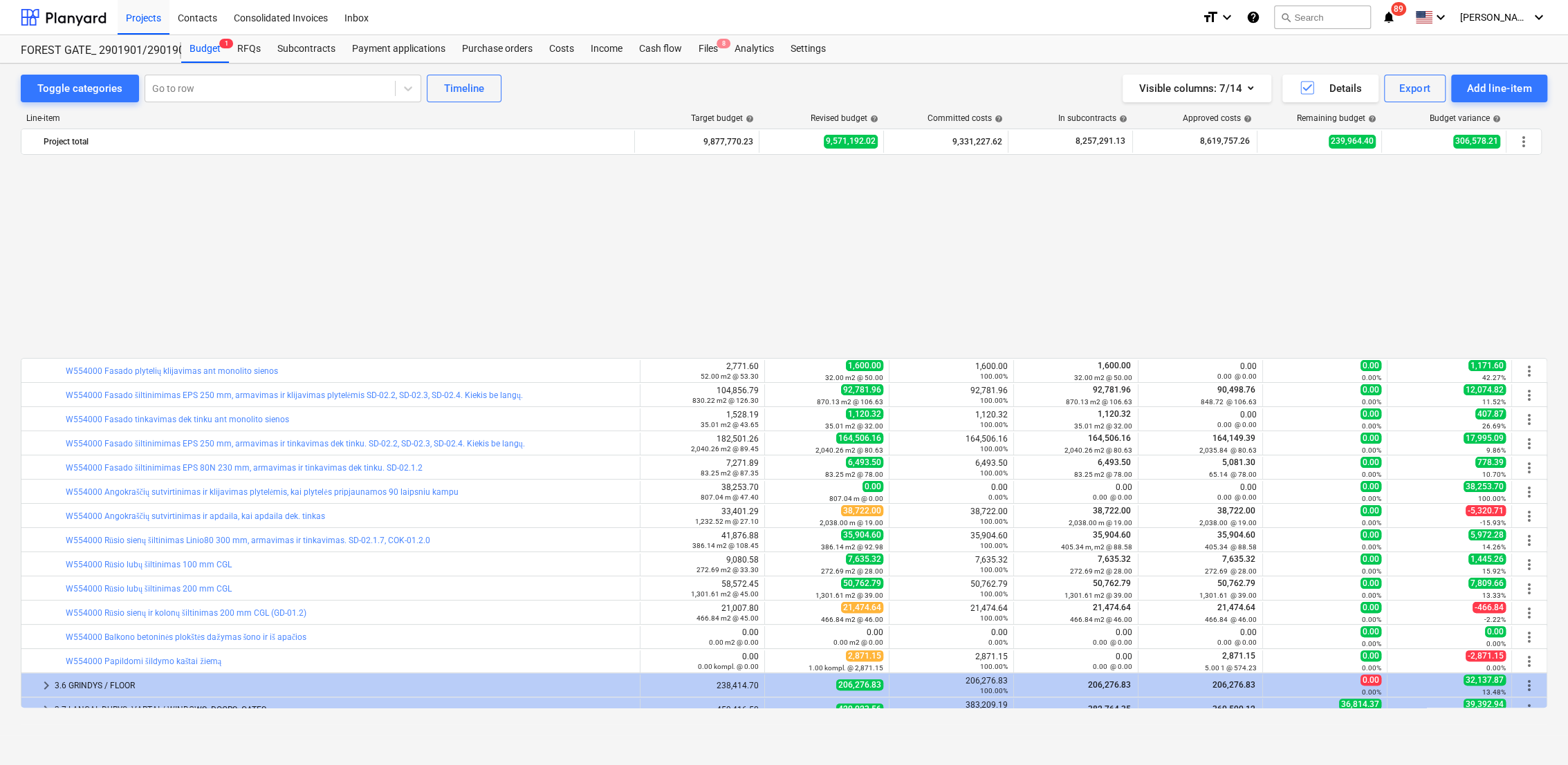
scroll to position [372, 0]
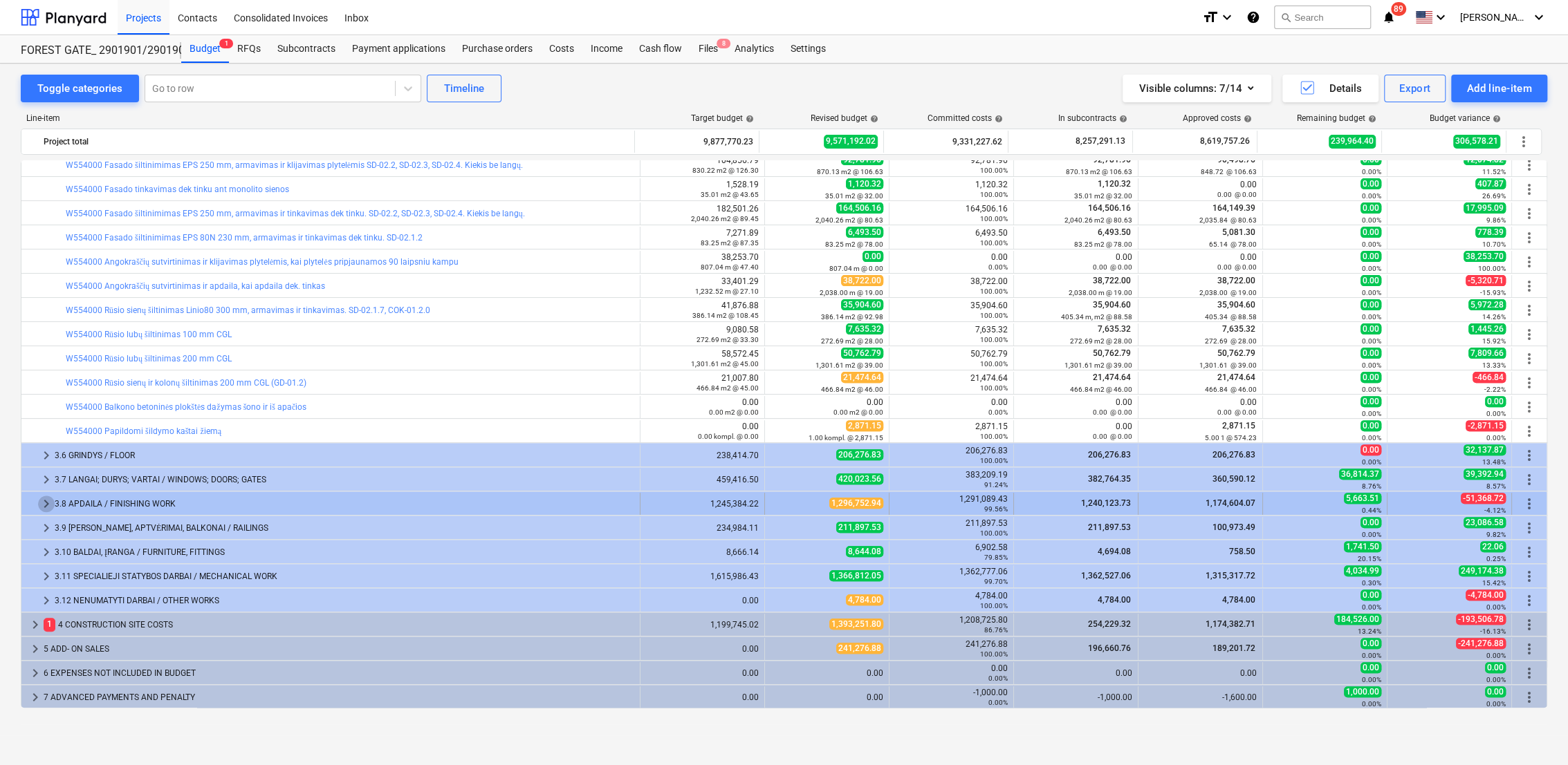
click at [46, 504] on span "keyboard_arrow_right" at bounding box center [46, 504] width 16 height 16
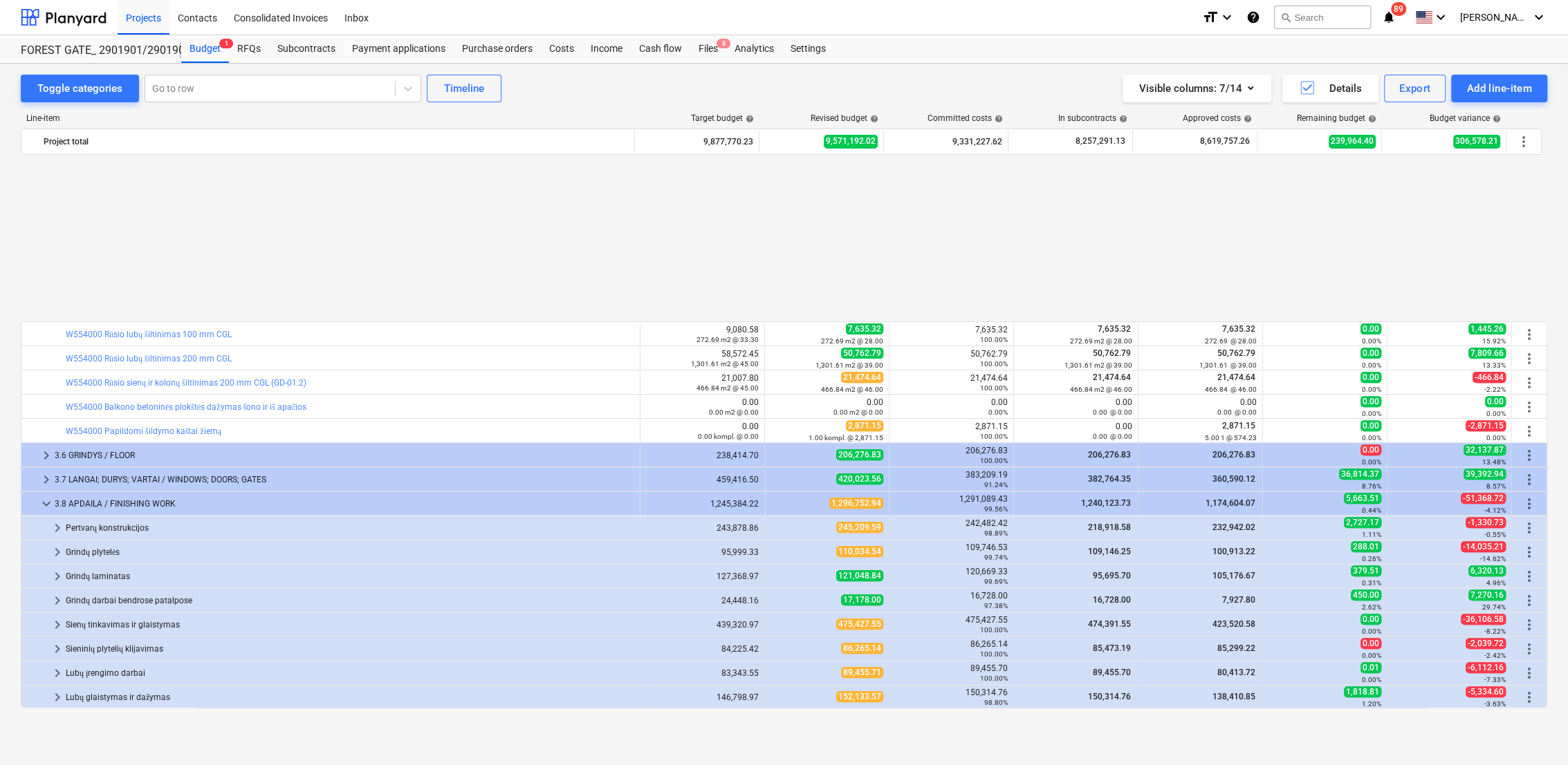
scroll to position [565, 0]
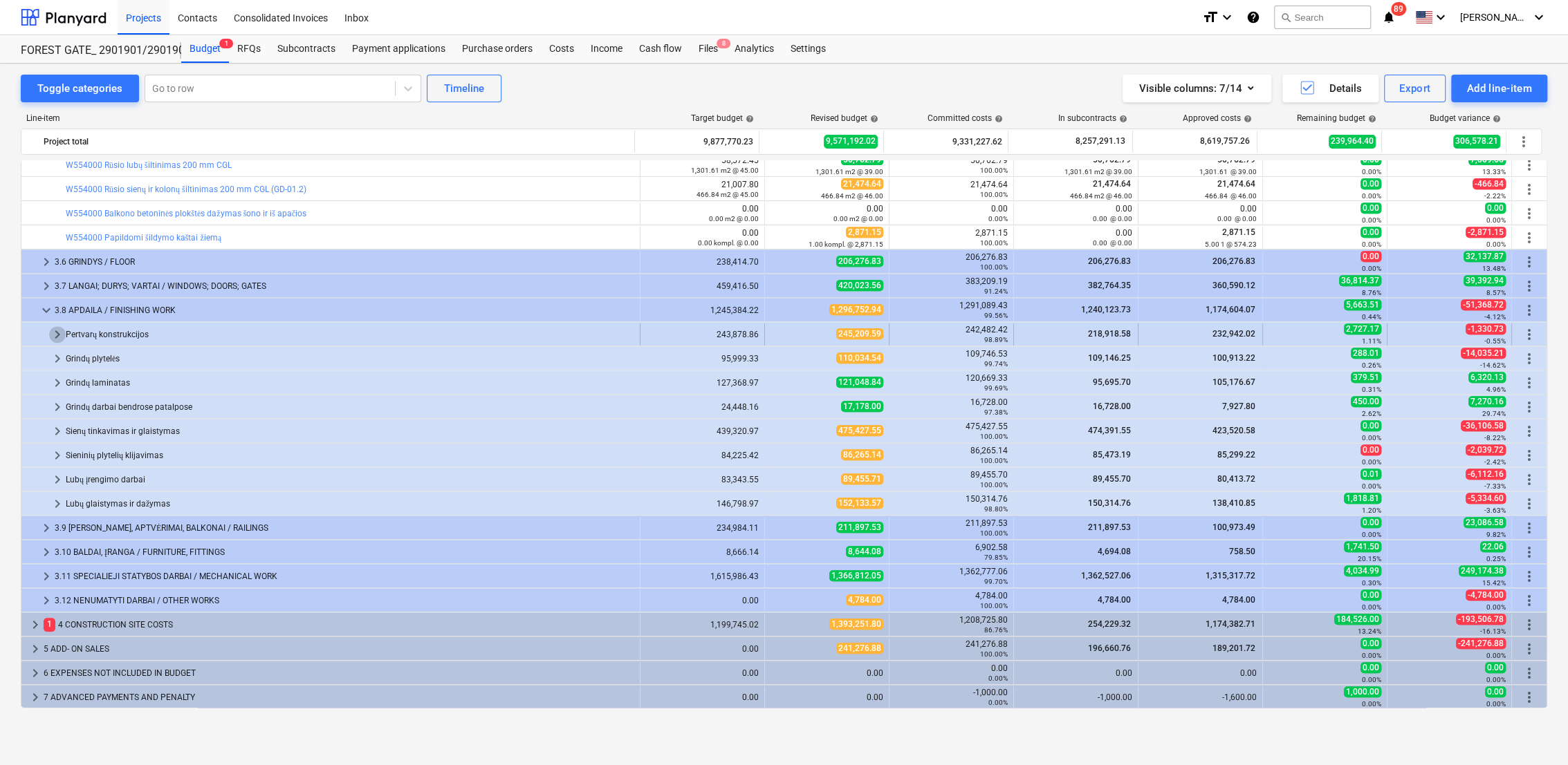
click at [56, 333] on span "keyboard_arrow_right" at bounding box center [57, 334] width 16 height 16
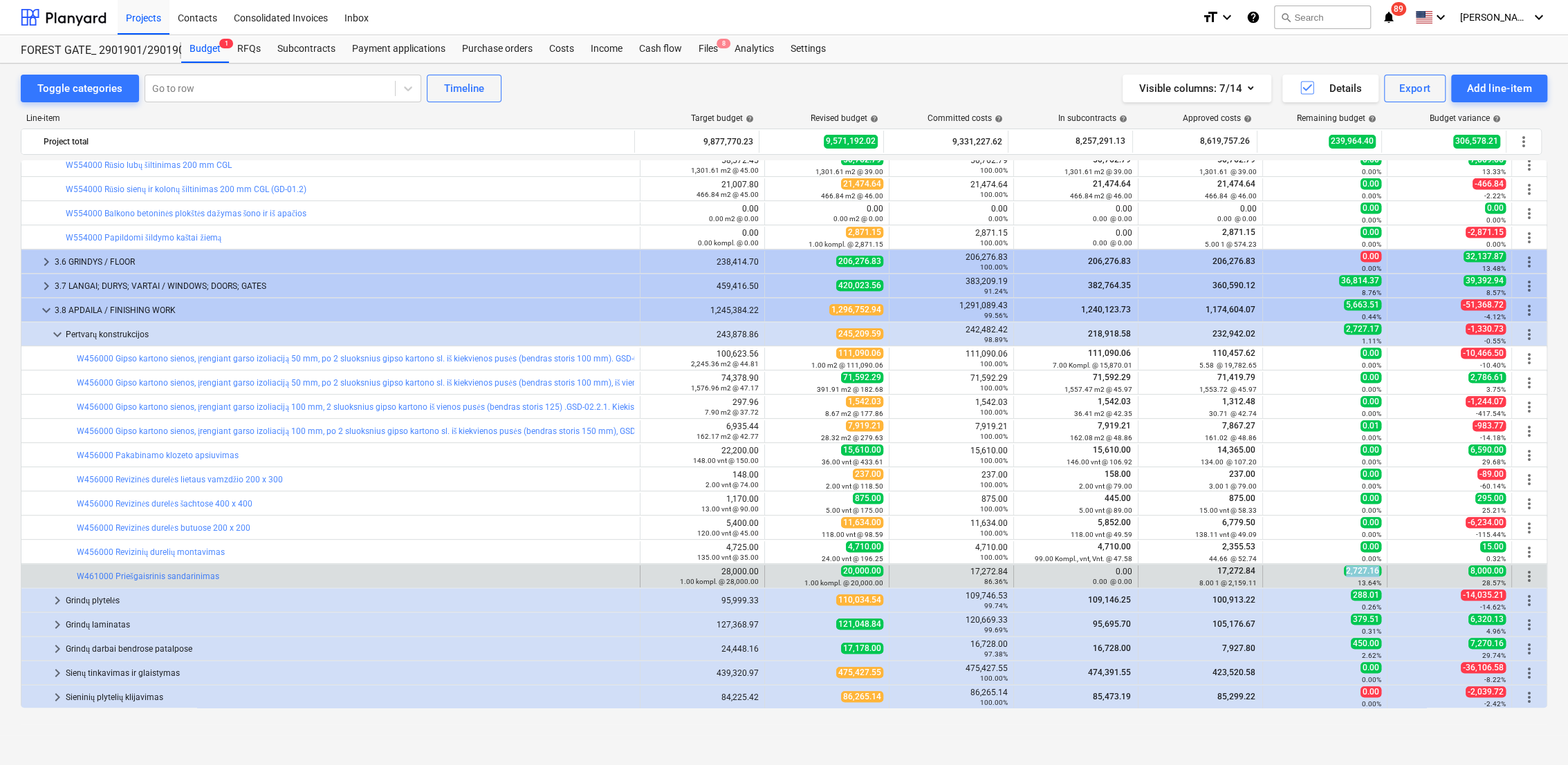
drag, startPoint x: 1378, startPoint y: 569, endPoint x: 1339, endPoint y: 571, distance: 39.1
click at [1339, 571] on div "2,727.16 13.64%" at bounding box center [1325, 576] width 125 height 22
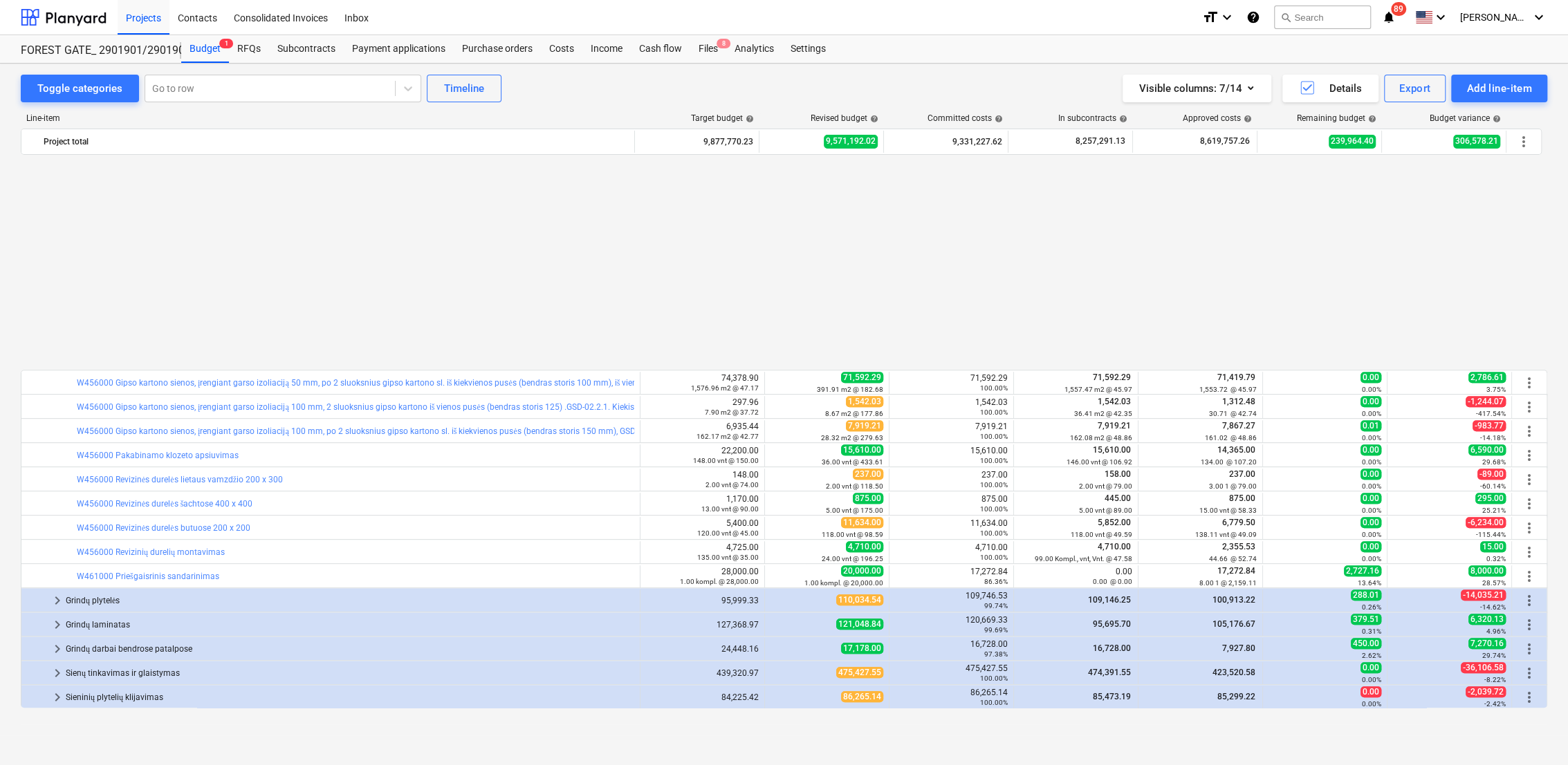
scroll to position [808, 0]
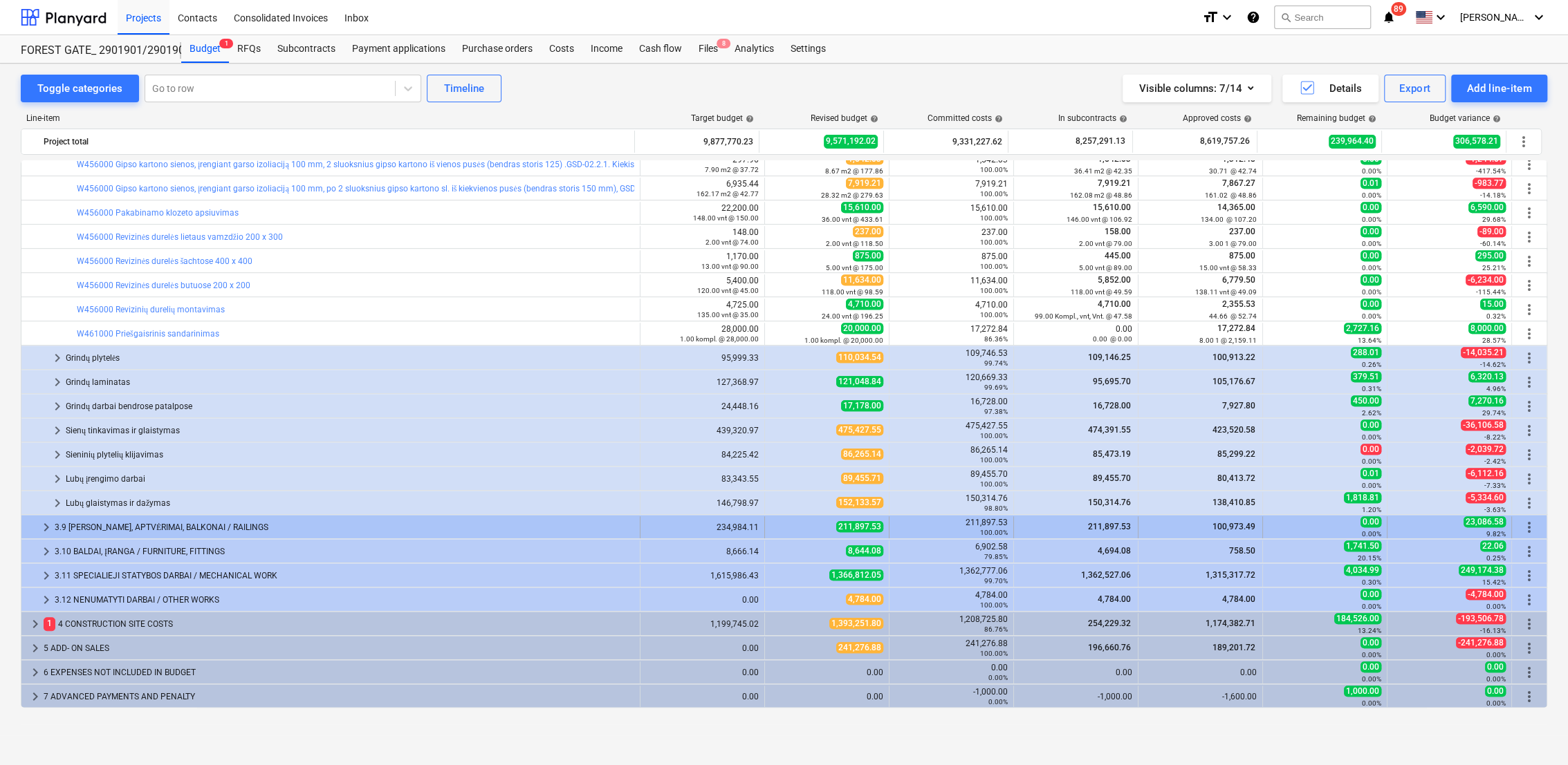
click at [51, 521] on span "keyboard_arrow_right" at bounding box center [46, 527] width 16 height 16
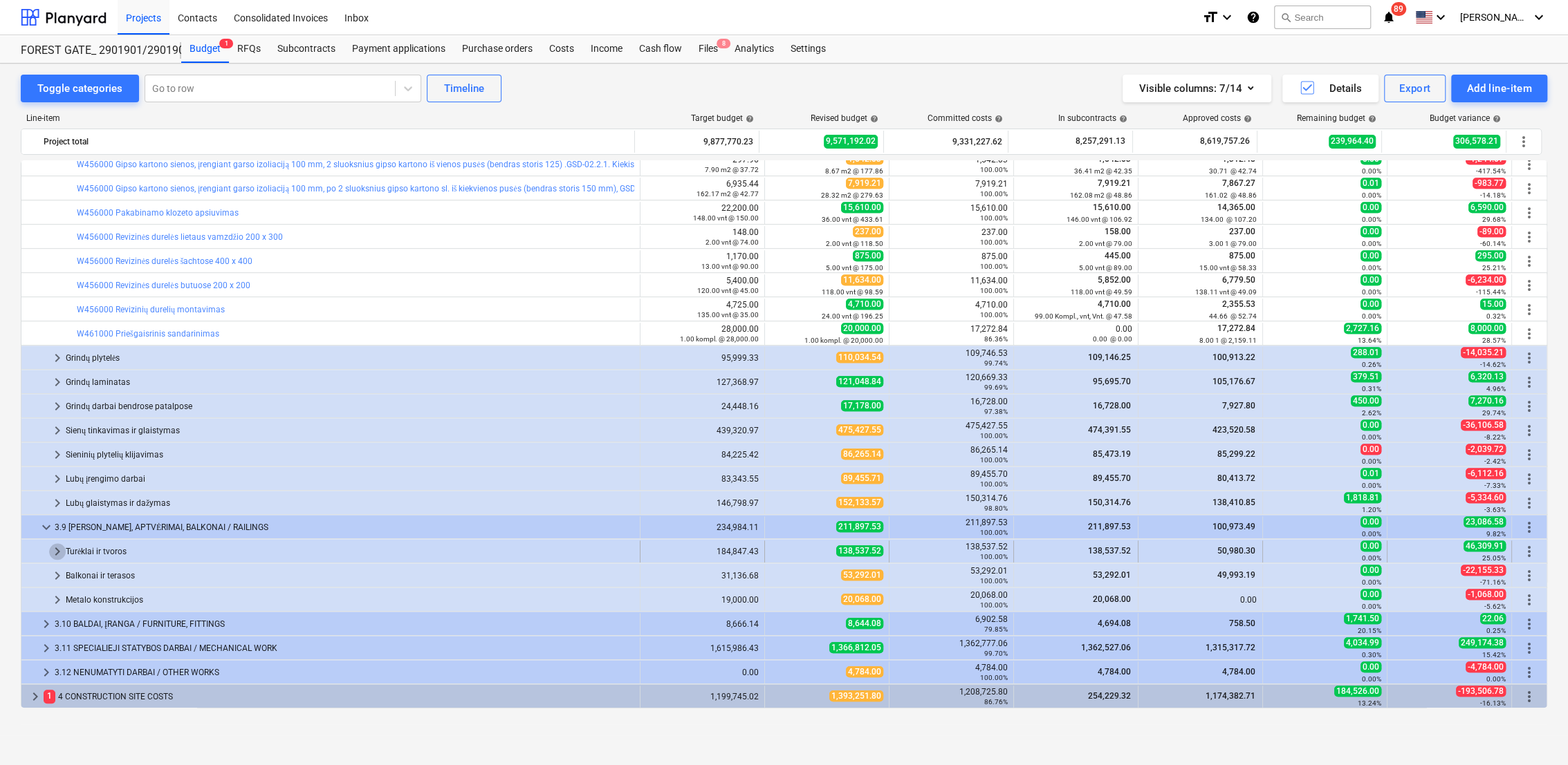
click at [56, 554] on span "keyboard_arrow_right" at bounding box center [57, 552] width 16 height 16
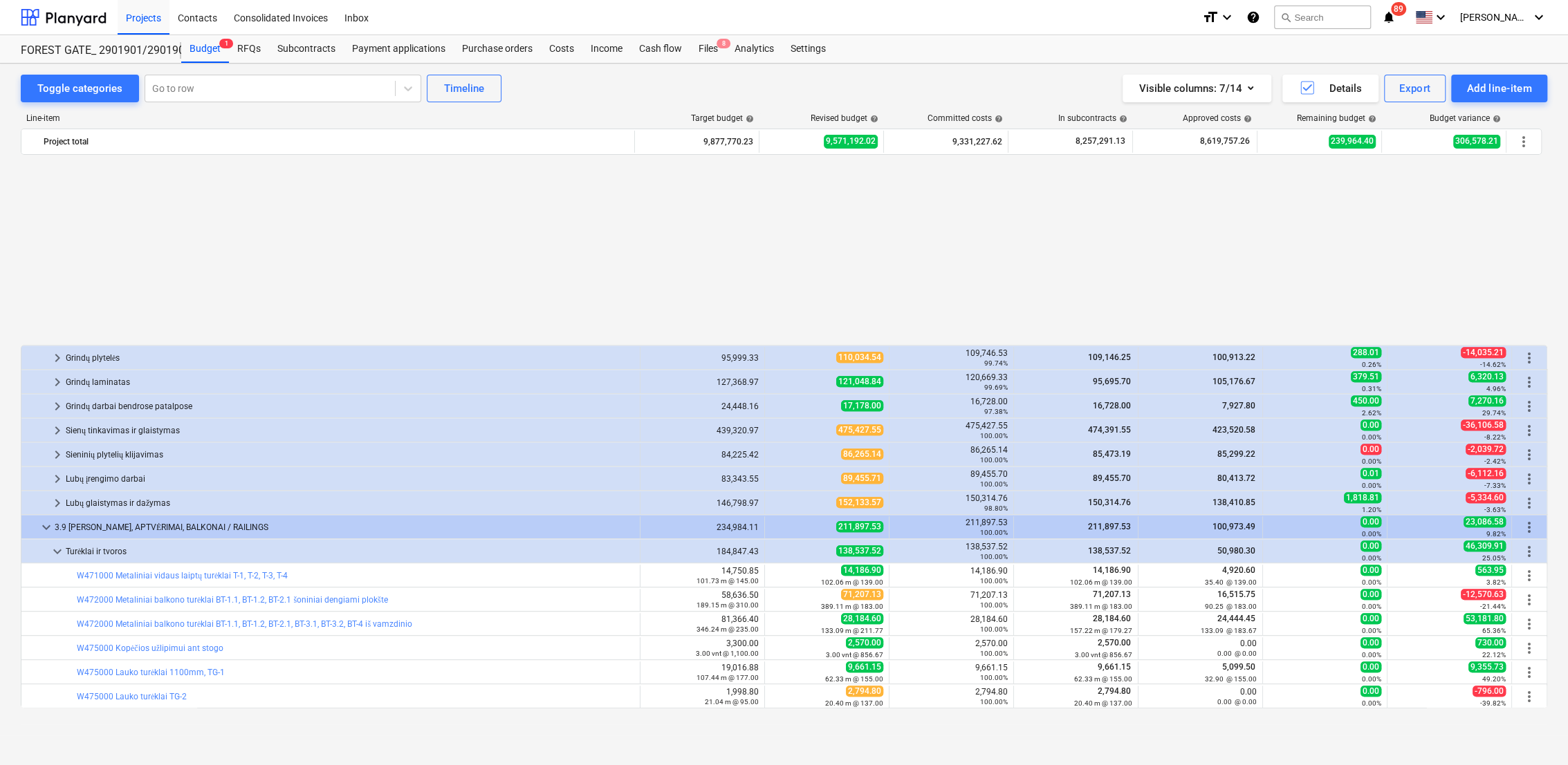
scroll to position [1037, 0]
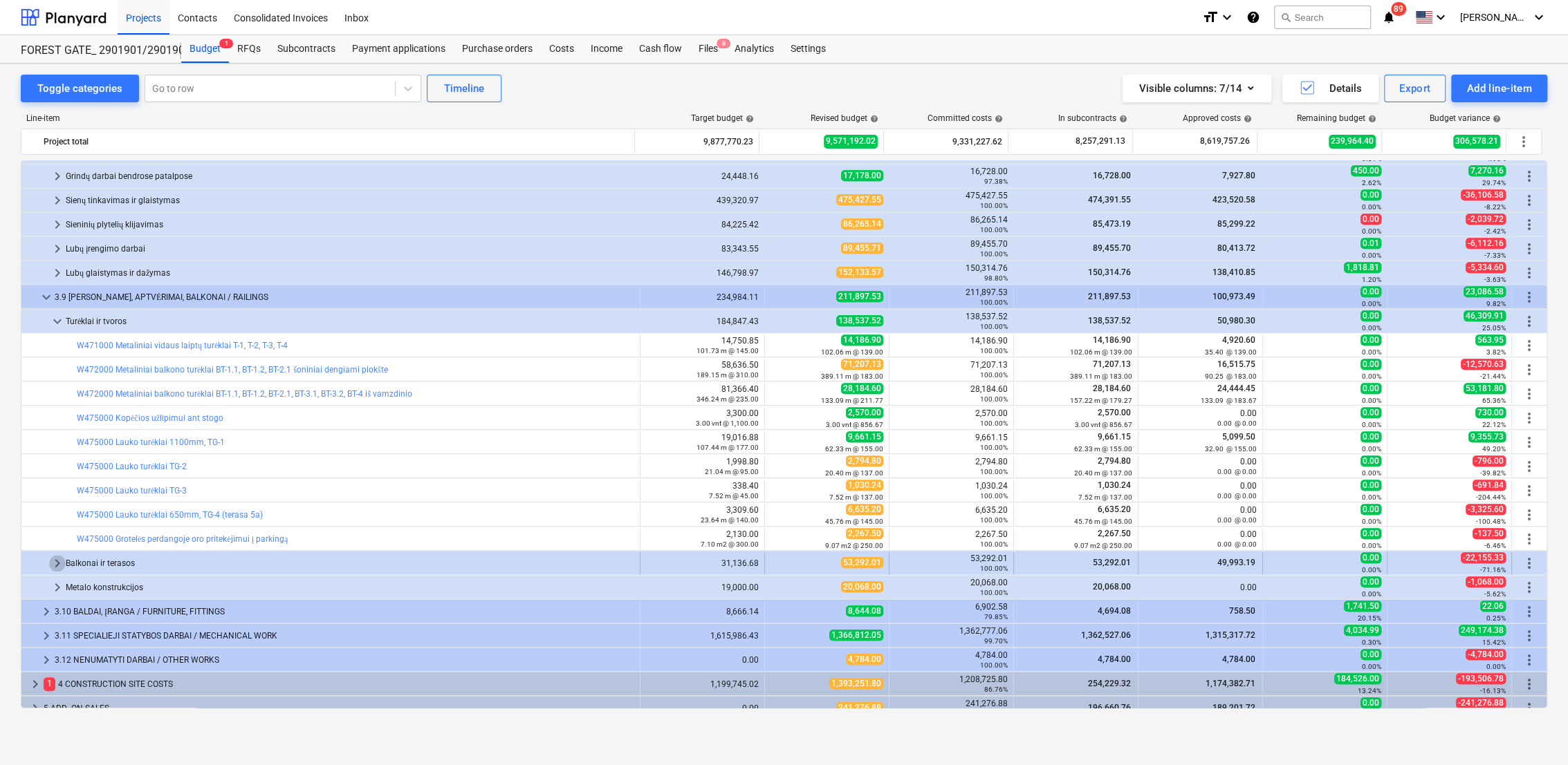
click at [55, 564] on span "keyboard_arrow_right" at bounding box center [57, 564] width 16 height 16
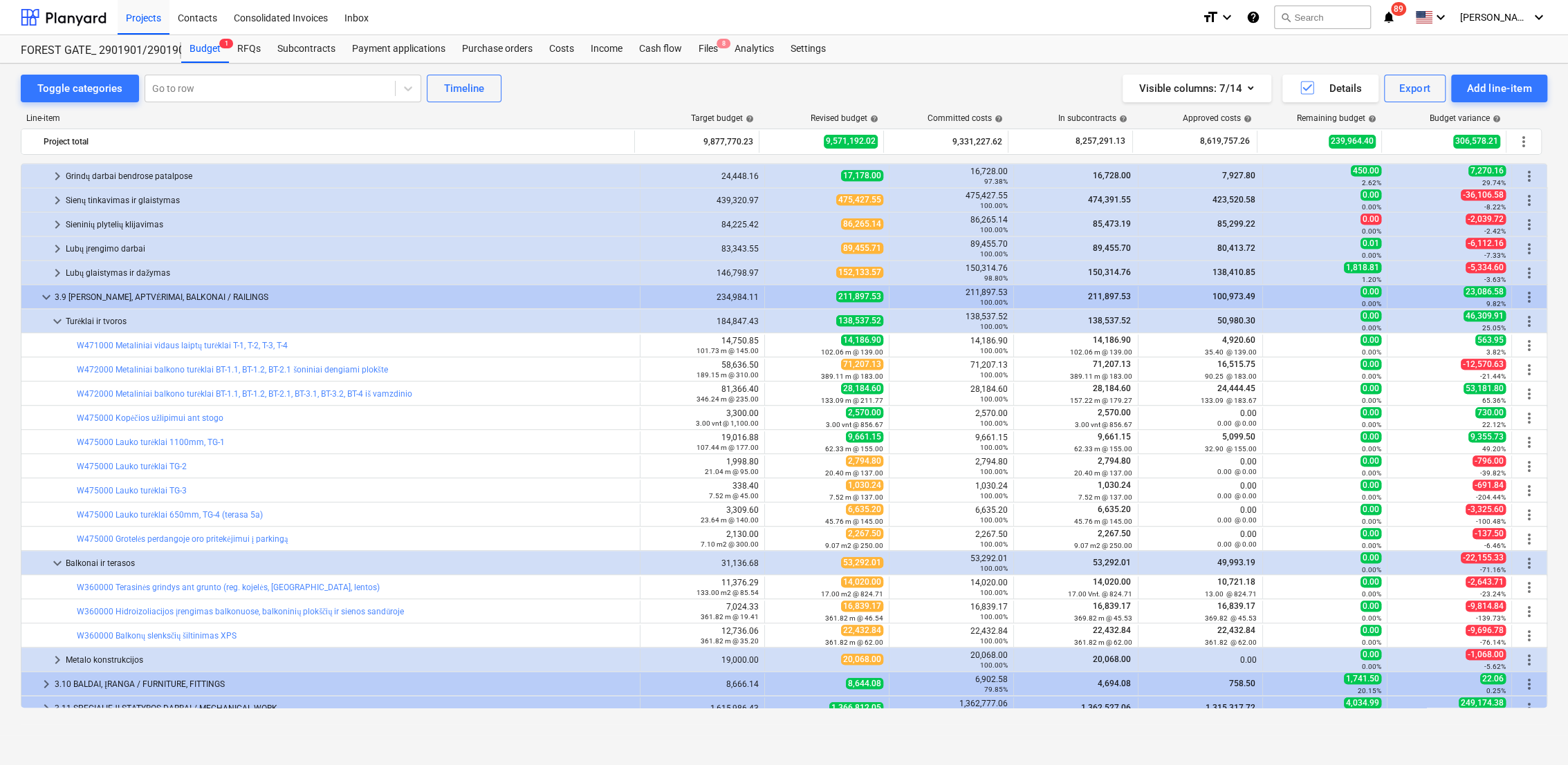
scroll to position [1170, 0]
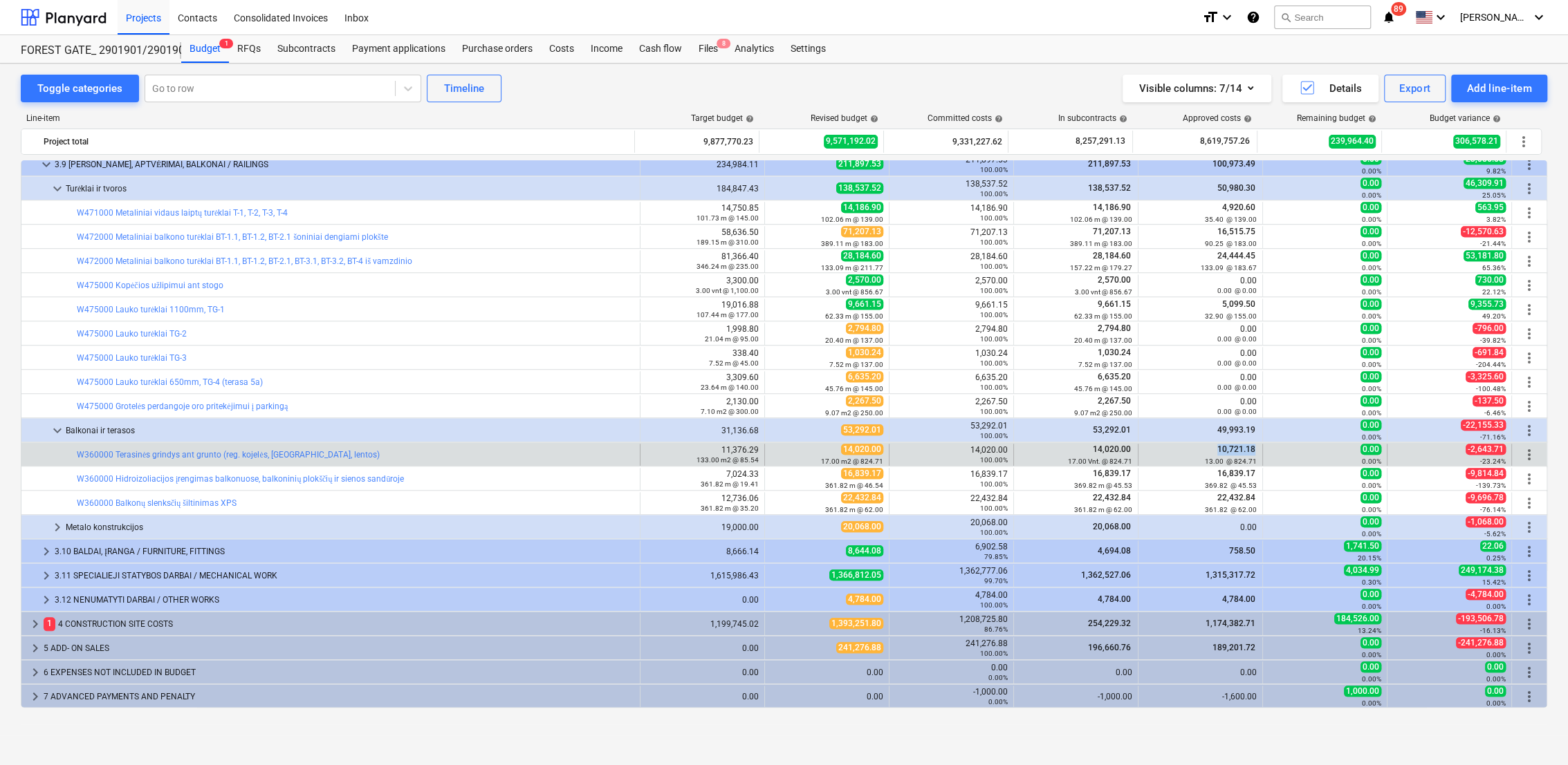
drag, startPoint x: 1255, startPoint y: 451, endPoint x: 1208, endPoint y: 452, distance: 47.0
click at [1208, 452] on div "10,721.18 13.00 @ 824.71" at bounding box center [1201, 454] width 125 height 22
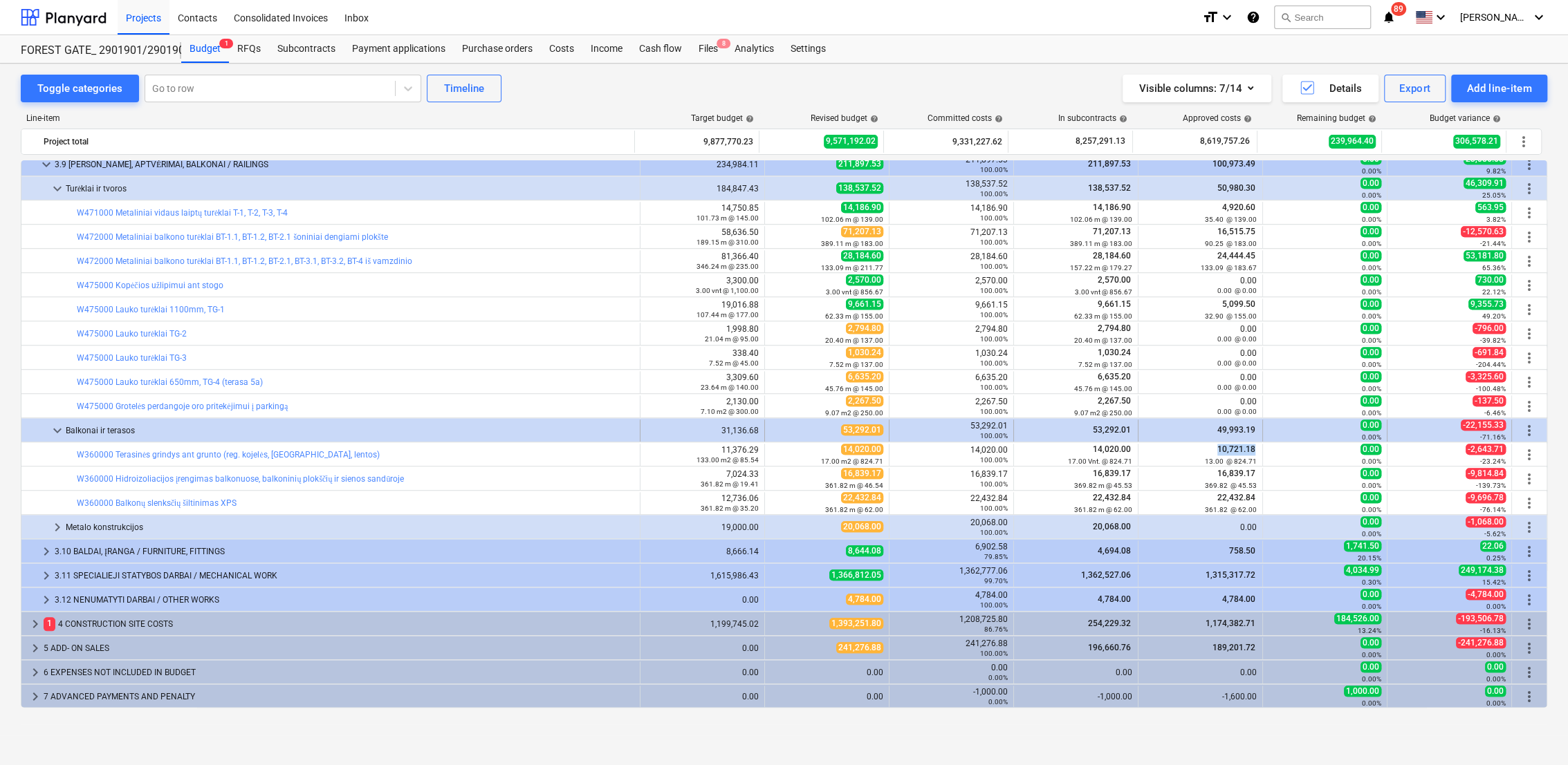
click at [57, 432] on span "keyboard_arrow_down" at bounding box center [57, 431] width 16 height 16
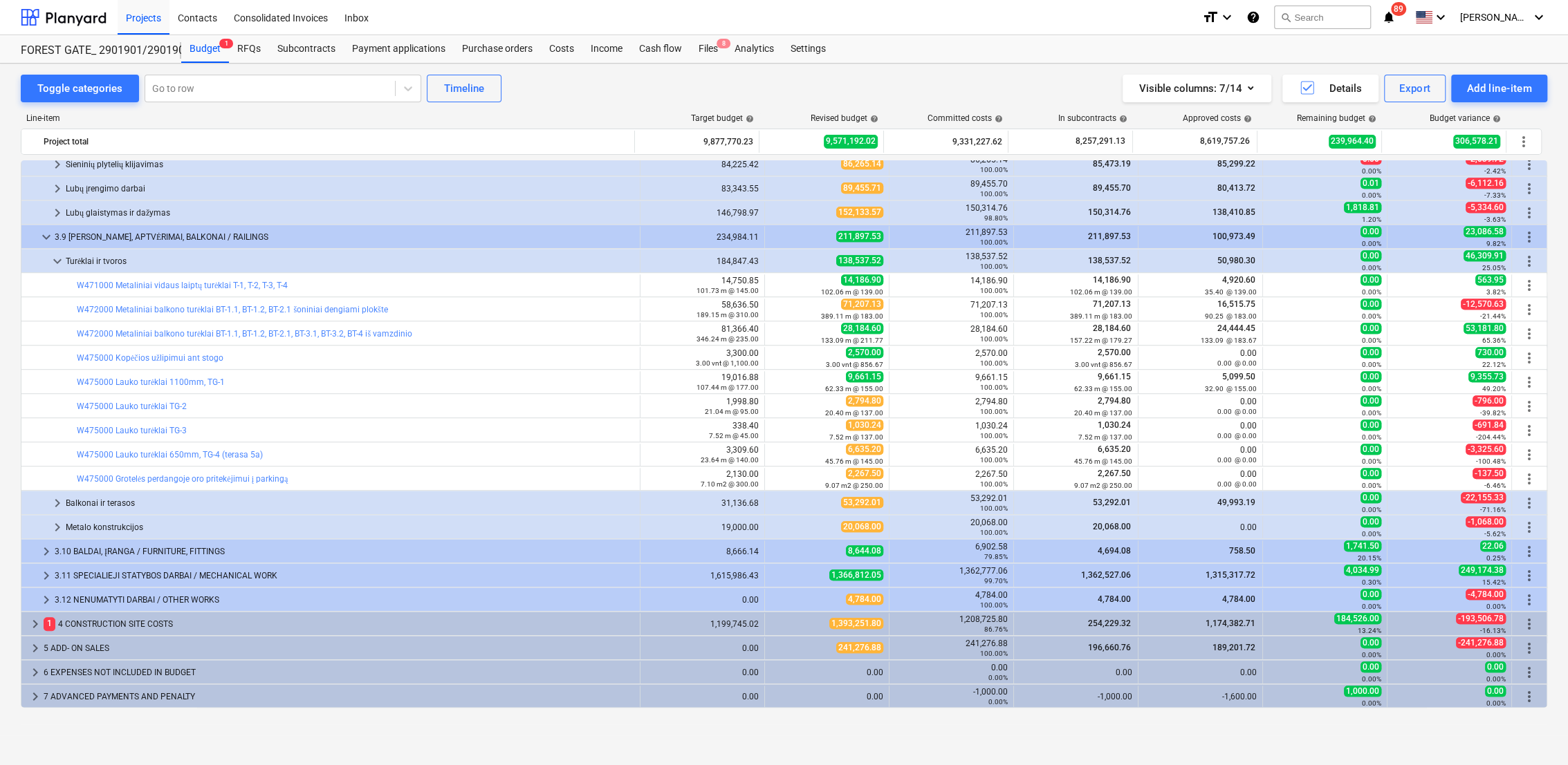
scroll to position [1098, 0]
click at [56, 260] on span "keyboard_arrow_down" at bounding box center [57, 261] width 16 height 16
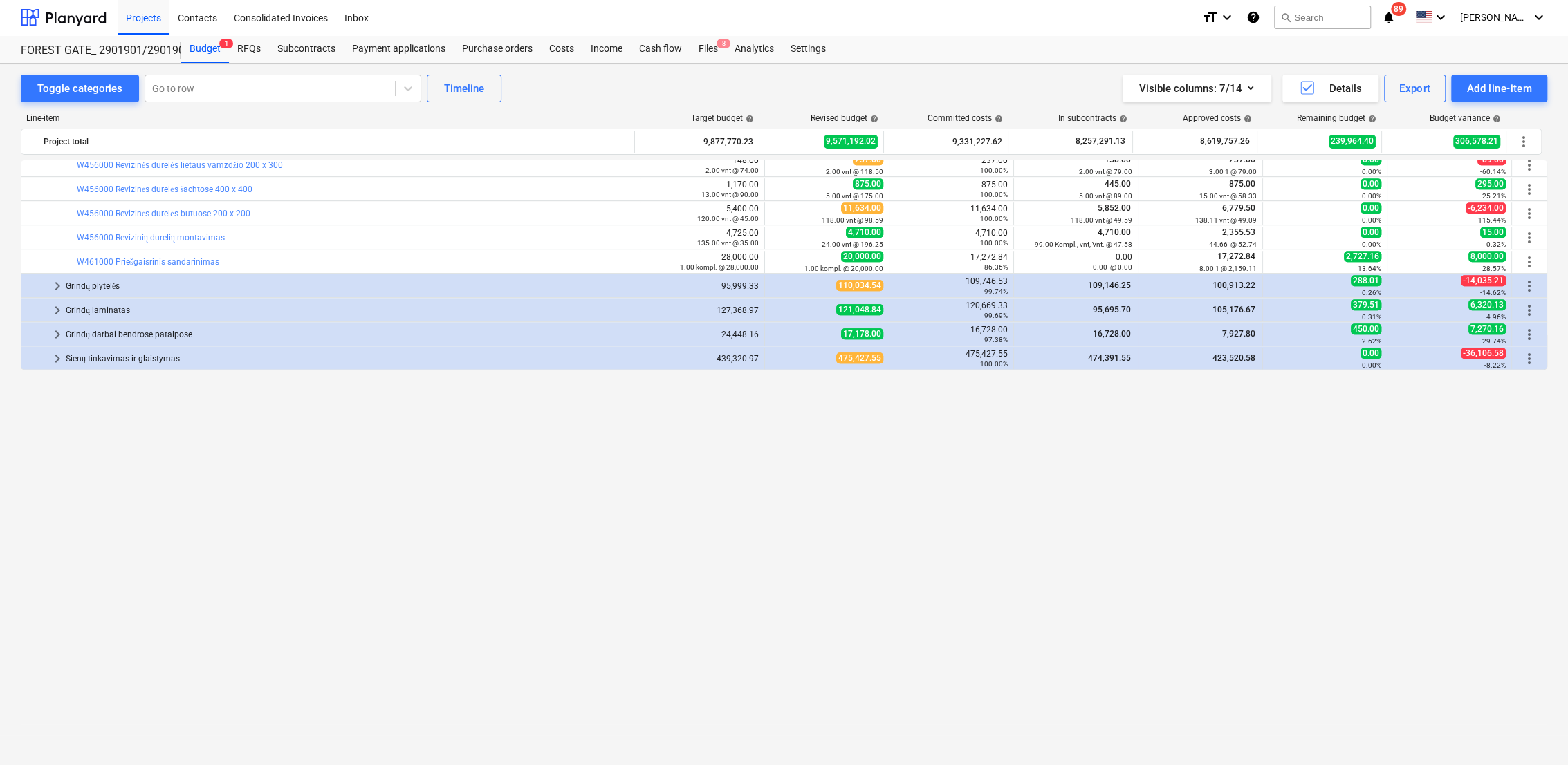
scroll to position [495, 0]
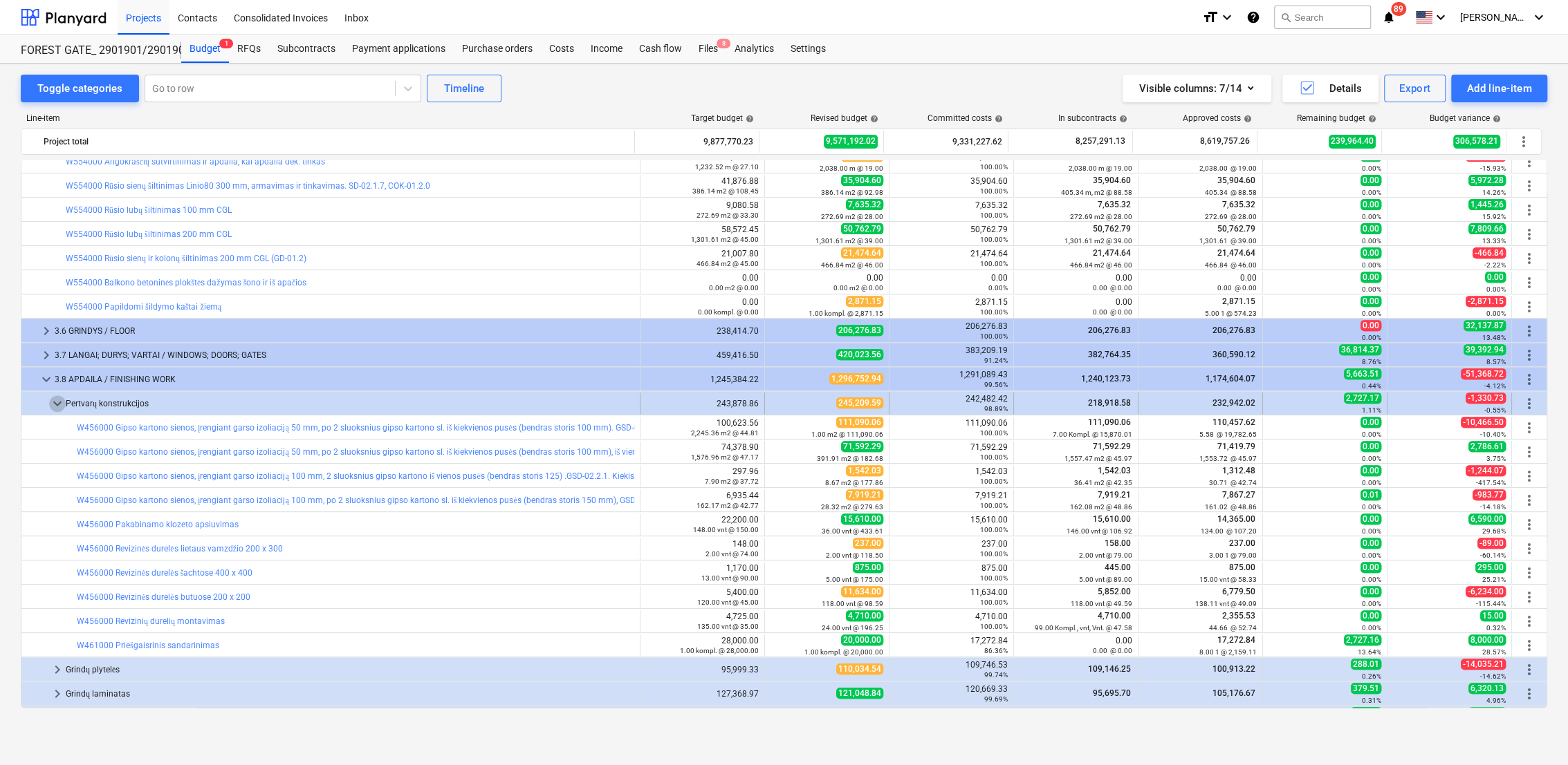
click at [53, 407] on span "keyboard_arrow_down" at bounding box center [57, 403] width 16 height 16
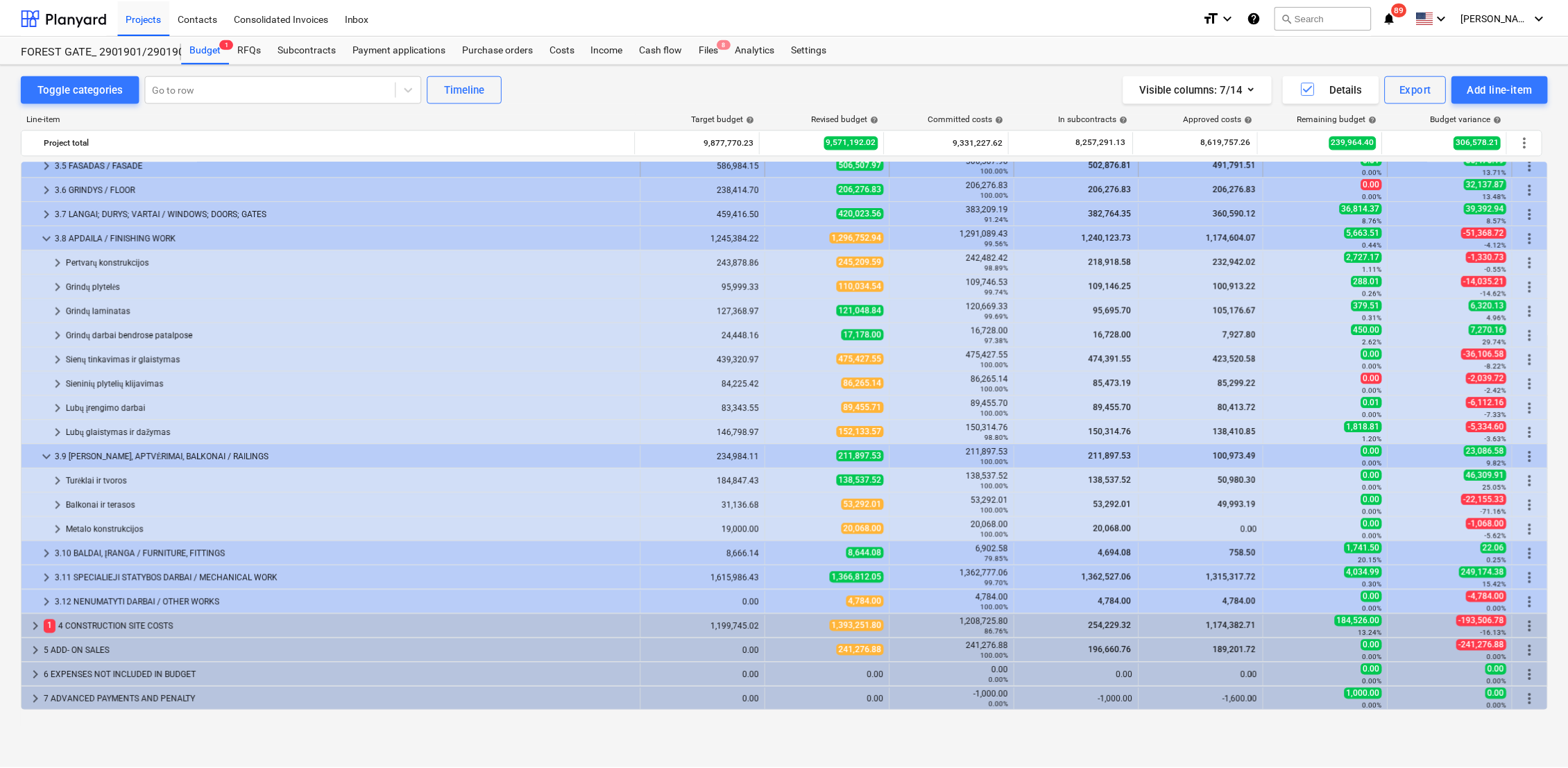
scroll to position [0, 0]
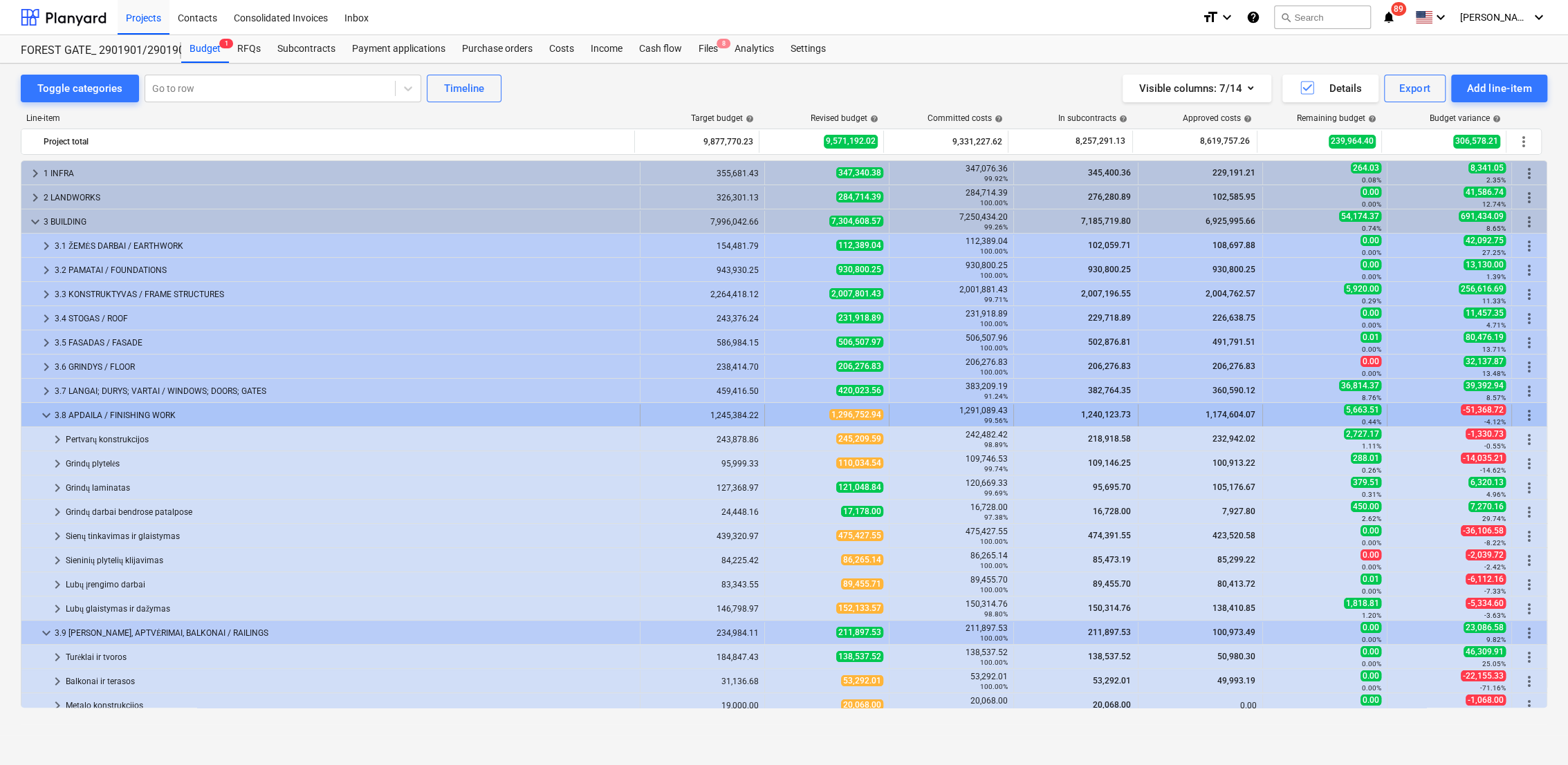
click at [46, 413] on span "keyboard_arrow_down" at bounding box center [46, 415] width 16 height 16
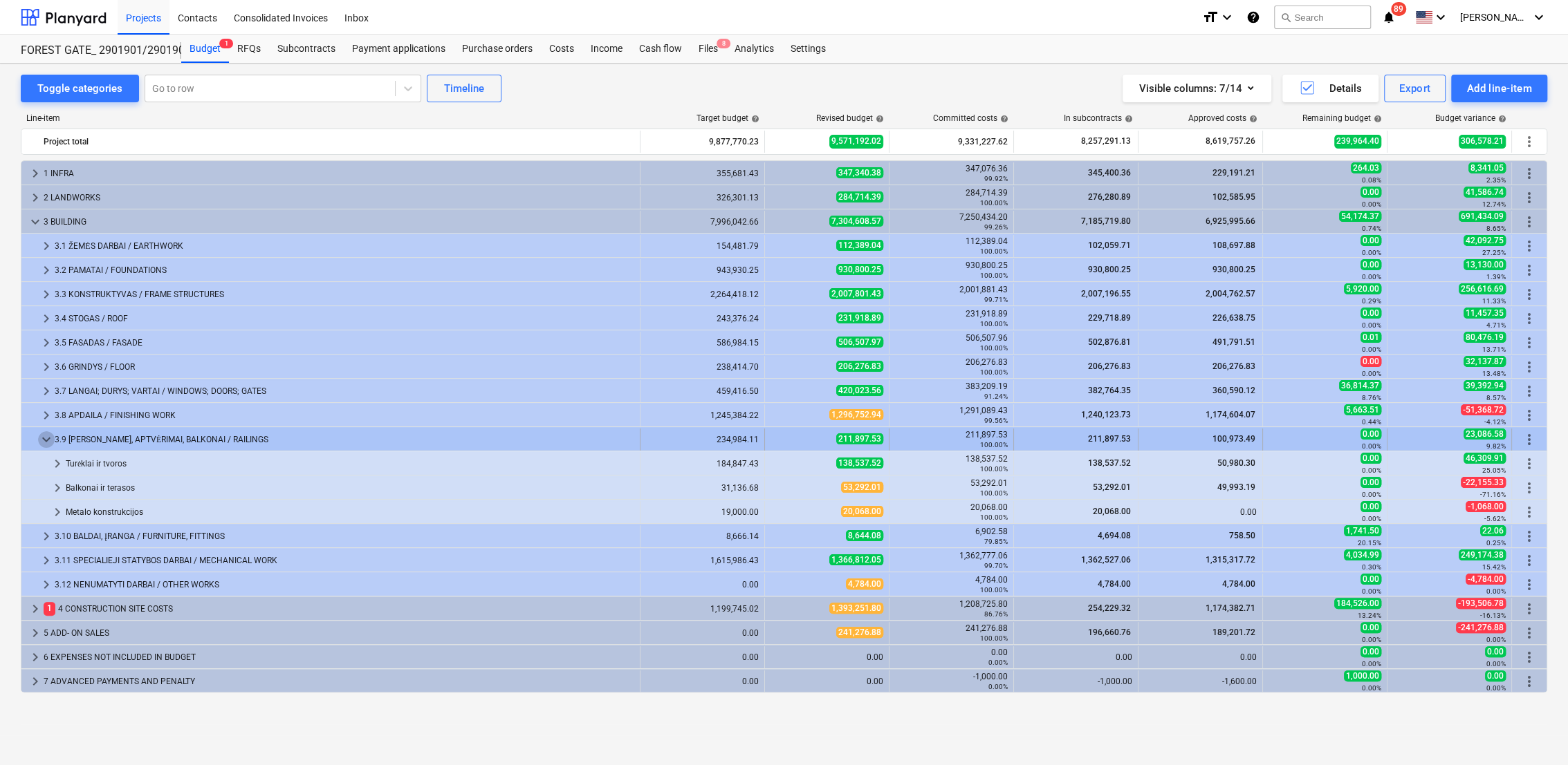
click at [47, 442] on span "keyboard_arrow_down" at bounding box center [46, 440] width 16 height 16
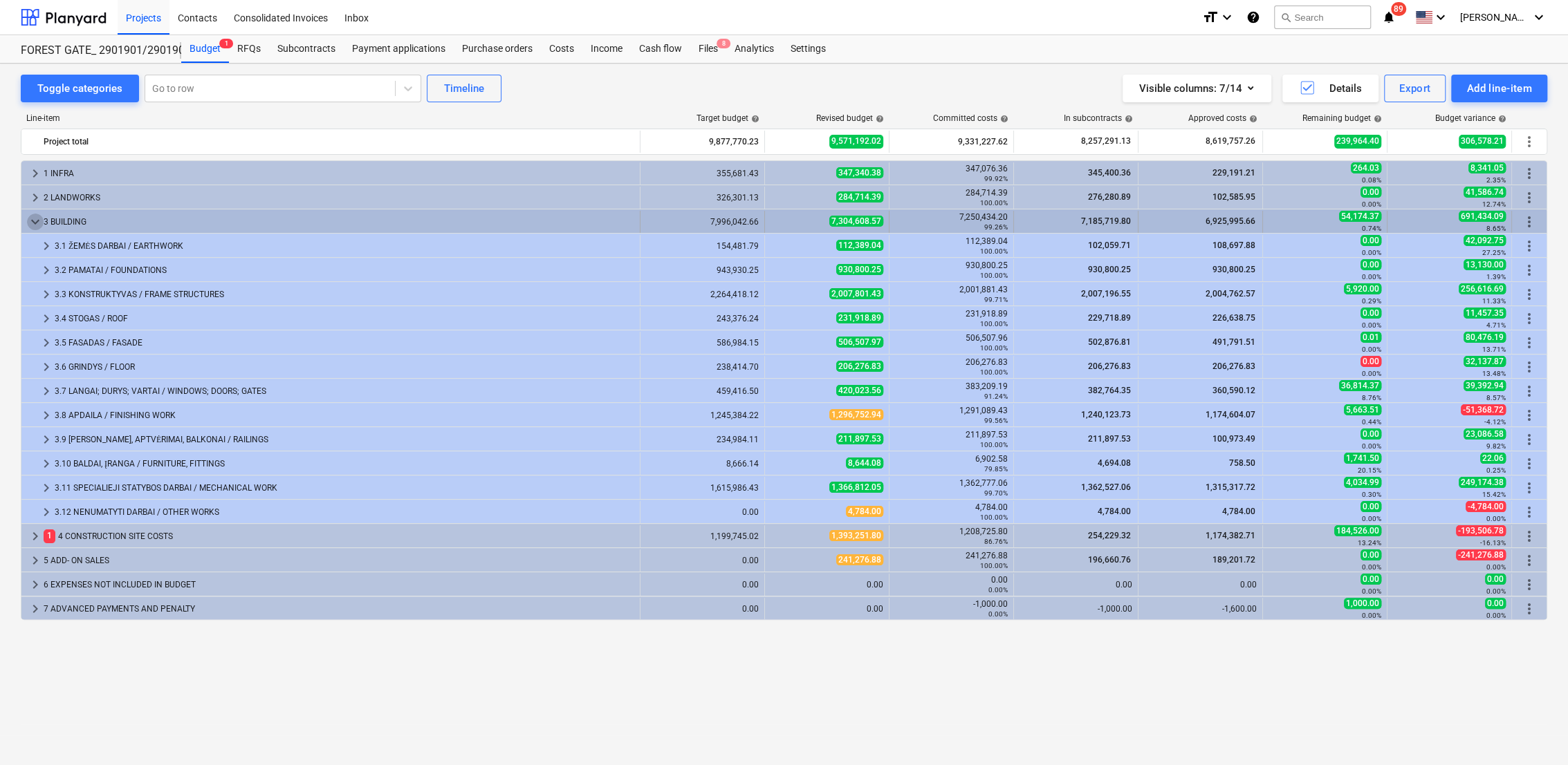
click at [33, 224] on span "keyboard_arrow_down" at bounding box center [36, 222] width 16 height 16
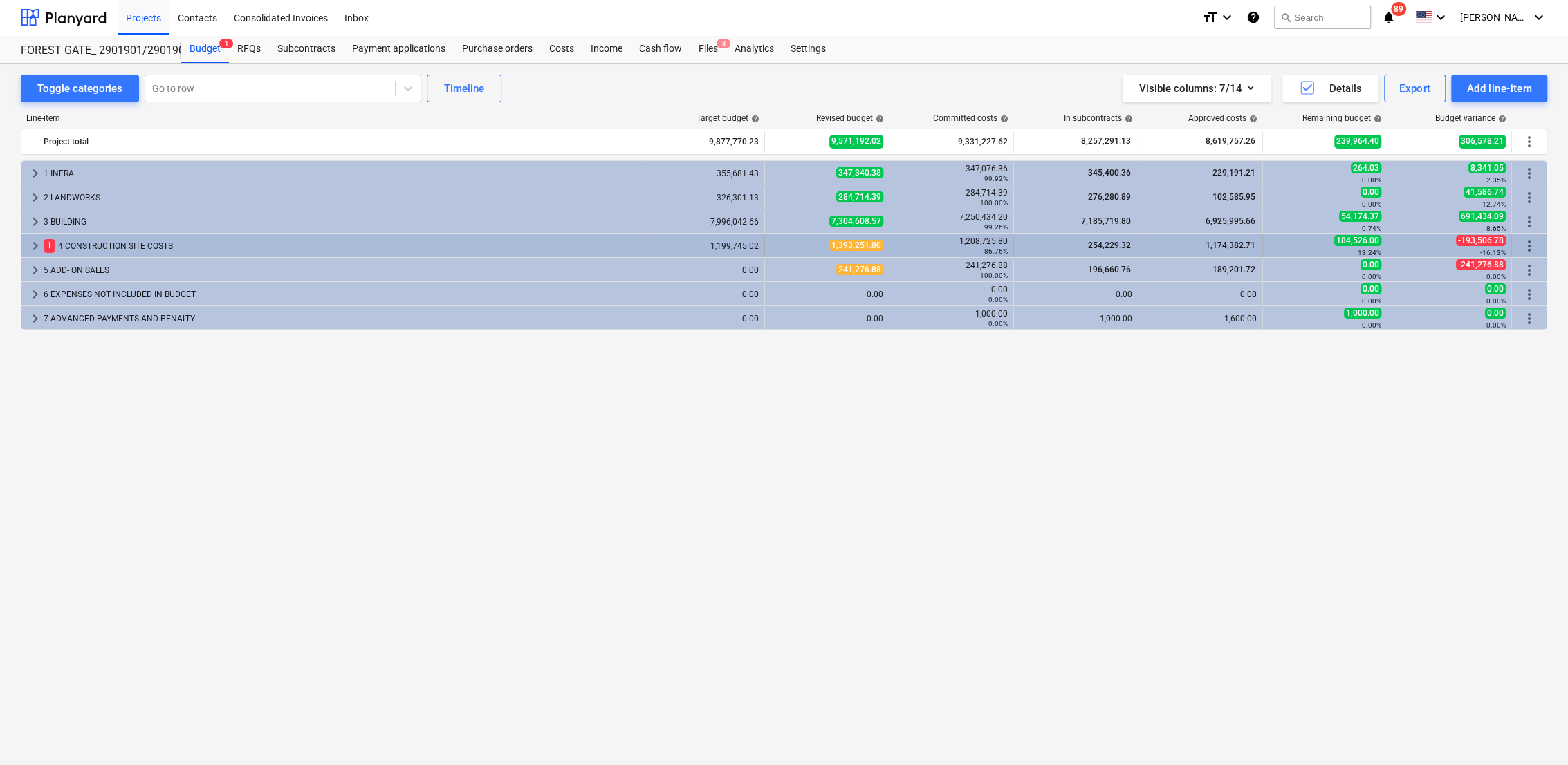
click at [34, 252] on span "keyboard_arrow_right" at bounding box center [36, 246] width 16 height 16
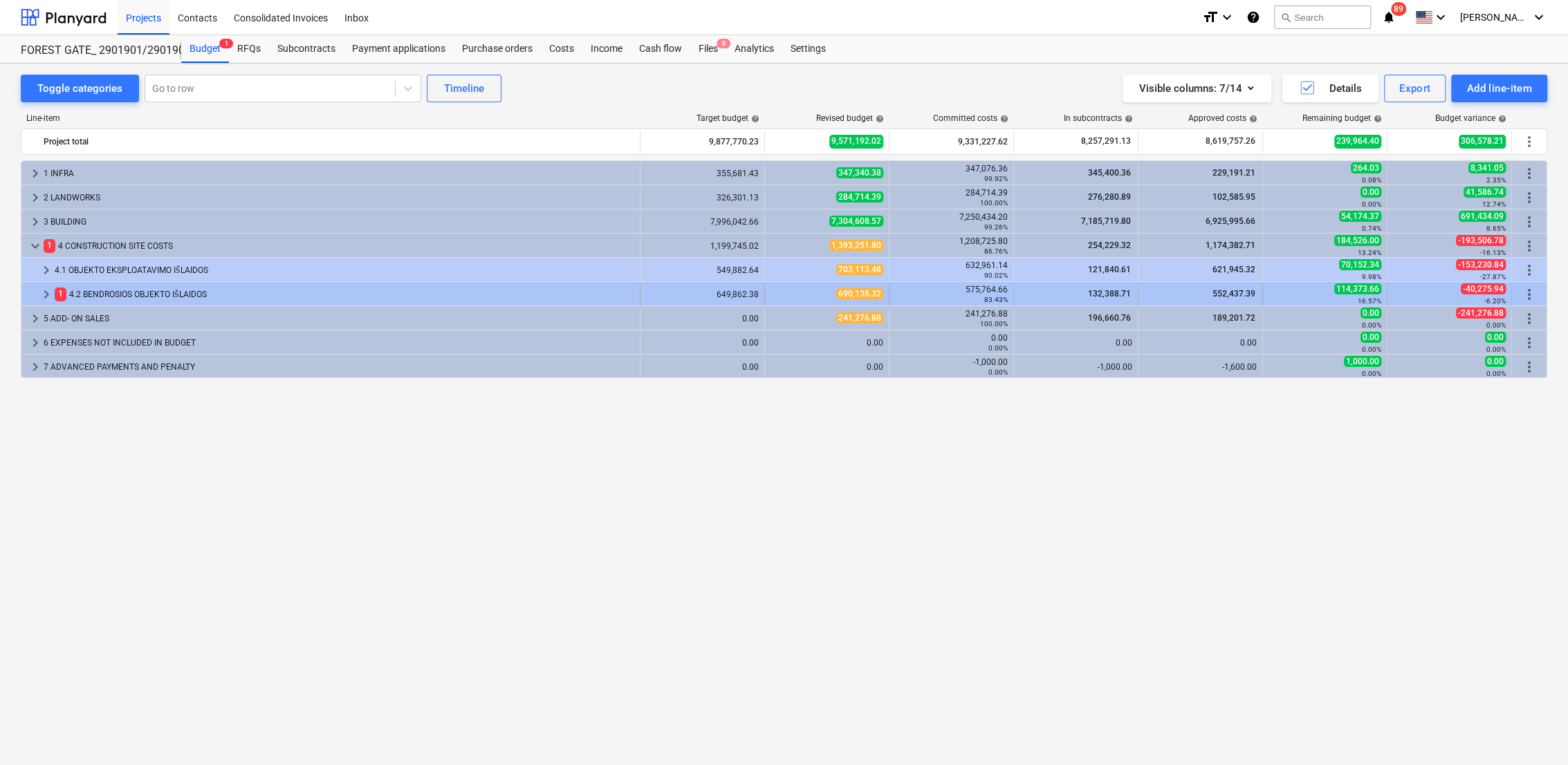
click at [50, 294] on span "keyboard_arrow_right" at bounding box center [46, 294] width 16 height 16
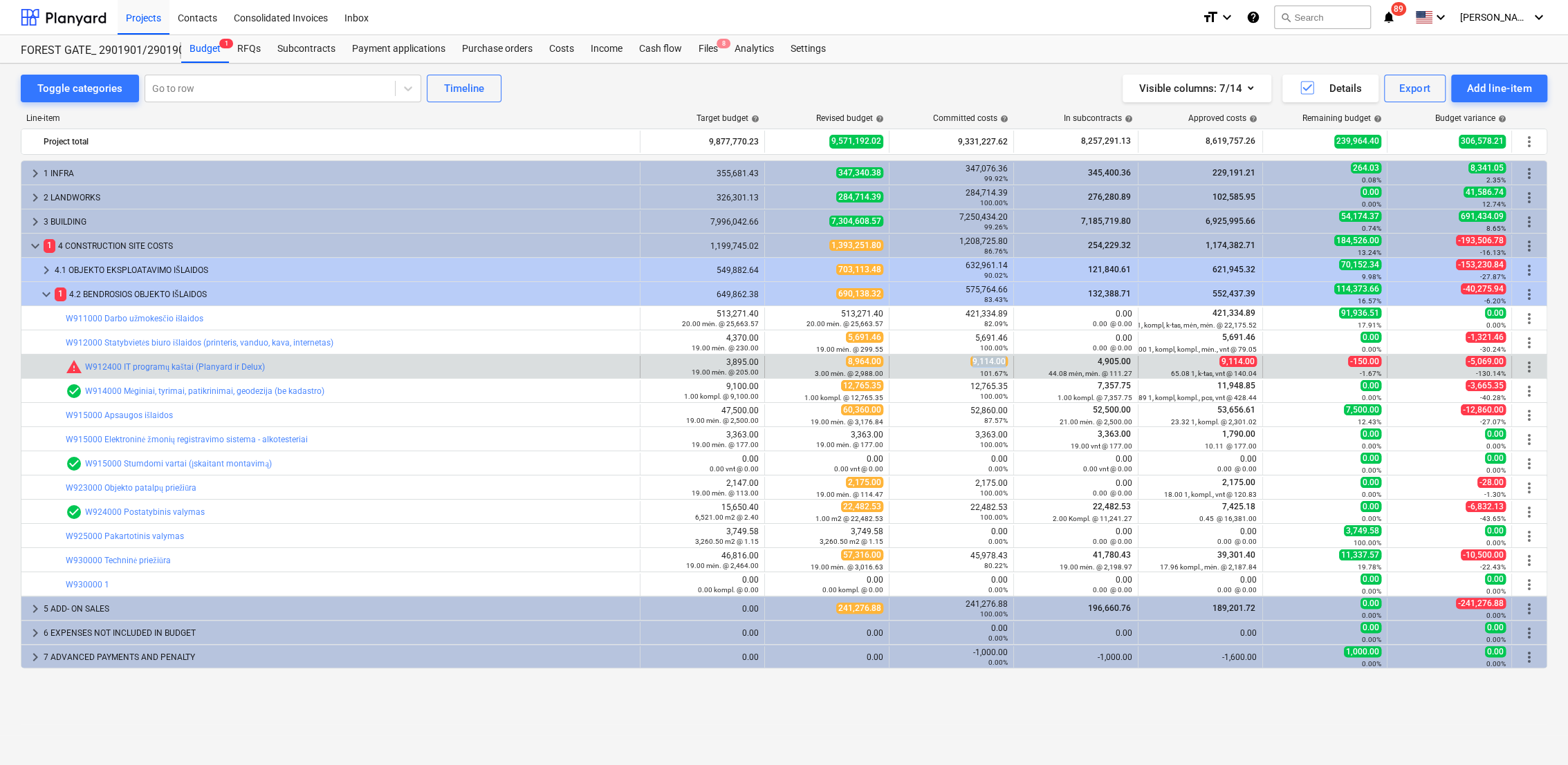
drag, startPoint x: 974, startPoint y: 364, endPoint x: 1006, endPoint y: 363, distance: 32.0
click at [1006, 363] on span "9,114.00" at bounding box center [989, 362] width 37 height 11
drag, startPoint x: 1006, startPoint y: 363, endPoint x: 997, endPoint y: 364, distance: 9.1
copy span "9,114.00"
click at [781, 369] on div "3.00 mėn. @ 2,988.00" at bounding box center [827, 373] width 113 height 10
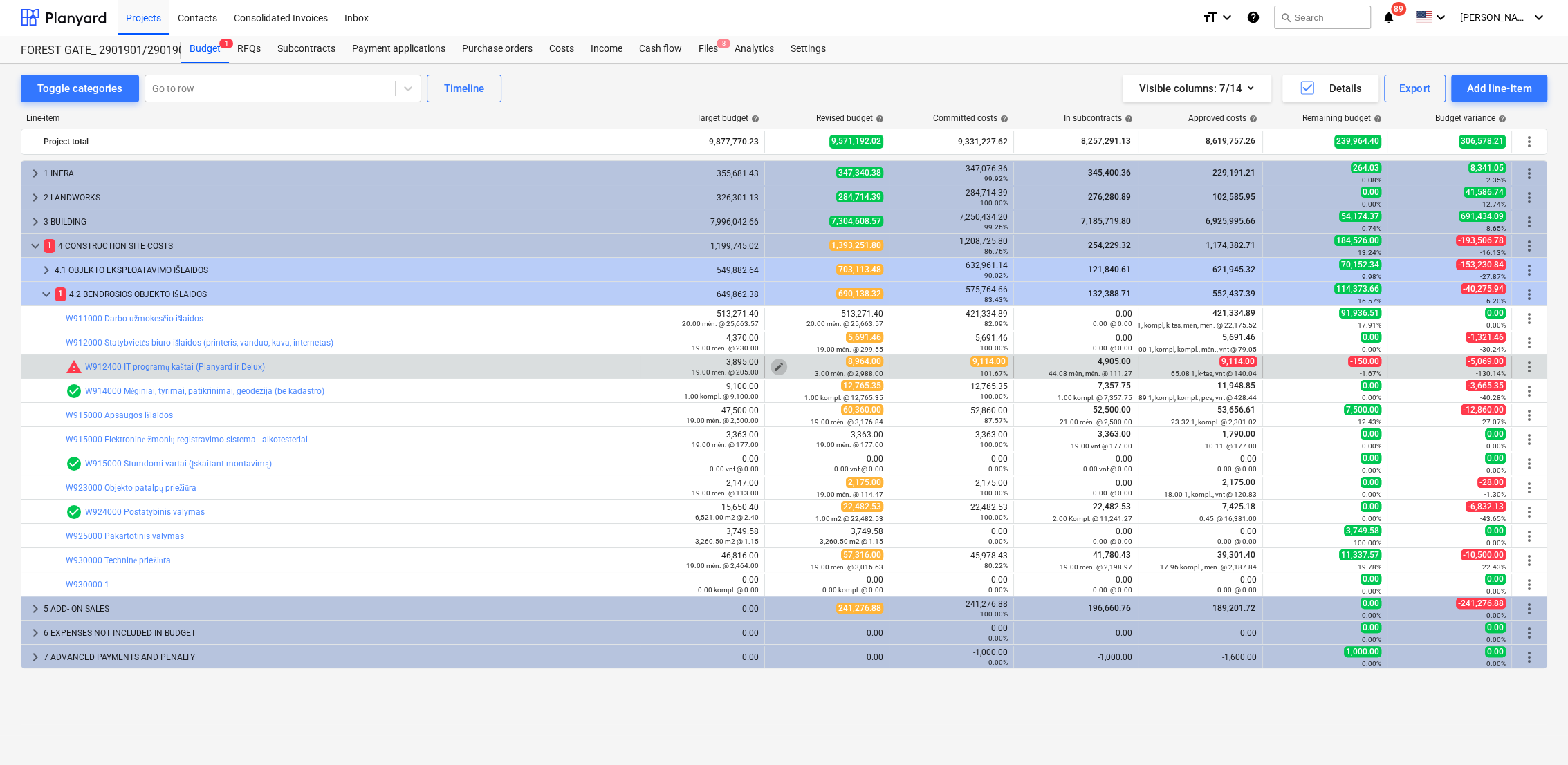
click at [777, 365] on span "edit" at bounding box center [779, 367] width 11 height 11
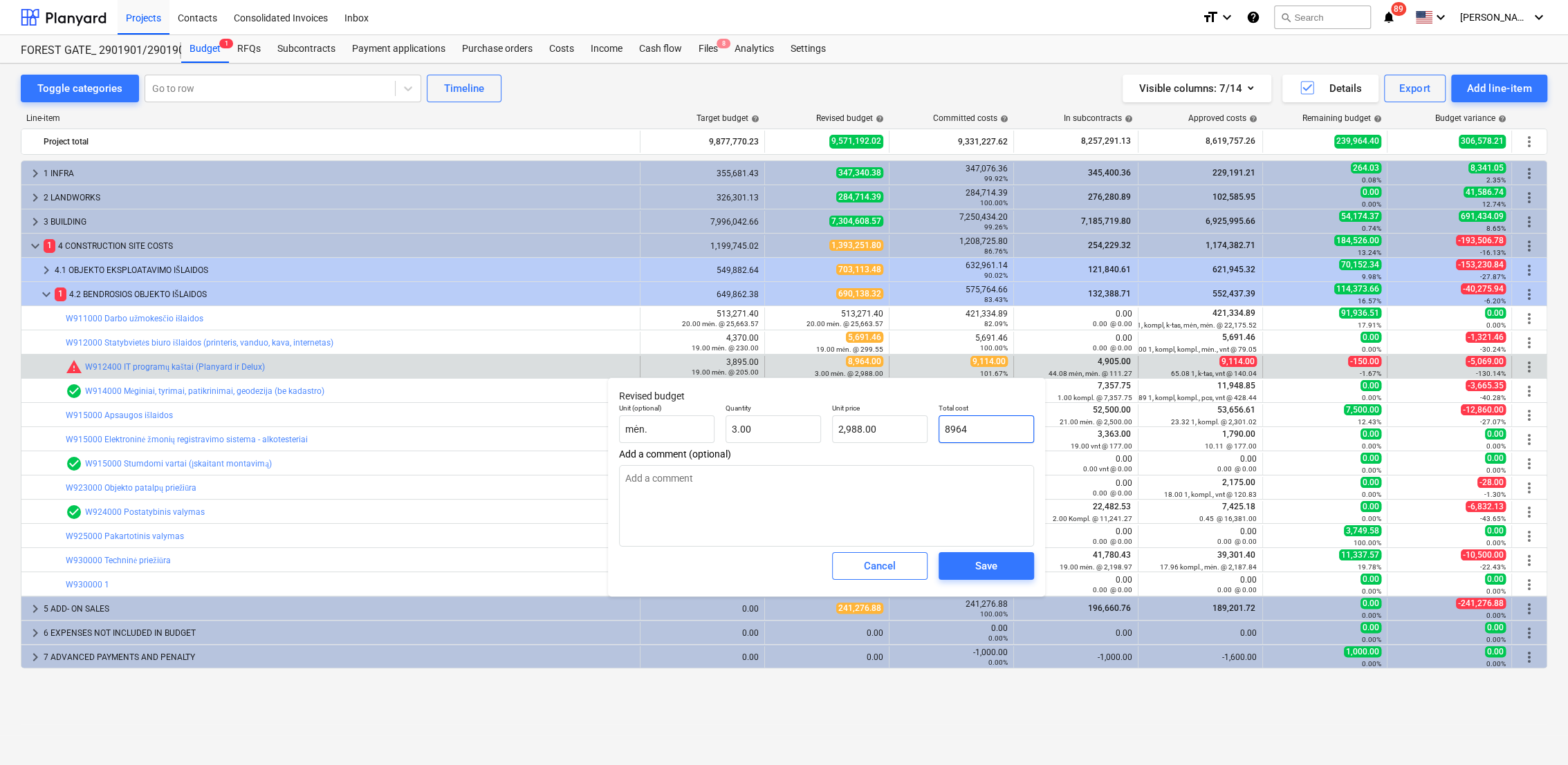
drag, startPoint x: 999, startPoint y: 430, endPoint x: 940, endPoint y: 424, distance: 59.3
click at [933, 423] on div "Total cost 8964" at bounding box center [986, 423] width 107 height 50
paste input "9,114.00"
type input "9,114.00"
type textarea "x"
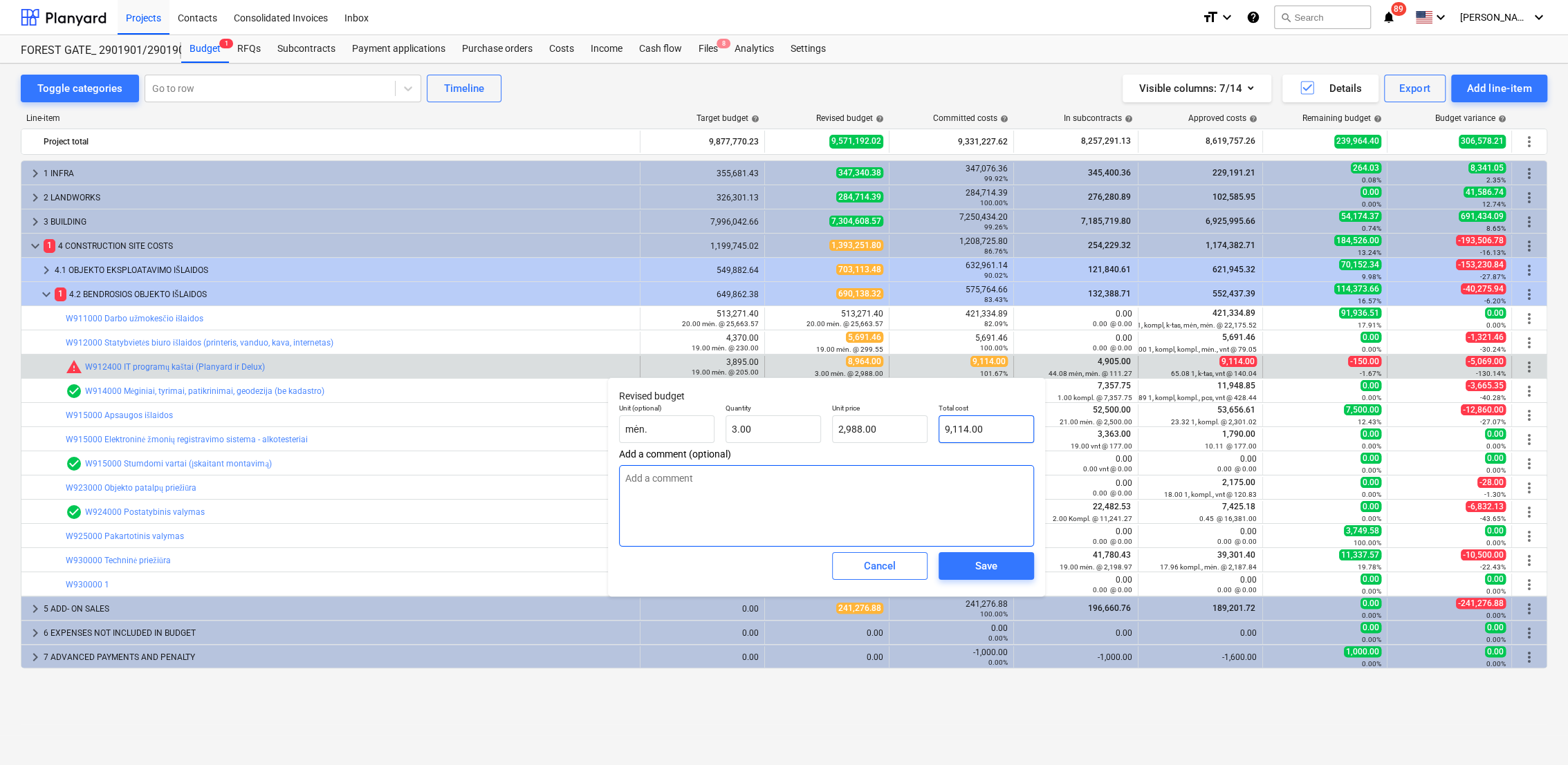
type input "3,038.00"
type input "9,114.00"
click at [989, 563] on div "Save" at bounding box center [986, 566] width 22 height 18
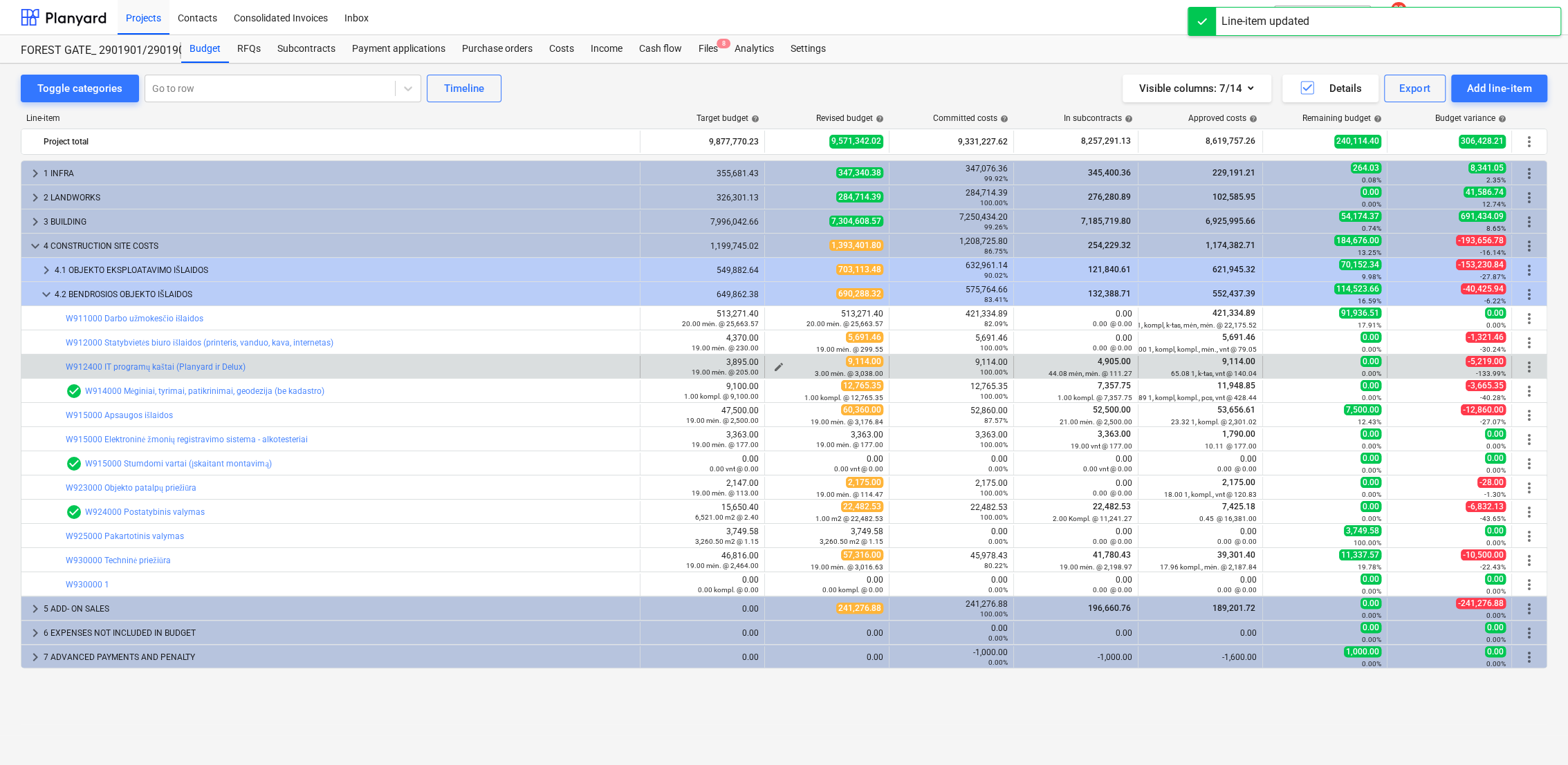
click at [777, 366] on span "edit" at bounding box center [779, 367] width 11 height 11
type textarea "x"
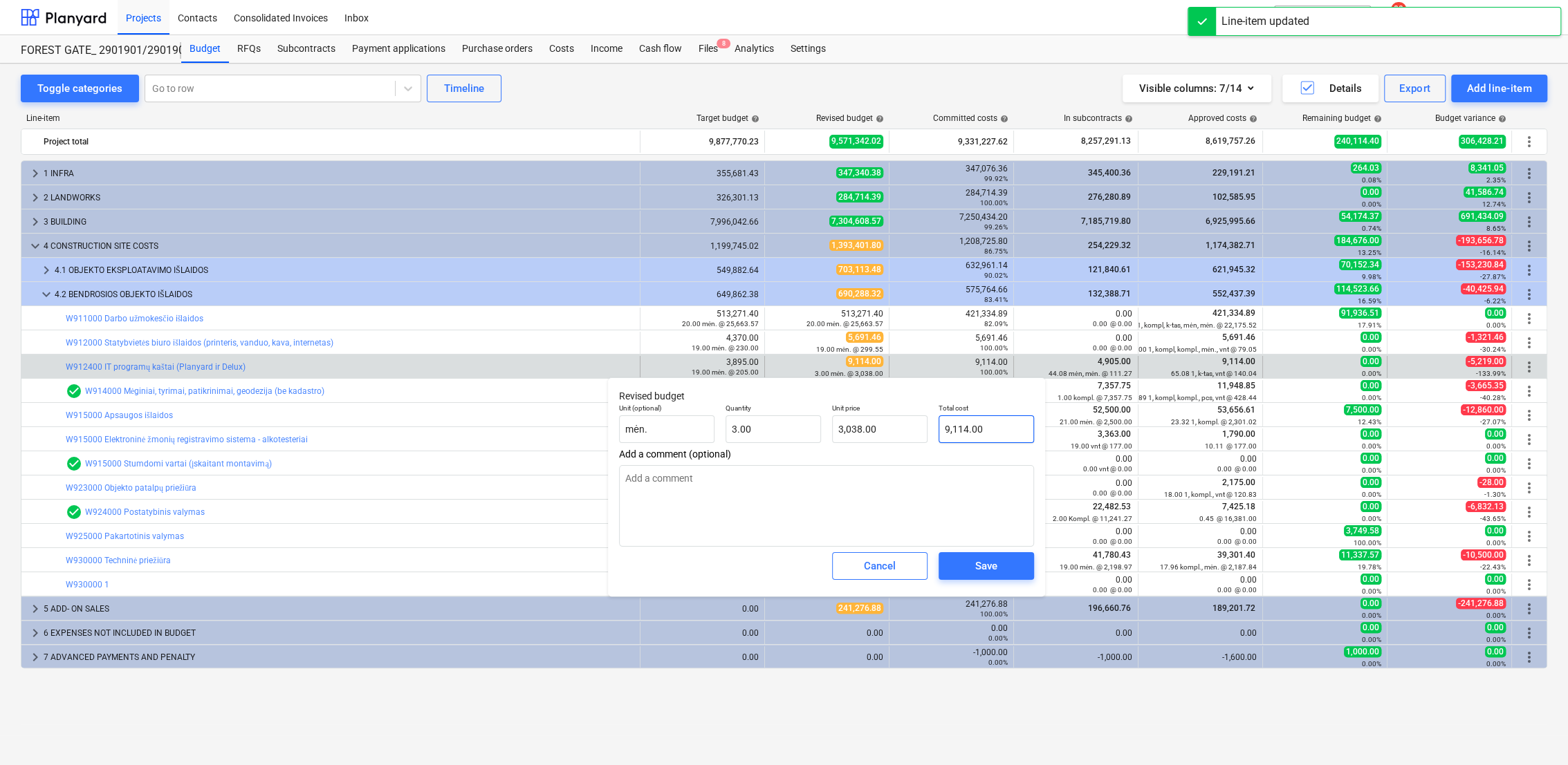
type input "9114"
drag, startPoint x: 932, startPoint y: 429, endPoint x: 917, endPoint y: 423, distance: 16.2
click at [917, 427] on div "Unit (optional) mėn. Quantity 3.00 Unit price 3,038.00 Total cost 9114" at bounding box center [826, 423] width 426 height 50
type textarea "x"
type input "1"
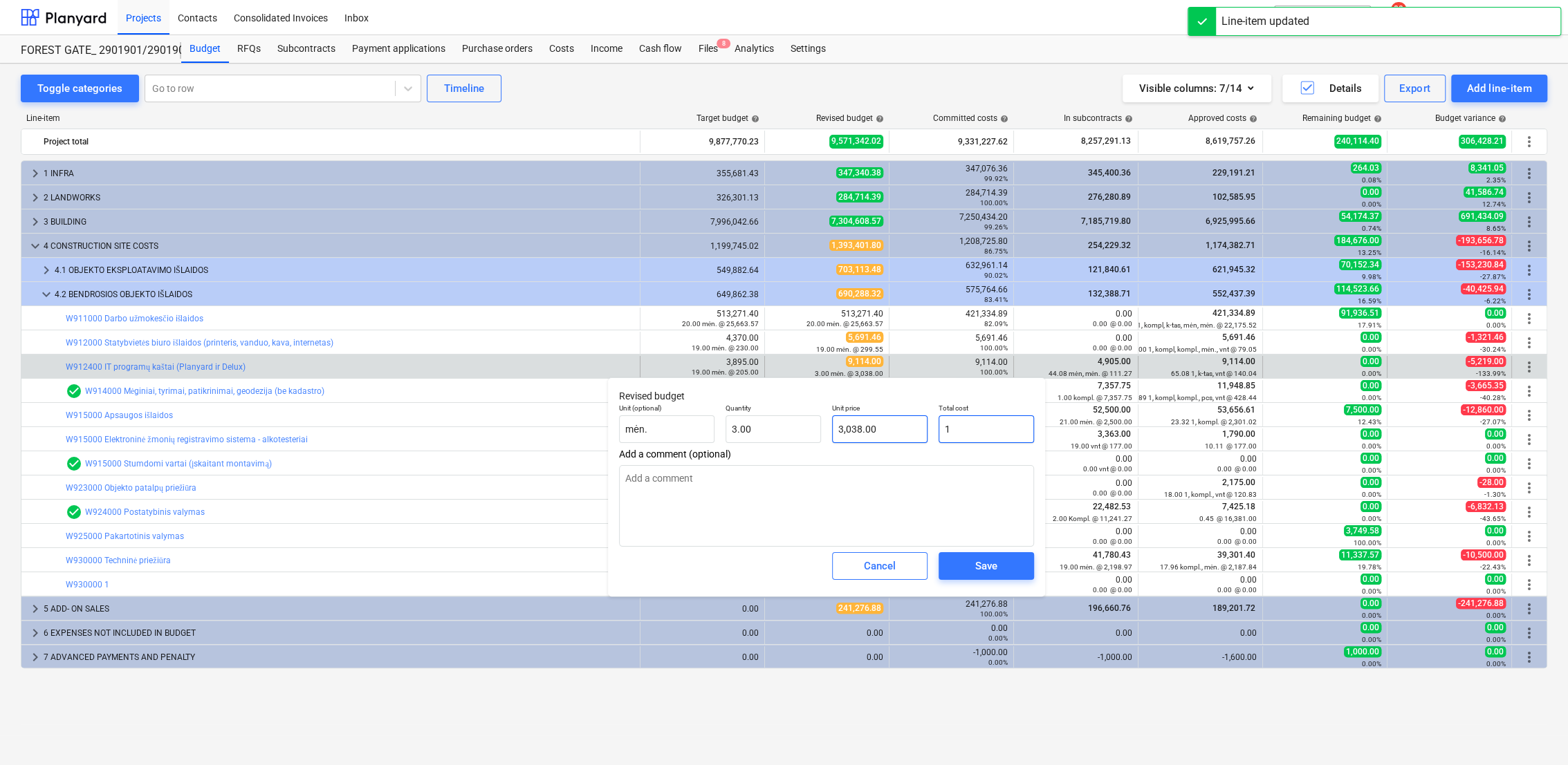
type input "0.33"
type textarea "x"
type input "10"
type input "3.33"
type textarea "x"
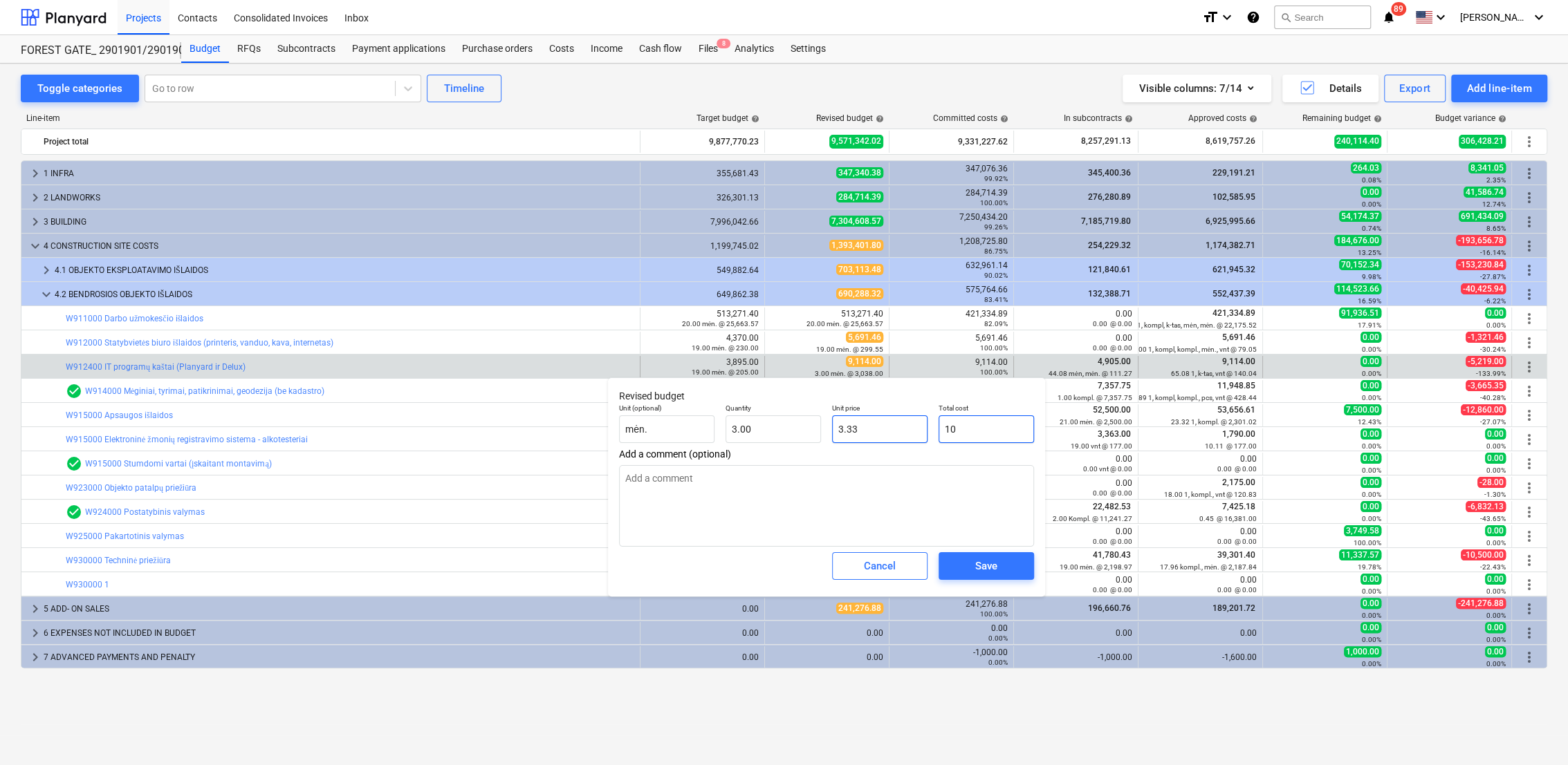
type input "101"
type input "33.67"
type textarea "x"
type input "1011"
type input "337.00"
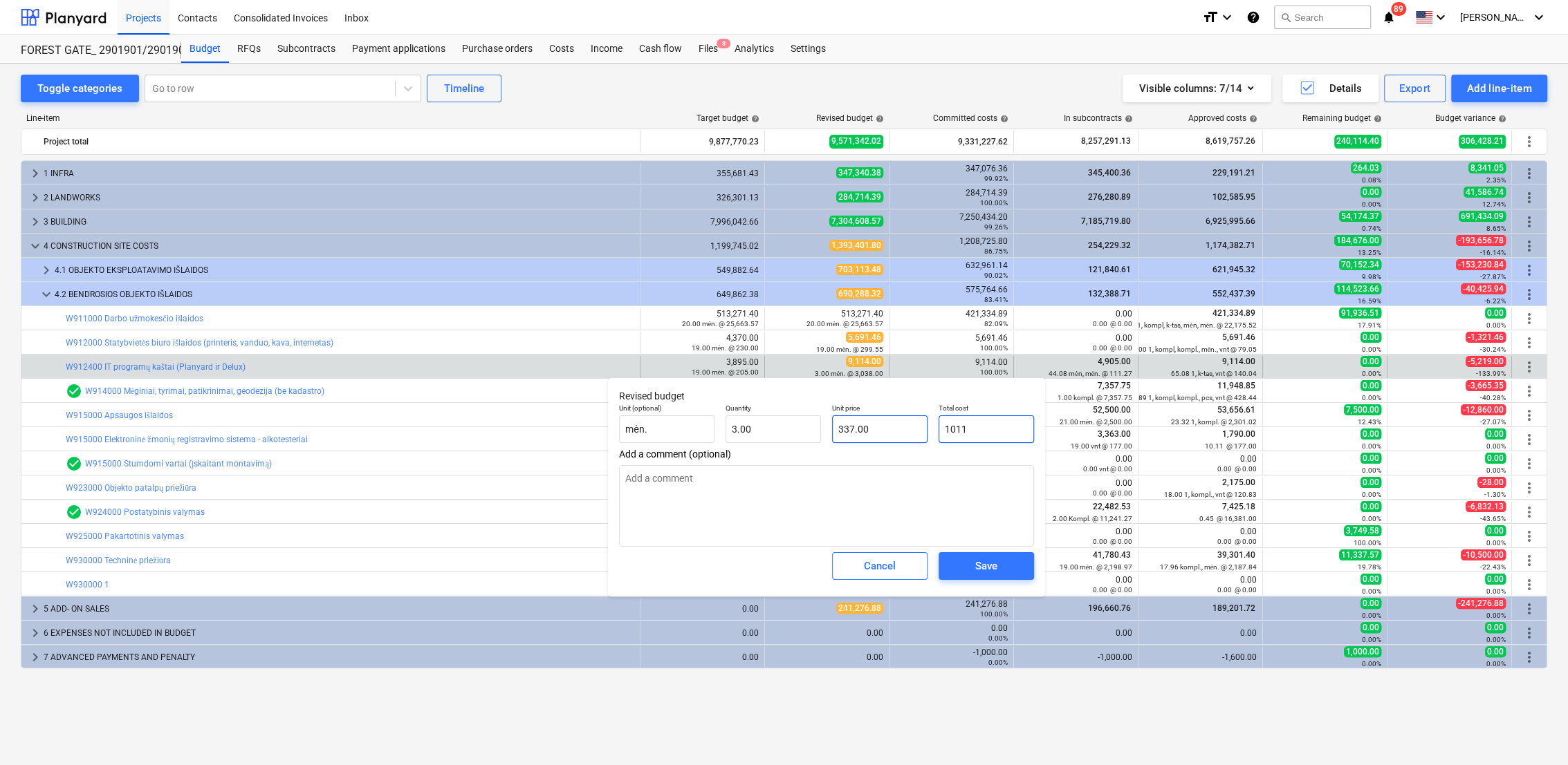
type textarea "x"
type input "10114"
type input "3,371.33"
type input "10114"
type textarea "x"
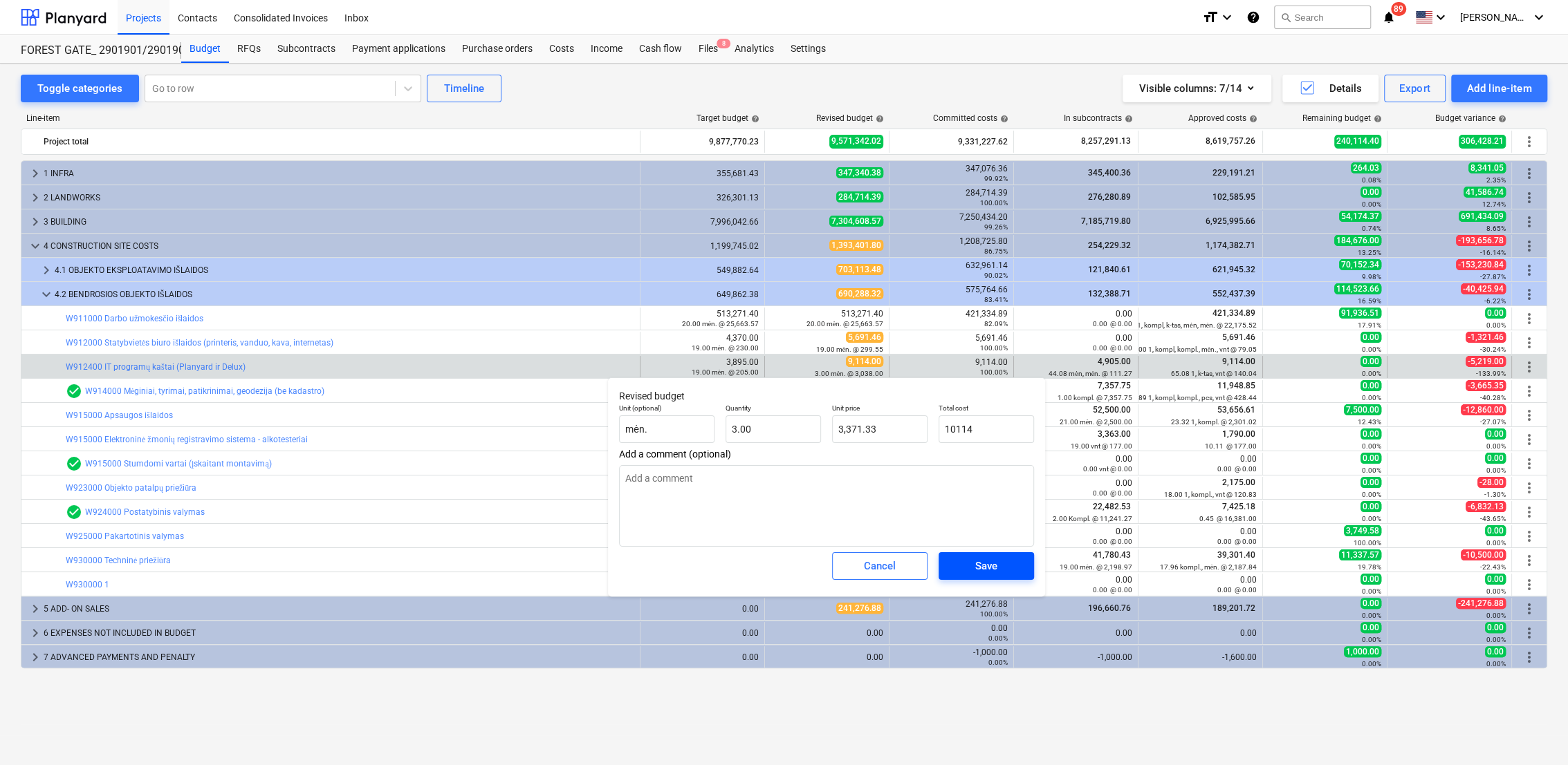
type input "10,114.00"
click at [977, 569] on div "Save" at bounding box center [986, 566] width 22 height 18
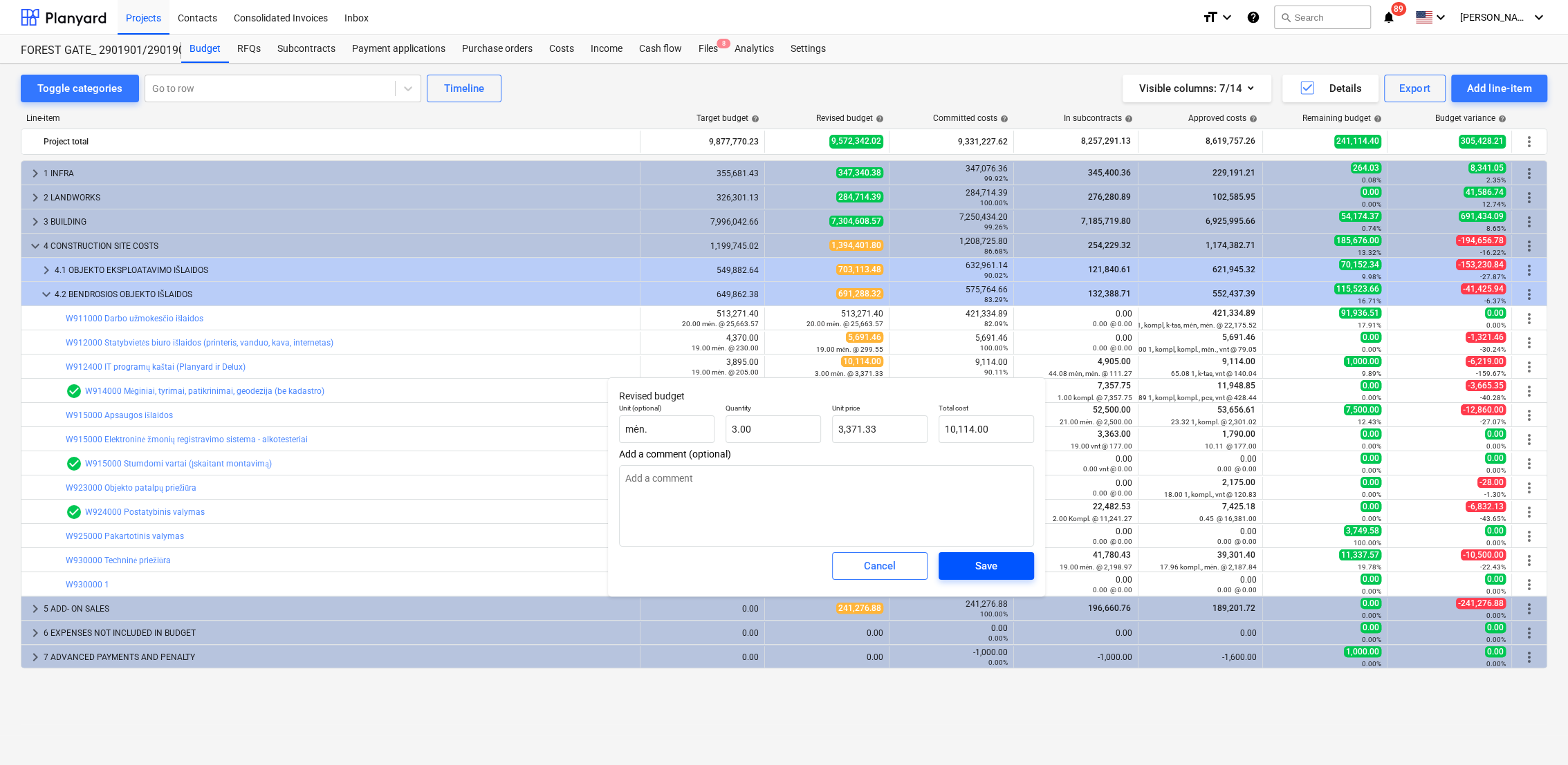
type textarea "x"
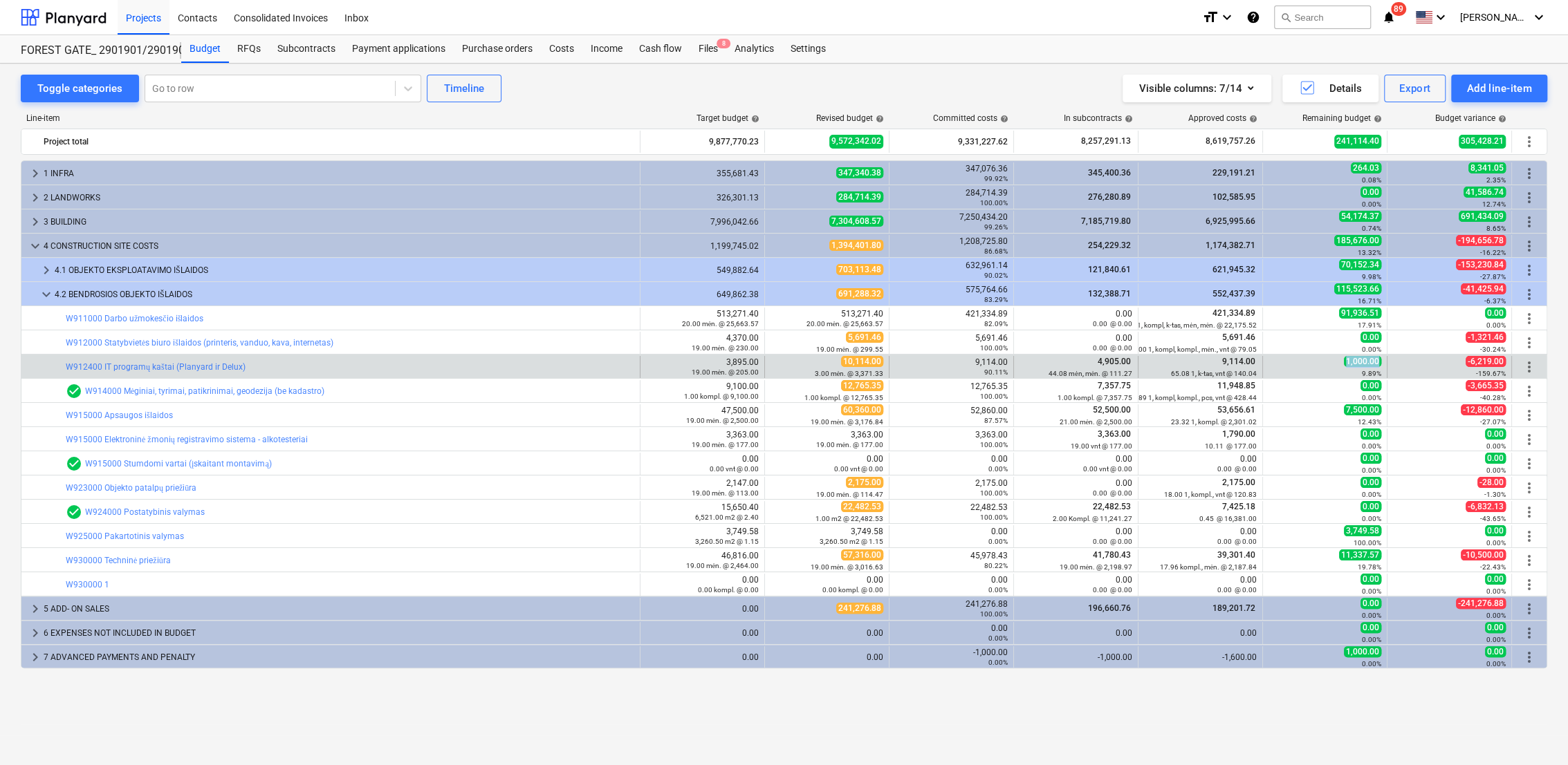
drag, startPoint x: 1381, startPoint y: 362, endPoint x: 1339, endPoint y: 361, distance: 42.0
click at [1339, 361] on div "1,000.00 9.89%" at bounding box center [1325, 367] width 125 height 22
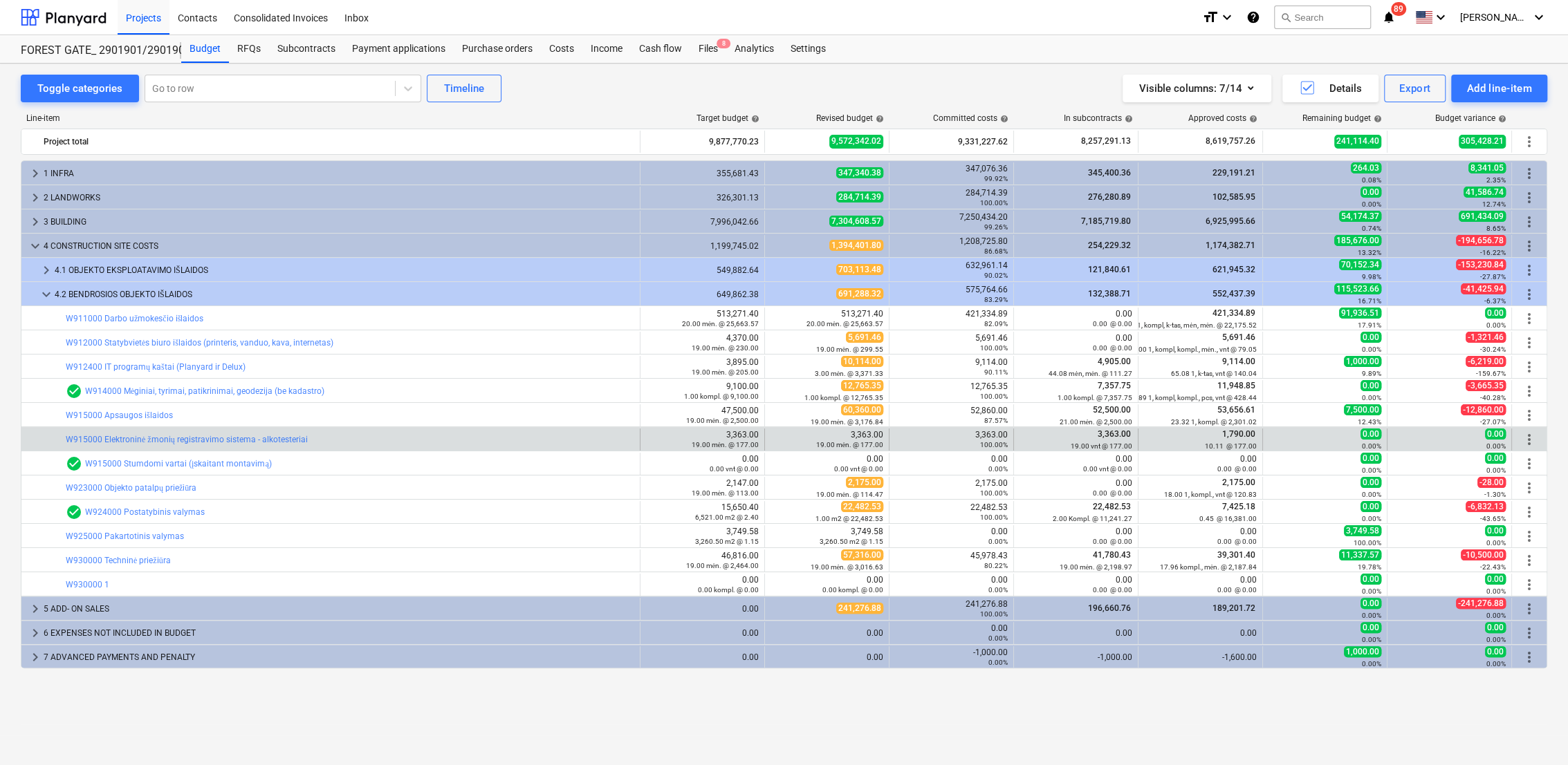
click at [940, 441] on div "100.00%" at bounding box center [951, 444] width 113 height 10
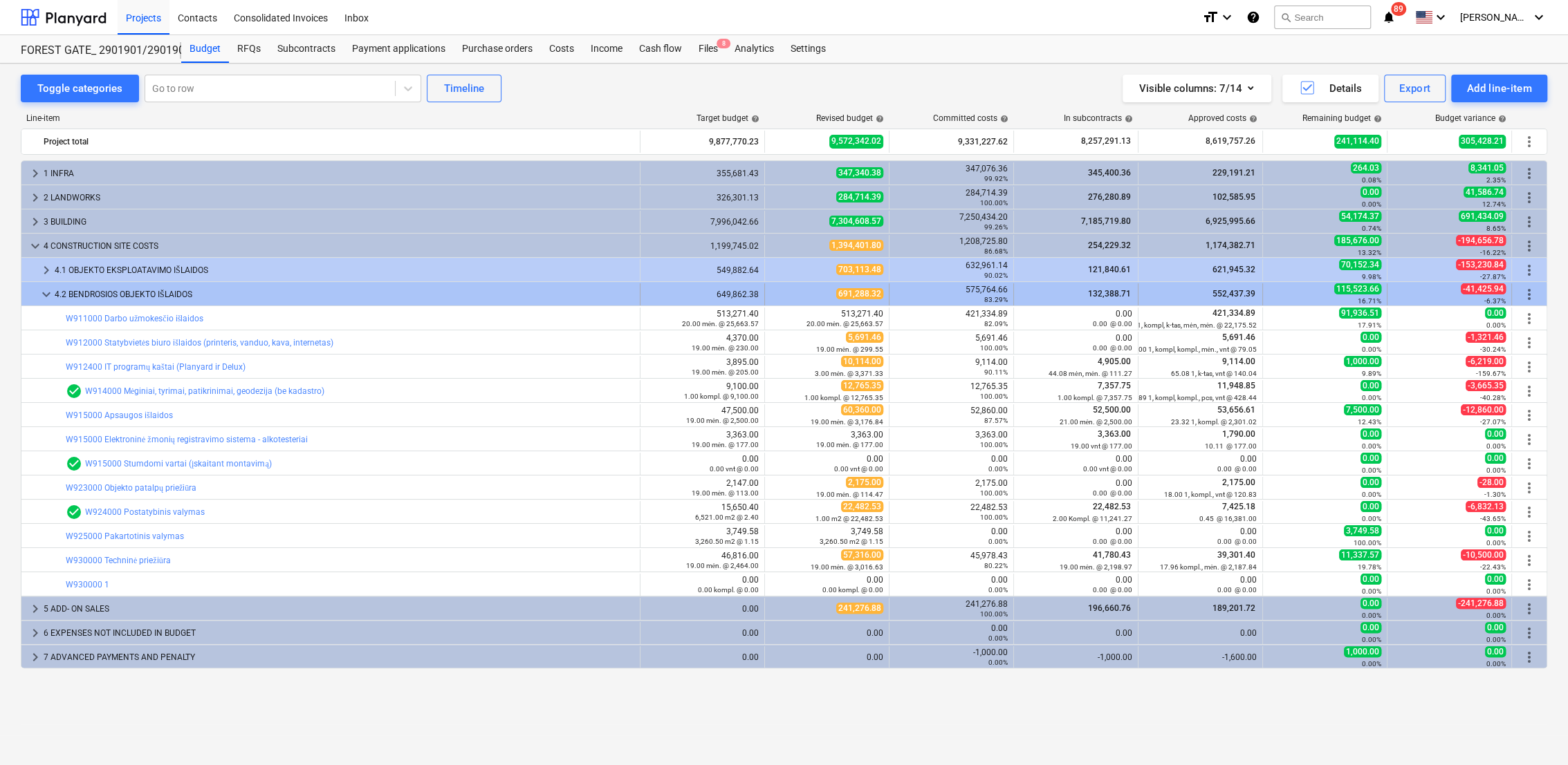
click at [42, 299] on span "keyboard_arrow_down" at bounding box center [46, 294] width 16 height 16
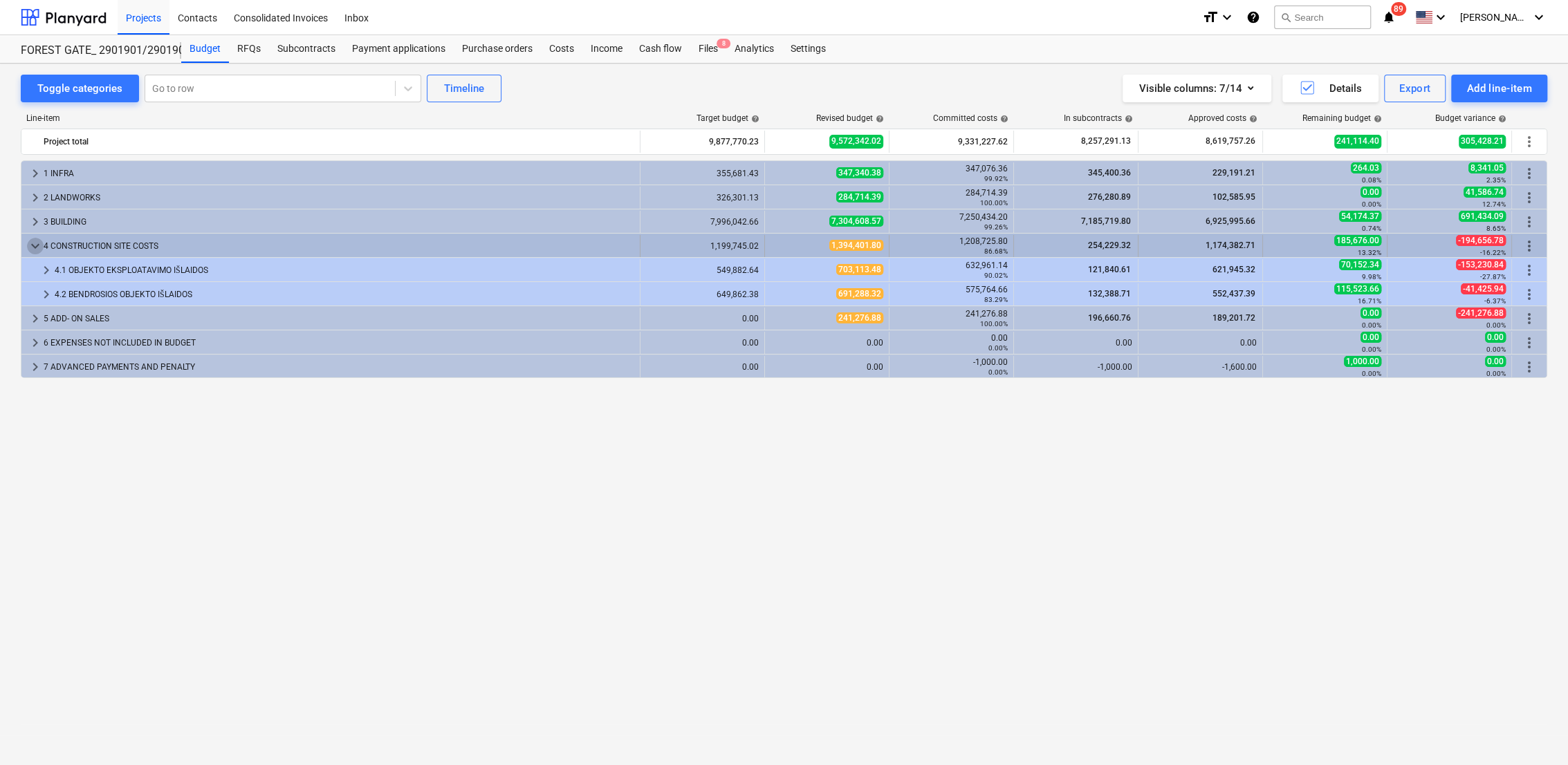
click at [40, 245] on span "keyboard_arrow_down" at bounding box center [36, 246] width 16 height 16
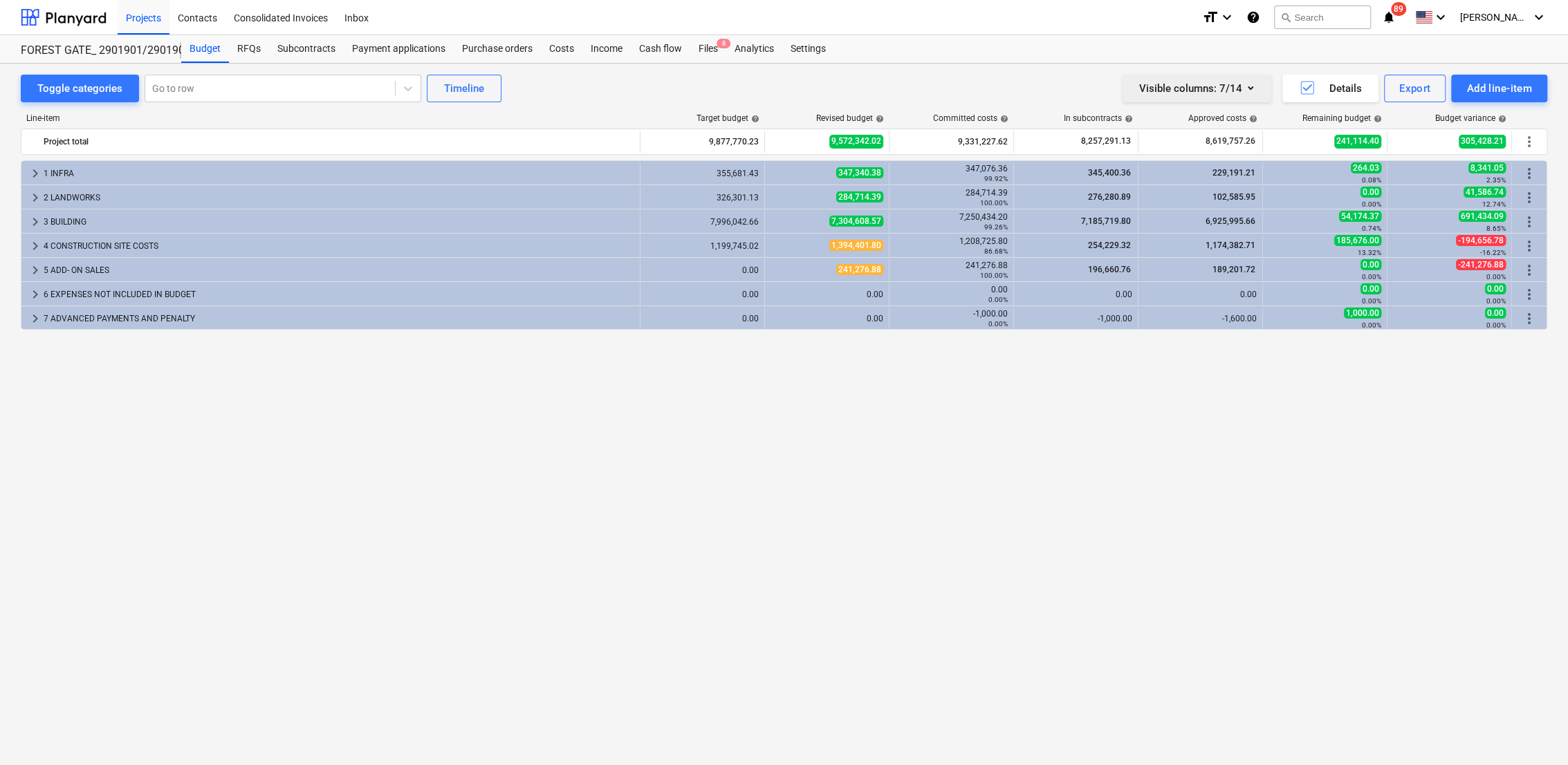
click at [1255, 85] on icon "button" at bounding box center [1250, 87] width 16 height 16
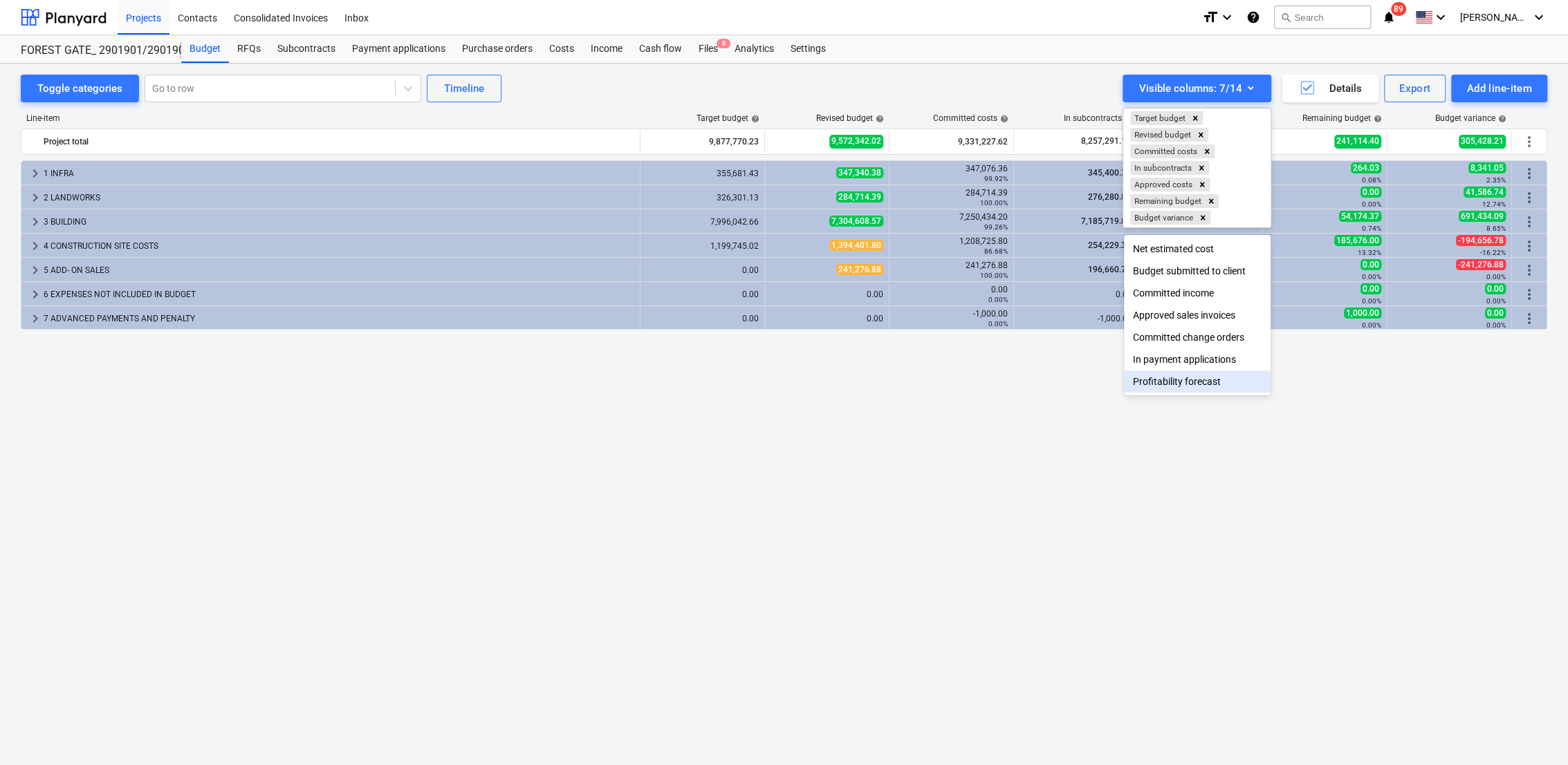
click at [1202, 542] on div at bounding box center [784, 382] width 1568 height 765
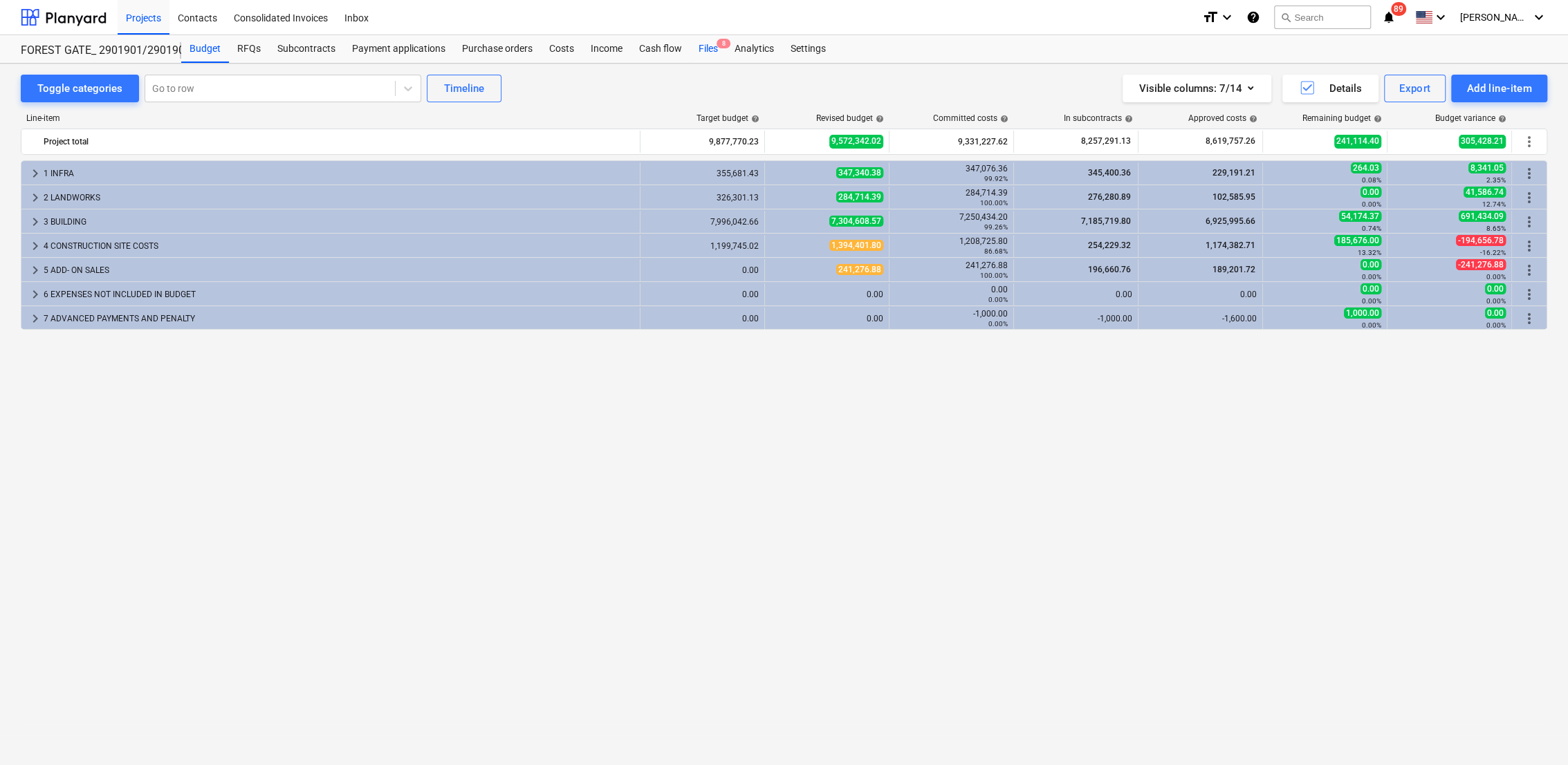
click at [710, 51] on div "Files 8" at bounding box center [708, 49] width 36 height 27
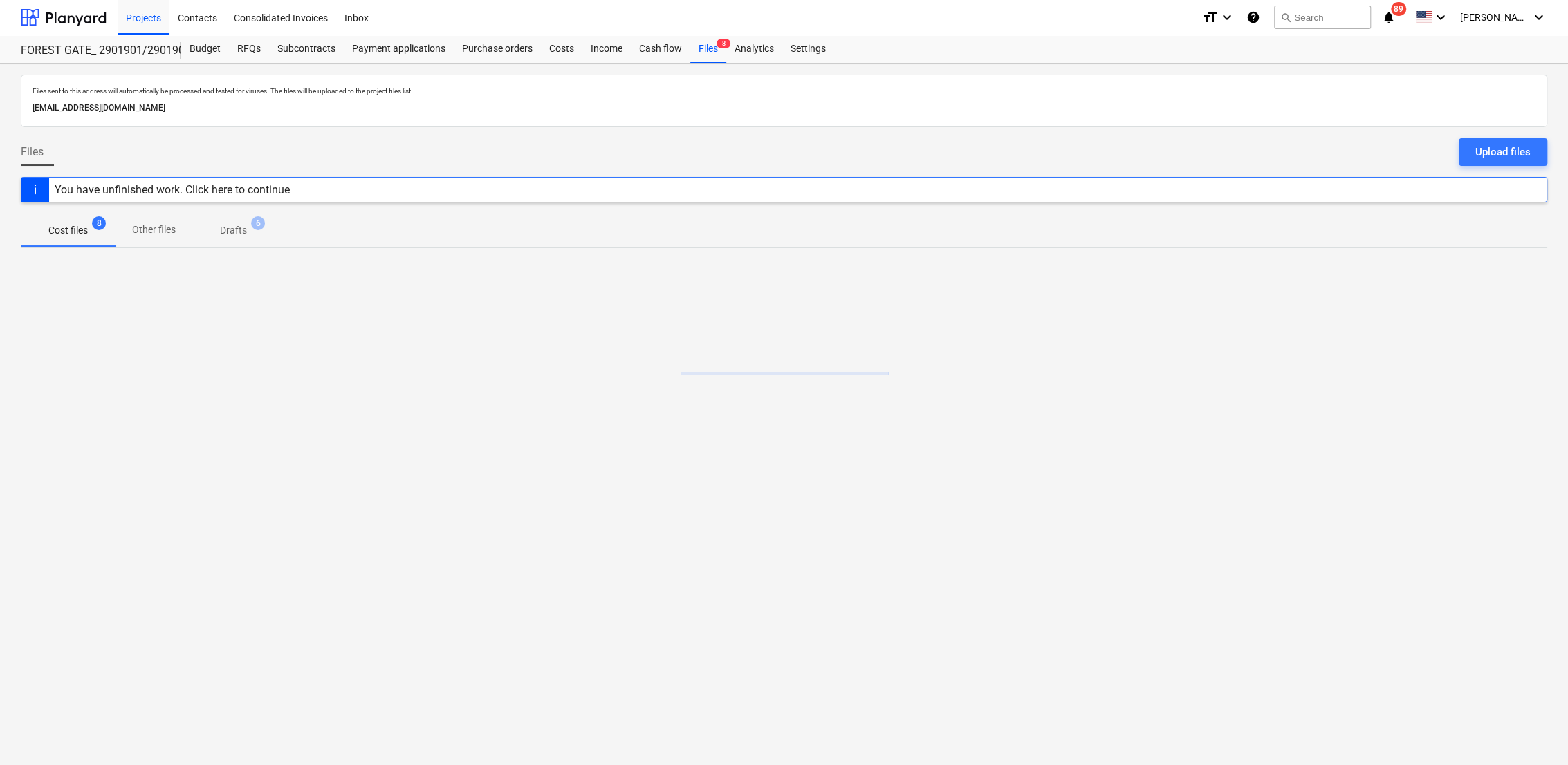
click at [225, 241] on span "Drafts 6" at bounding box center [233, 230] width 82 height 25
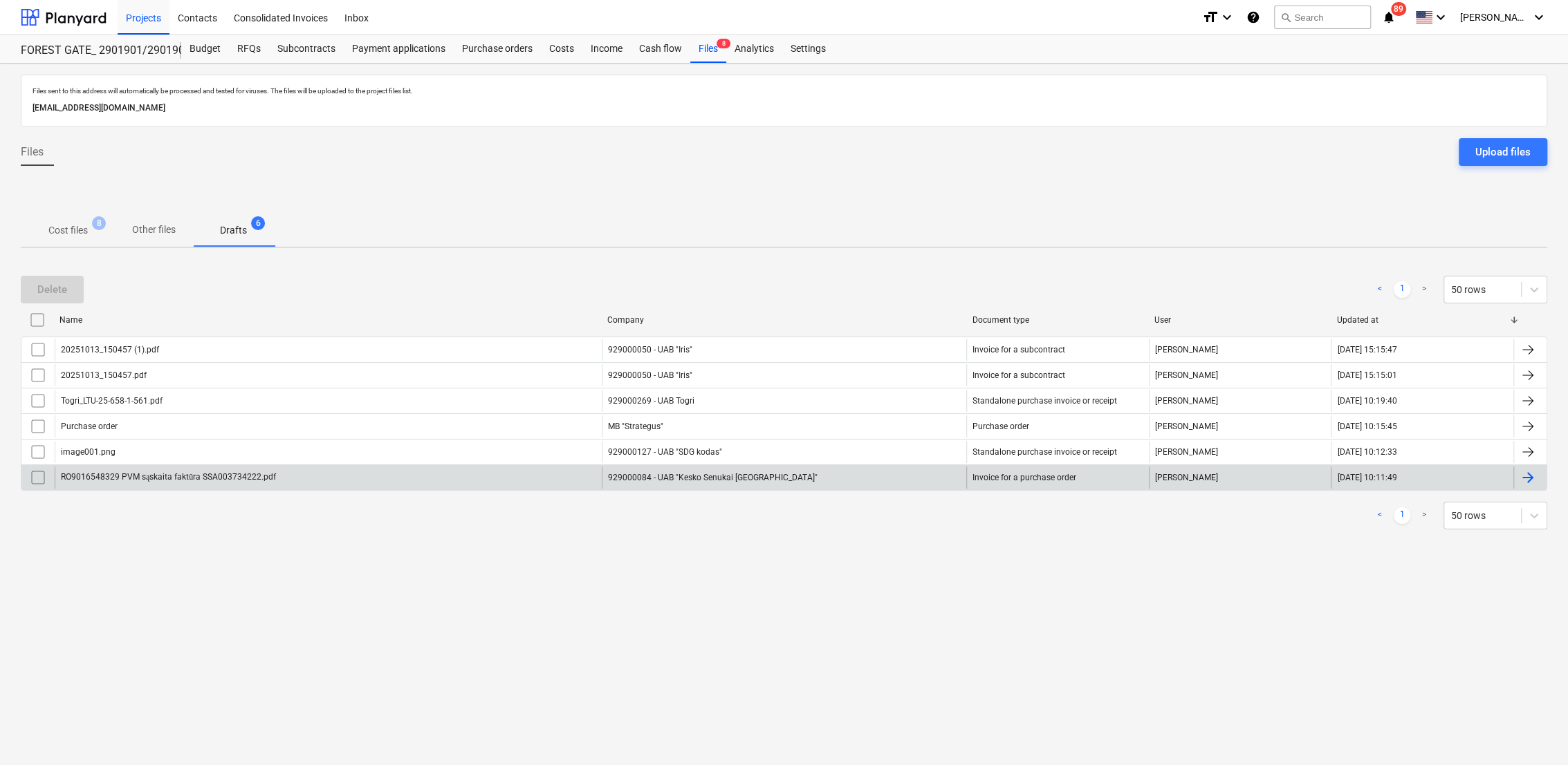
click at [1532, 476] on div at bounding box center [1528, 477] width 16 height 16
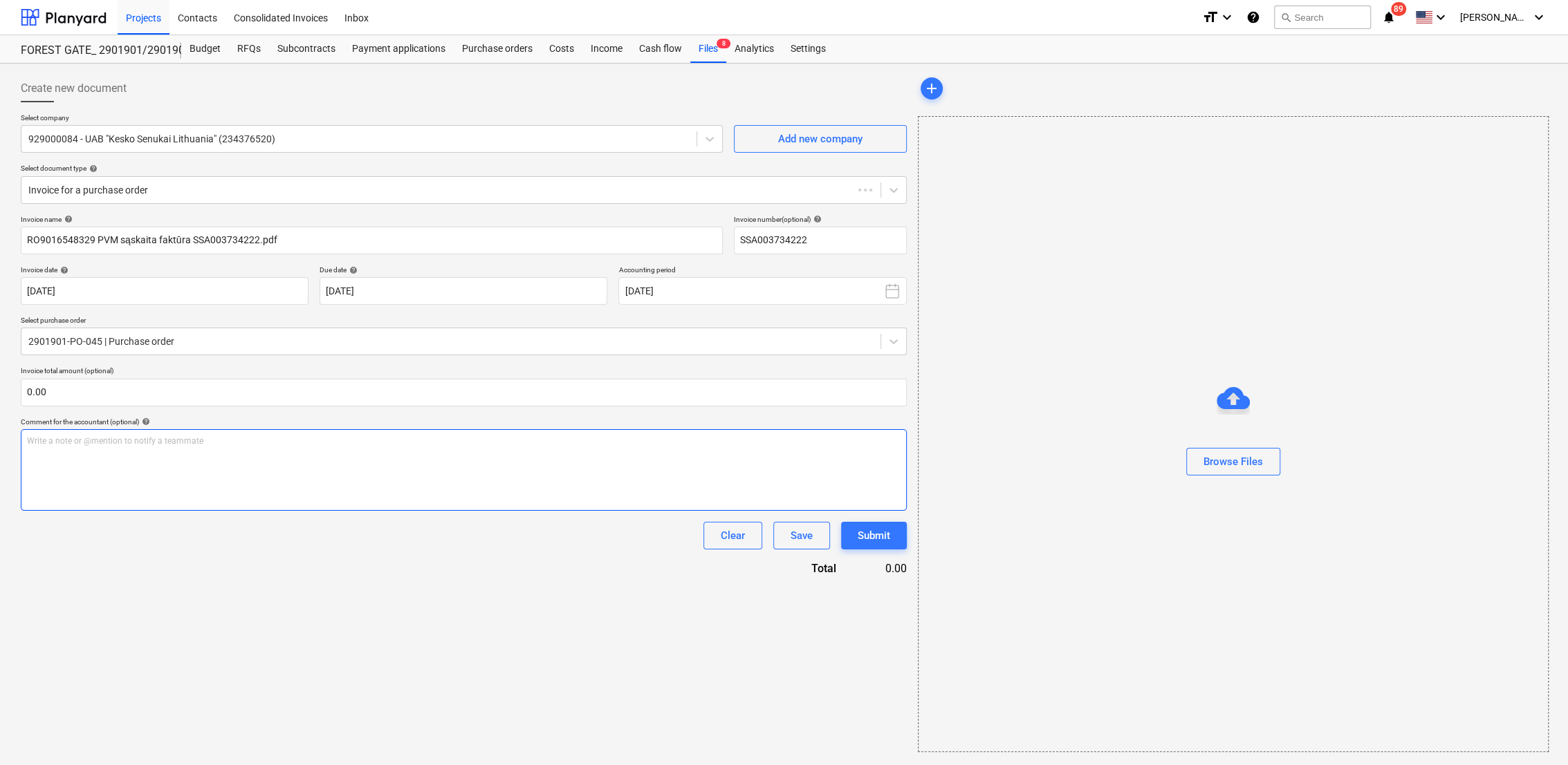
type input "SSA003734222"
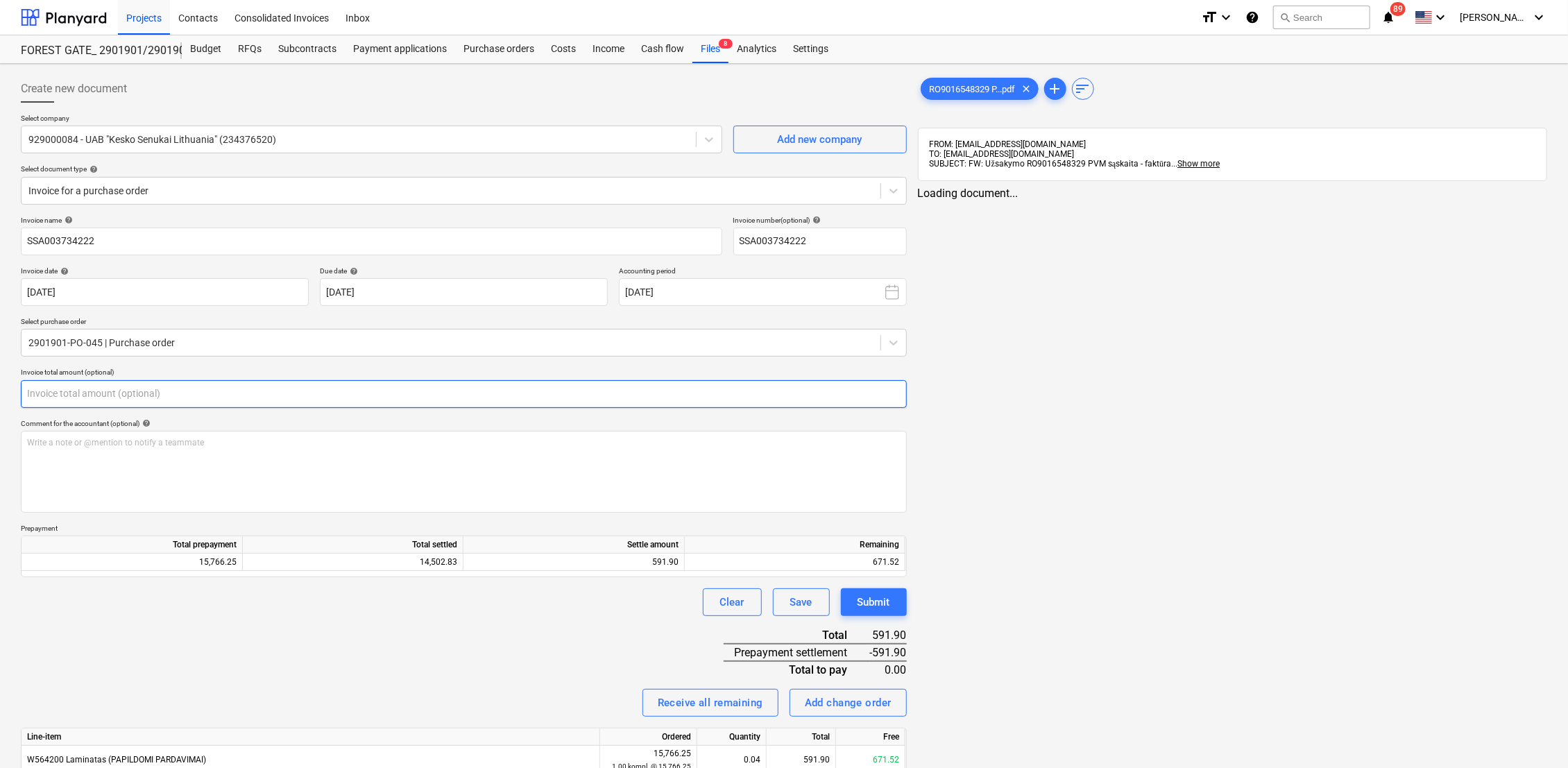
click at [166, 392] on input "text" at bounding box center [463, 394] width 885 height 27
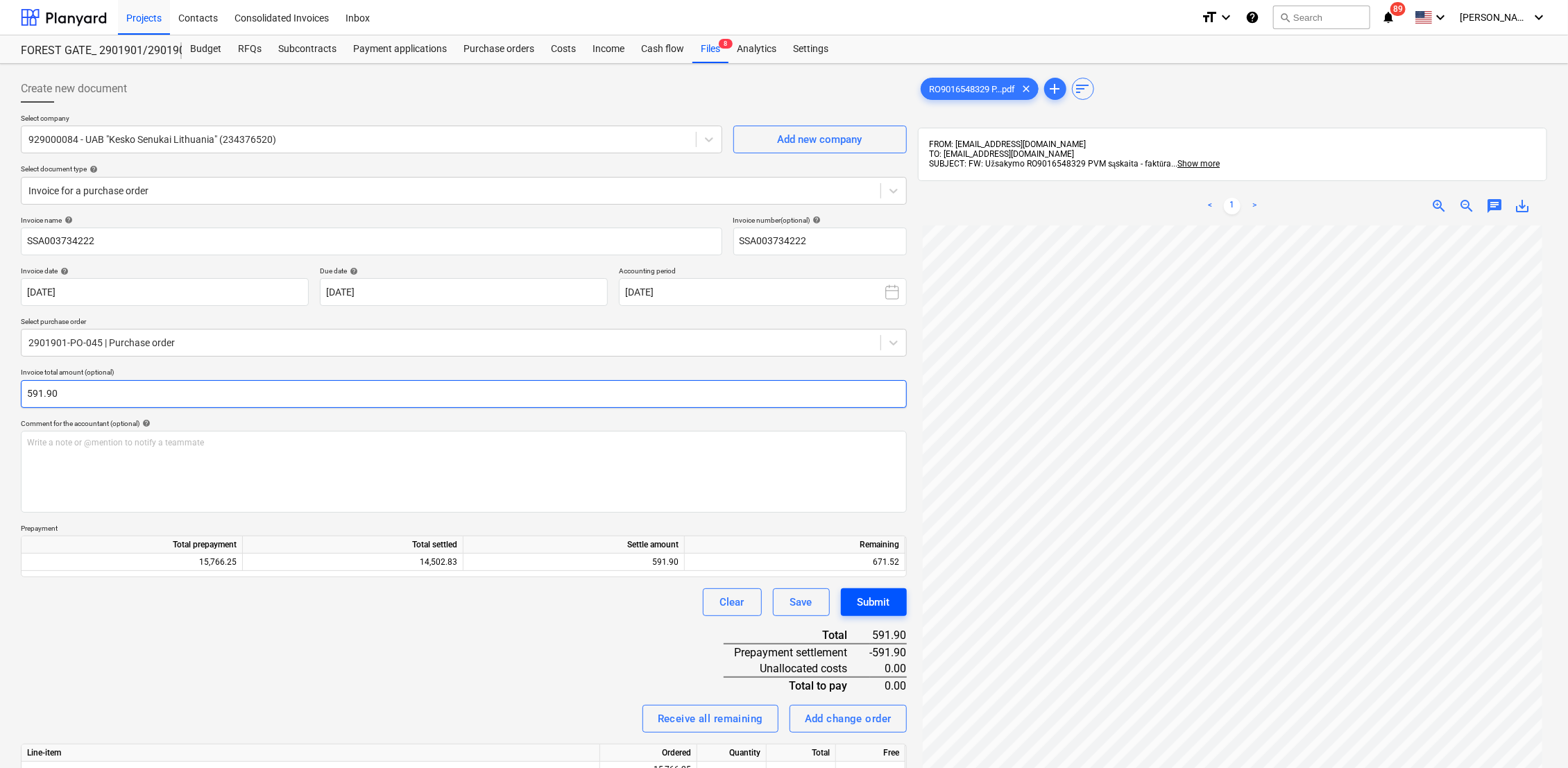
type input "591.90"
click at [874, 606] on div "Submit" at bounding box center [874, 603] width 33 height 18
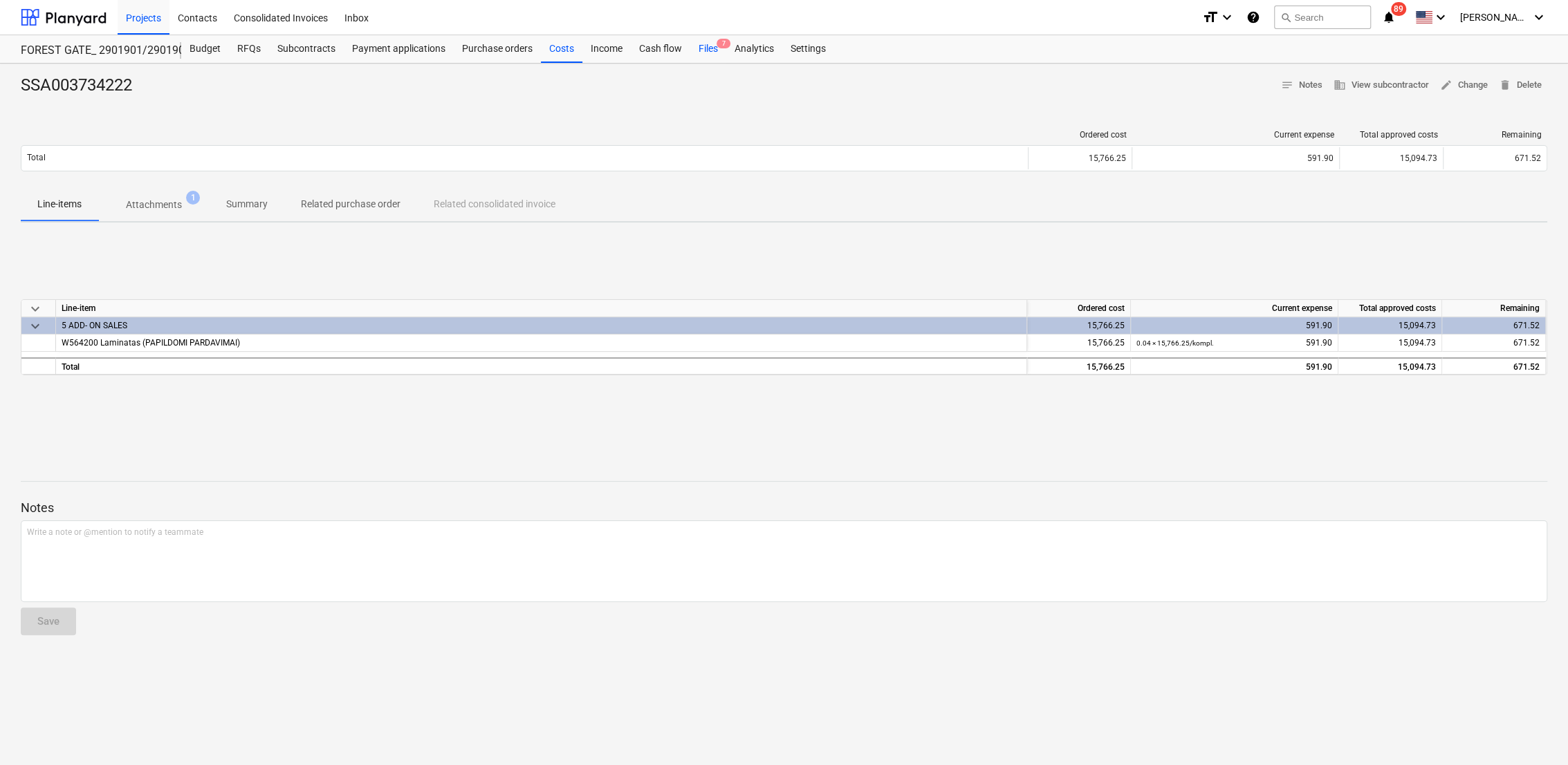
click at [699, 50] on div "Files 7" at bounding box center [708, 49] width 36 height 27
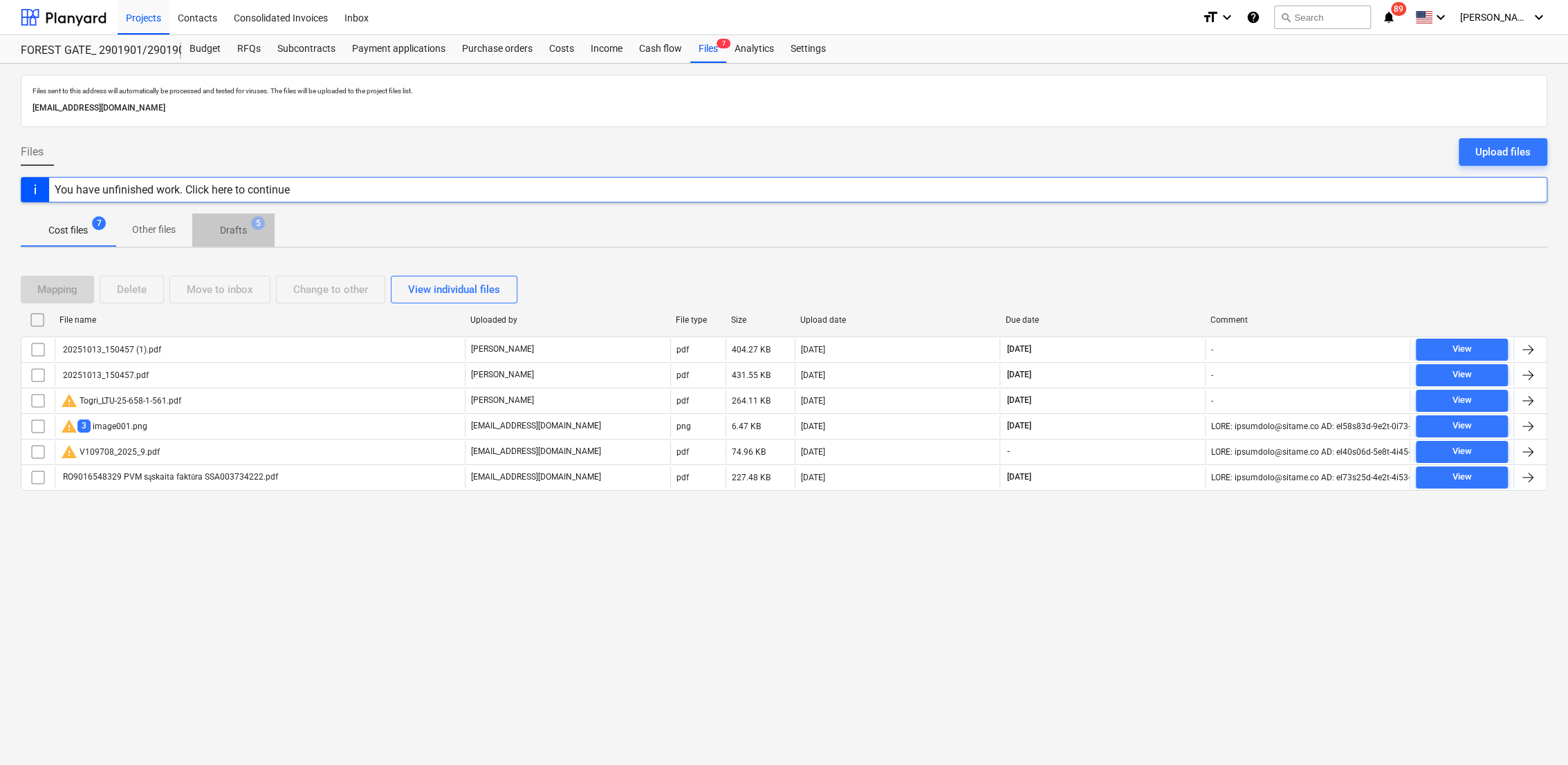
click at [242, 231] on p "Drafts" at bounding box center [233, 230] width 27 height 15
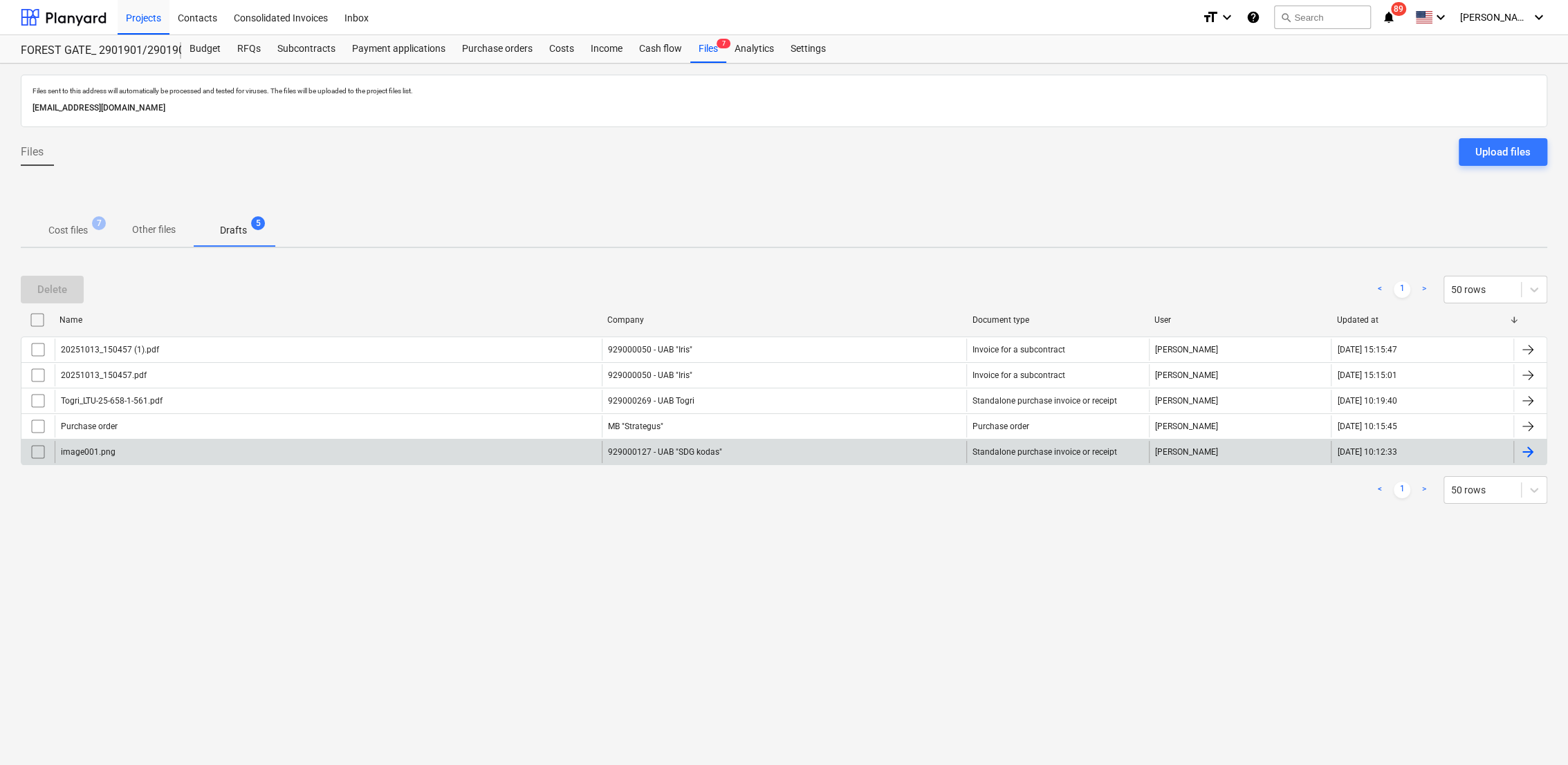
click at [1526, 458] on div at bounding box center [1528, 452] width 16 height 16
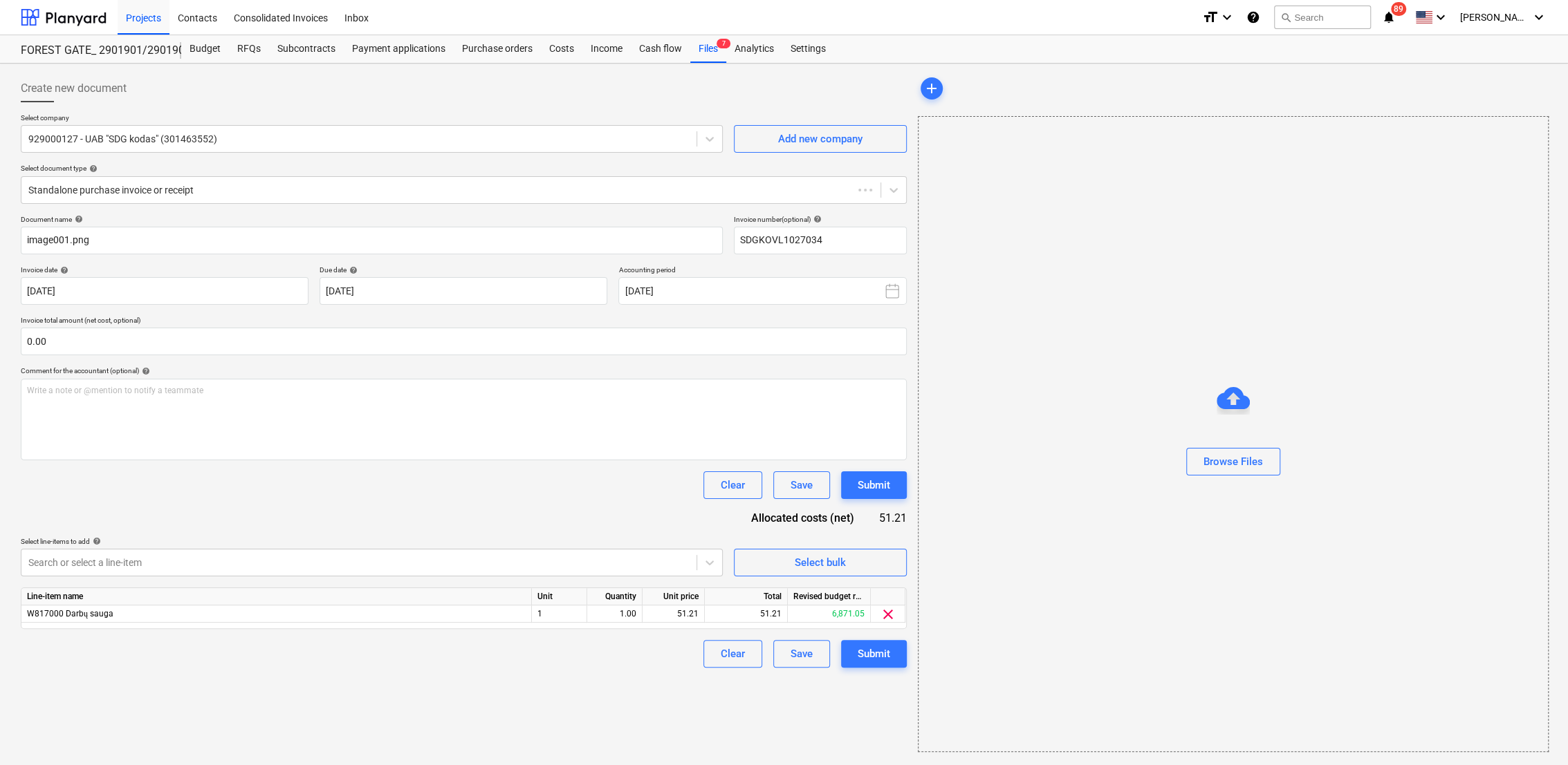
type input "SDGKOVL1027034"
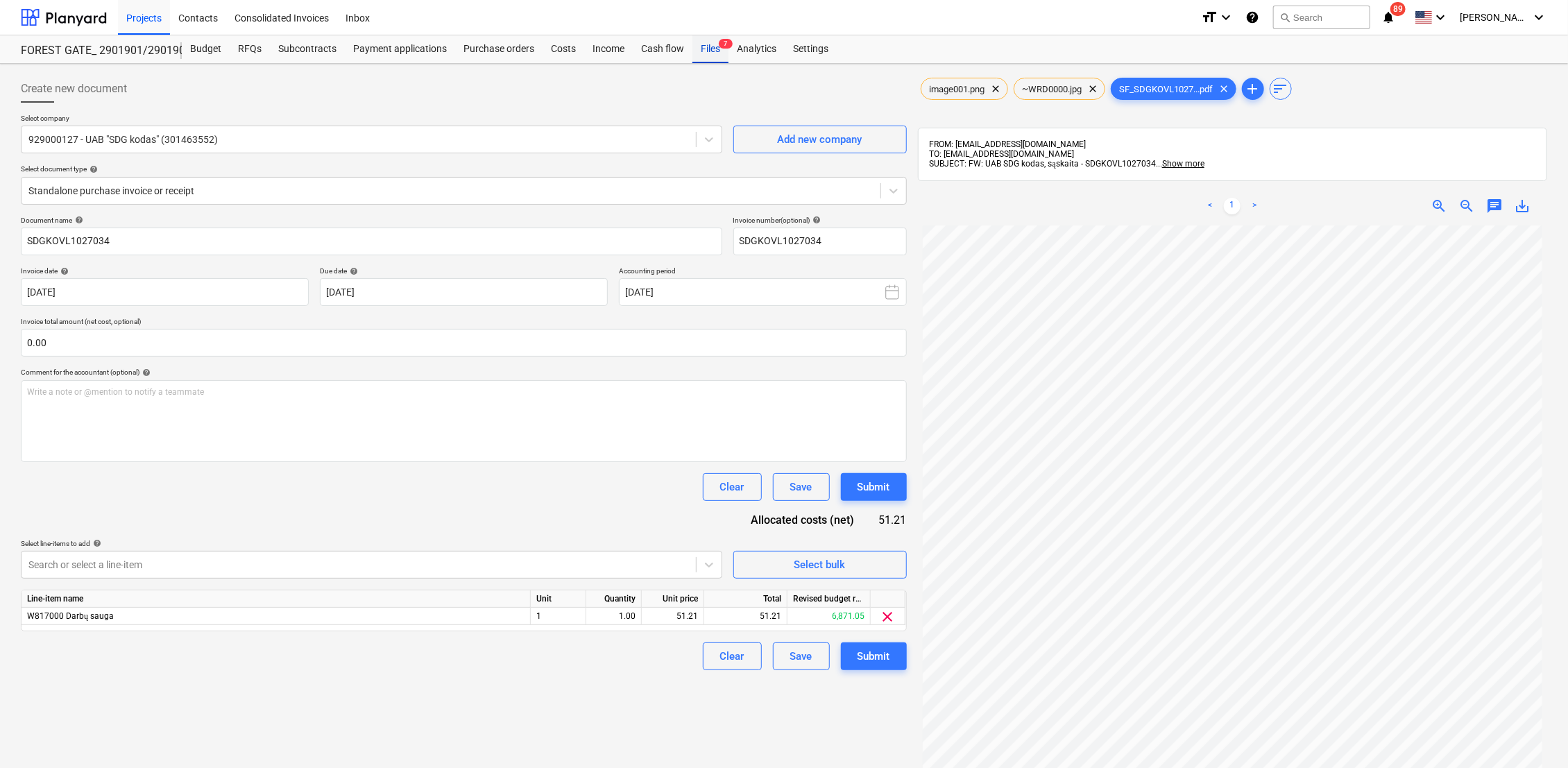
click at [713, 47] on div "Files 7" at bounding box center [710, 49] width 36 height 27
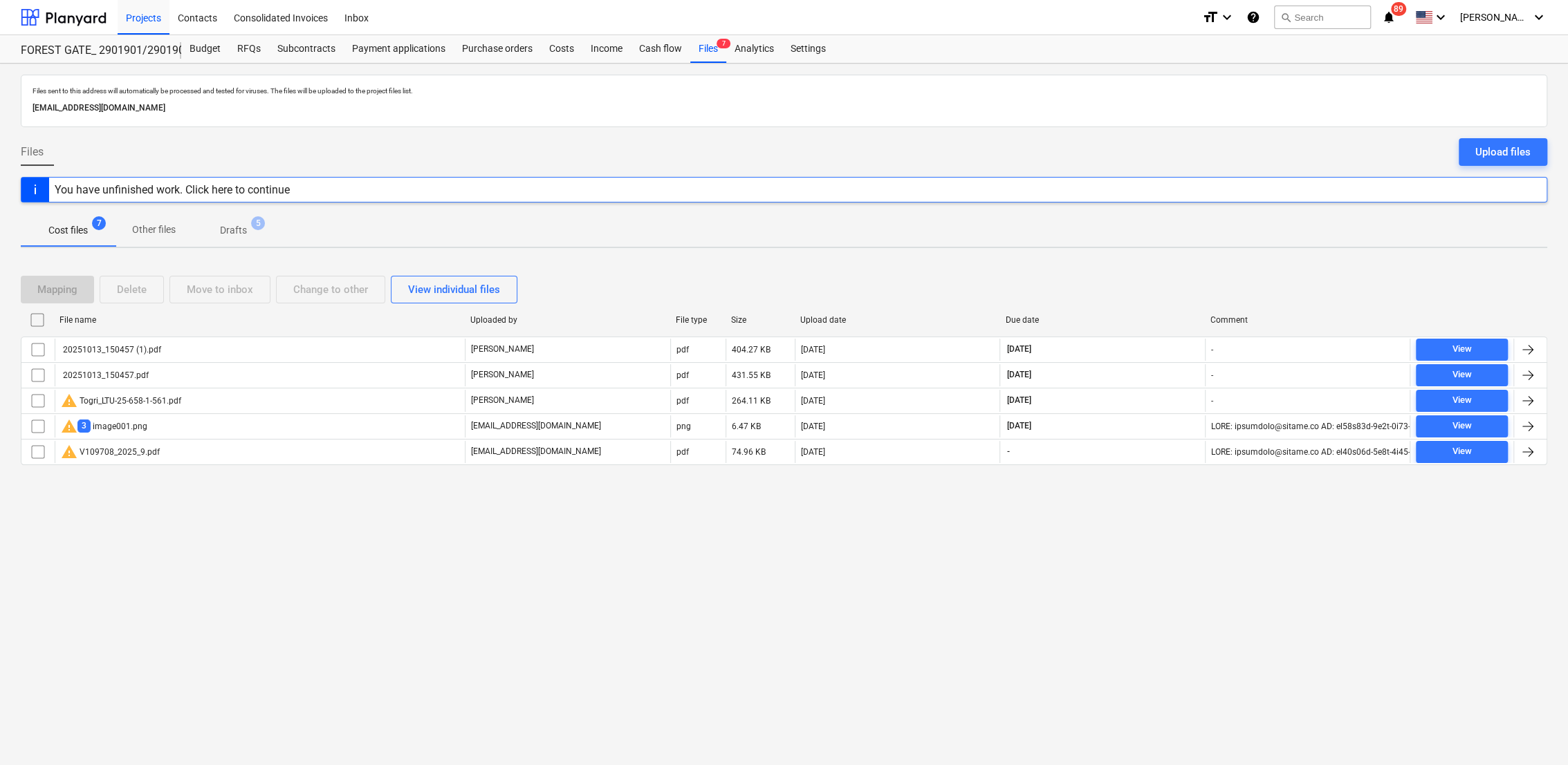
click at [236, 231] on p "Drafts" at bounding box center [233, 230] width 27 height 15
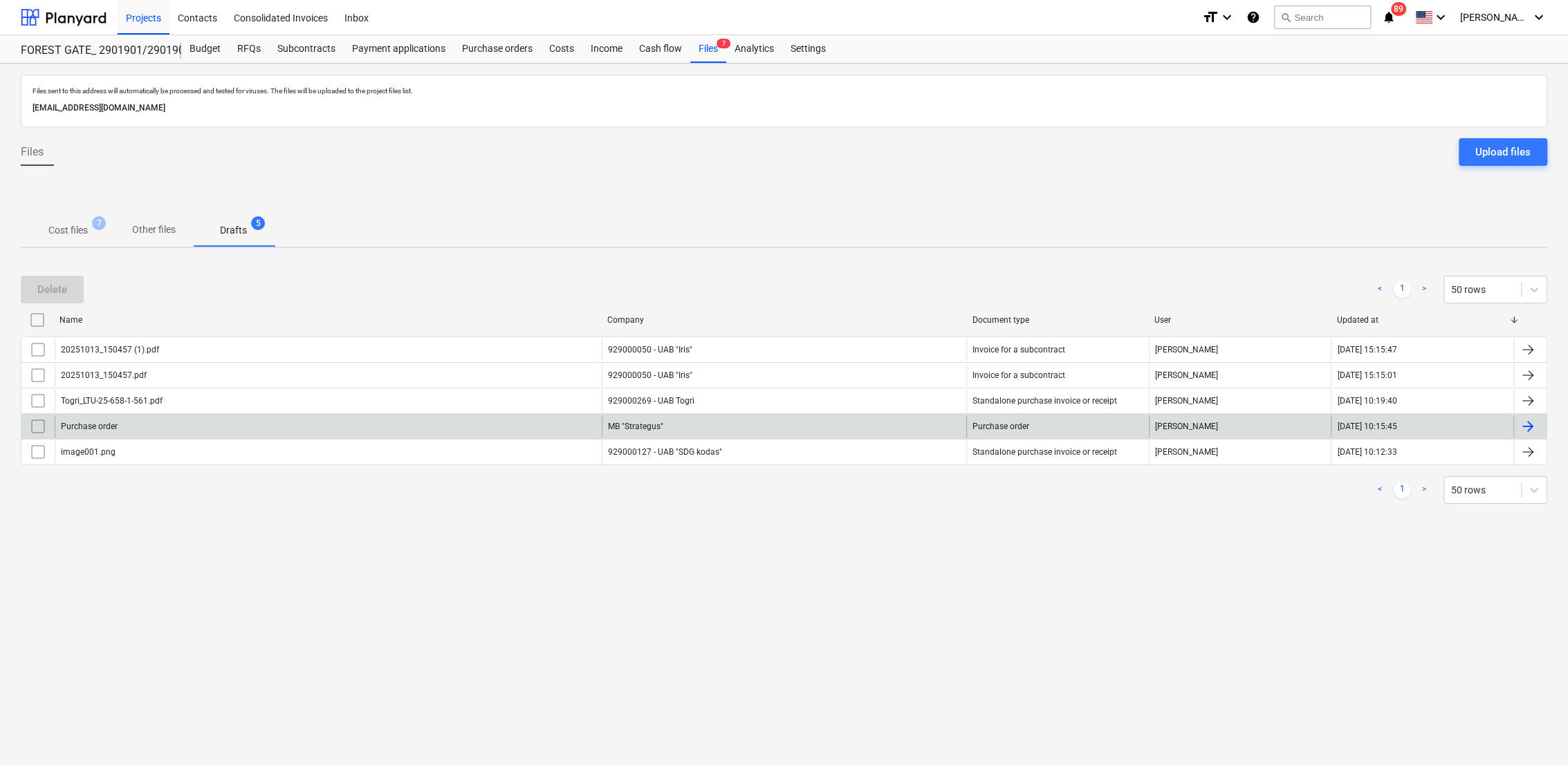
click at [1529, 423] on div at bounding box center [1528, 426] width 16 height 16
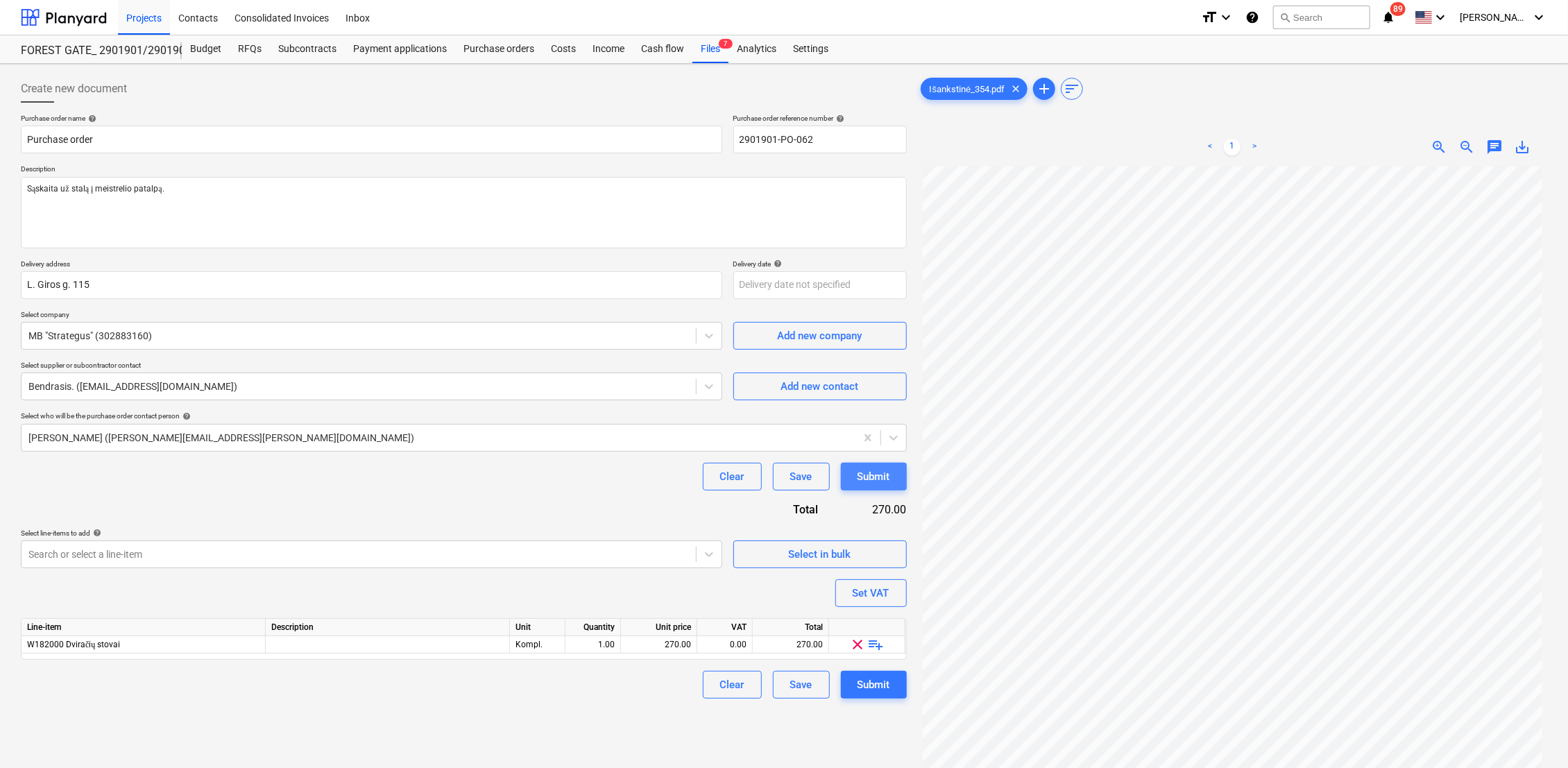
click at [888, 476] on div "Submit" at bounding box center [874, 477] width 33 height 18
type textarea "x"
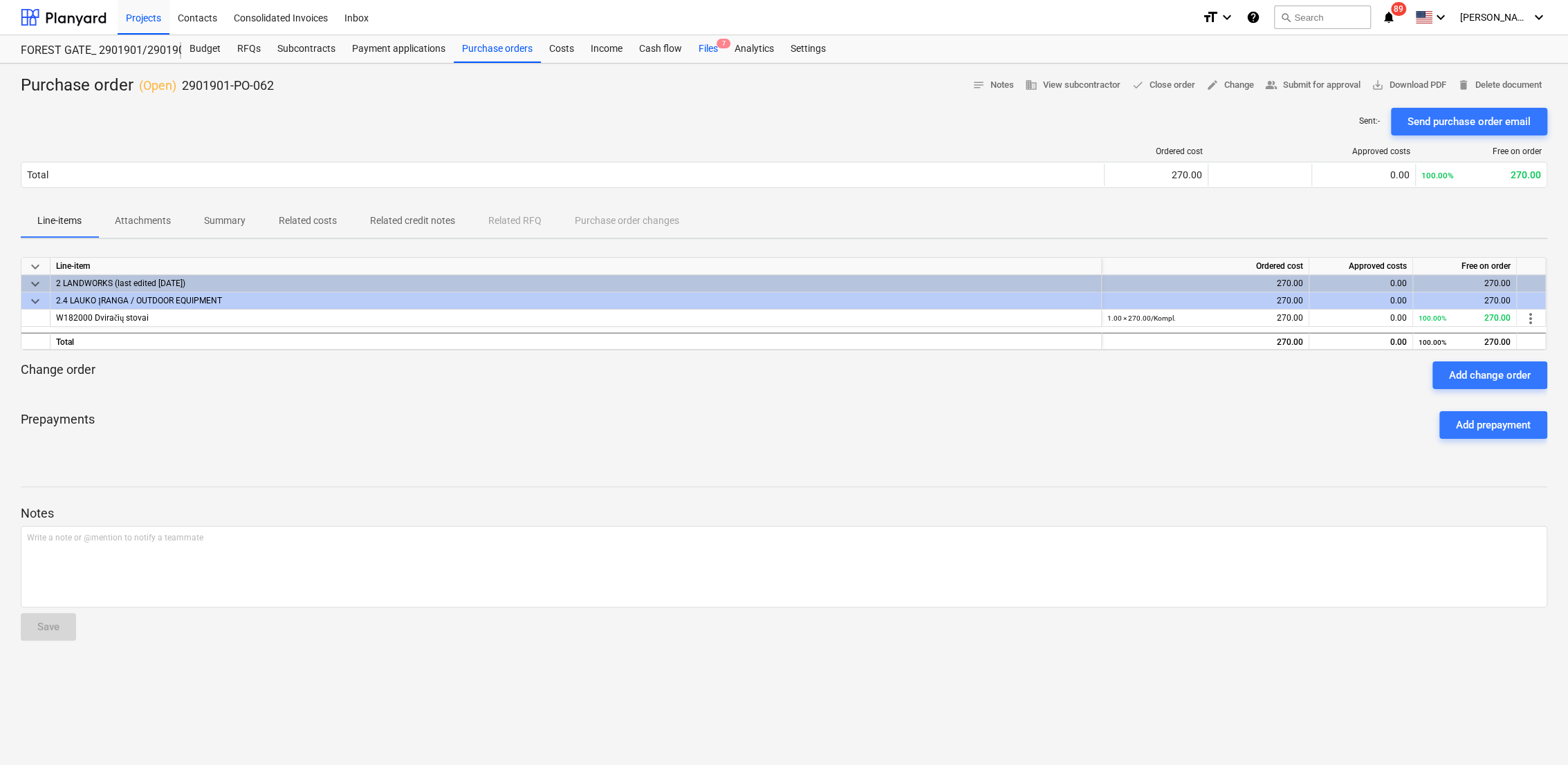
click at [712, 48] on div "Files 7" at bounding box center [708, 49] width 36 height 27
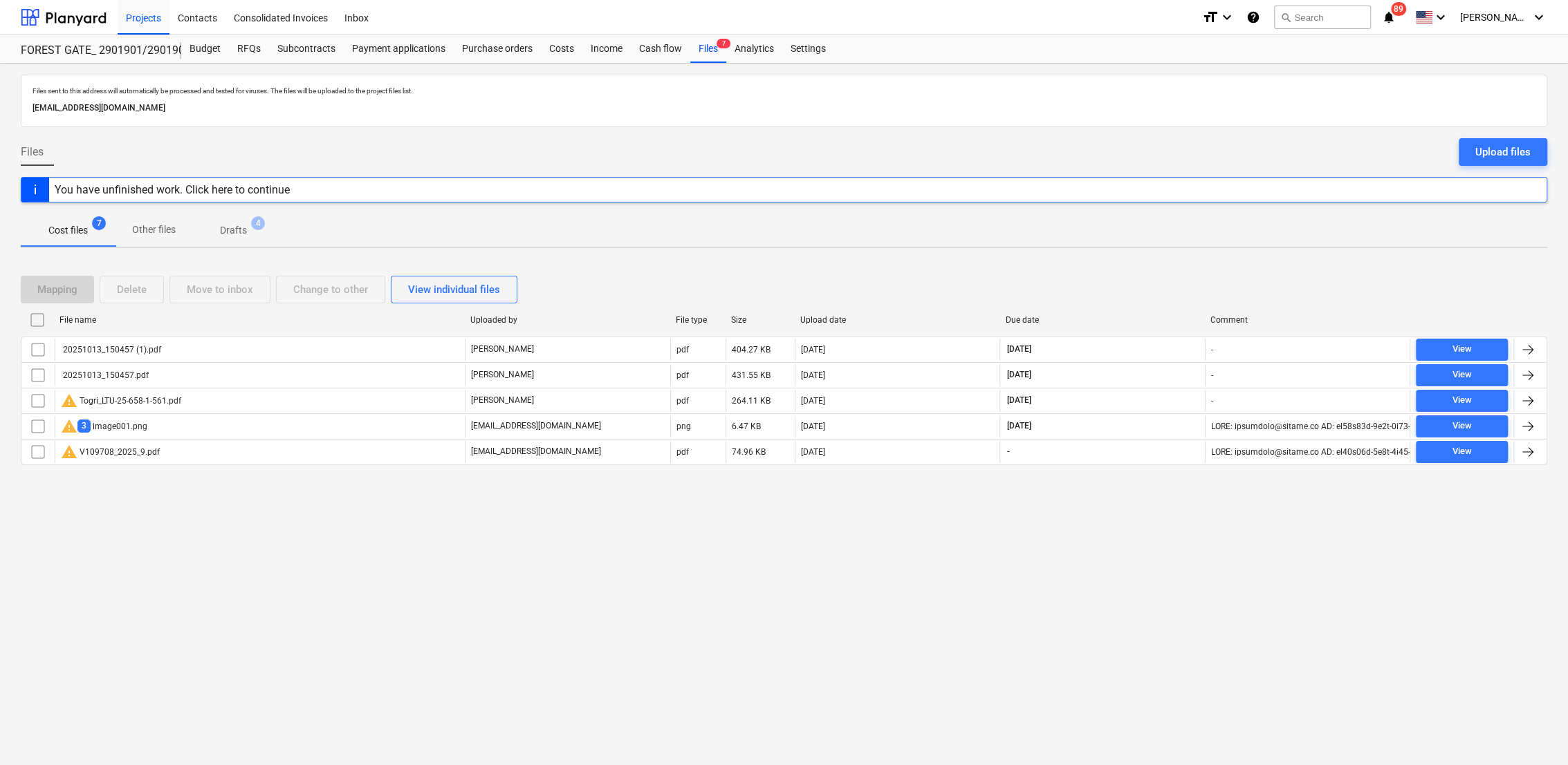
click at [214, 231] on span "Drafts 4" at bounding box center [233, 230] width 49 height 15
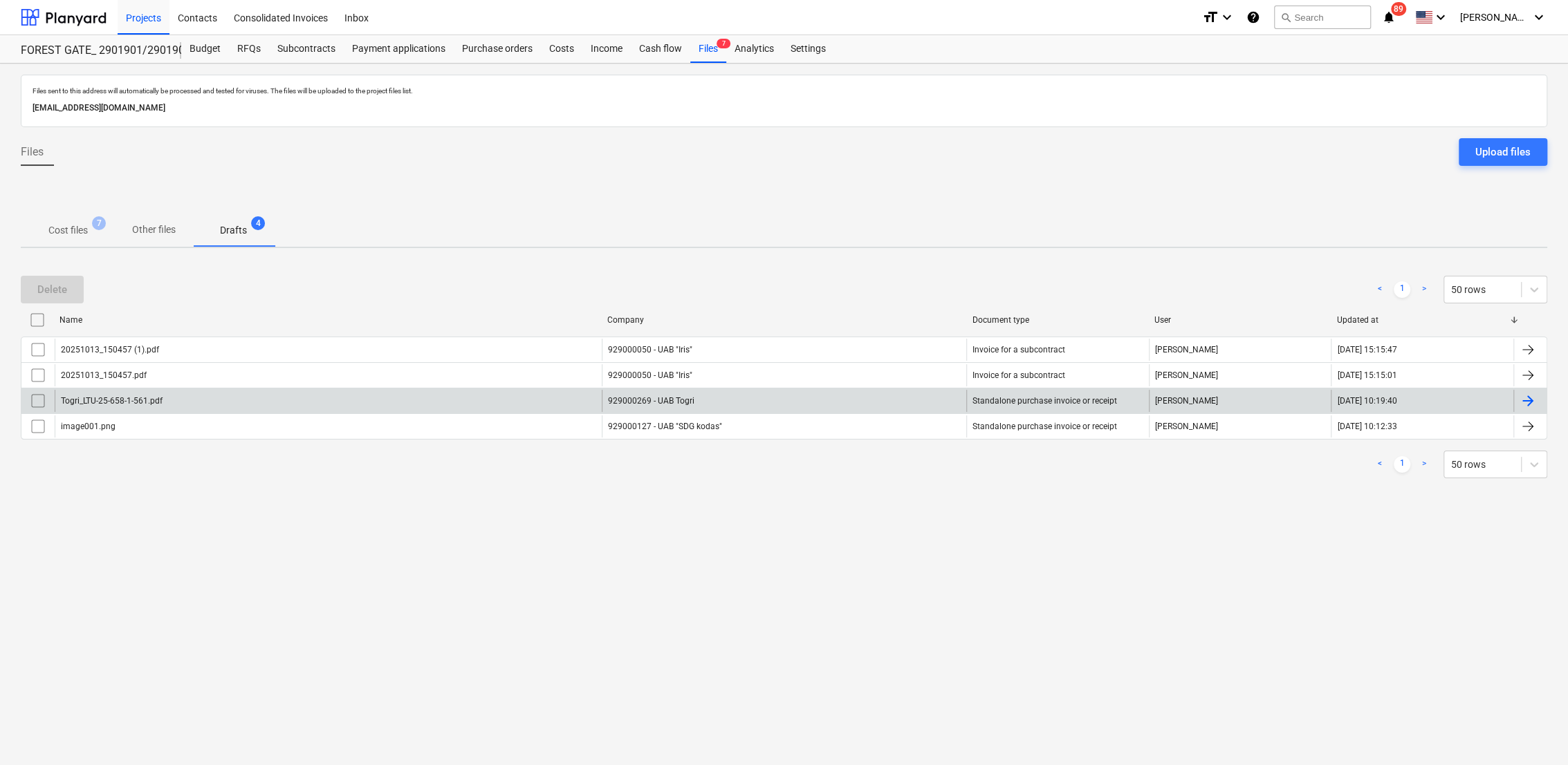
click at [1529, 399] on div at bounding box center [1528, 401] width 16 height 16
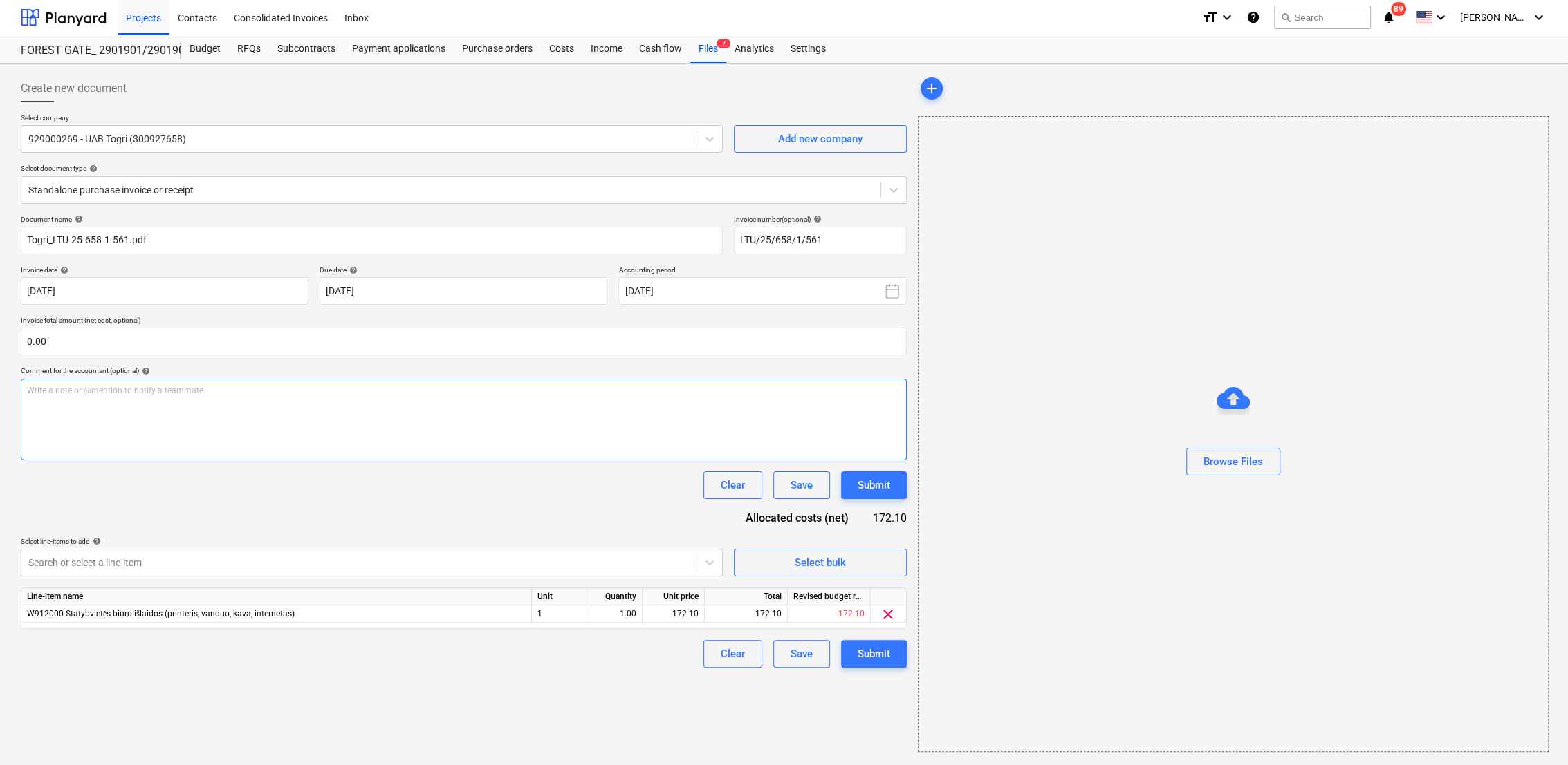
type input "LTU/25/658/1/561"
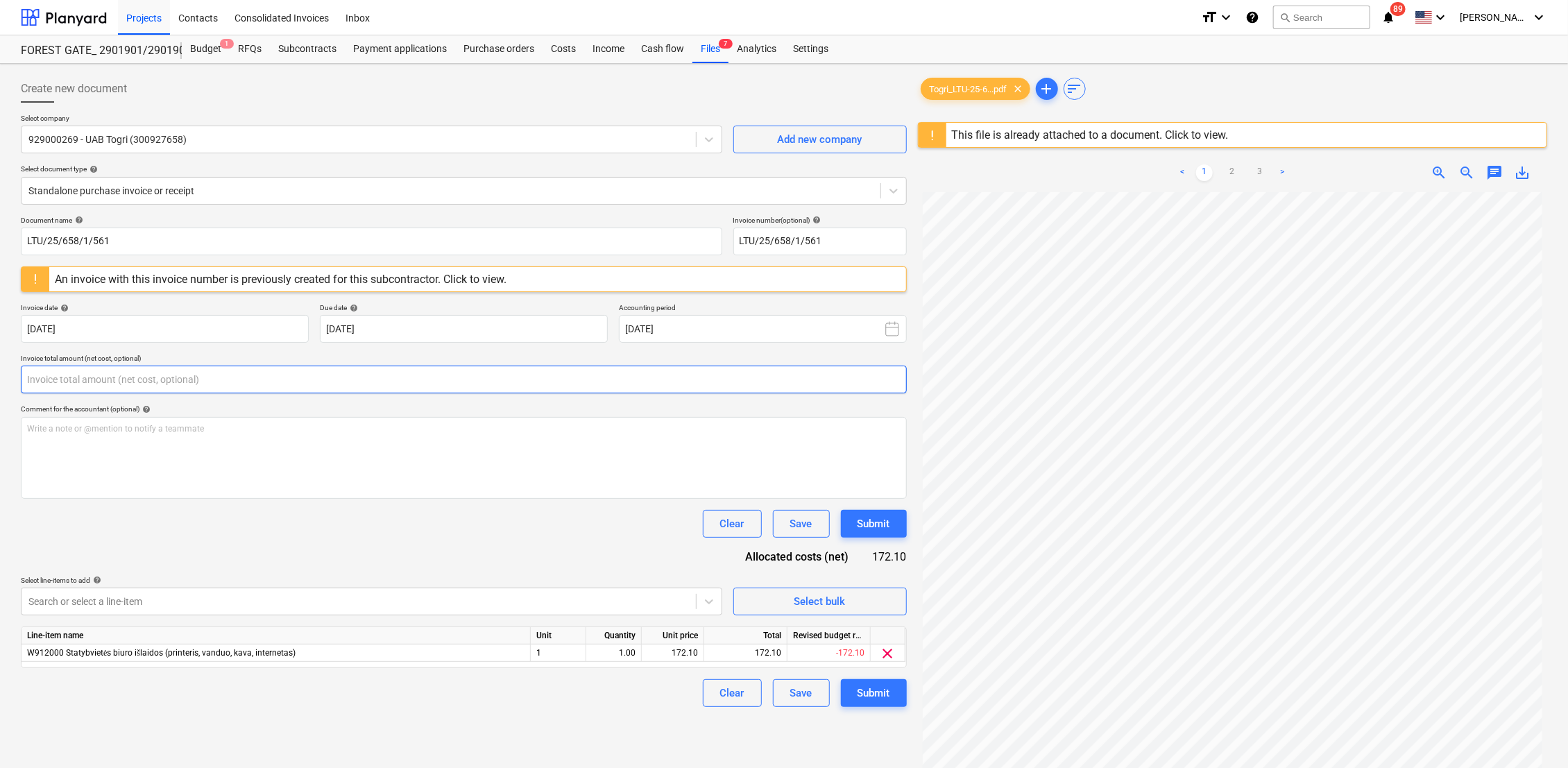
click at [314, 376] on input "text" at bounding box center [463, 379] width 885 height 27
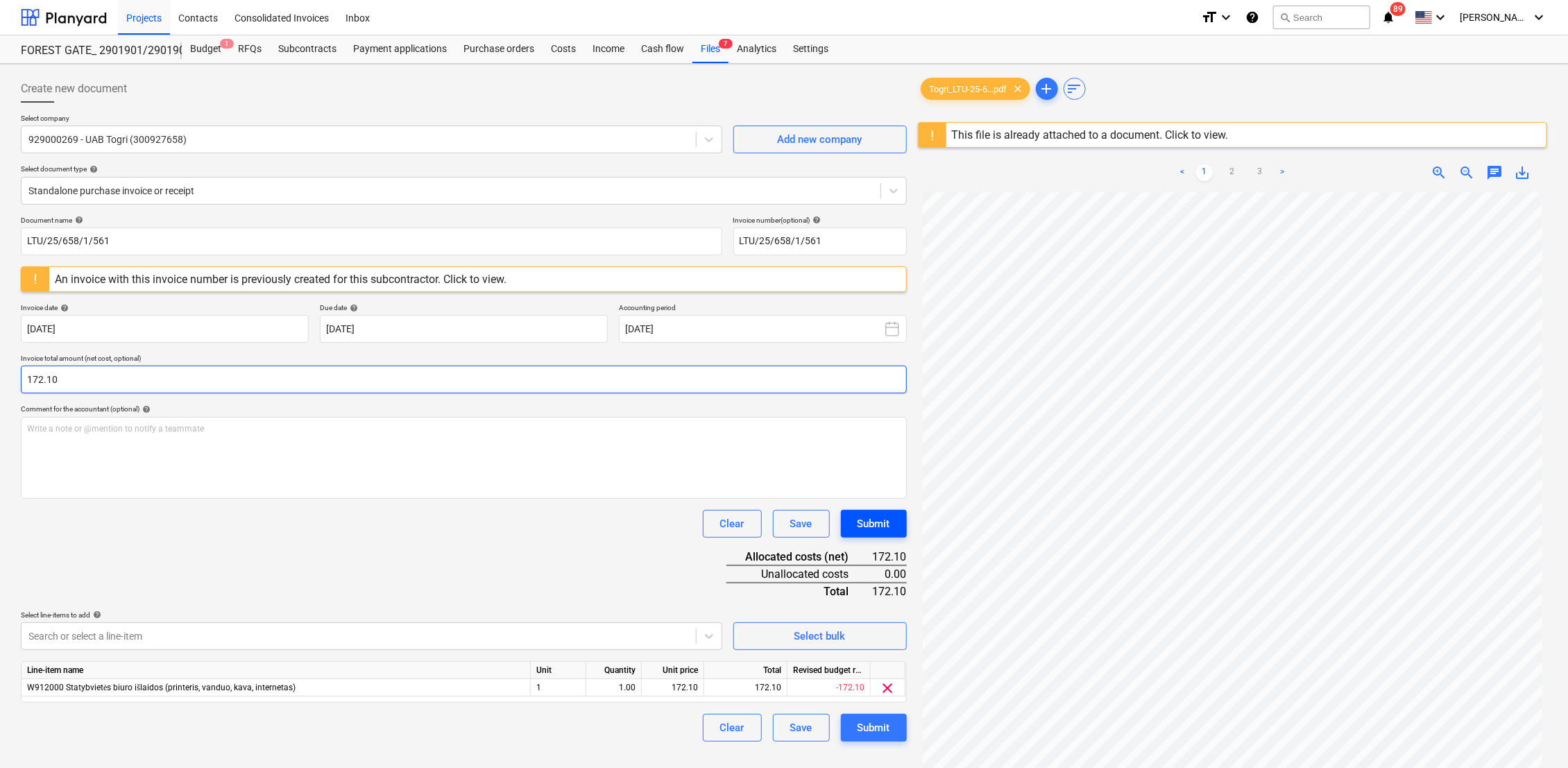
type input "172.10"
click at [885, 528] on div "Submit" at bounding box center [874, 524] width 33 height 18
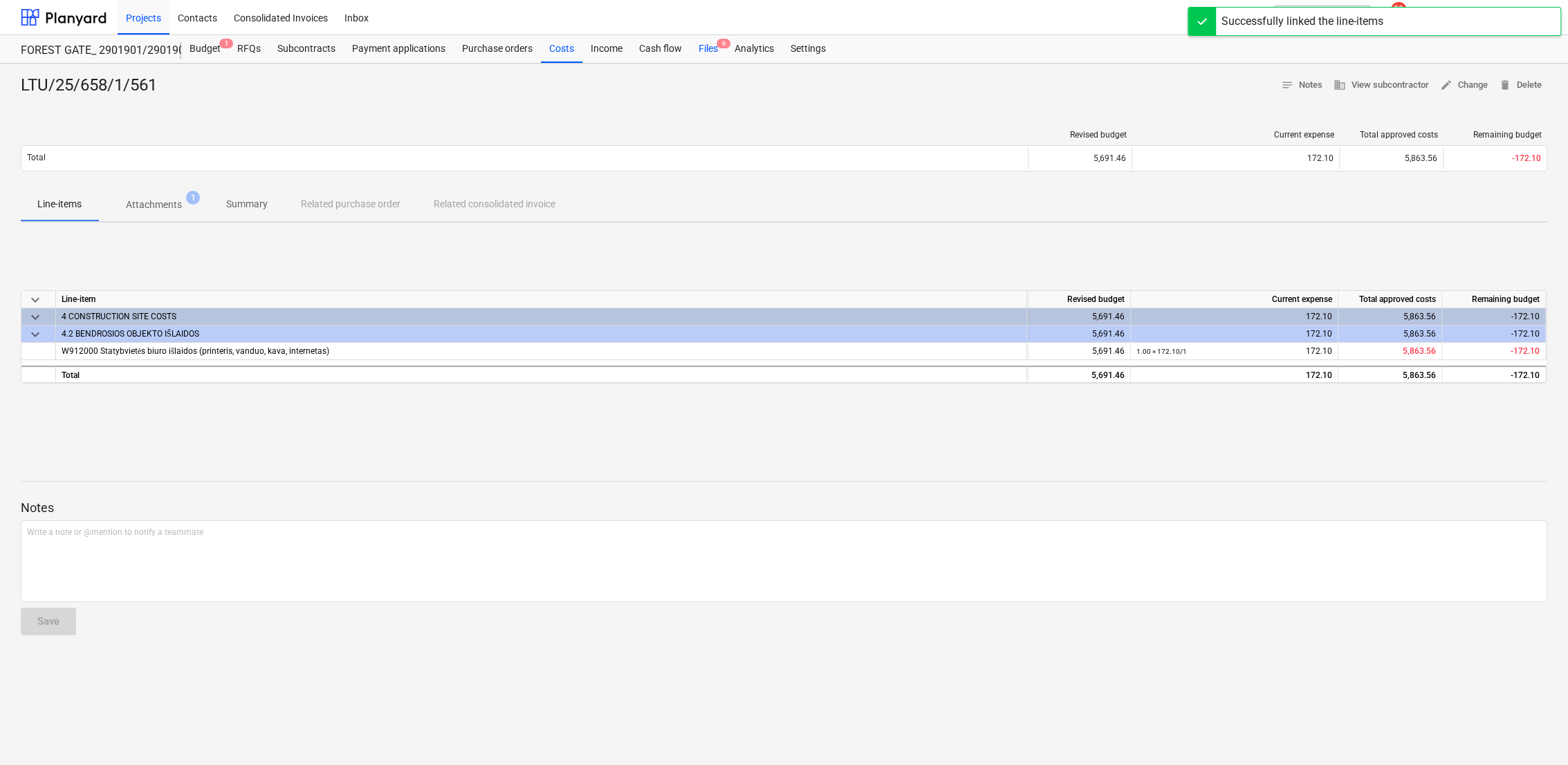
click at [711, 50] on div "Files 6" at bounding box center [708, 49] width 36 height 27
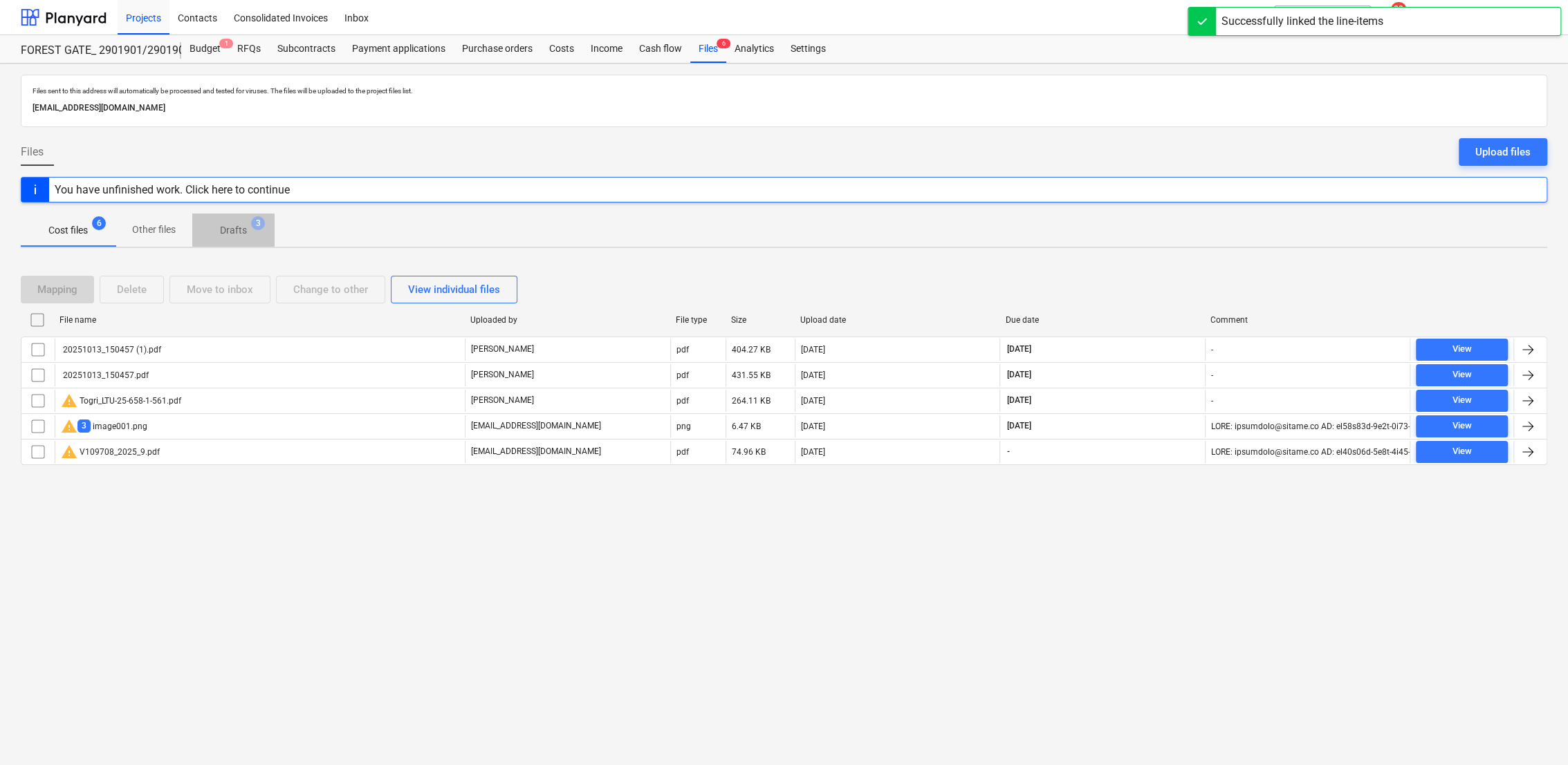
click at [243, 230] on p "Drafts" at bounding box center [233, 230] width 27 height 15
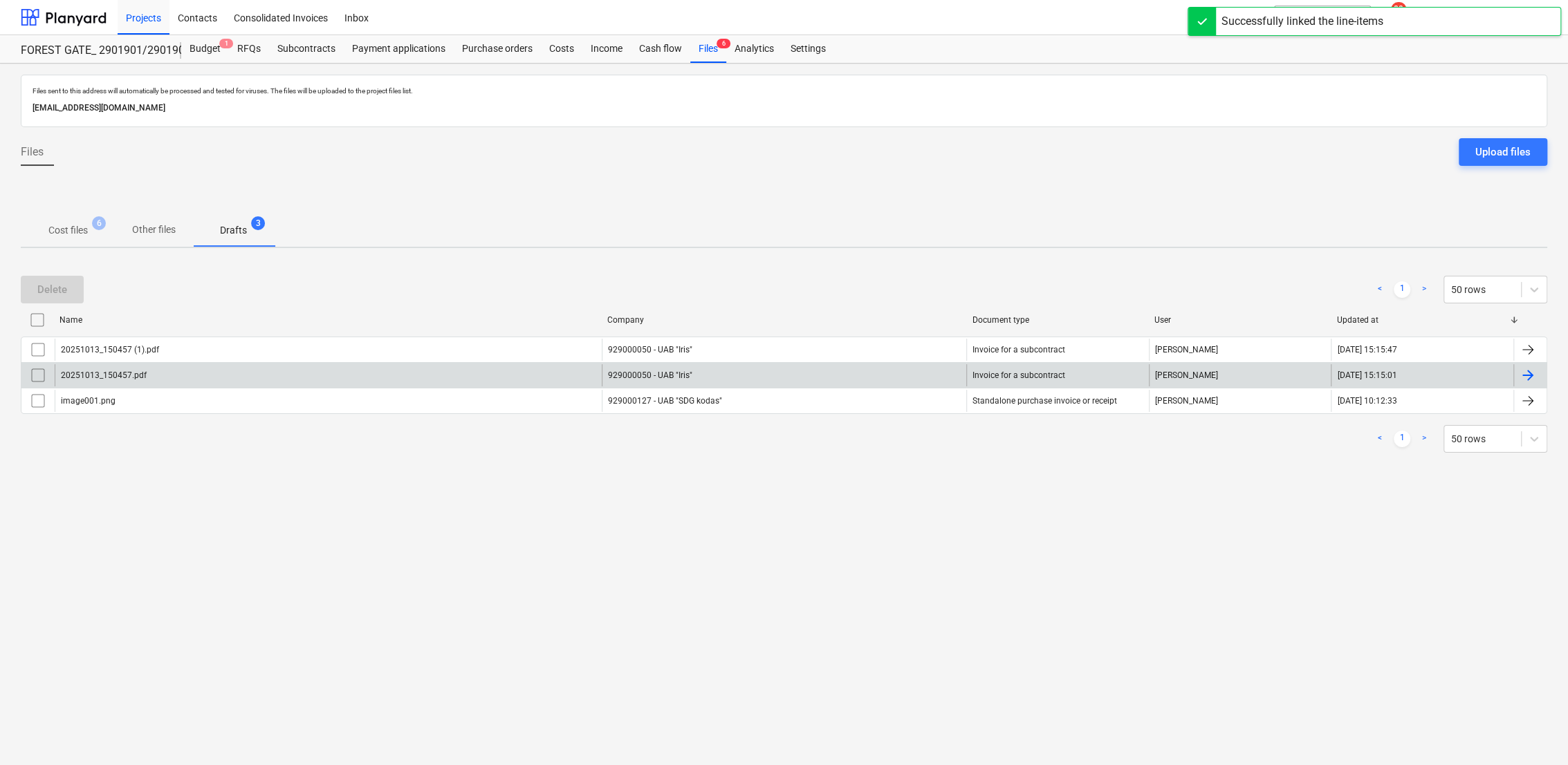
click at [1524, 376] on div at bounding box center [1528, 375] width 16 height 16
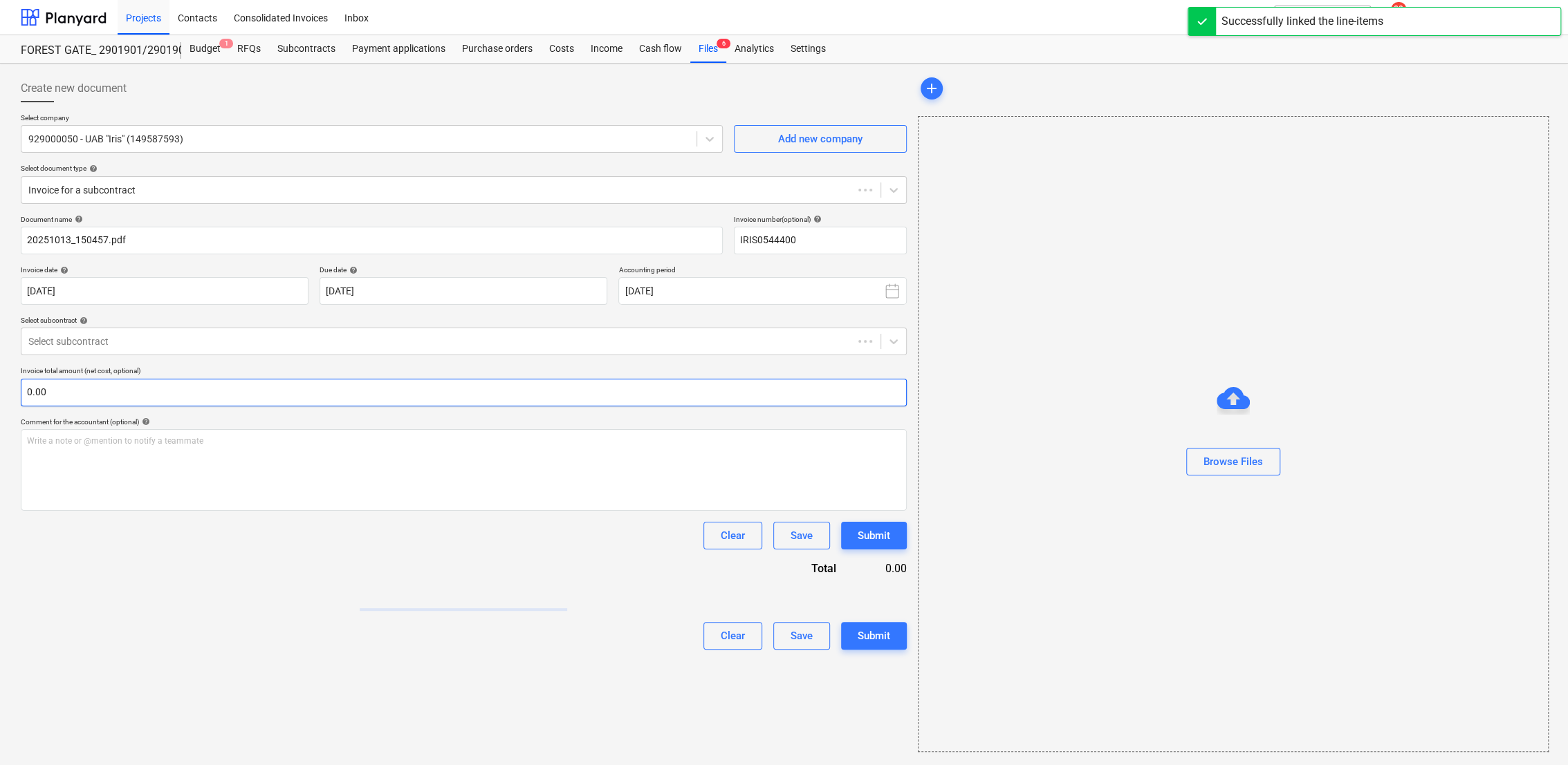
type input "IRIS0544400"
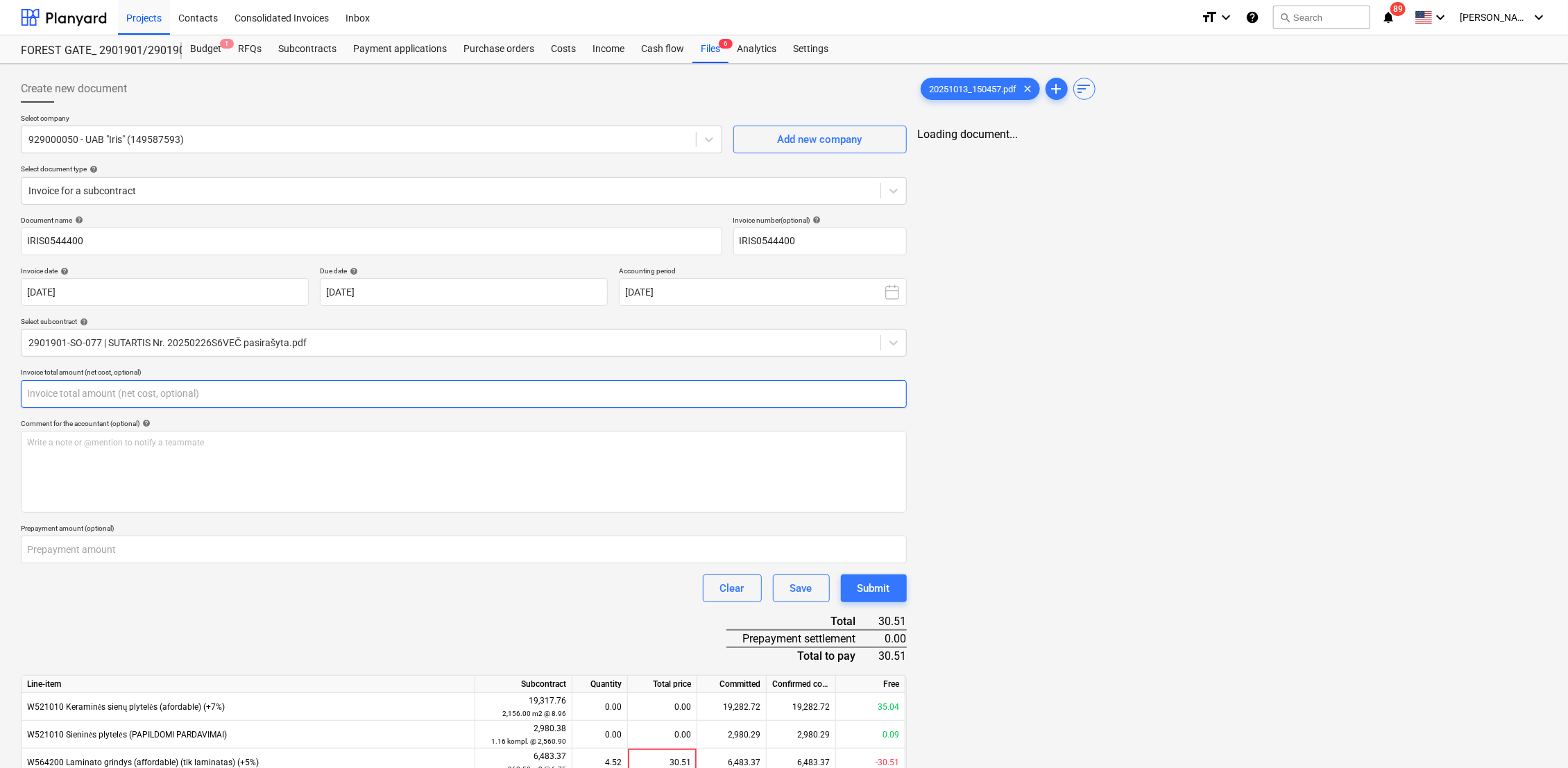
click at [200, 395] on input "text" at bounding box center [463, 394] width 885 height 27
type input "0.00"
click at [706, 49] on div "Files 6" at bounding box center [710, 49] width 36 height 27
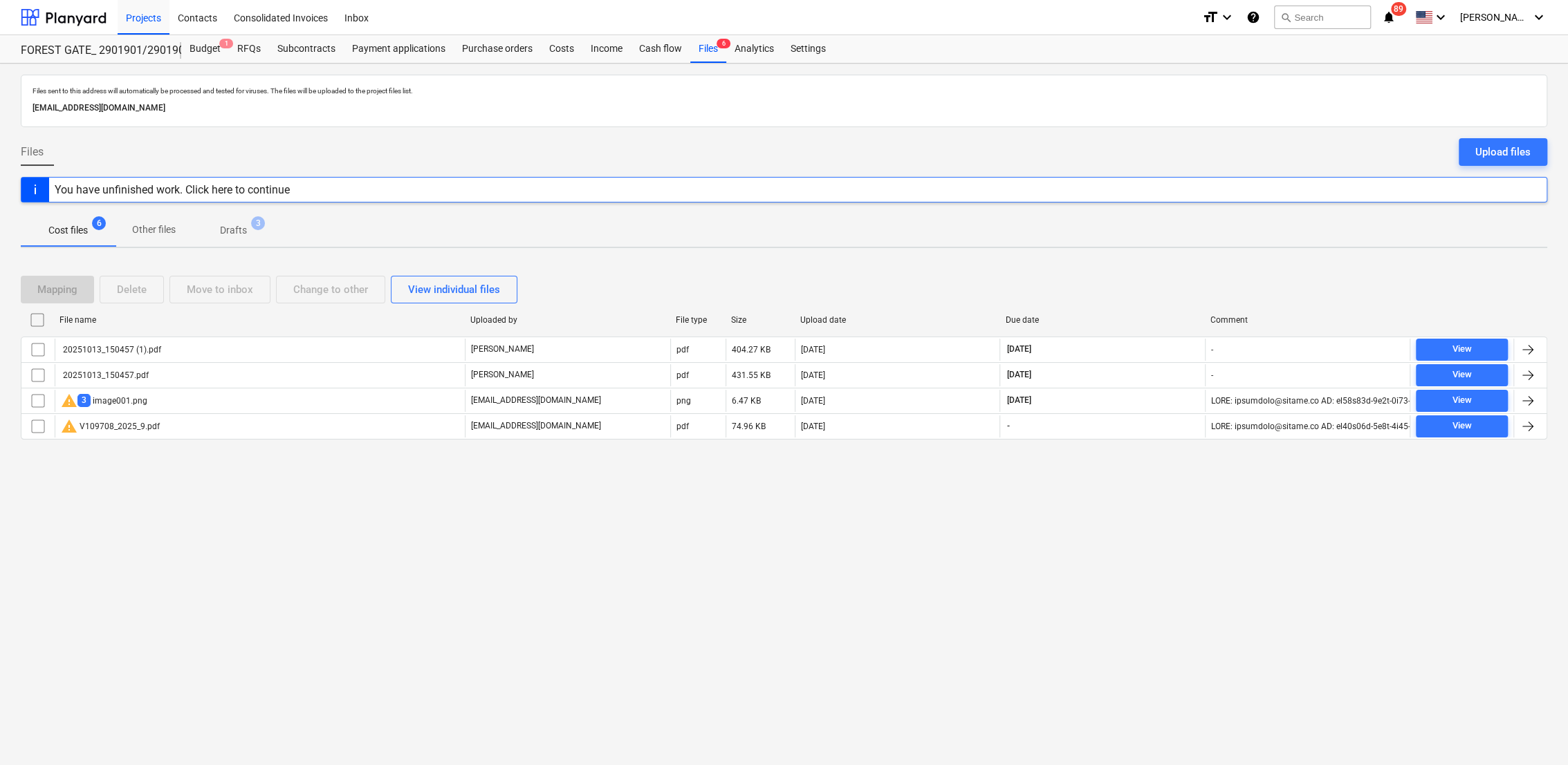
click at [225, 227] on p "Drafts" at bounding box center [233, 230] width 27 height 15
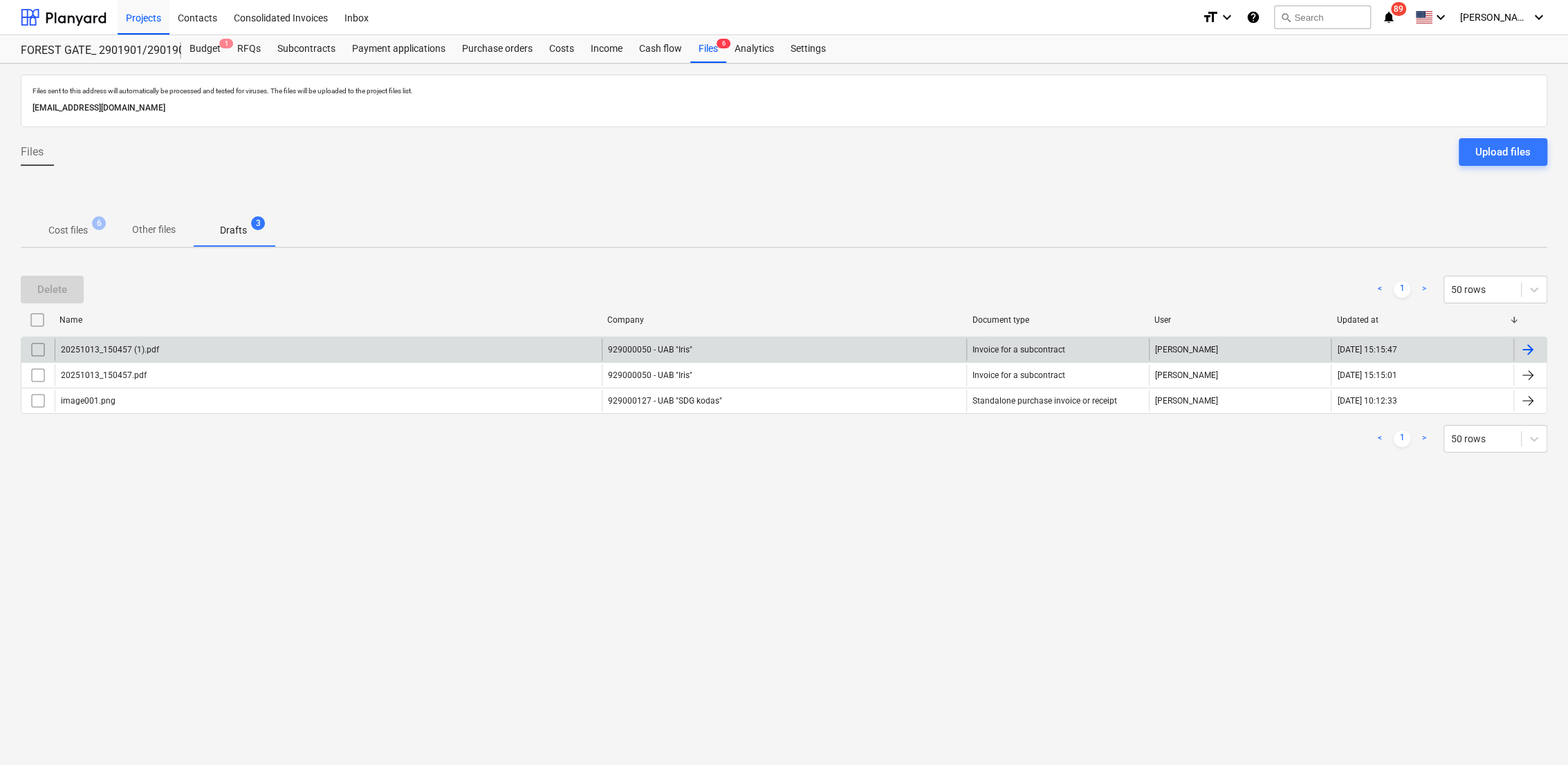
click at [696, 352] on div "929000050 - UAB "Iris"" at bounding box center [784, 350] width 364 height 22
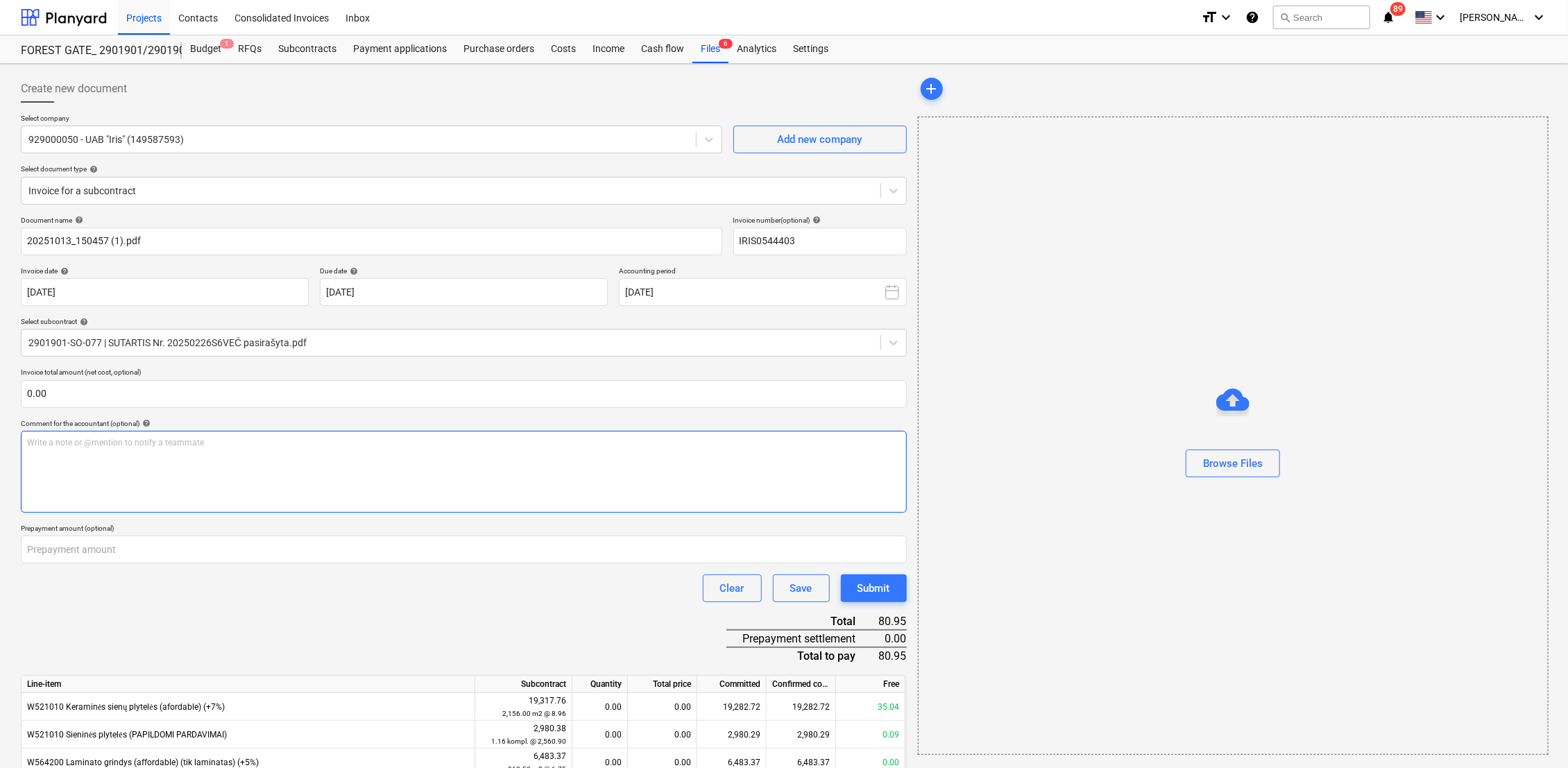
type input "IRIS0544403"
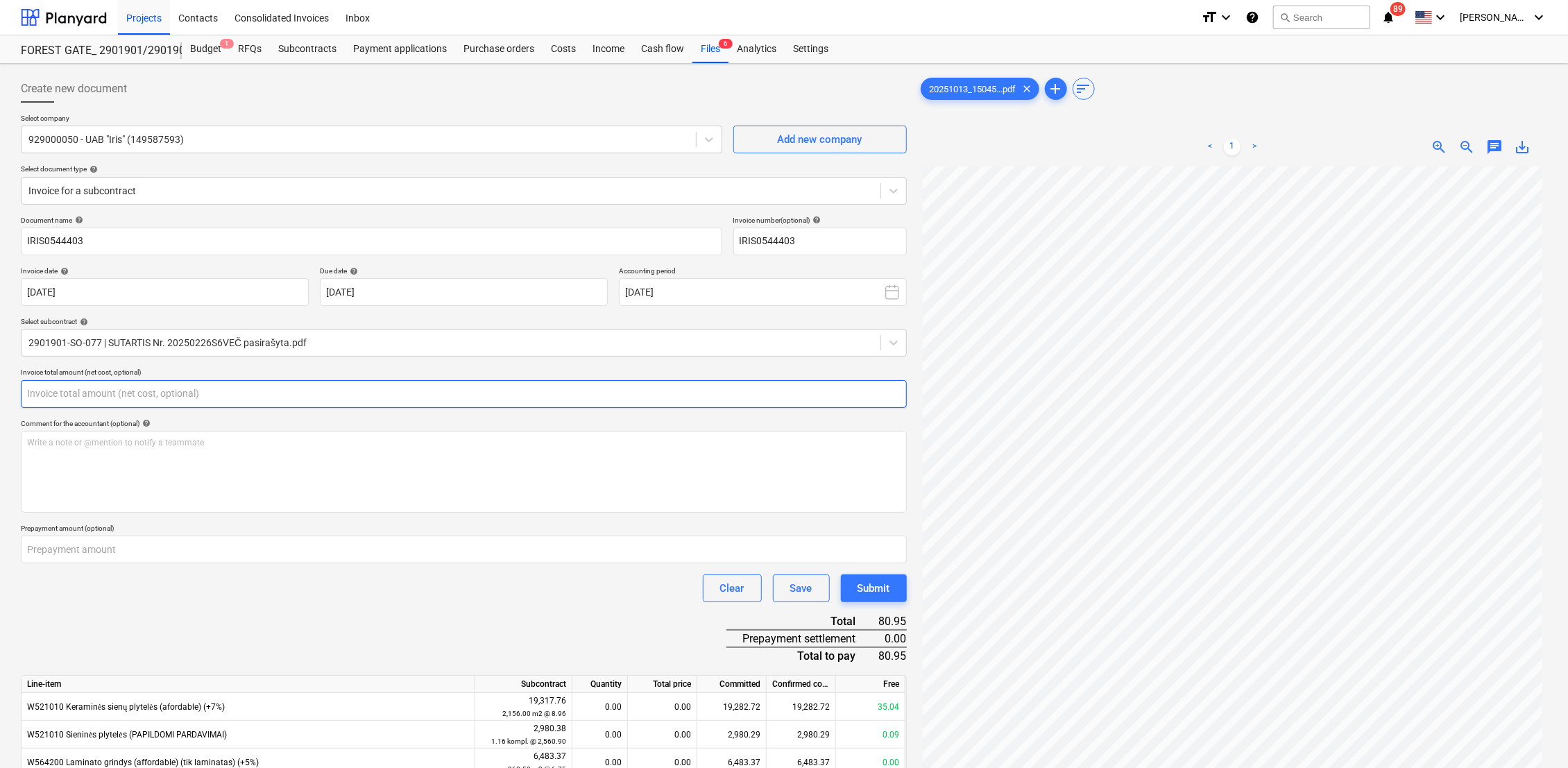
click at [180, 400] on input "text" at bounding box center [463, 394] width 885 height 27
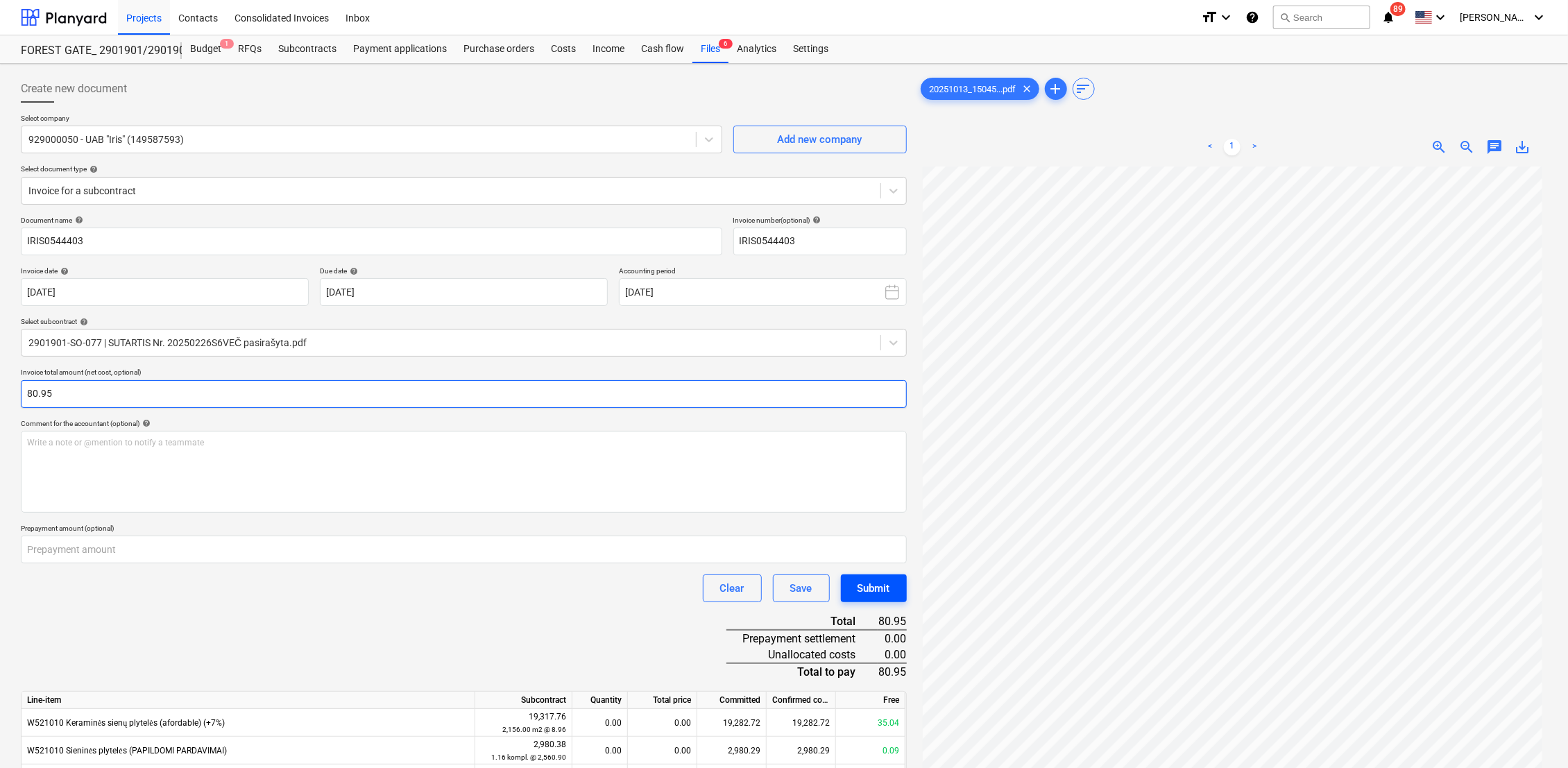
type input "80.95"
click at [887, 587] on div "Submit" at bounding box center [874, 589] width 33 height 18
click at [705, 48] on div "Files 6" at bounding box center [710, 49] width 36 height 27
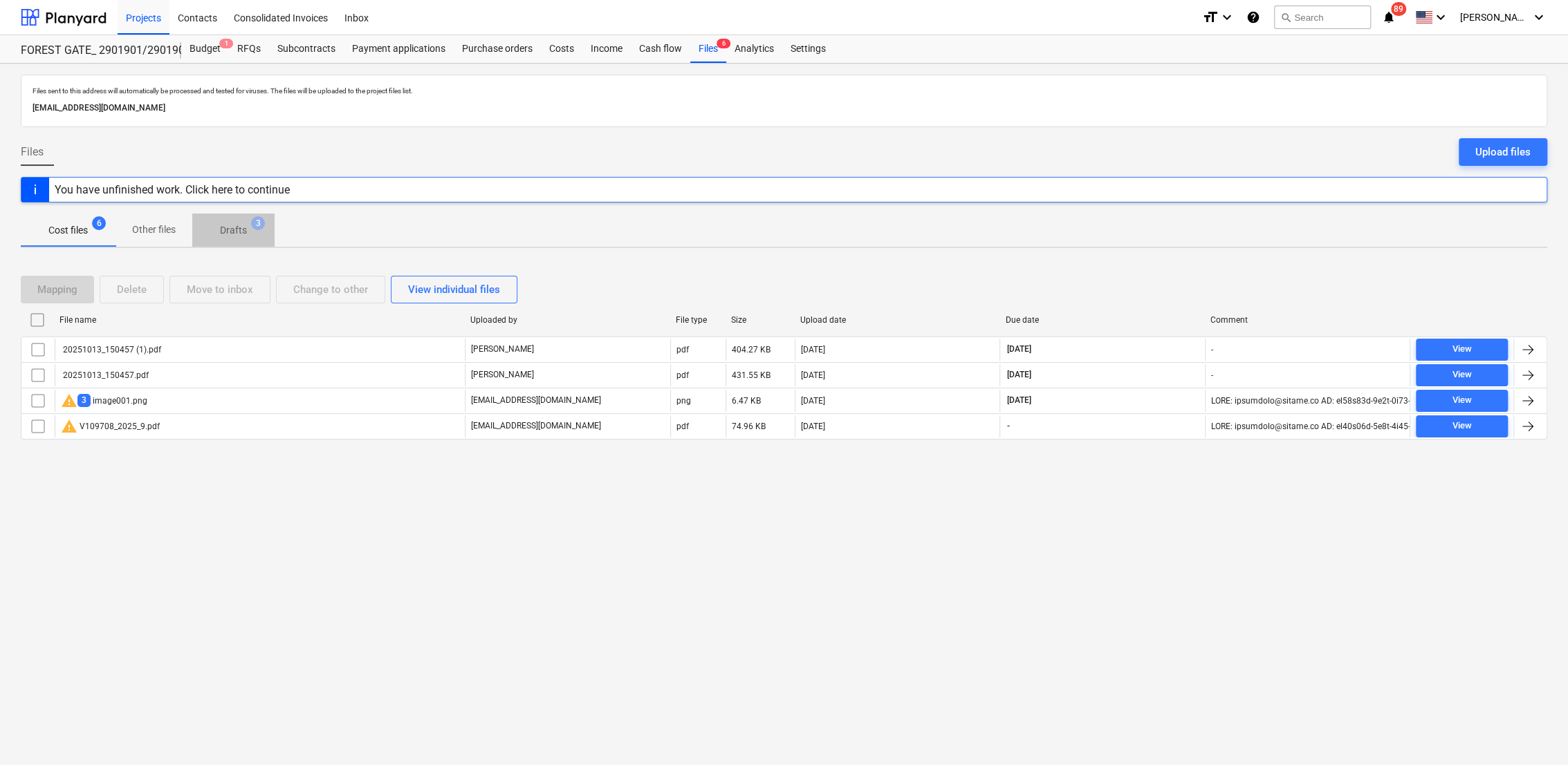
click at [240, 228] on p "Drafts" at bounding box center [233, 230] width 27 height 15
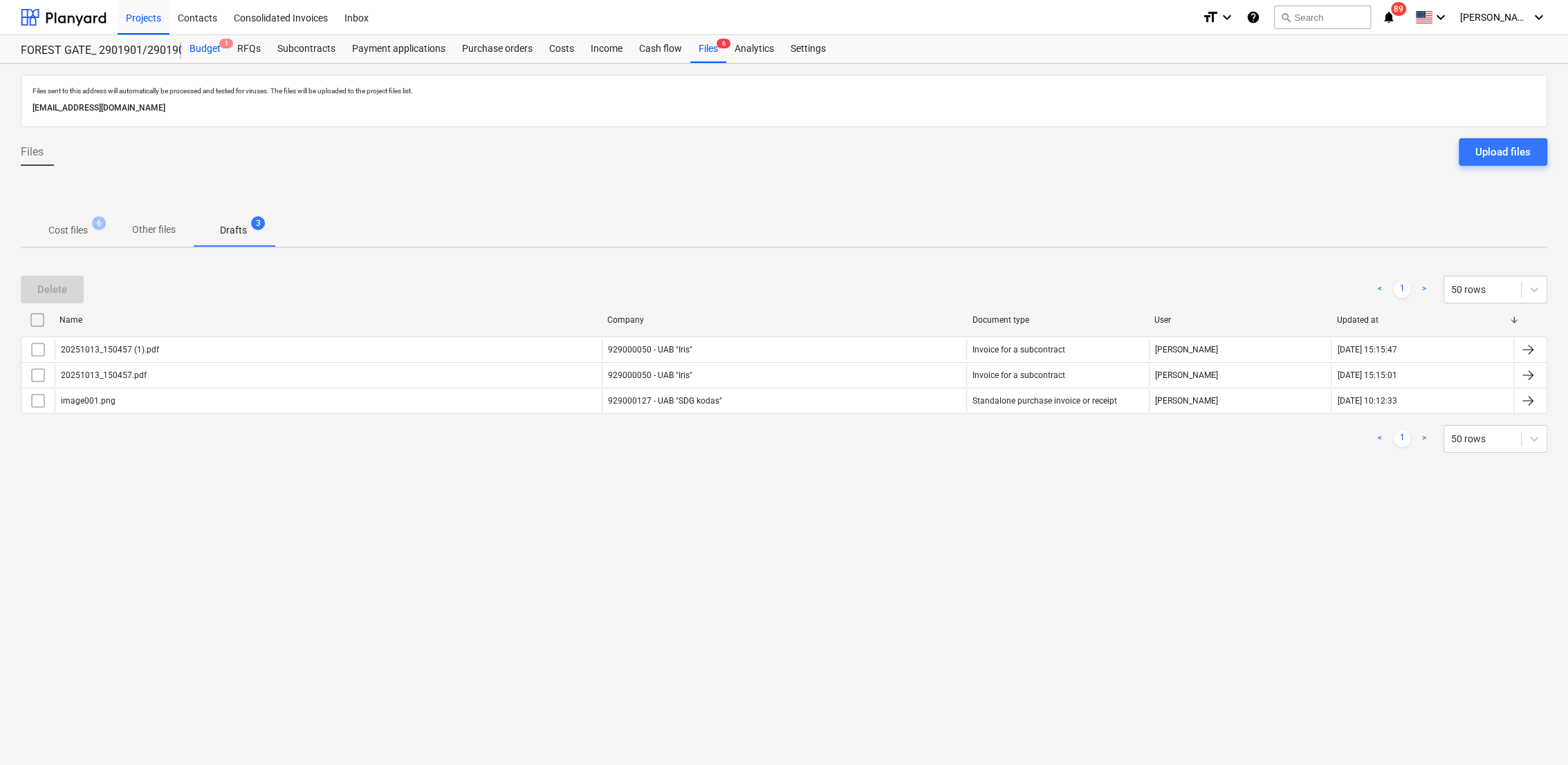
click at [210, 45] on div "Budget 1" at bounding box center [205, 49] width 47 height 27
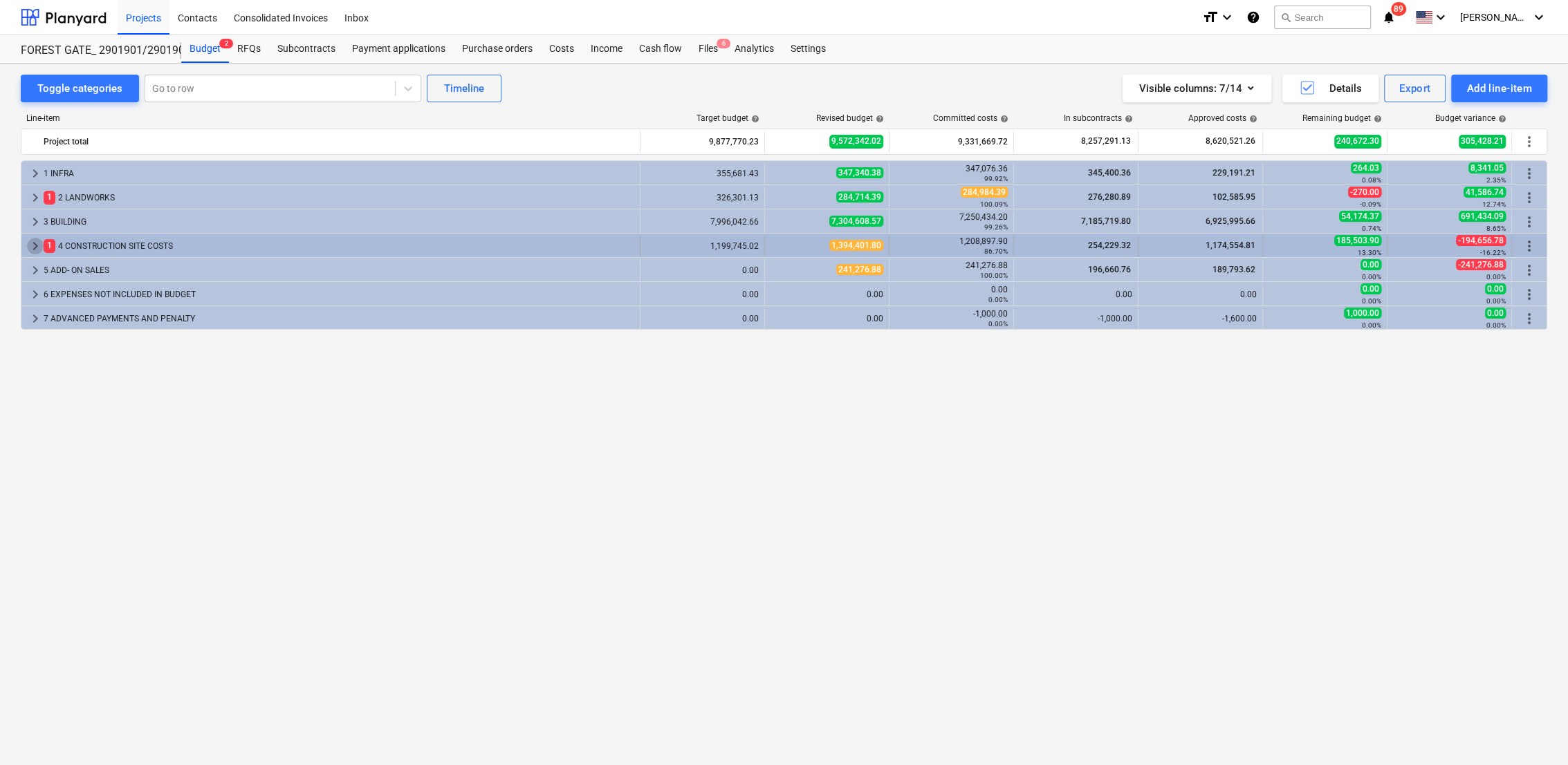
click at [33, 246] on span "keyboard_arrow_right" at bounding box center [36, 246] width 16 height 16
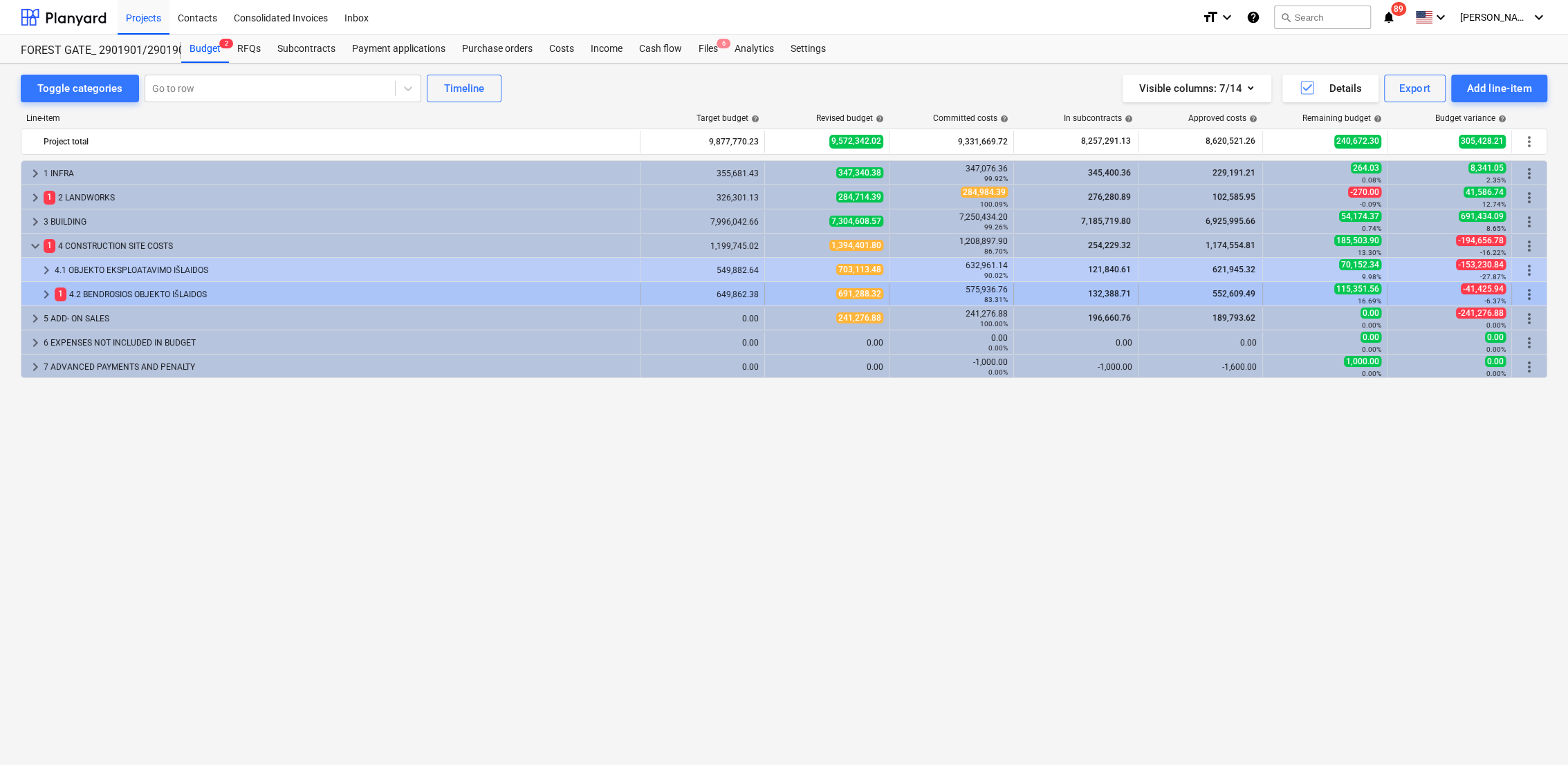
click at [45, 289] on span "keyboard_arrow_right" at bounding box center [46, 294] width 16 height 16
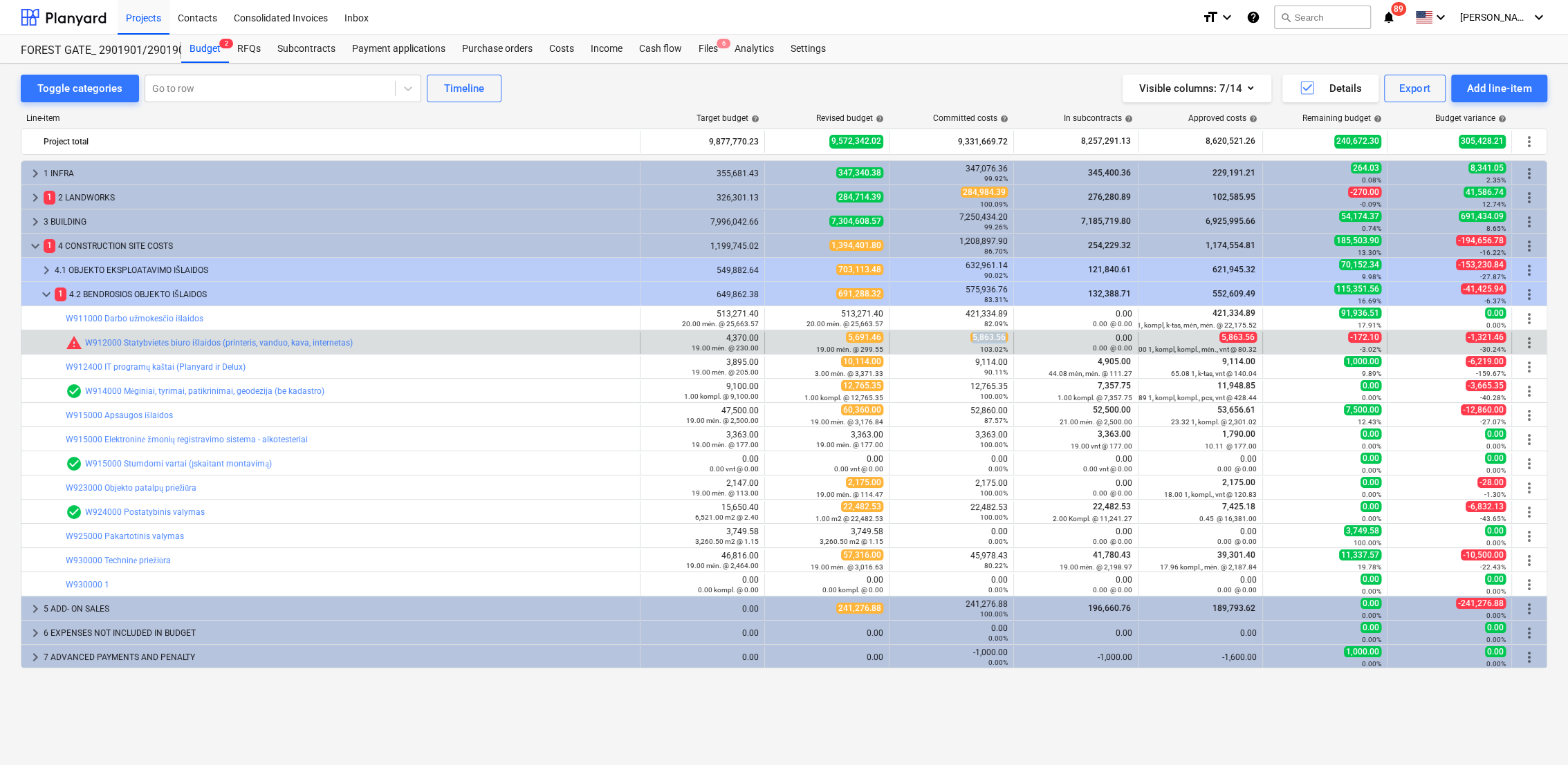
drag, startPoint x: 974, startPoint y: 338, endPoint x: 1007, endPoint y: 337, distance: 33.0
click at [1007, 337] on div "5,863.56 103.02%" at bounding box center [951, 342] width 113 height 22
drag, startPoint x: 1007, startPoint y: 337, endPoint x: 999, endPoint y: 338, distance: 8.1
copy span "5,863.56"
click at [780, 341] on span "edit" at bounding box center [779, 342] width 11 height 11
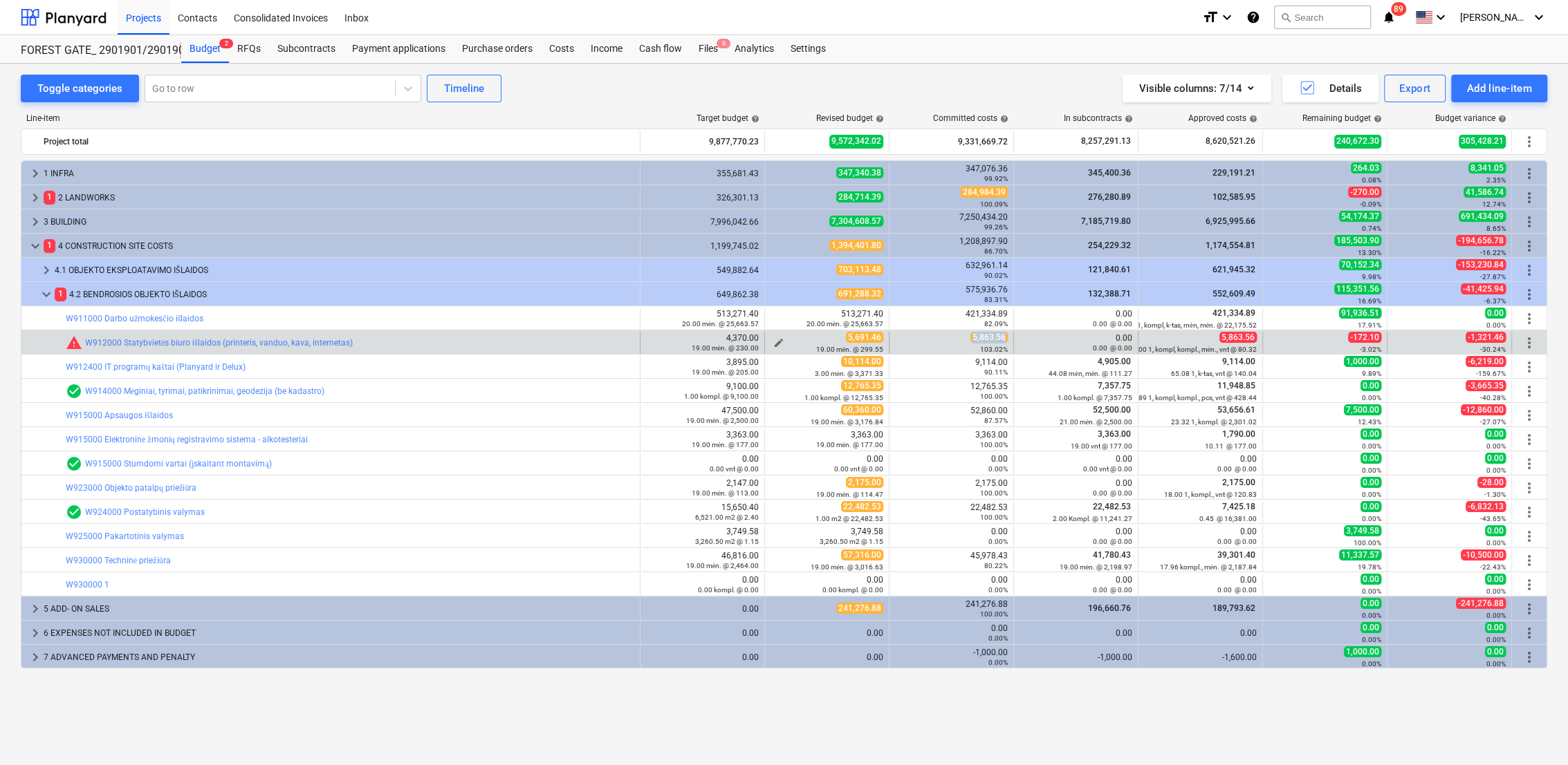
type textarea "x"
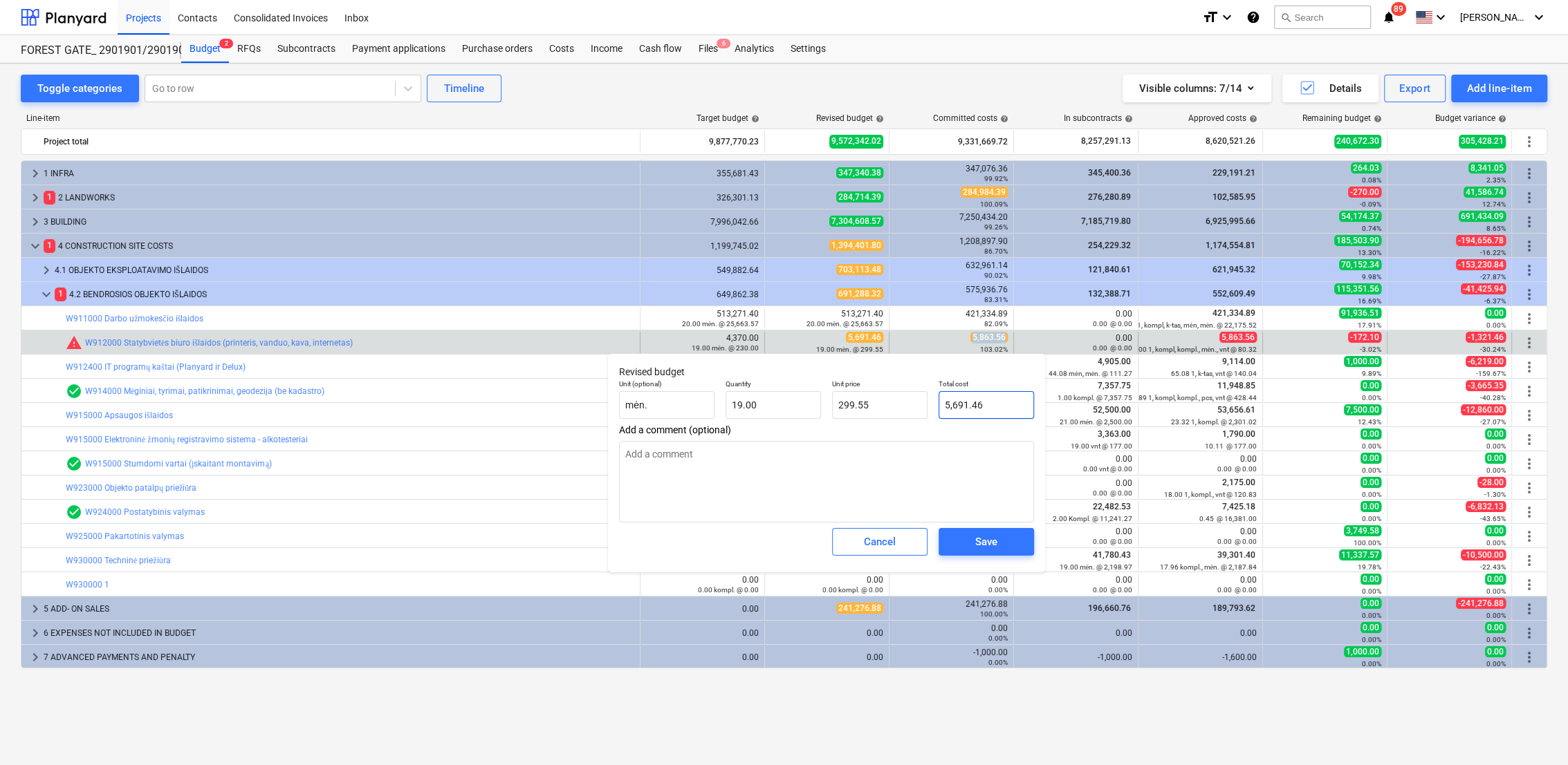
type input "5691.46"
drag, startPoint x: 995, startPoint y: 402, endPoint x: 938, endPoint y: 403, distance: 57.0
click at [935, 401] on div "Total cost 5691.46" at bounding box center [986, 399] width 107 height 50
paste input ",863.5"
type textarea "x"
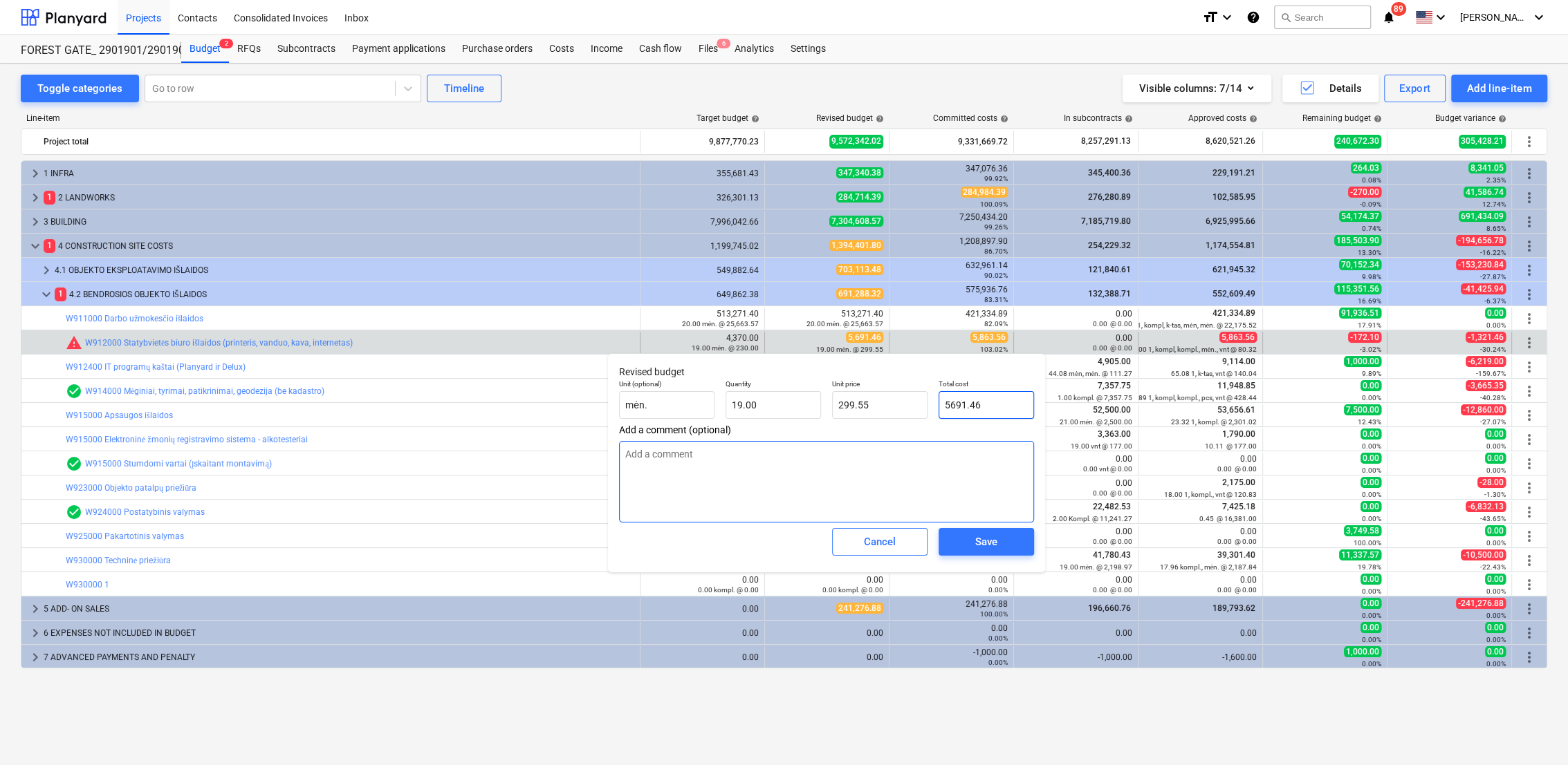
type input "5,863.56"
type input "308.61"
type input "5,863.56"
click at [979, 550] on div "Save" at bounding box center [986, 542] width 22 height 18
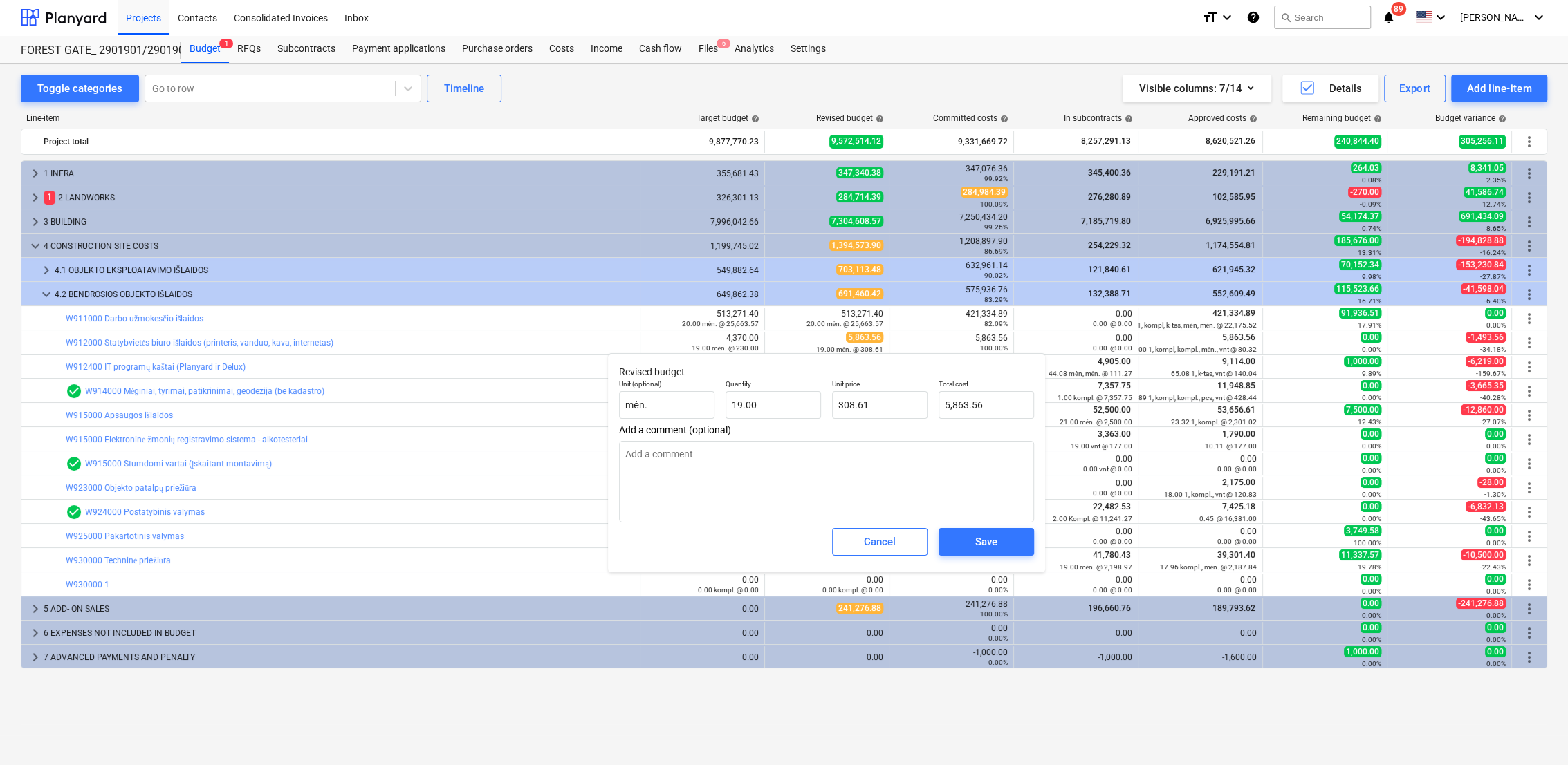
type textarea "x"
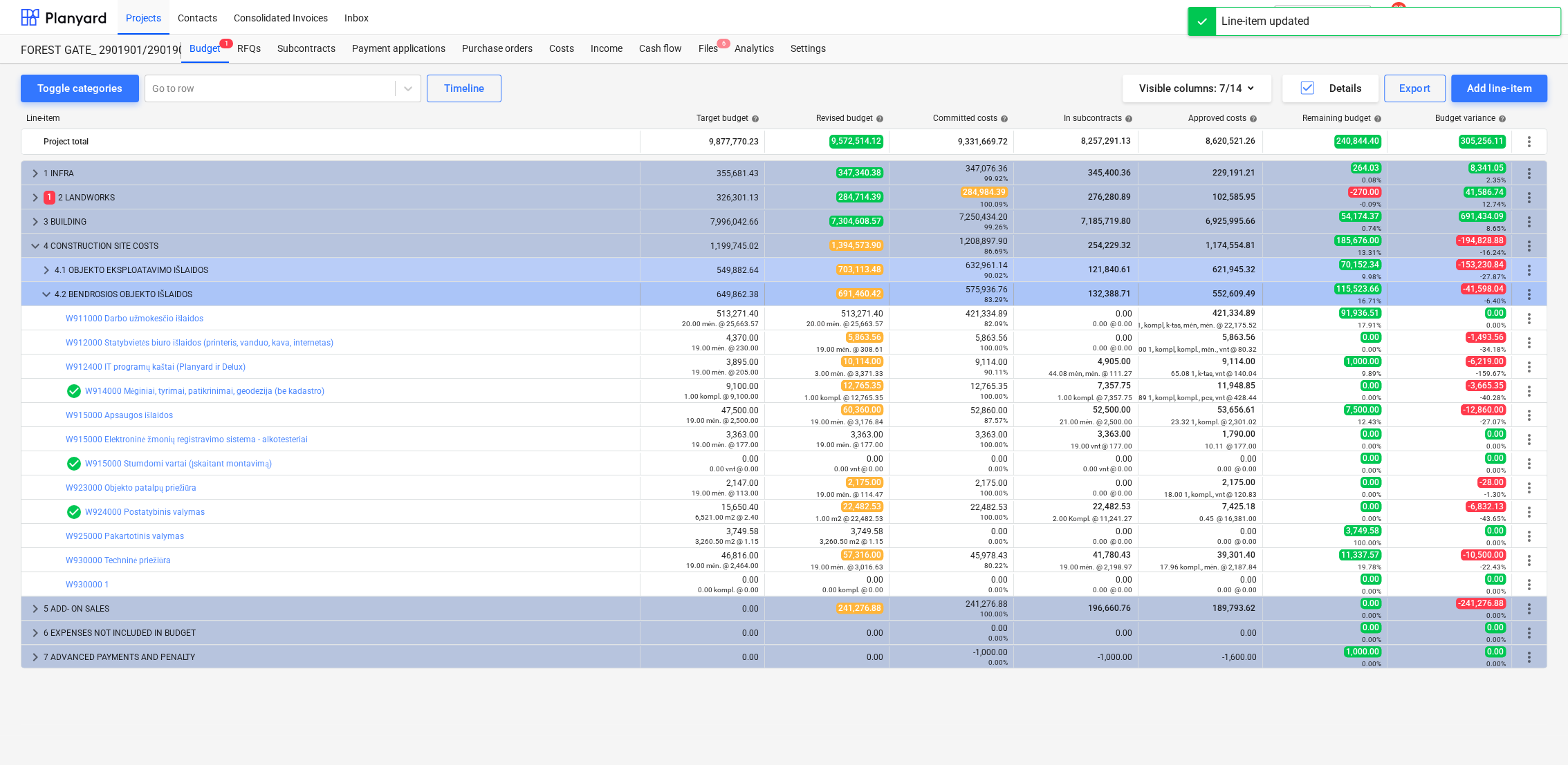
click at [42, 291] on span "keyboard_arrow_down" at bounding box center [46, 294] width 16 height 16
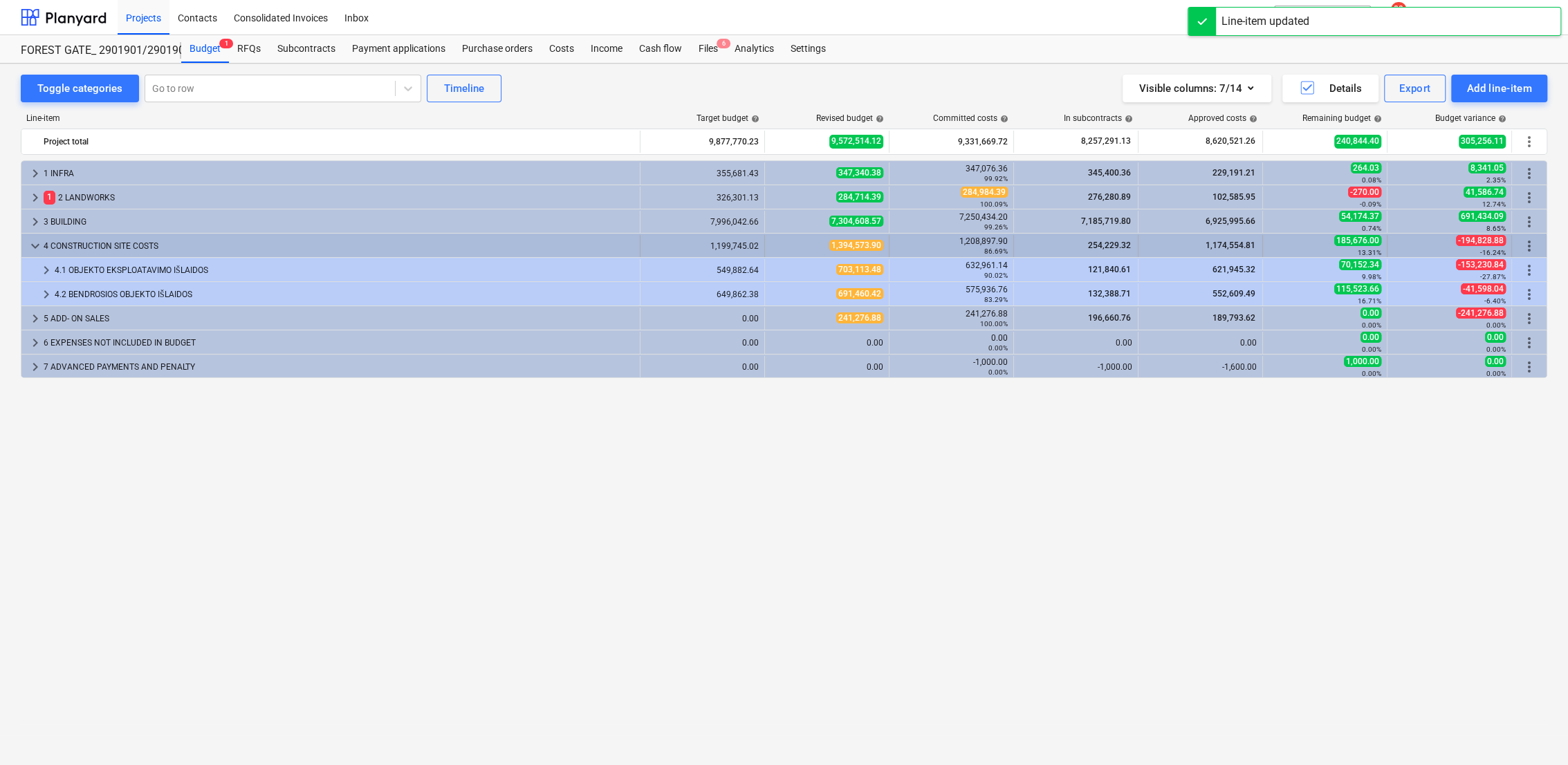
click at [36, 242] on span "keyboard_arrow_down" at bounding box center [36, 246] width 16 height 16
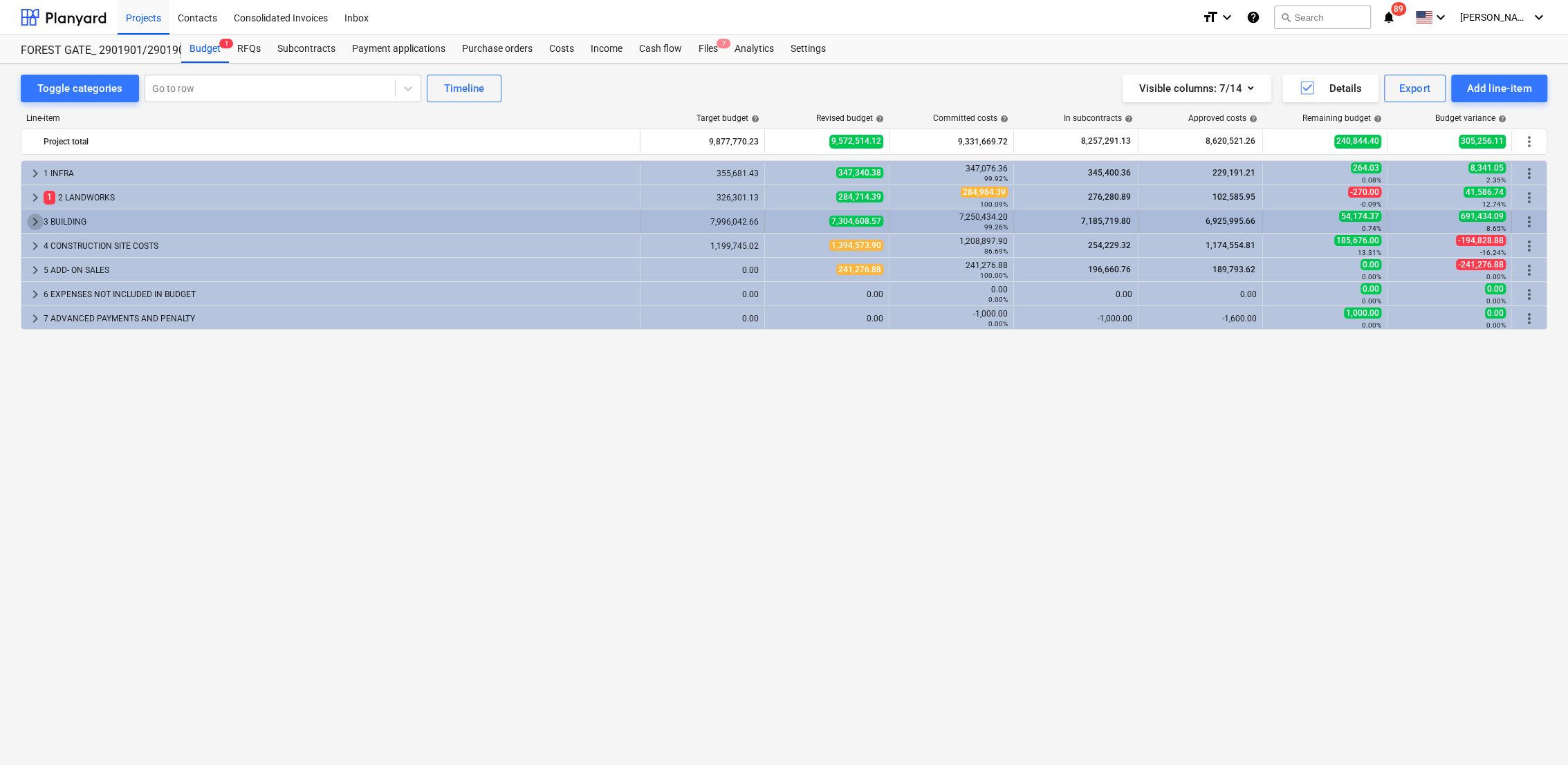
click at [36, 220] on span "keyboard_arrow_right" at bounding box center [36, 222] width 16 height 16
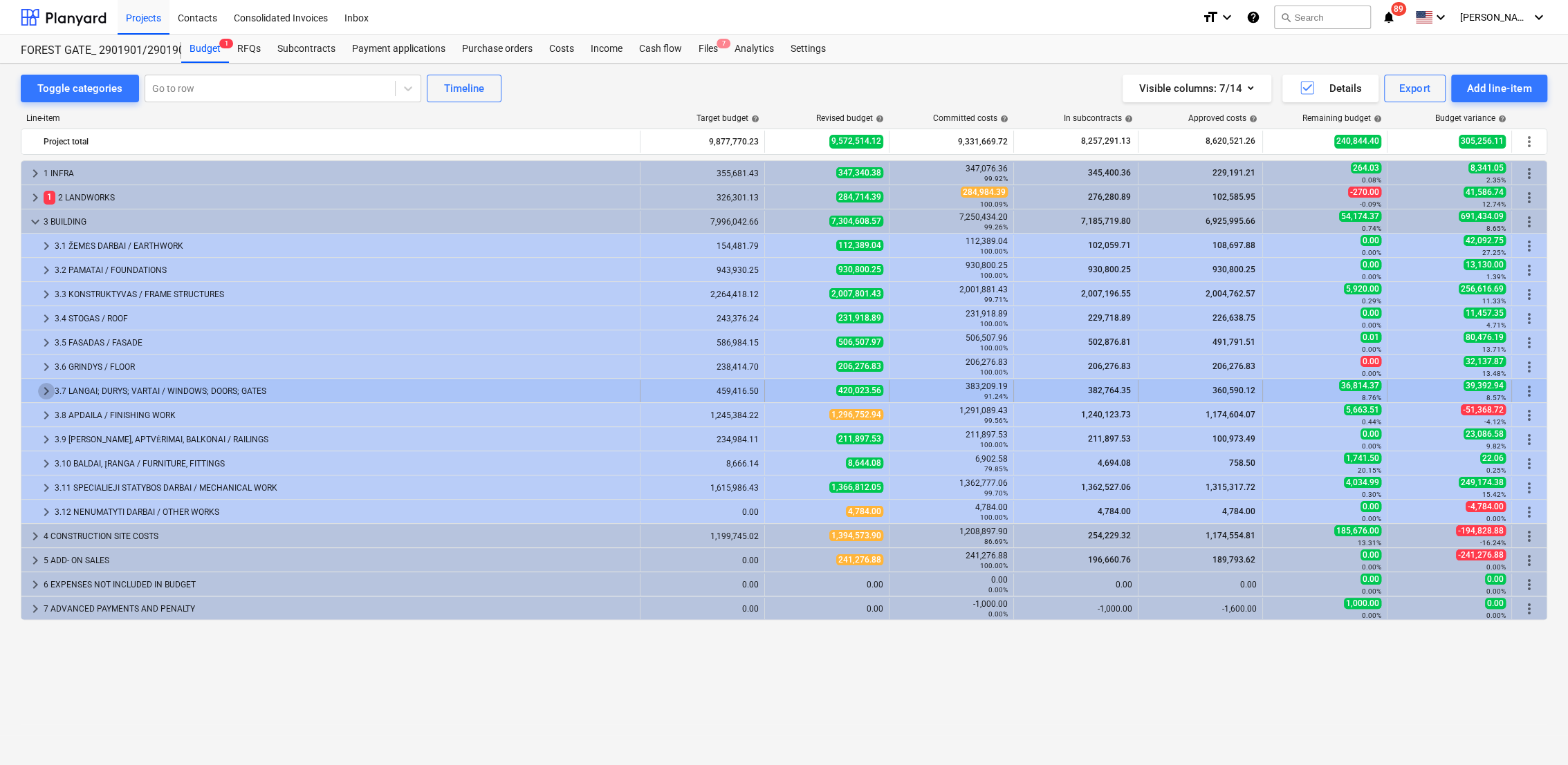
click at [50, 388] on span "keyboard_arrow_right" at bounding box center [46, 392] width 16 height 16
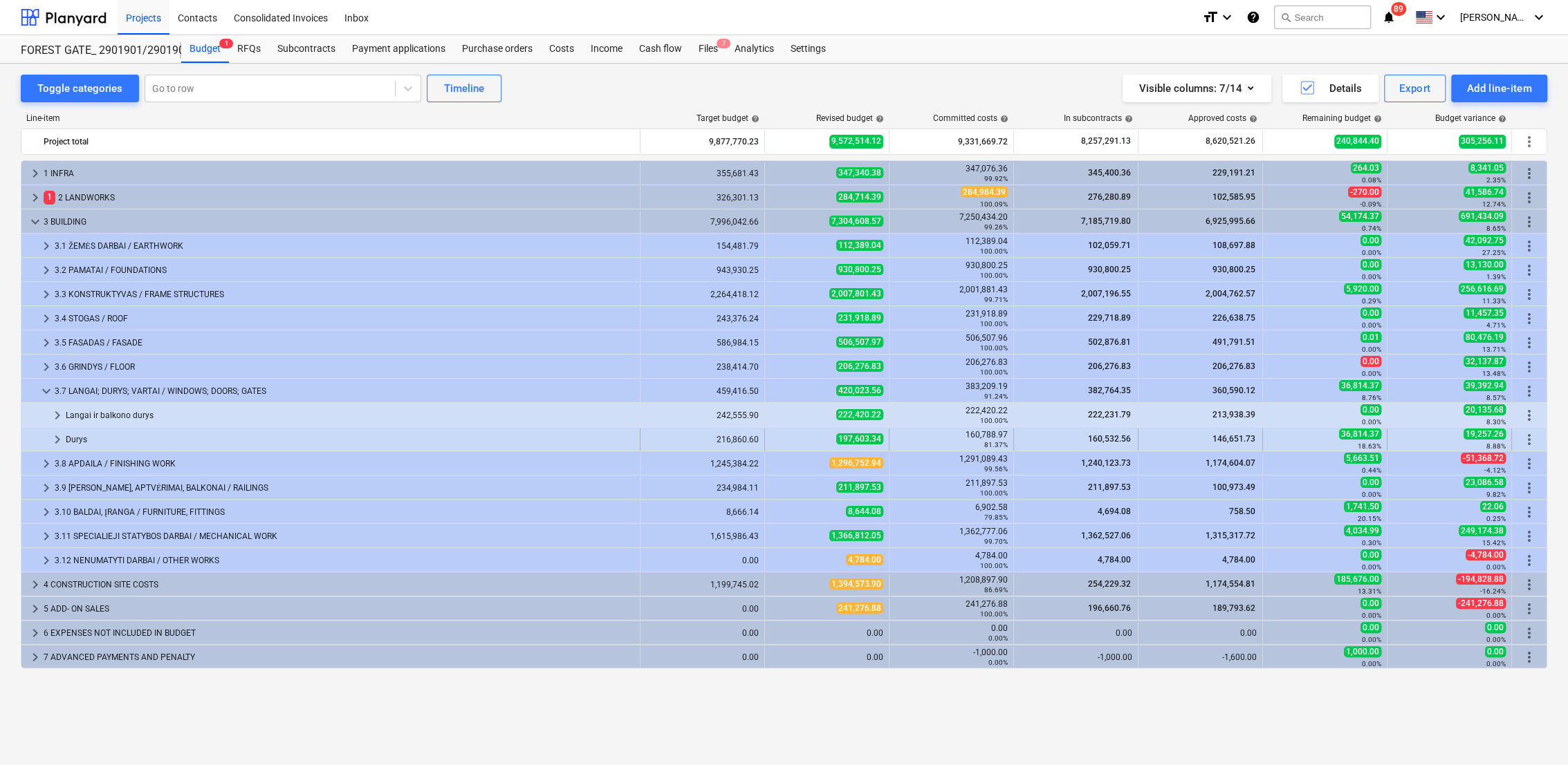
click at [56, 435] on span "keyboard_arrow_right" at bounding box center [57, 440] width 16 height 16
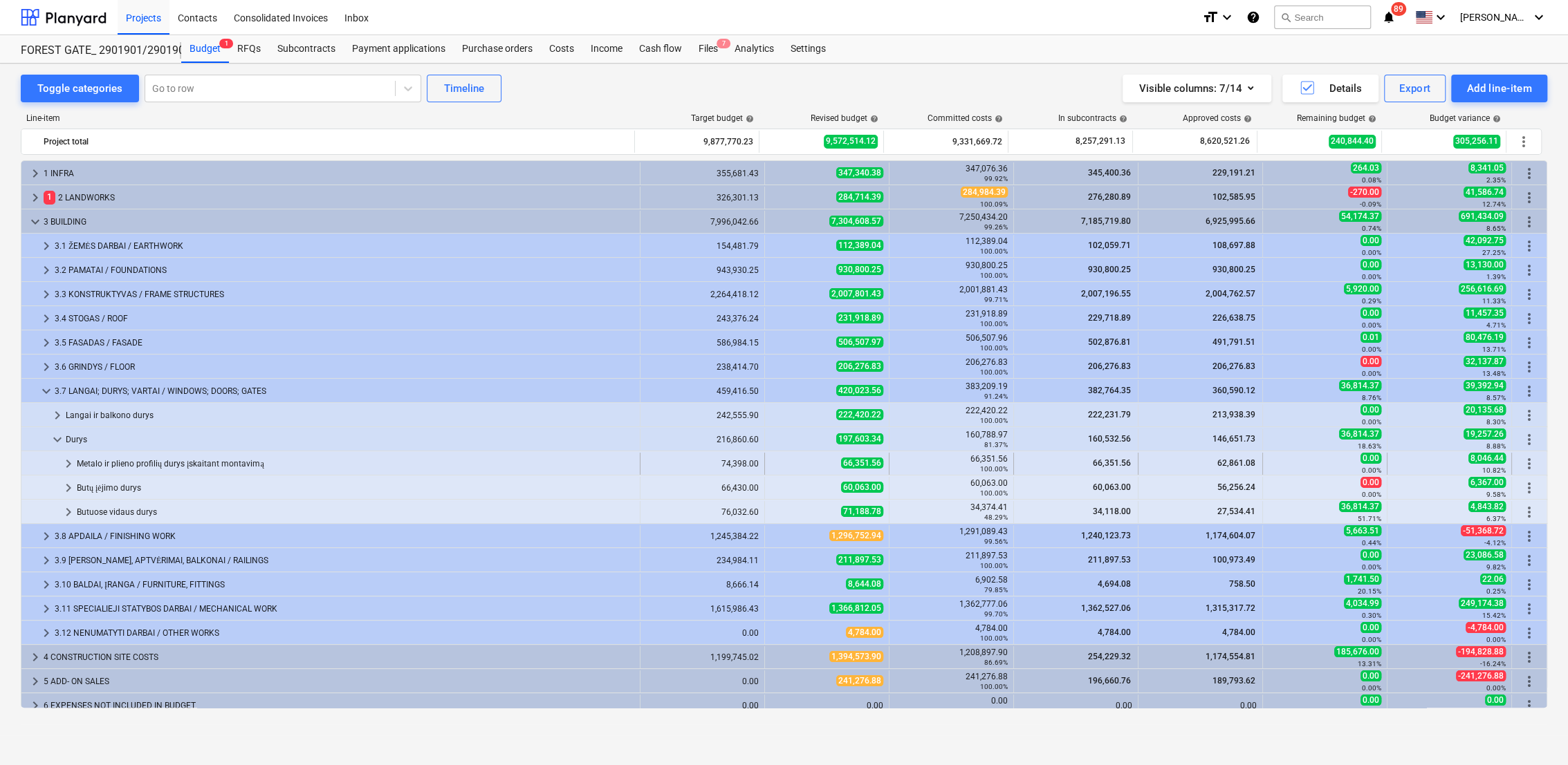
click at [63, 459] on span "keyboard_arrow_right" at bounding box center [68, 464] width 16 height 16
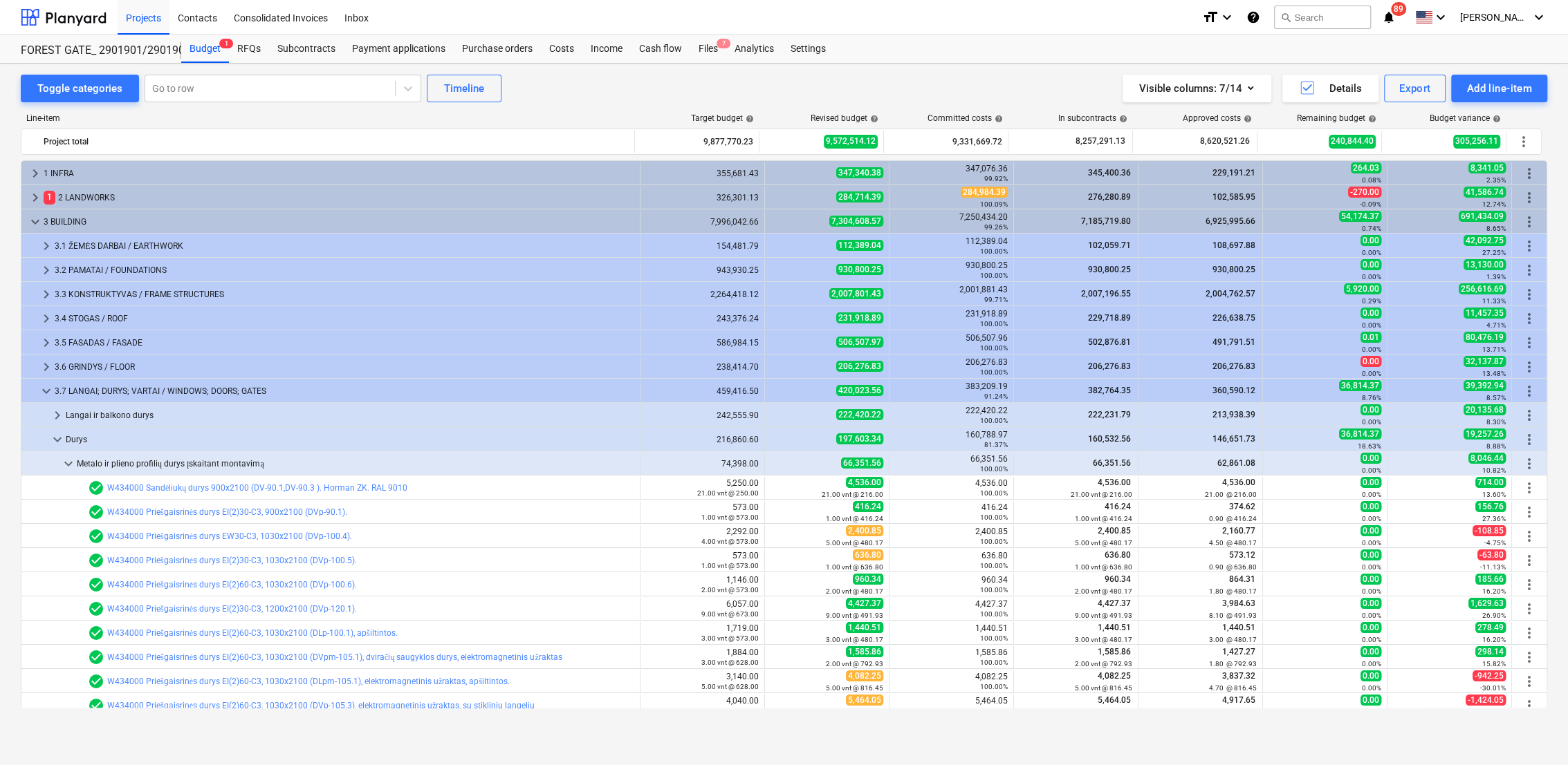
click at [63, 459] on span "keyboard_arrow_down" at bounding box center [68, 464] width 16 height 16
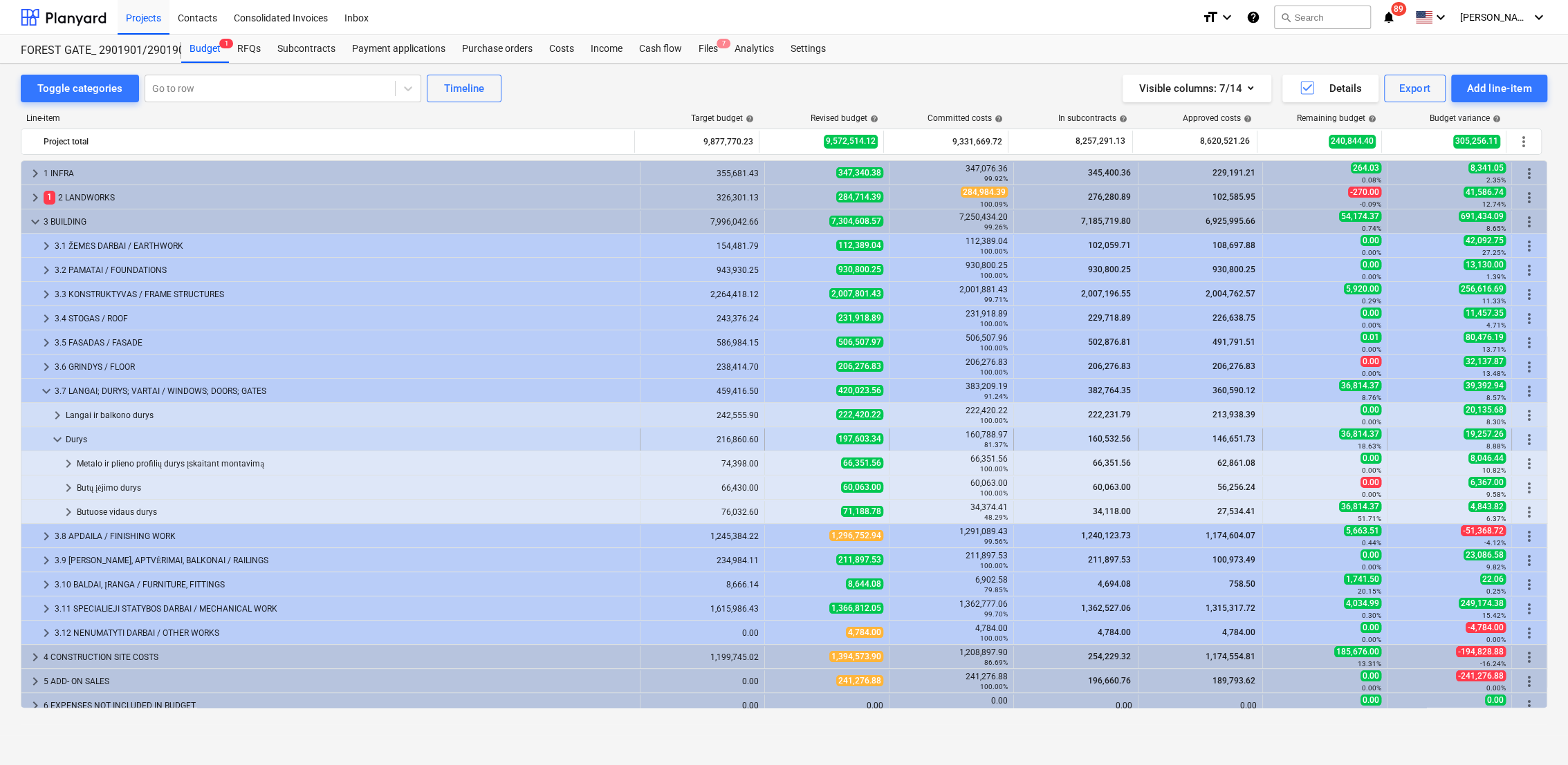
click at [55, 439] on span "keyboard_arrow_down" at bounding box center [57, 440] width 16 height 16
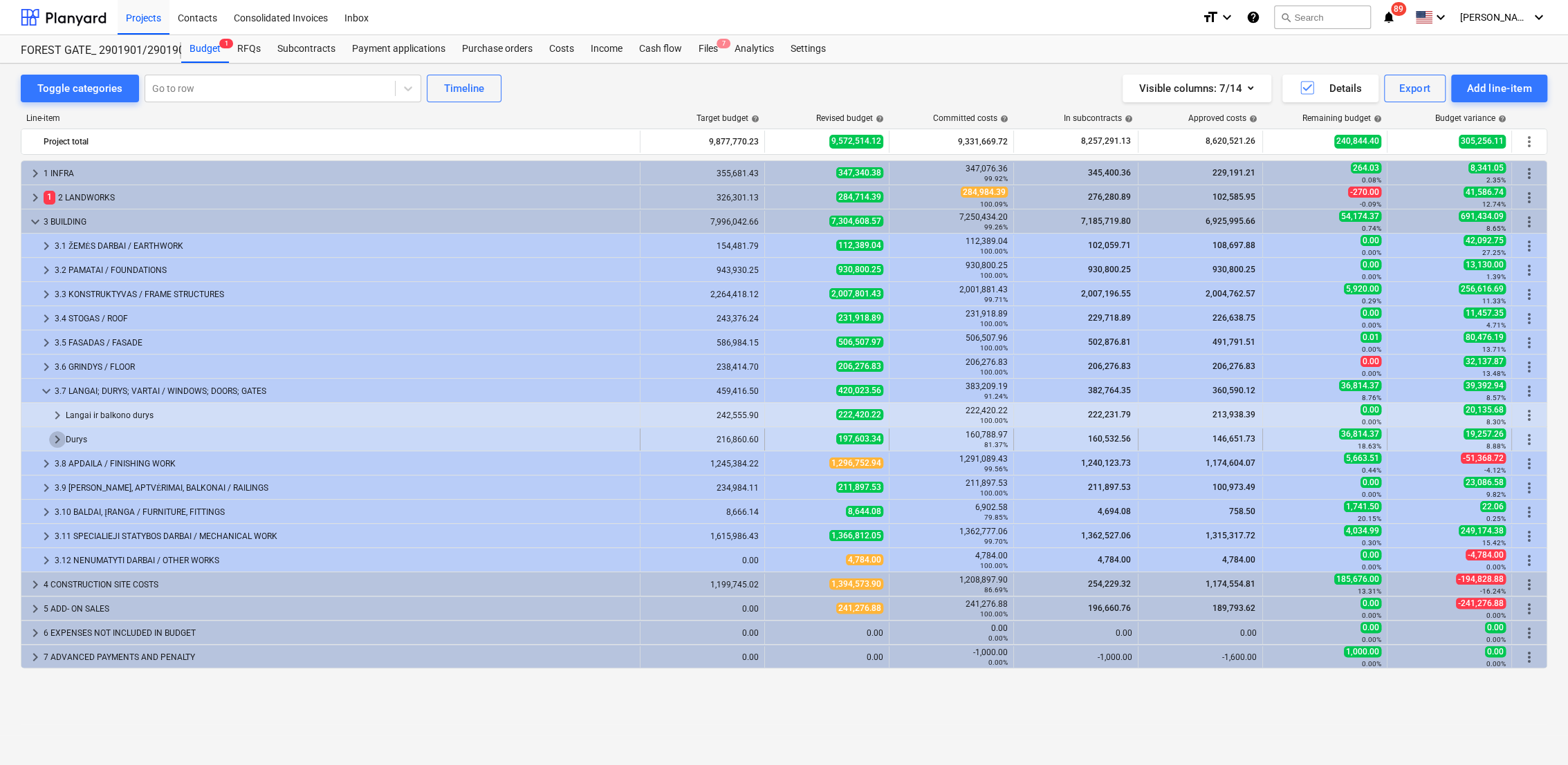
click at [62, 439] on span "keyboard_arrow_right" at bounding box center [57, 440] width 16 height 16
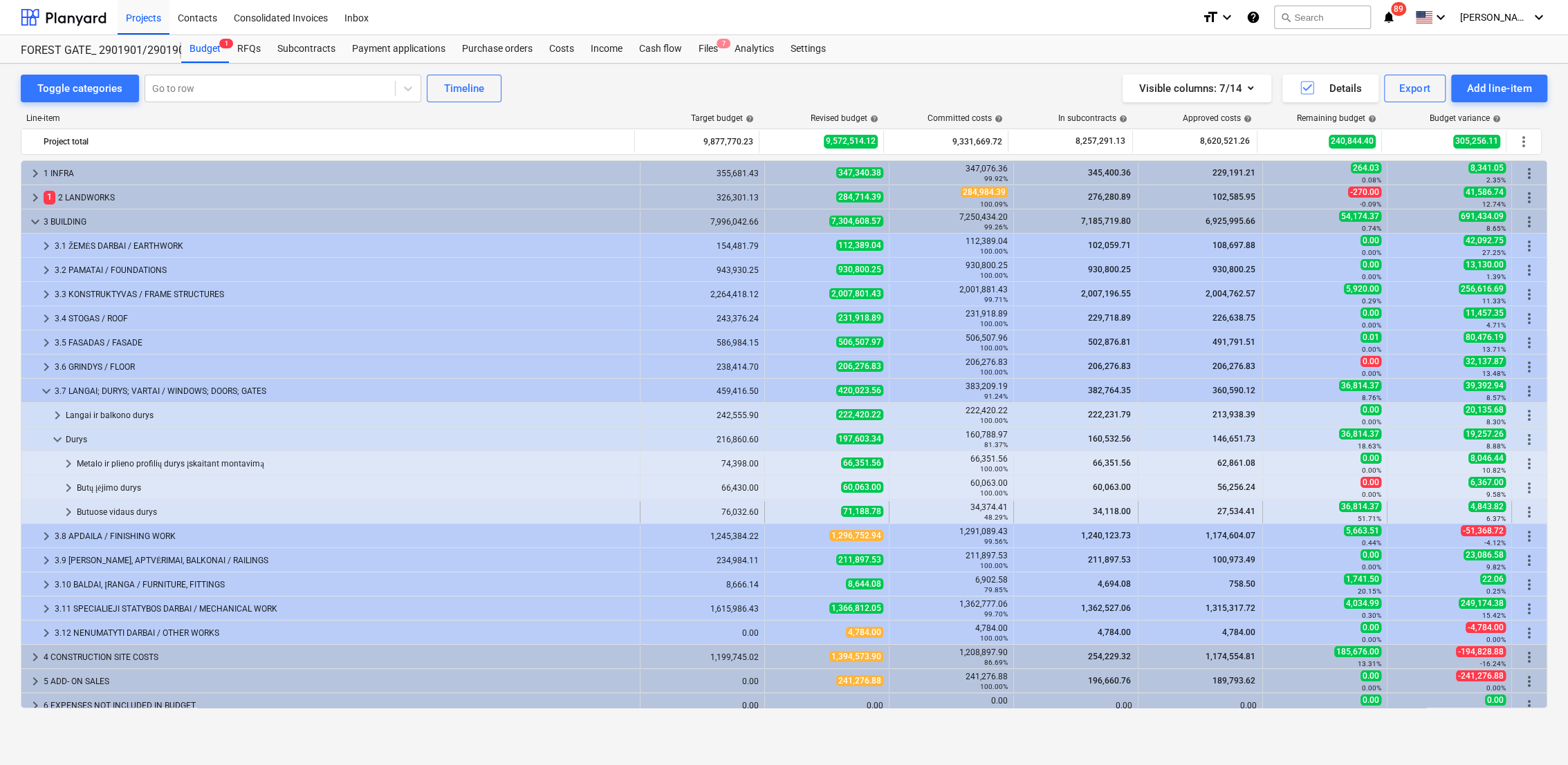
click at [67, 515] on span "keyboard_arrow_right" at bounding box center [68, 512] width 16 height 16
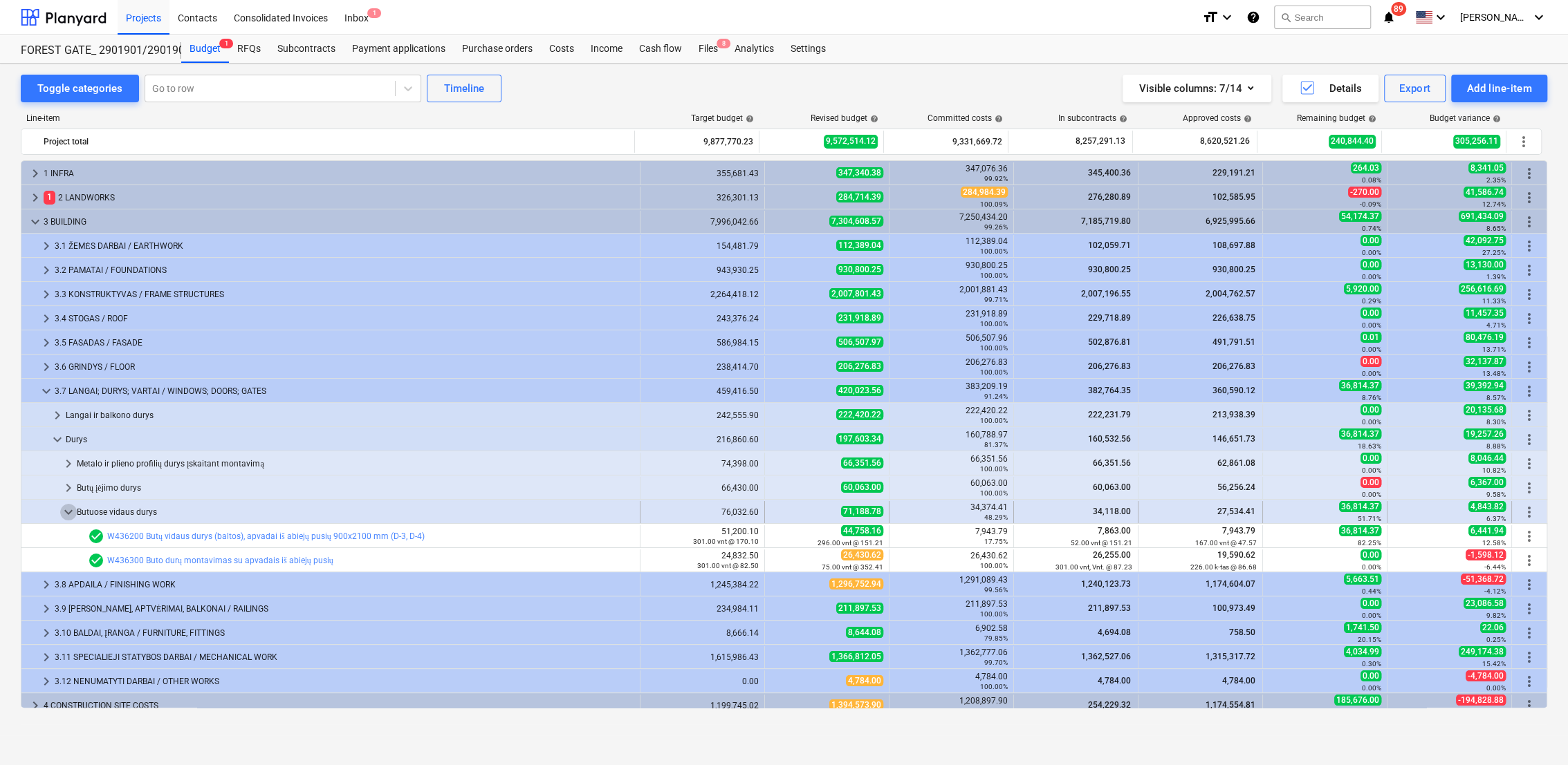
click at [62, 511] on span "keyboard_arrow_down" at bounding box center [68, 512] width 16 height 16
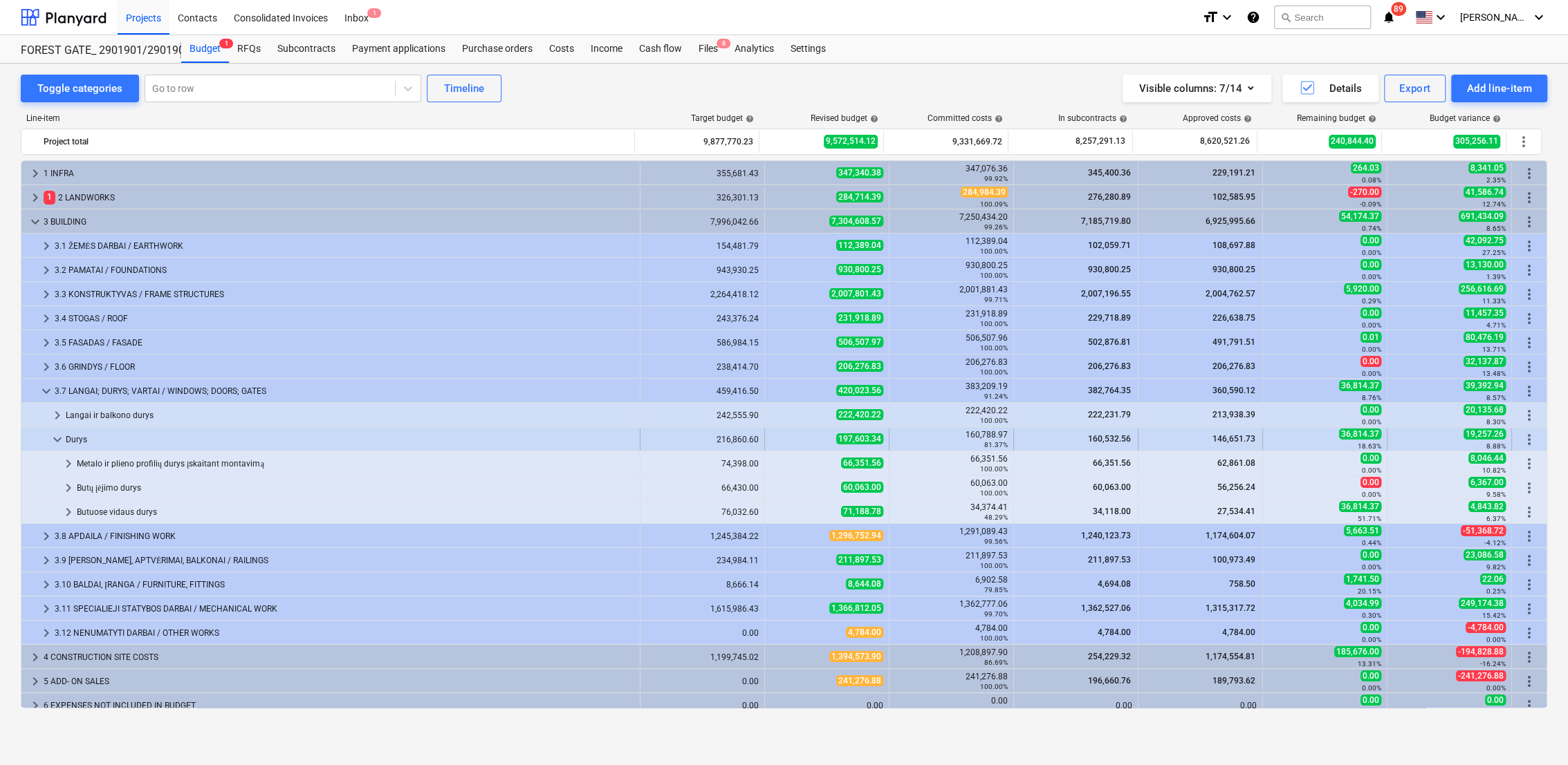
click at [53, 437] on span "keyboard_arrow_down" at bounding box center [57, 440] width 16 height 16
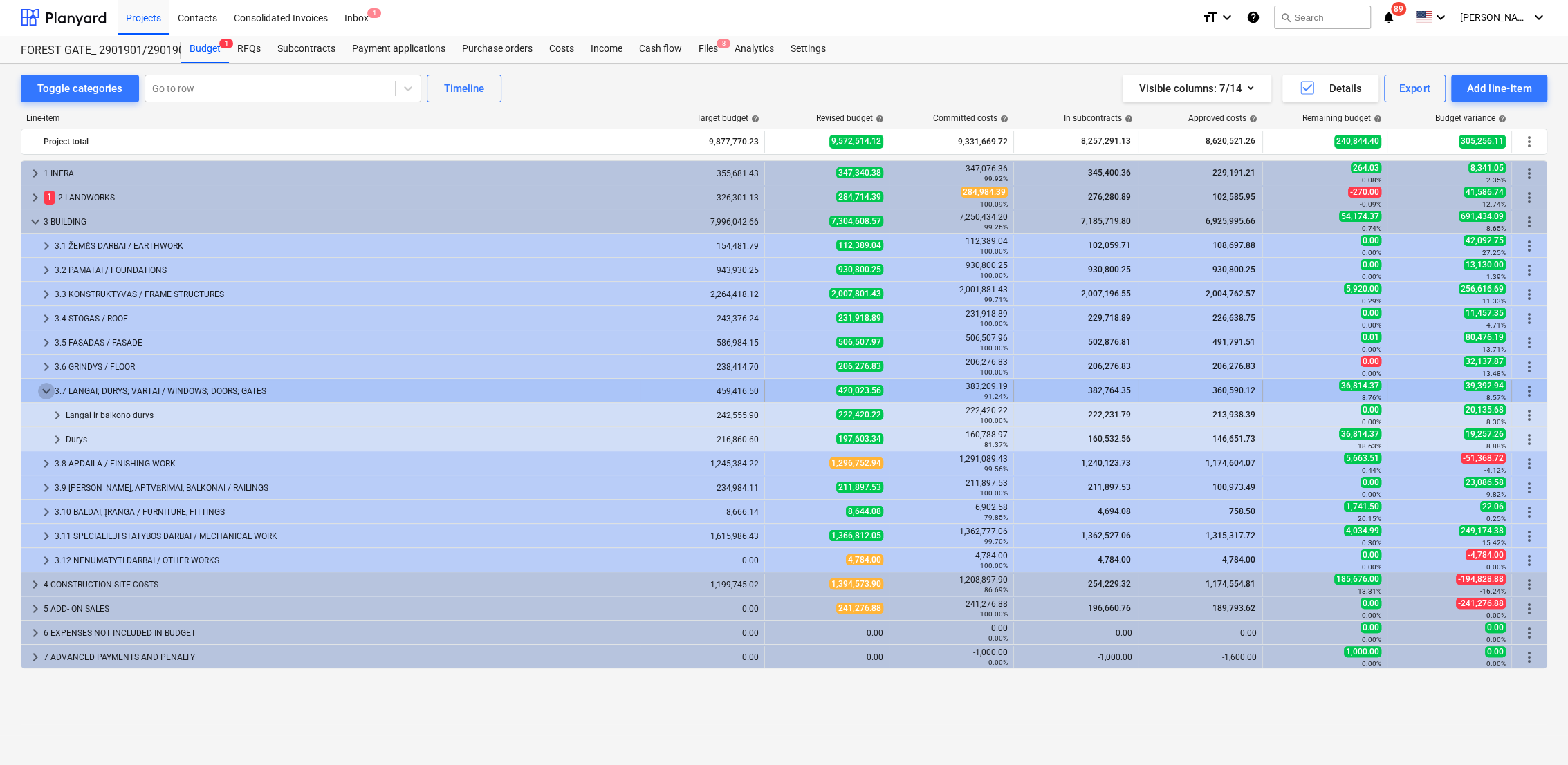
click at [42, 393] on span "keyboard_arrow_down" at bounding box center [46, 392] width 16 height 16
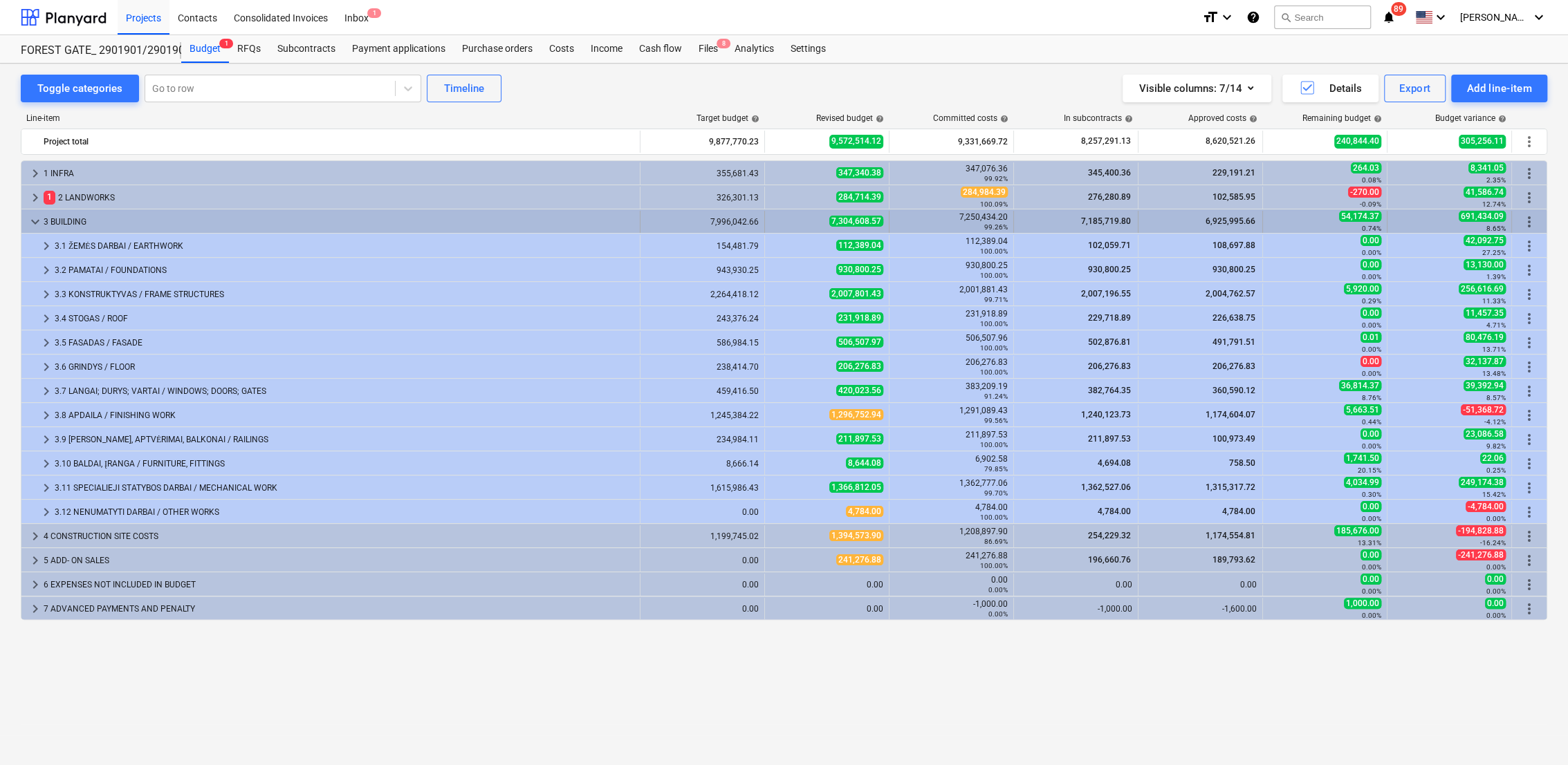
click at [36, 218] on span "keyboard_arrow_down" at bounding box center [36, 222] width 16 height 16
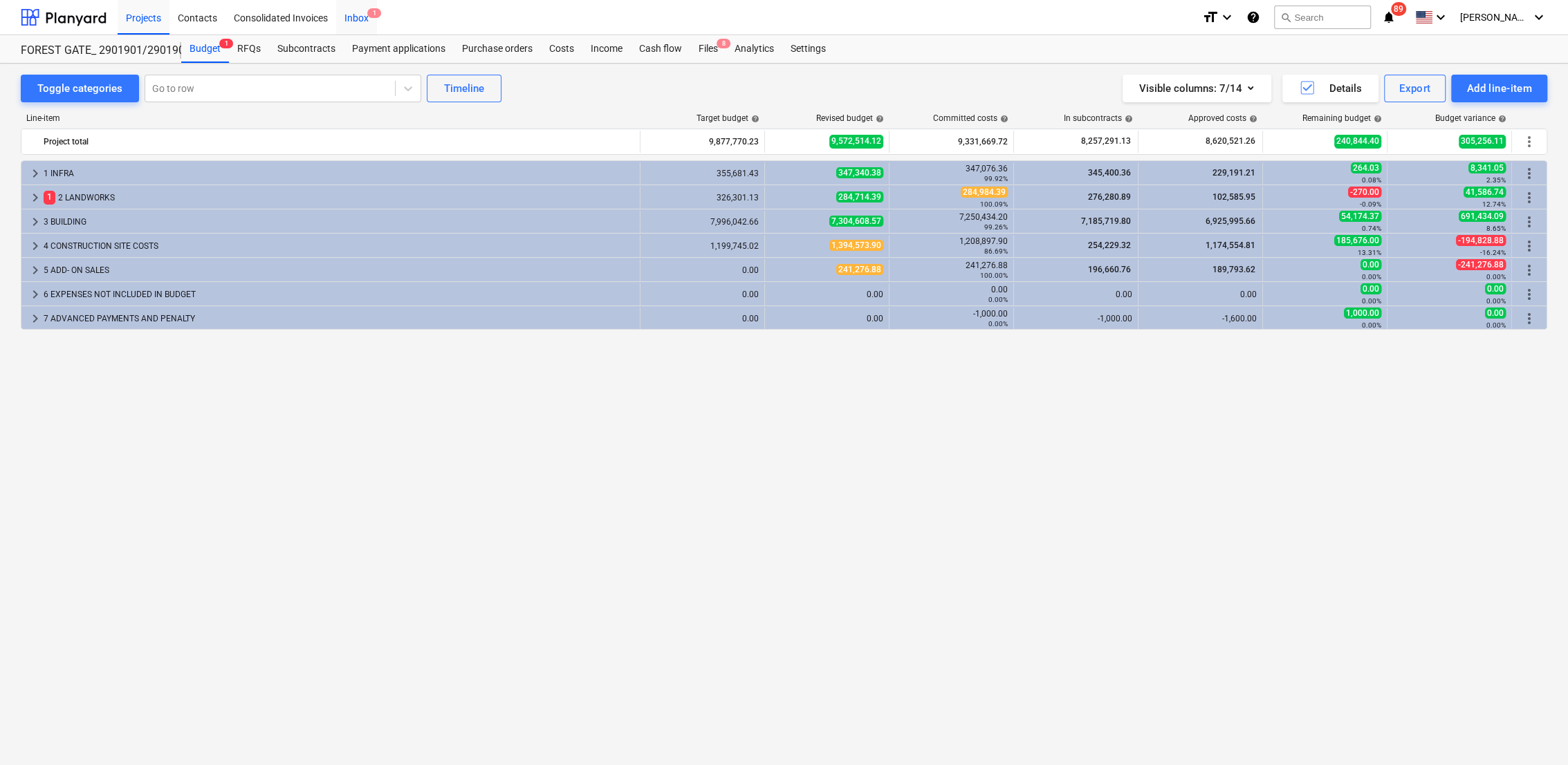
click at [365, 27] on div "Inbox 1" at bounding box center [356, 16] width 41 height 36
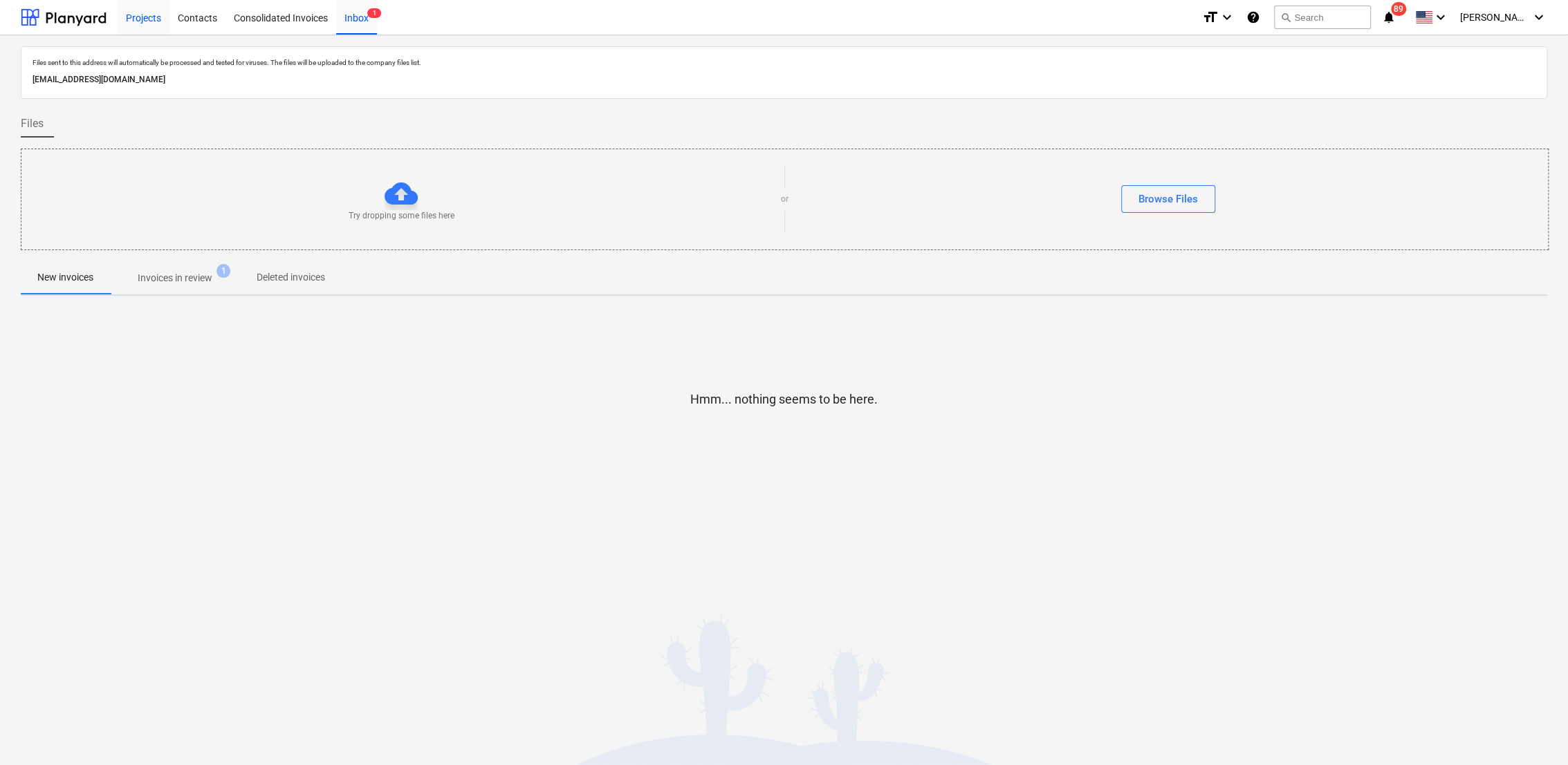
click at [146, 14] on div "Projects" at bounding box center [143, 16] width 52 height 36
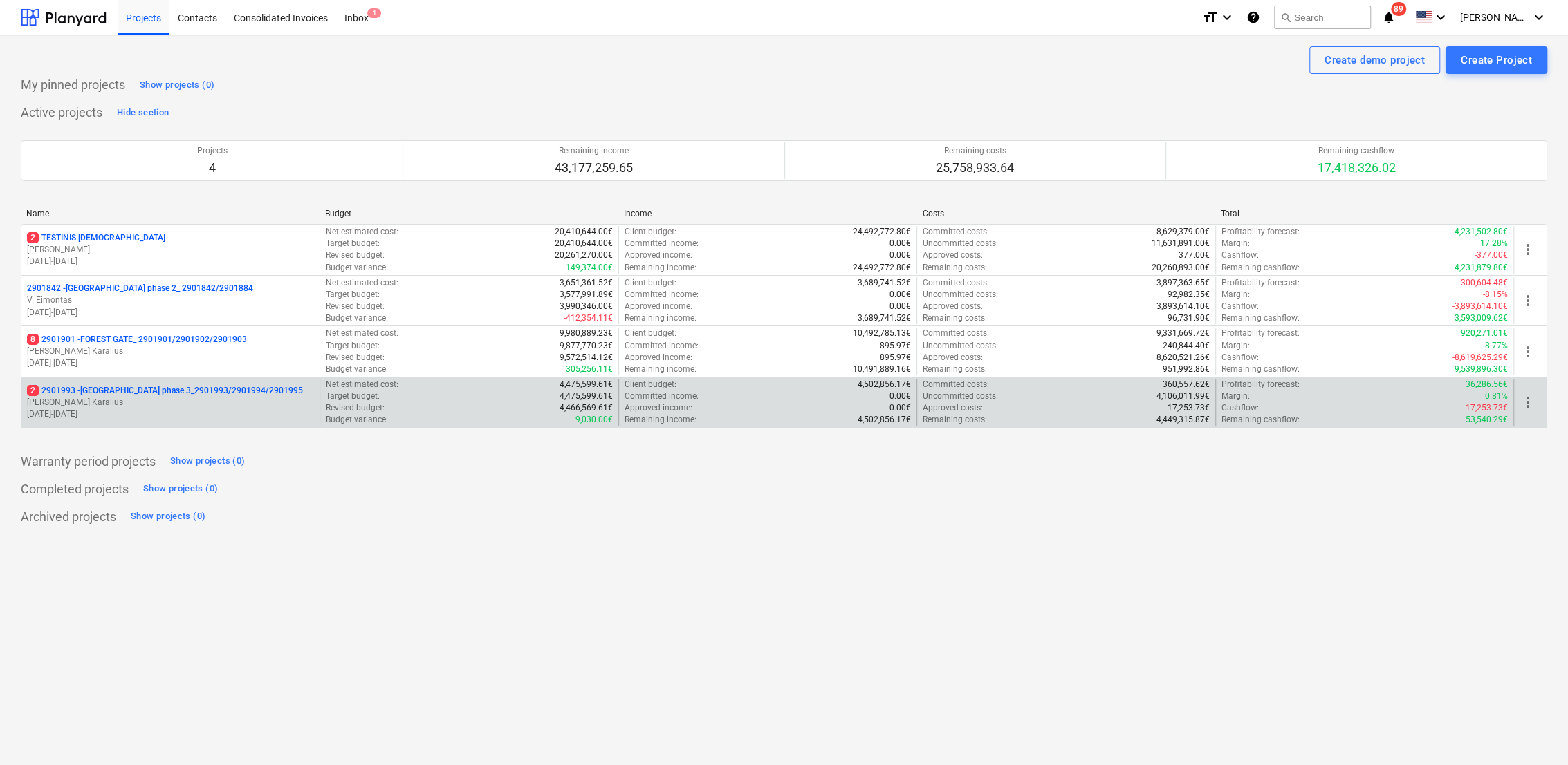
click at [60, 405] on p "[PERSON_NAME] Karalius" at bounding box center [170, 403] width 287 height 12
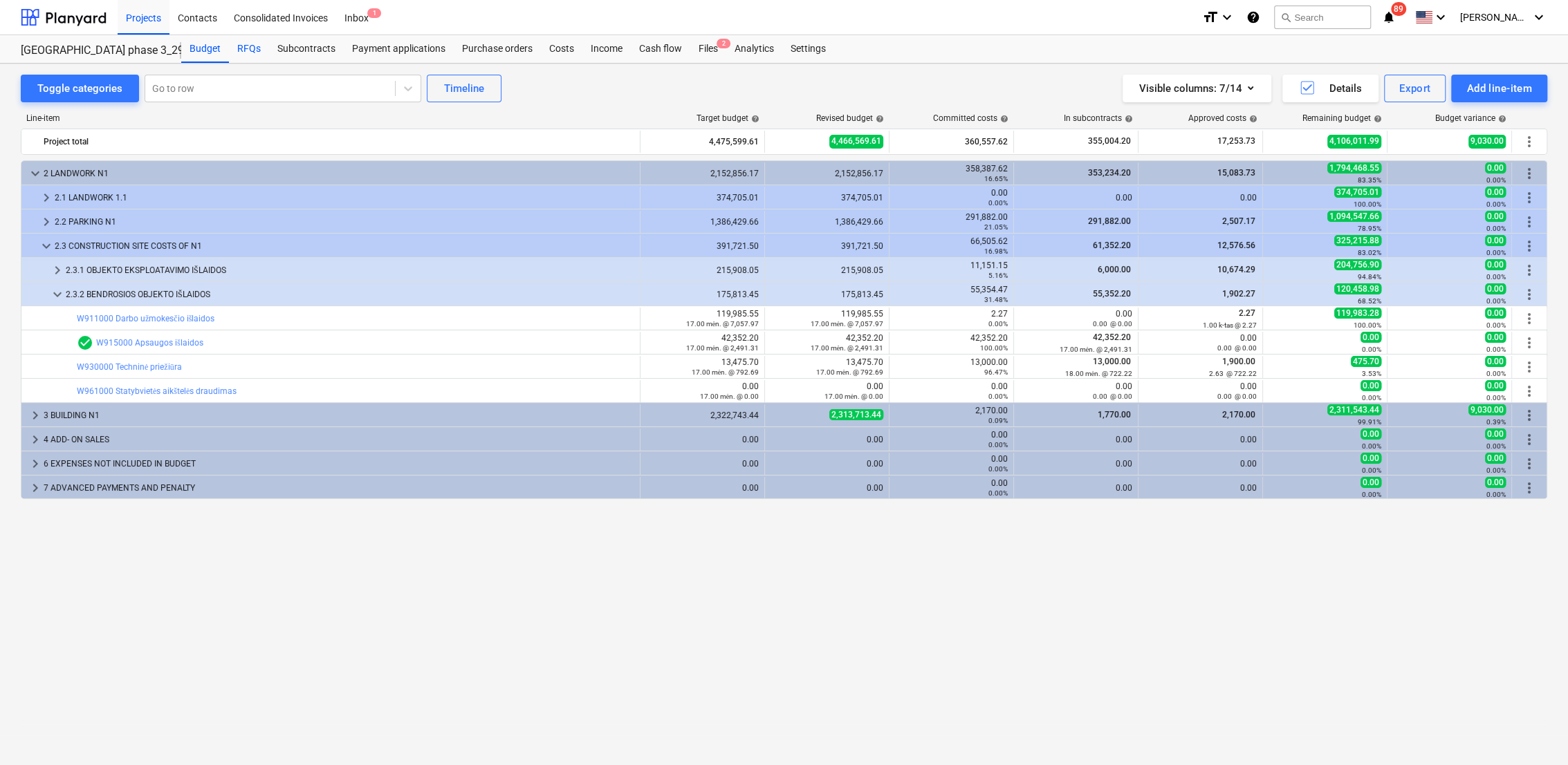
click at [232, 49] on div "RFQs" at bounding box center [249, 49] width 40 height 27
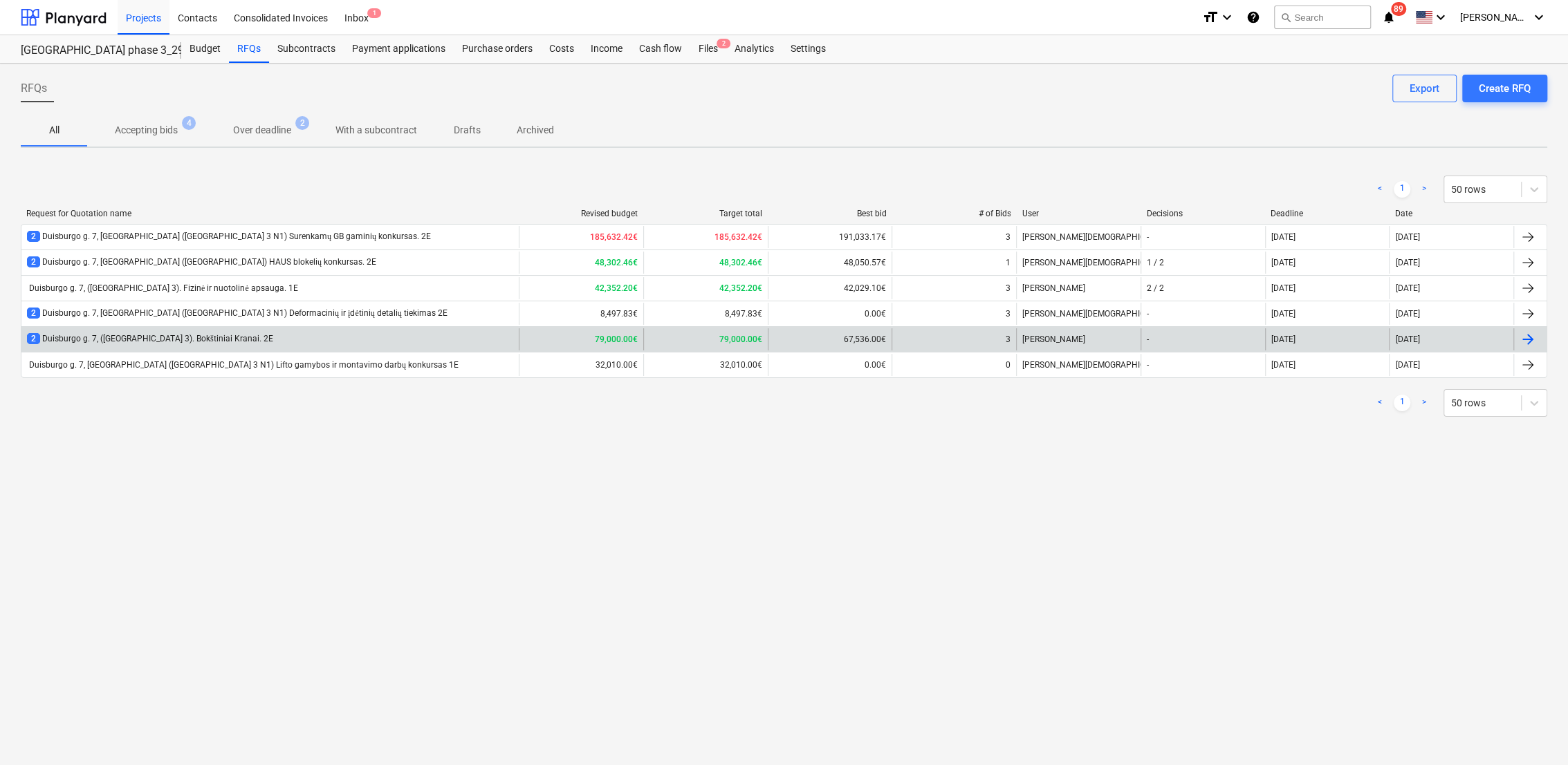
click at [106, 344] on div "2 Duisburgo g. 7, ([GEOGRAPHIC_DATA] 3). Bokštiniai Kranai. 2E" at bounding box center [150, 339] width 246 height 12
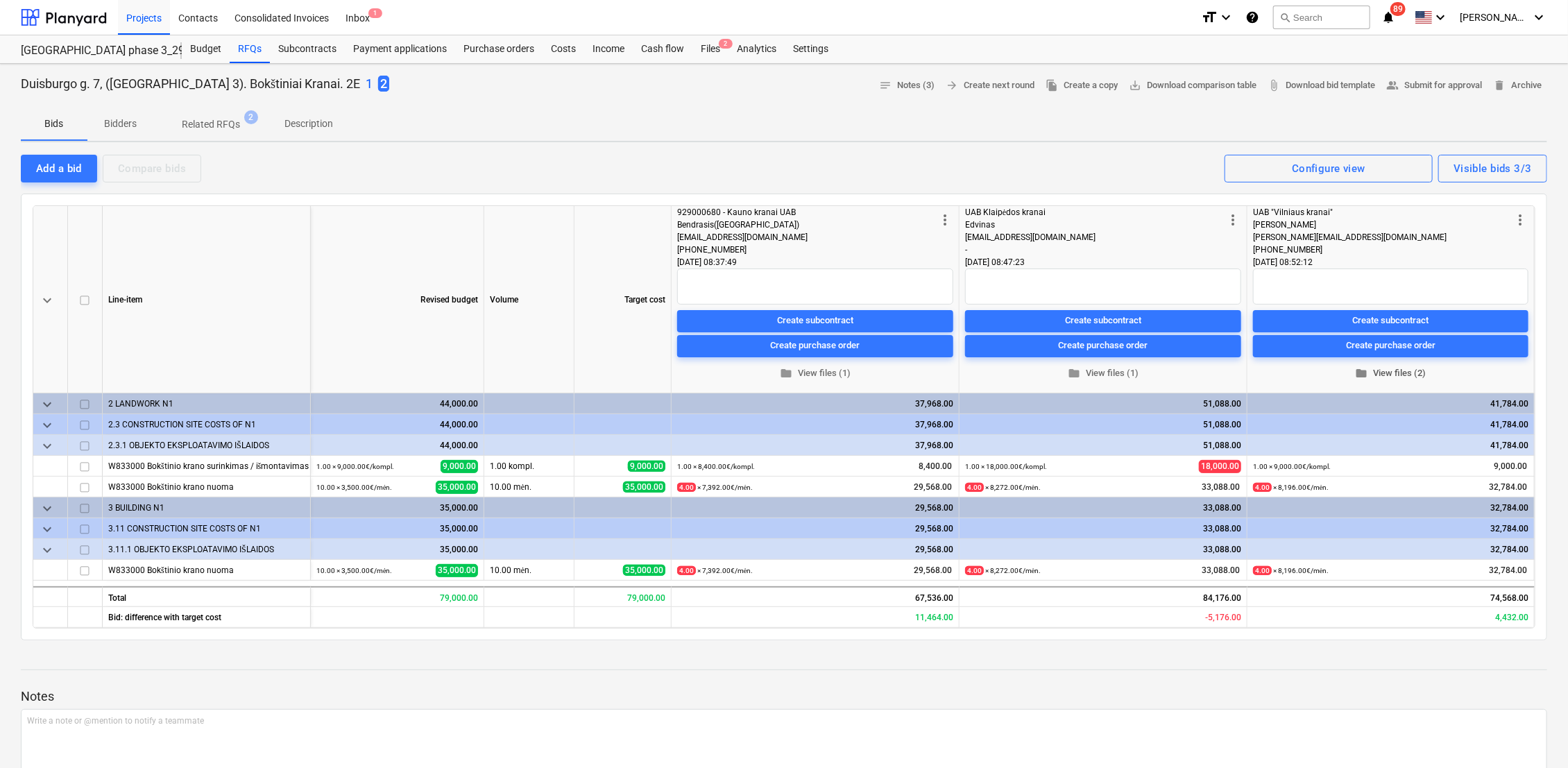
click at [1404, 372] on span "folder View files (2)" at bounding box center [1390, 373] width 264 height 16
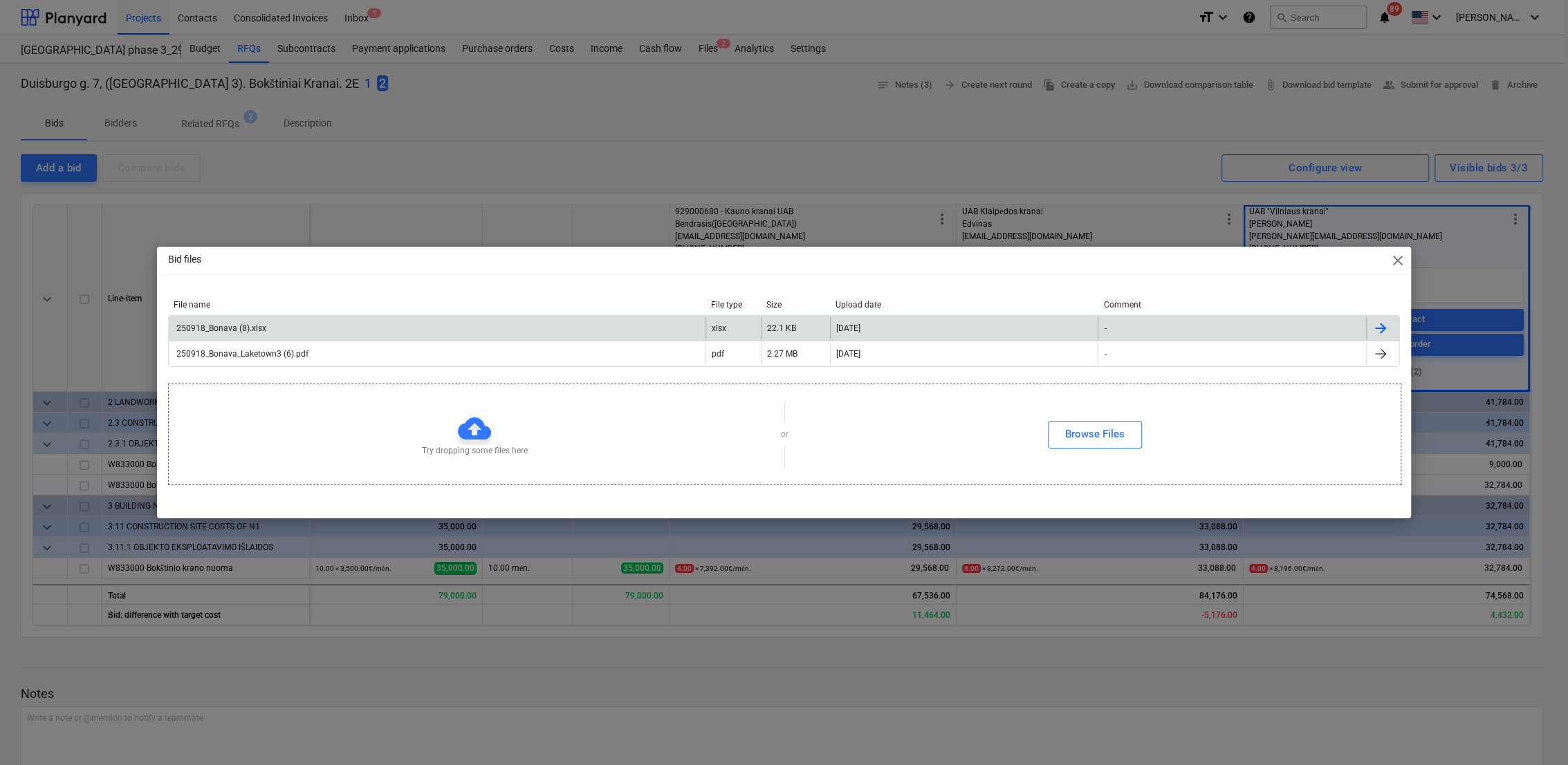
click at [1393, 327] on div at bounding box center [1382, 328] width 33 height 22
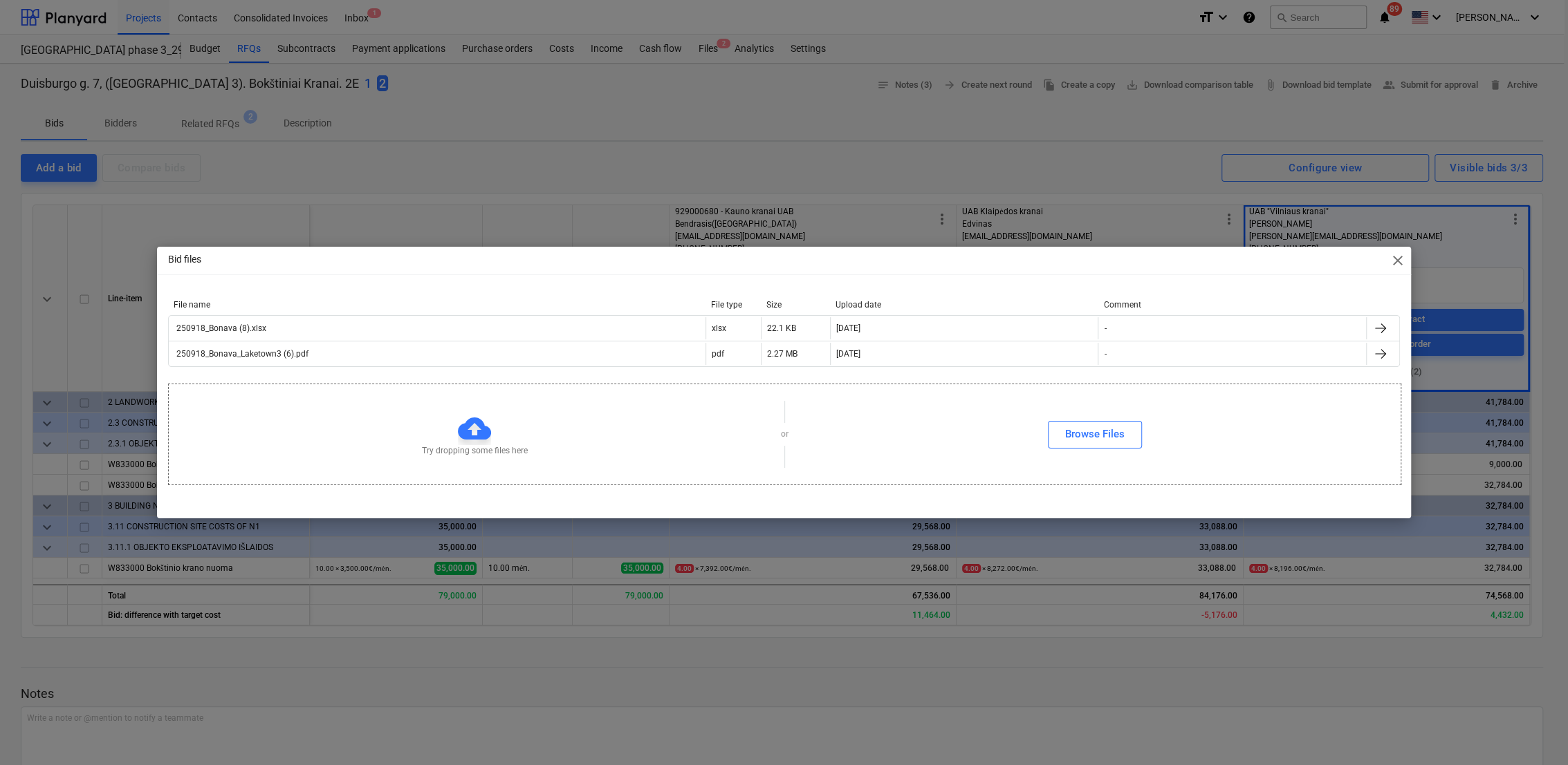
click at [1401, 262] on span "close" at bounding box center [1397, 260] width 16 height 16
